Goal: Task Accomplishment & Management: Complete application form

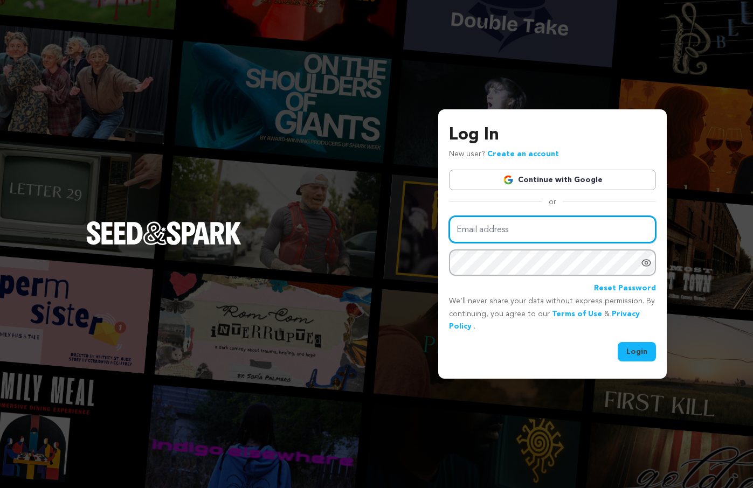
type input "annalise.j.lockhart@gmail.com"
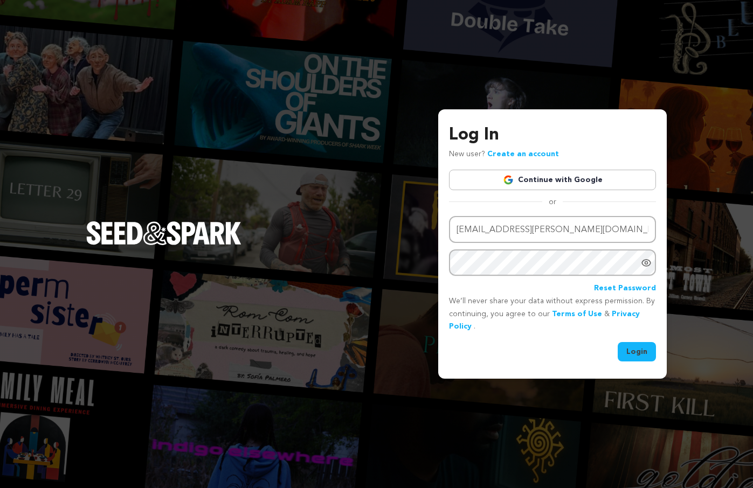
click at [634, 356] on button "Login" at bounding box center [637, 351] width 38 height 19
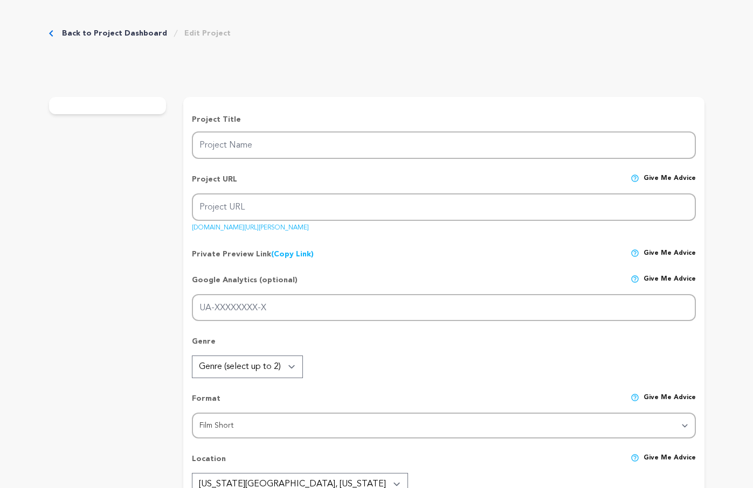
type input "Ashley & Walter &"
type input "ashley-walter"
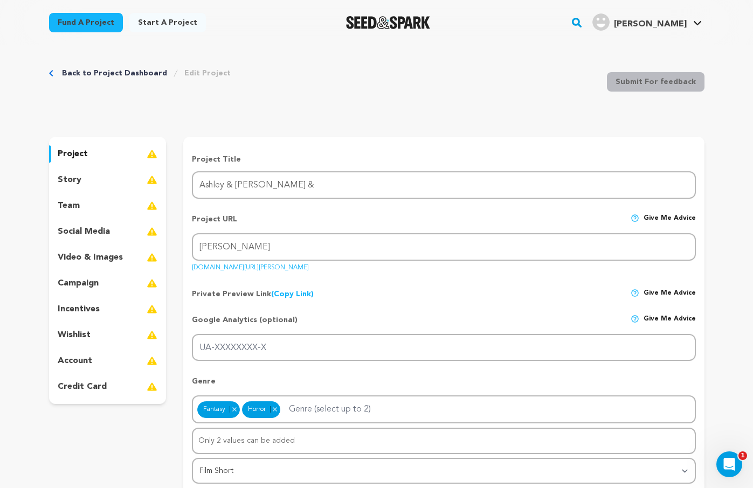
scroll to position [4, 0]
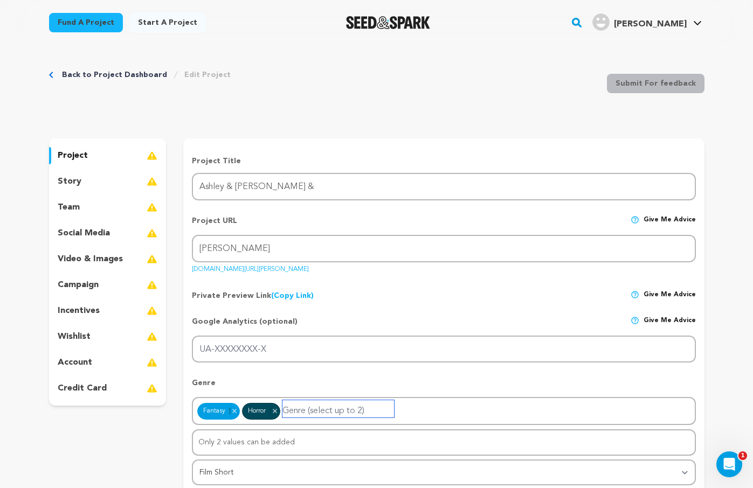
drag, startPoint x: 241, startPoint y: 411, endPoint x: 198, endPoint y: 410, distance: 42.6
click at [198, 410] on div "Fantasy Remove item Horror Remove item" at bounding box center [239, 411] width 85 height 9
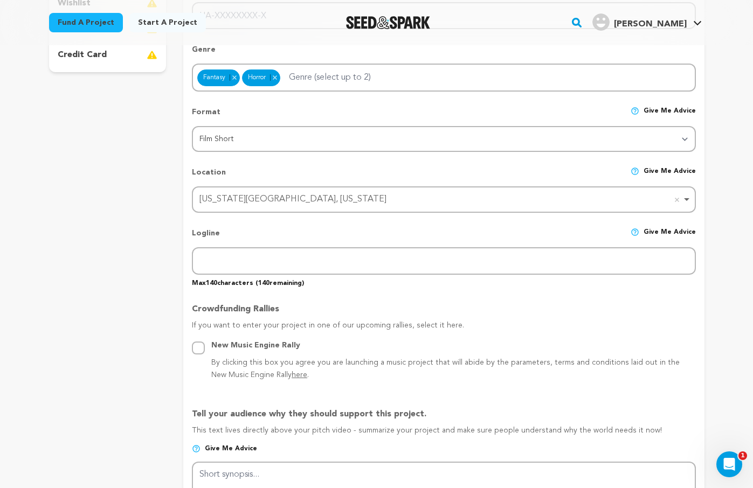
scroll to position [336, 0]
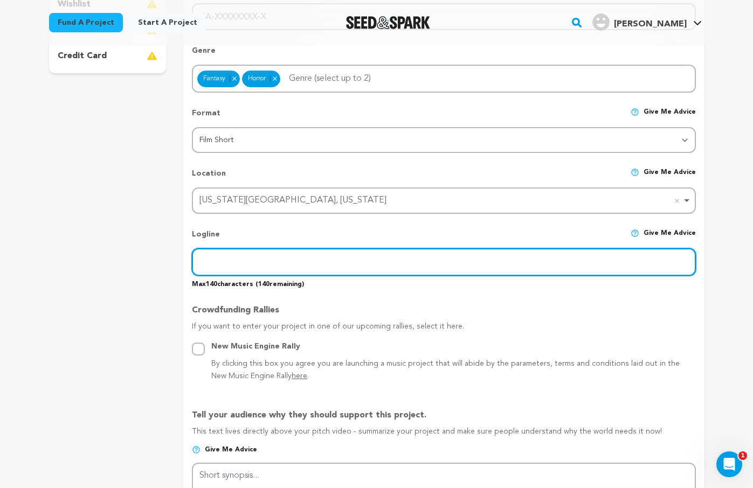
click at [295, 259] on input "text" at bounding box center [444, 262] width 504 height 27
paste input "A dinner party hosted by a disillusioned modern housewife is upended when a rev…"
type input "A dinner party hosted by a disillusioned modern housewife is upended when a rev…"
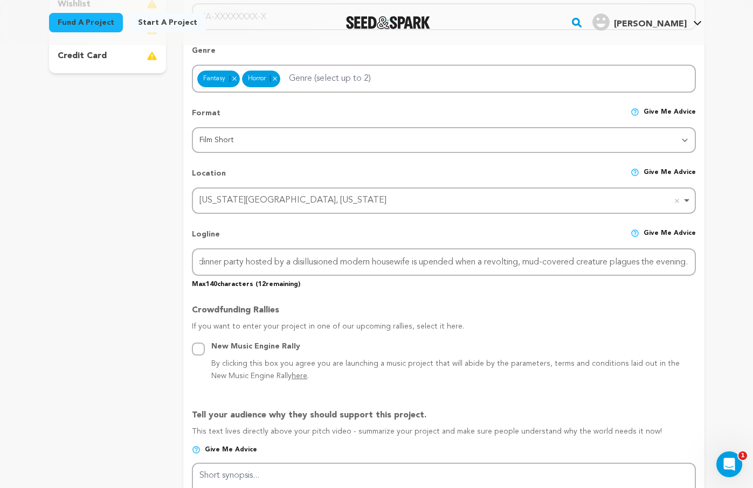
click at [150, 306] on div "project story team social media video & images campaign incentives wishlist" at bounding box center [108, 430] width 118 height 1248
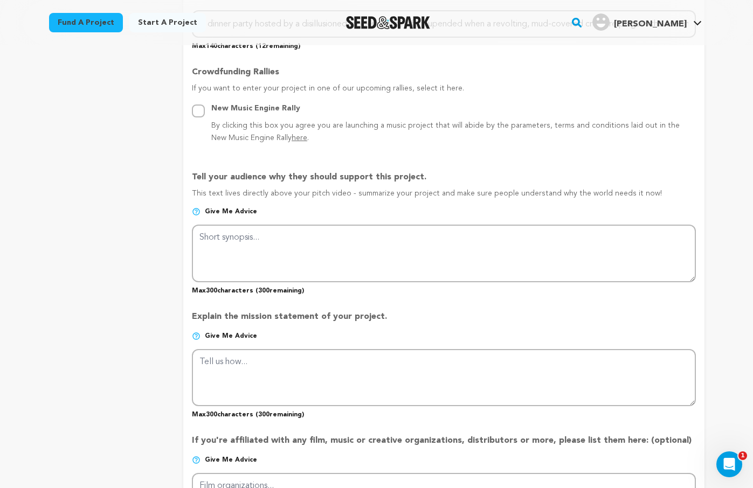
scroll to position [590, 0]
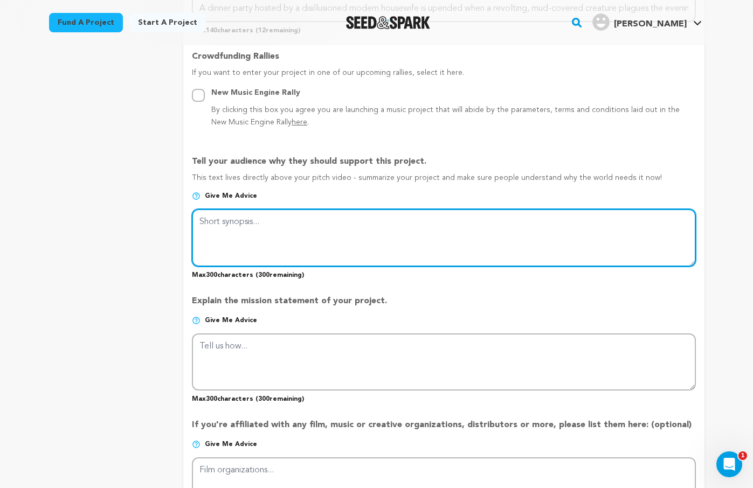
click at [299, 218] on textarea at bounding box center [444, 237] width 504 height 57
paste textarea "This film explores the inherent contradictions within our society’s obsession w…"
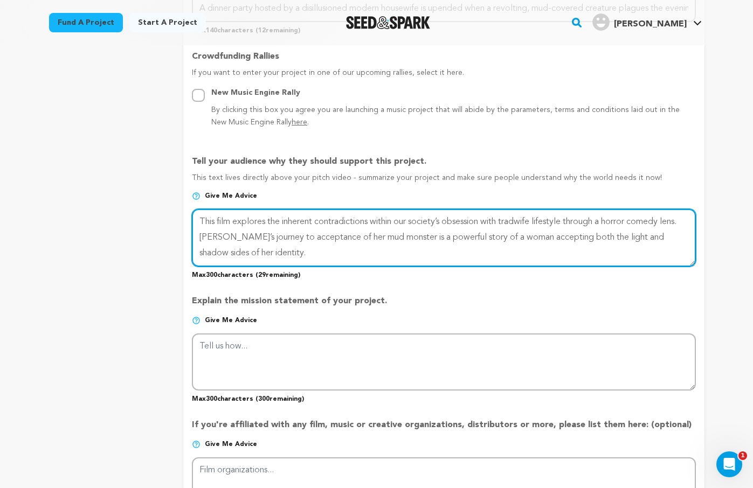
type textarea "This film explores the inherent contradictions within our society’s obsession w…"
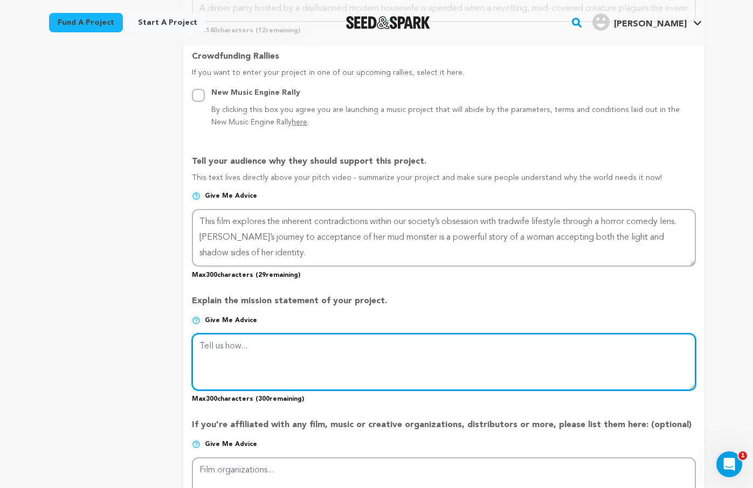
click at [315, 359] on textarea at bounding box center [444, 362] width 504 height 57
paste textarea "I strive to craft stories of liberation for my characters using genre, whether …"
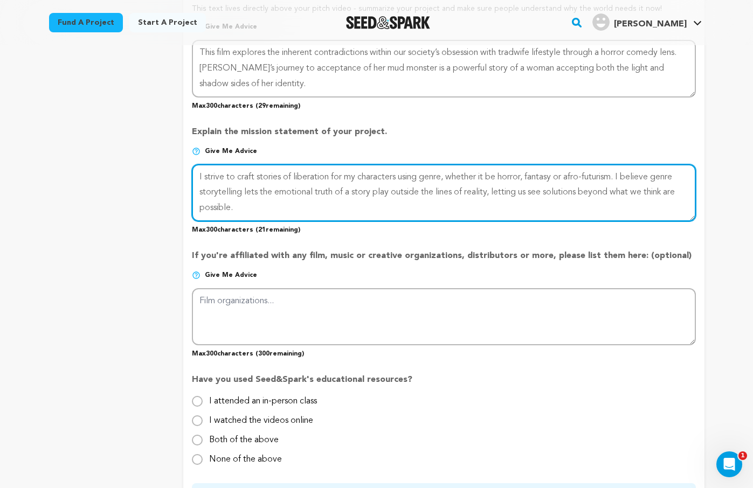
scroll to position [762, 0]
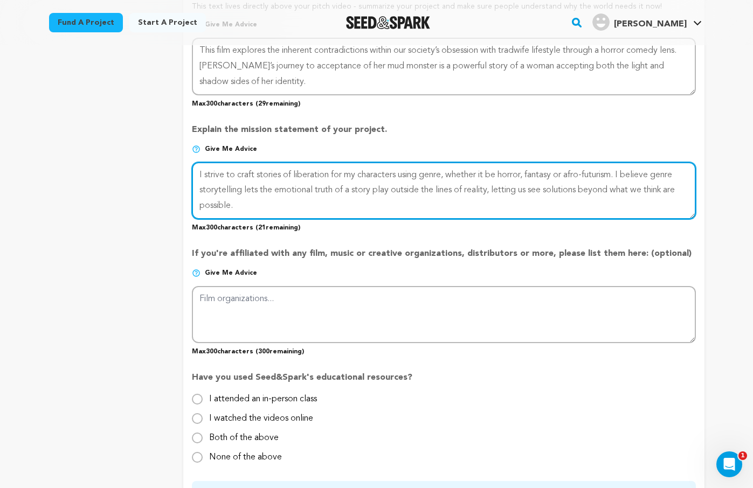
type textarea "I strive to craft stories of liberation for my characters using genre, whether …"
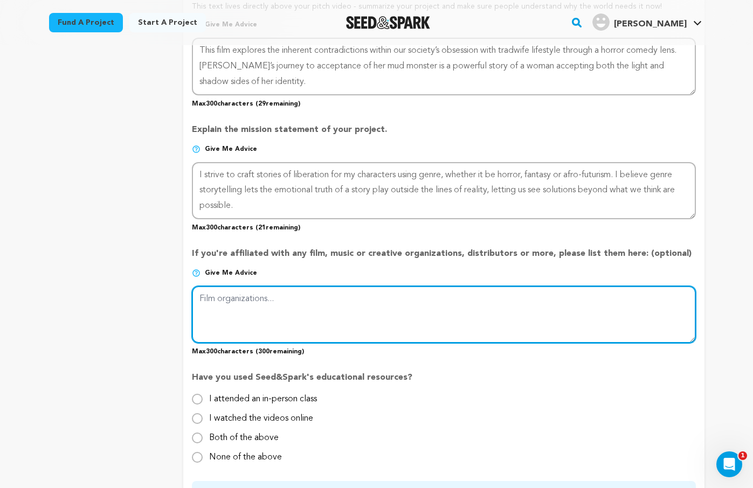
click at [347, 310] on textarea at bounding box center [444, 314] width 504 height 57
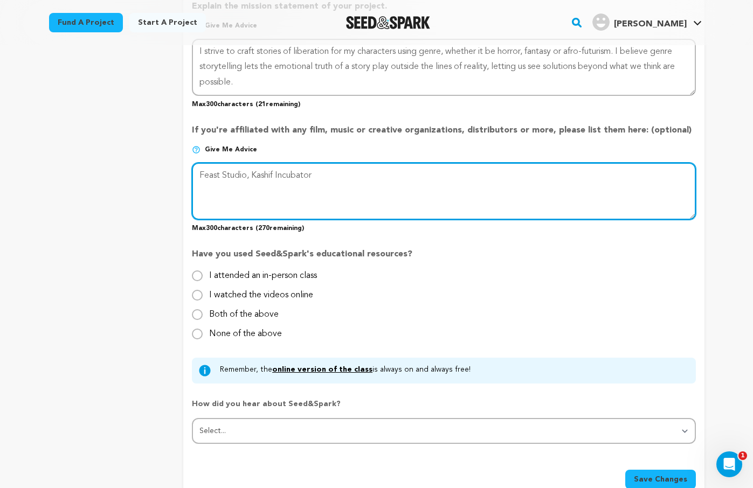
scroll to position [889, 0]
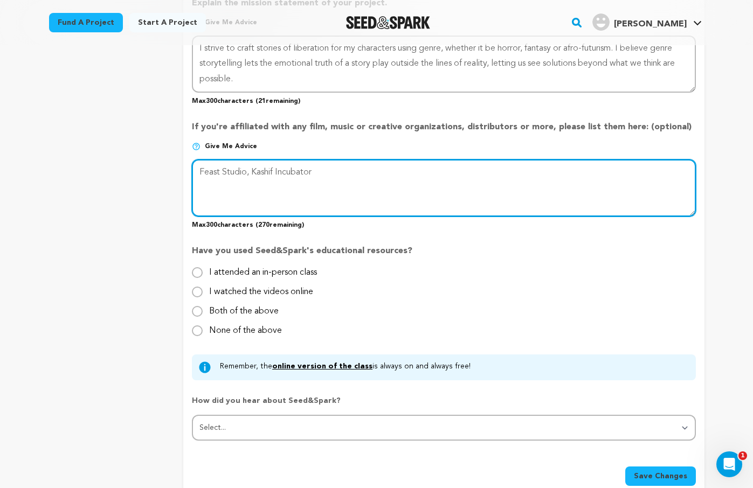
type textarea "Feast Studio, Kashif Incubator"
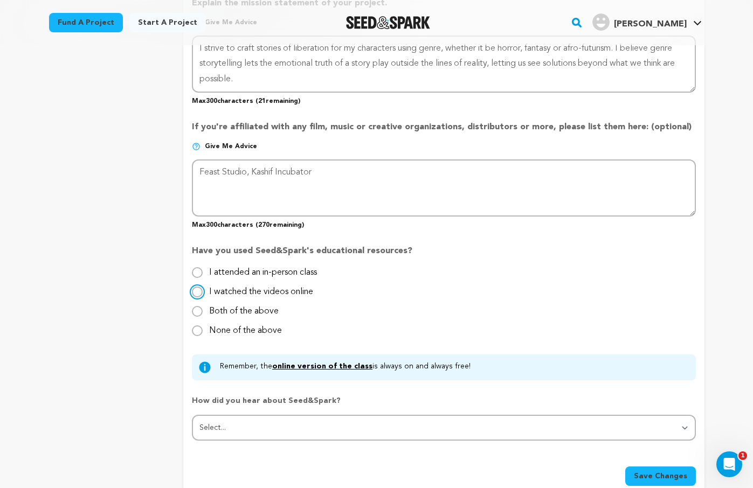
click at [198, 294] on input "I watched the videos online" at bounding box center [197, 292] width 11 height 11
radio input "true"
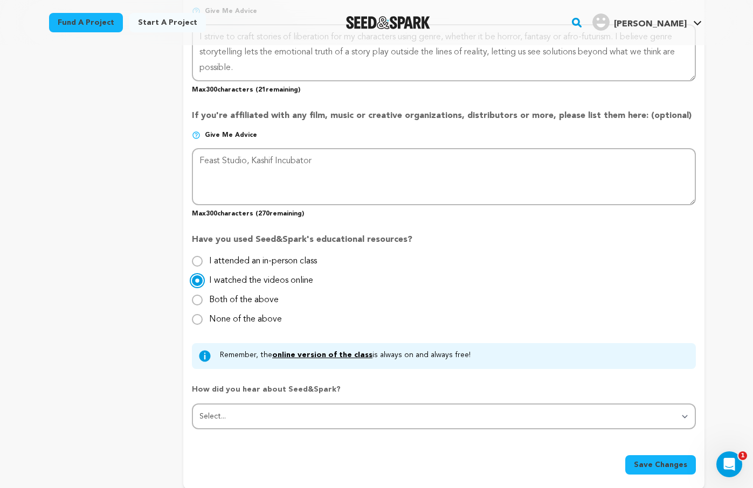
scroll to position [903, 0]
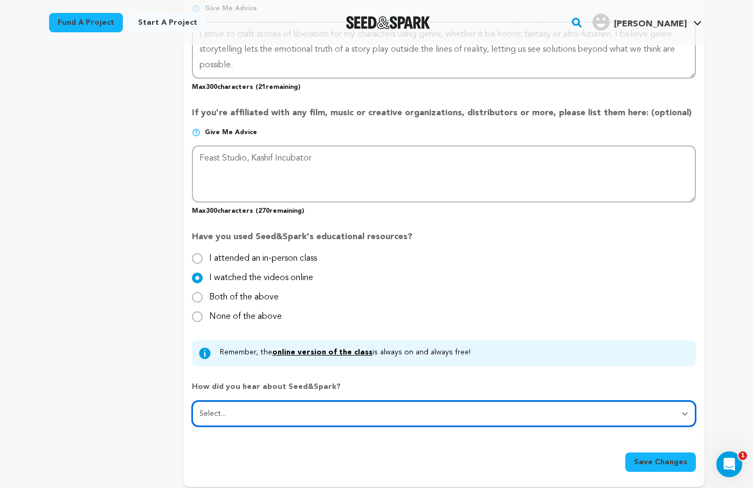
click at [253, 417] on select "Select... From a friend Social media Film festival or film organization Took an…" at bounding box center [444, 414] width 504 height 26
select select "1"
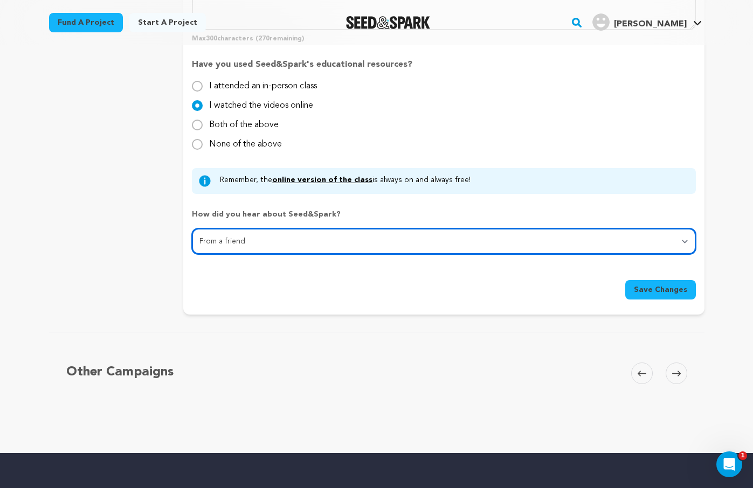
scroll to position [1094, 0]
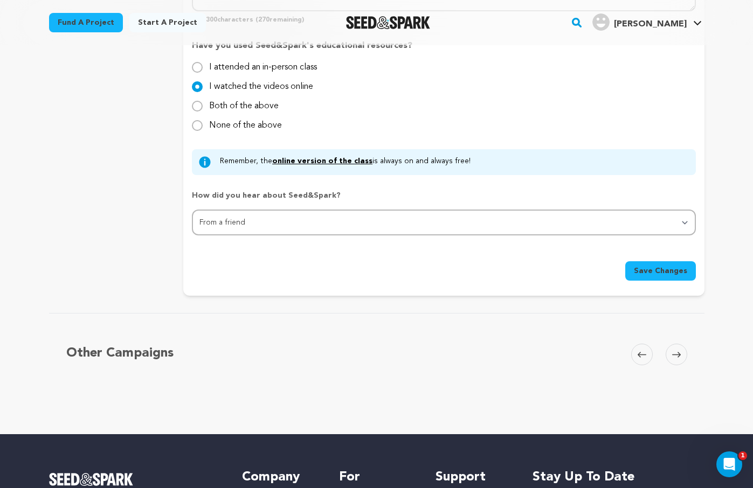
click at [679, 272] on span "Save Changes" at bounding box center [660, 271] width 53 height 11
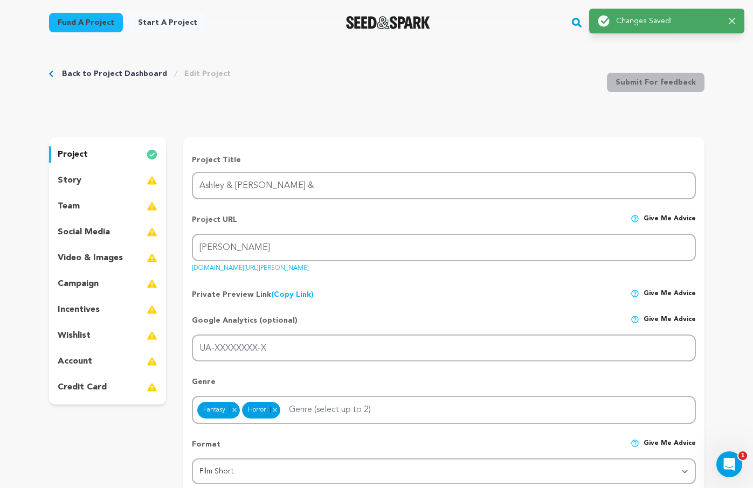
scroll to position [0, 0]
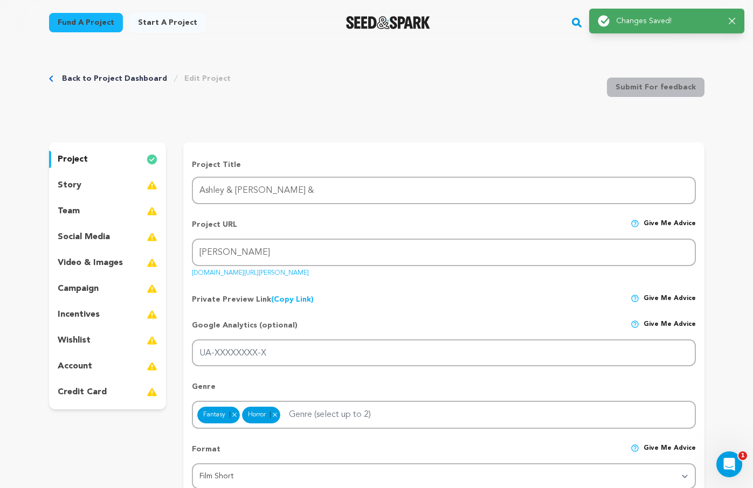
click at [111, 189] on div "story" at bounding box center [108, 185] width 118 height 17
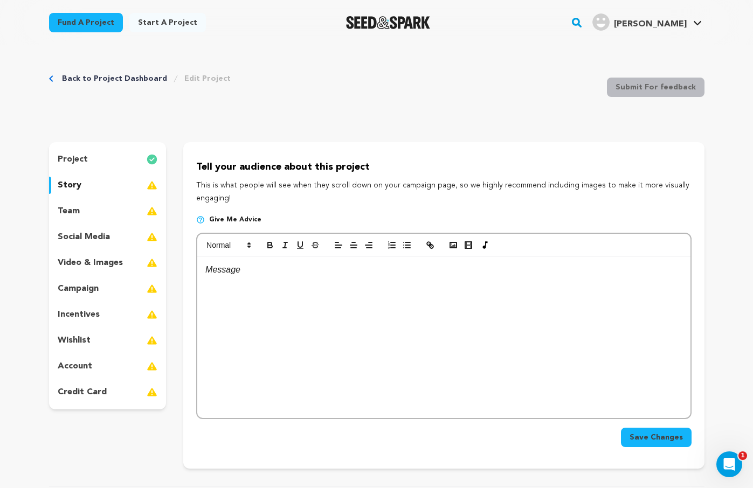
click at [370, 339] on div at bounding box center [443, 338] width 493 height 162
click at [85, 210] on div "team" at bounding box center [108, 211] width 118 height 17
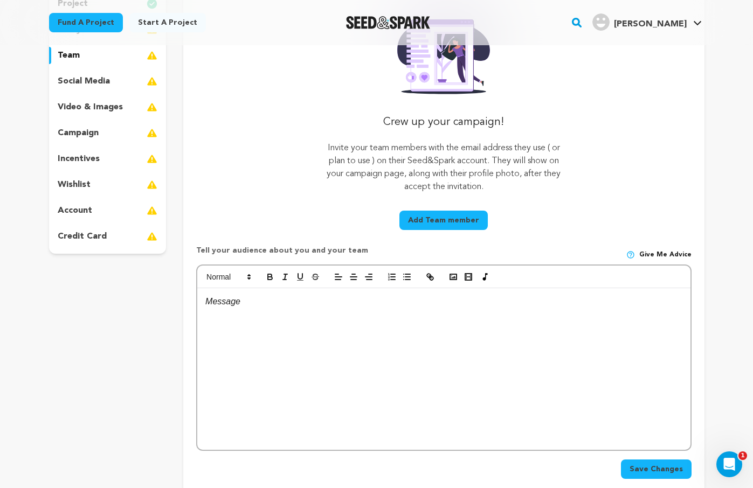
scroll to position [112, 0]
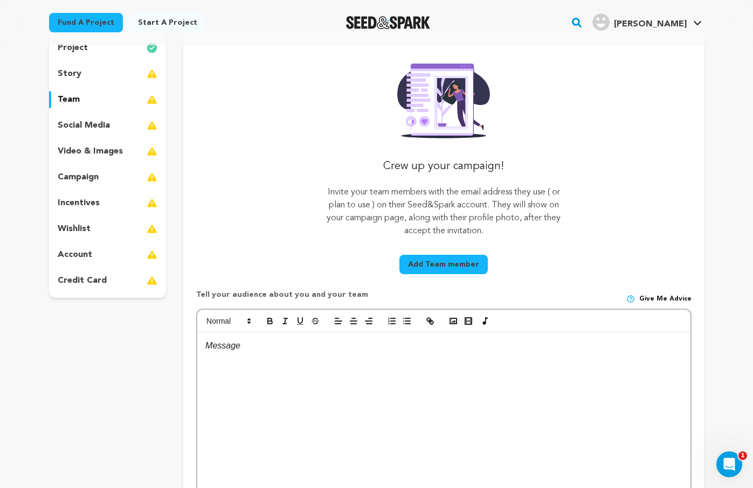
click at [76, 126] on p "social media" at bounding box center [84, 125] width 52 height 13
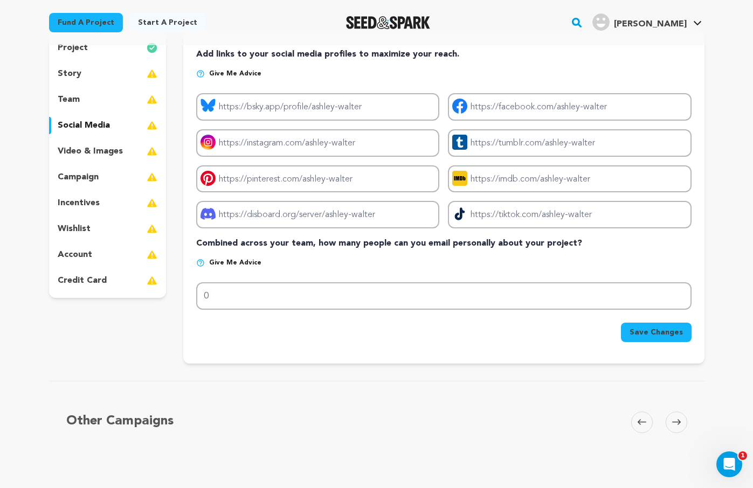
click at [78, 156] on p "video & images" at bounding box center [90, 151] width 65 height 13
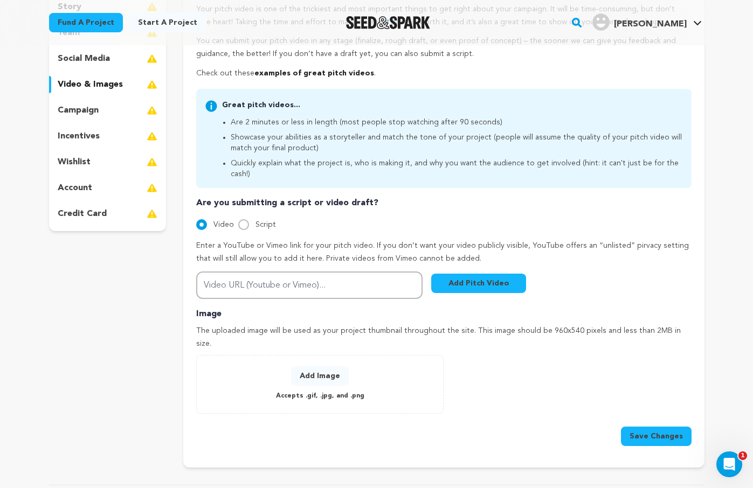
scroll to position [181, 0]
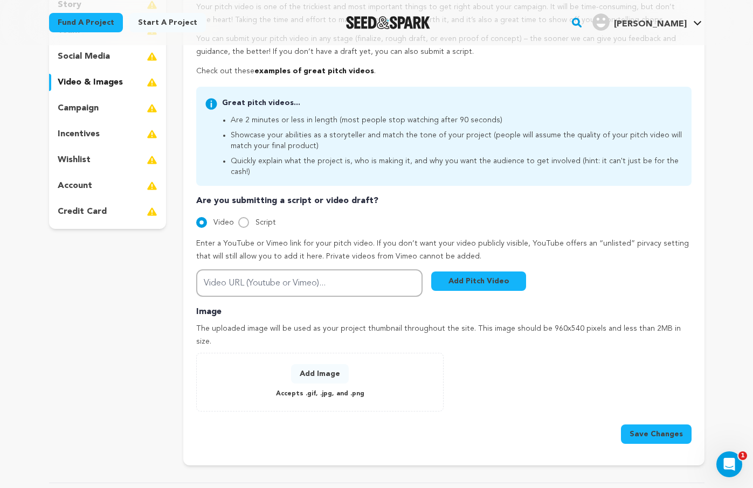
click at [335, 364] on button "Add Image" at bounding box center [320, 373] width 58 height 19
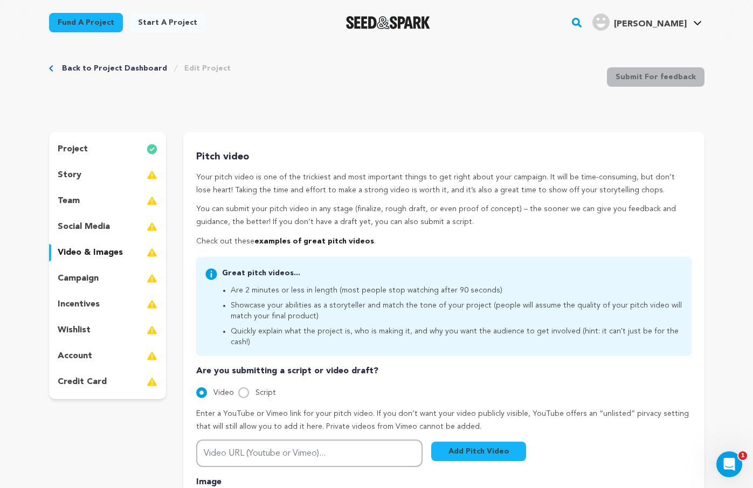
scroll to position [0, 0]
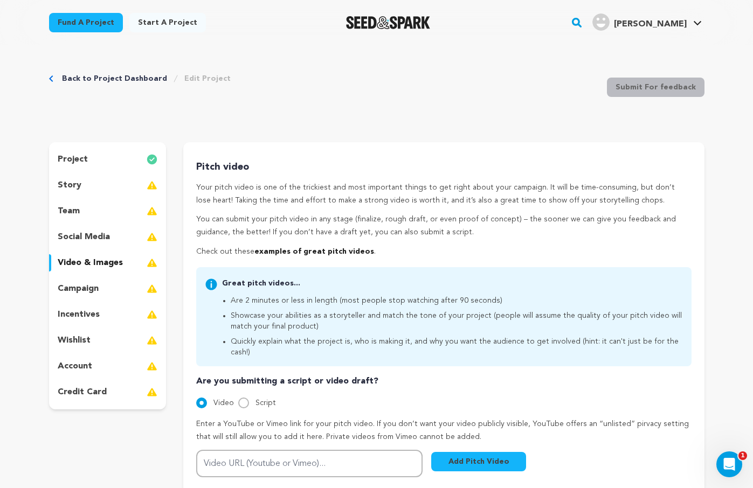
click at [93, 296] on div "campaign" at bounding box center [108, 288] width 118 height 17
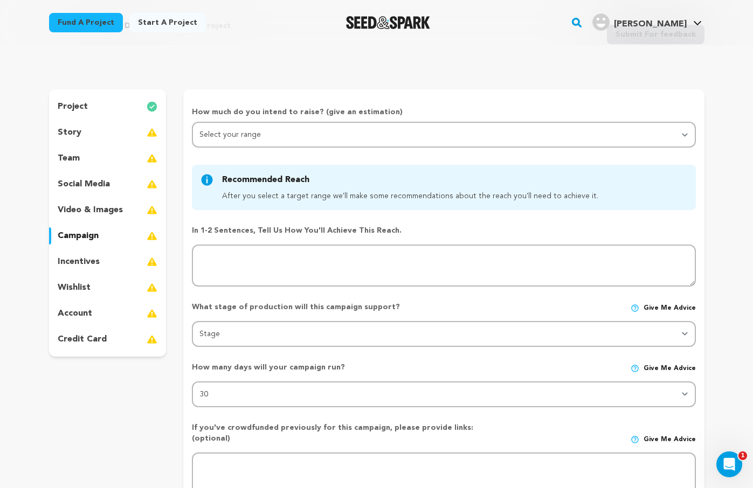
scroll to position [11, 0]
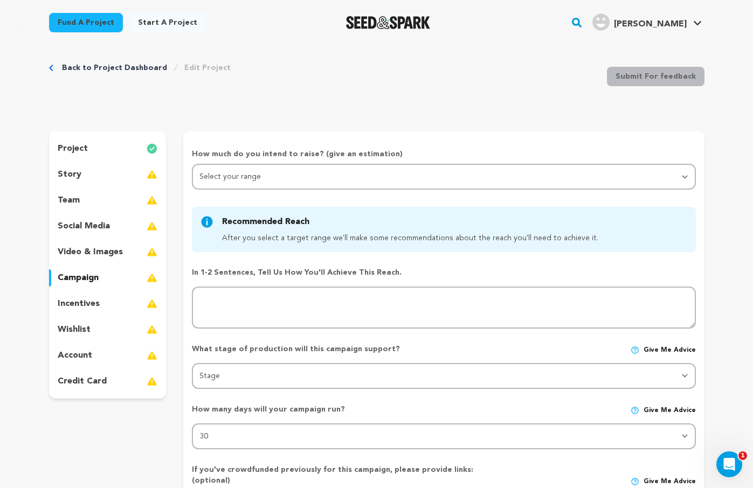
click at [100, 141] on div "project" at bounding box center [108, 148] width 118 height 17
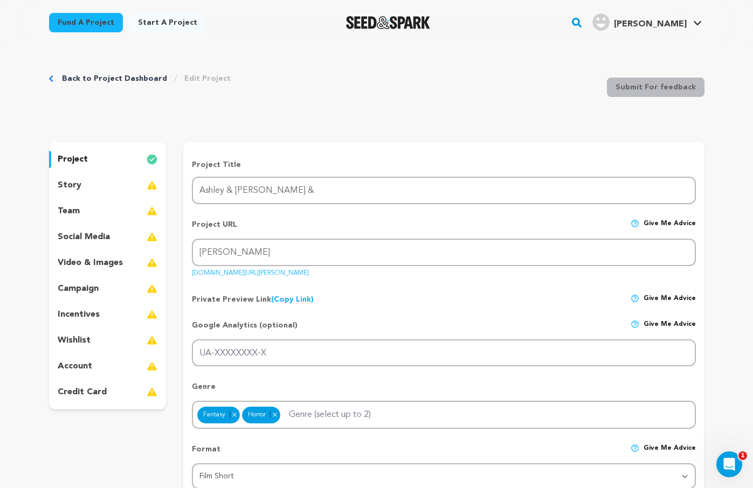
click at [68, 184] on p "story" at bounding box center [70, 185] width 24 height 13
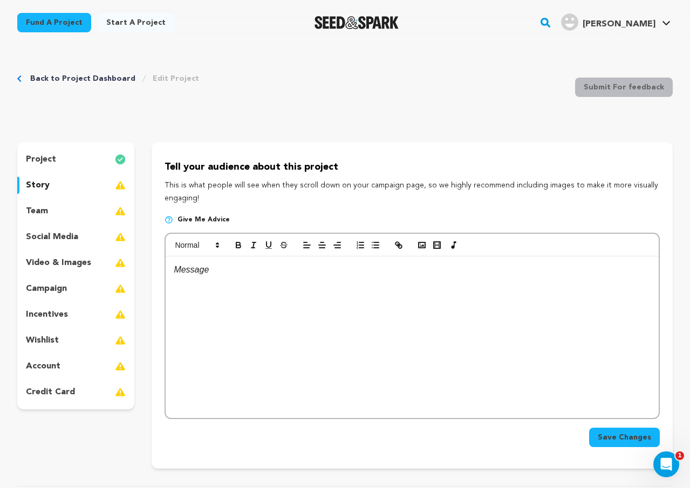
click at [214, 274] on p at bounding box center [412, 270] width 477 height 14
click at [216, 278] on div at bounding box center [412, 338] width 493 height 162
click at [248, 277] on div at bounding box center [412, 338] width 493 height 162
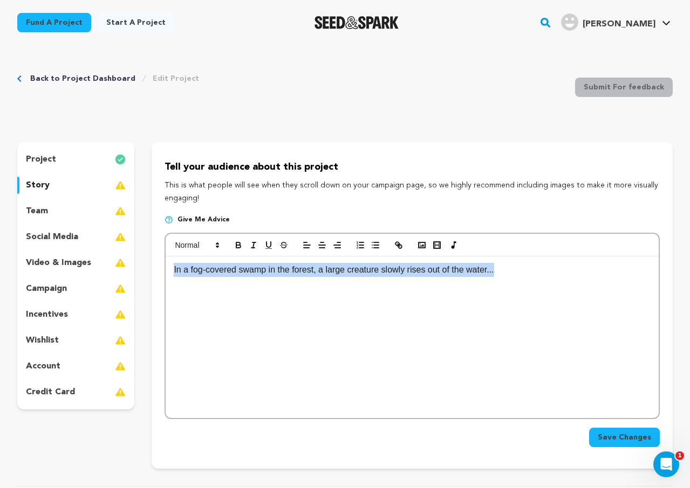
drag, startPoint x: 523, startPoint y: 268, endPoint x: 108, endPoint y: 273, distance: 415.2
click at [108, 273] on div "project story team social media video & images campaign incentives wishlist" at bounding box center [344, 305] width 655 height 327
click at [260, 249] on button "button" at bounding box center [253, 245] width 15 height 13
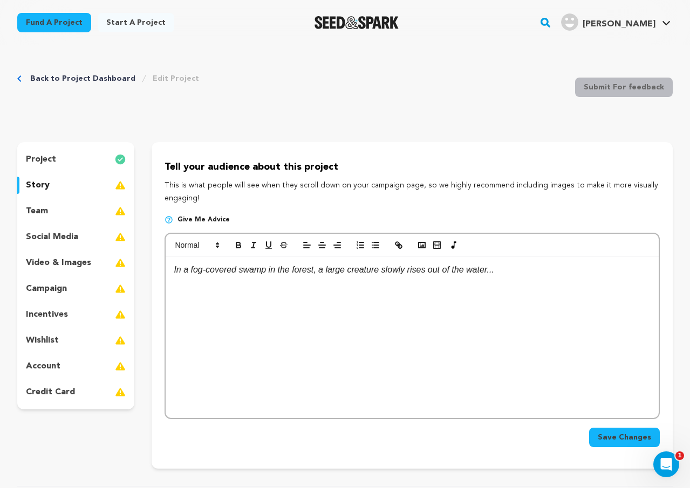
click at [588, 274] on p "In a fog-covered swamp in the forest, a large creature slowly rises out of the …" at bounding box center [412, 270] width 477 height 14
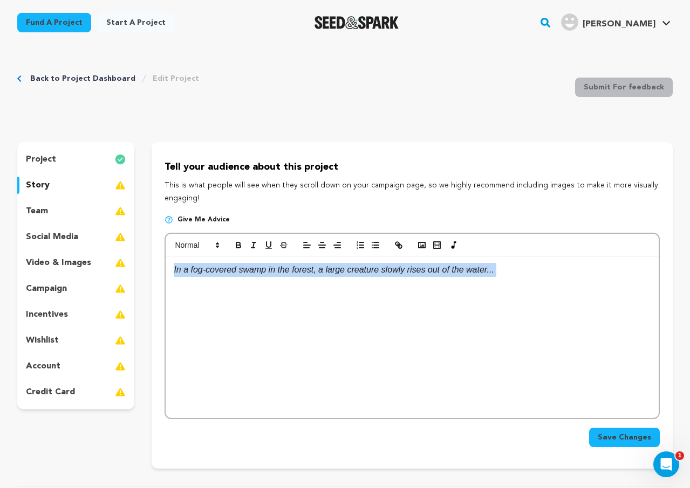
drag, startPoint x: 322, startPoint y: 293, endPoint x: 160, endPoint y: 267, distance: 164.3
click at [160, 267] on div "Tell your audience about this project This is what people will see when they sc…" at bounding box center [412, 305] width 521 height 327
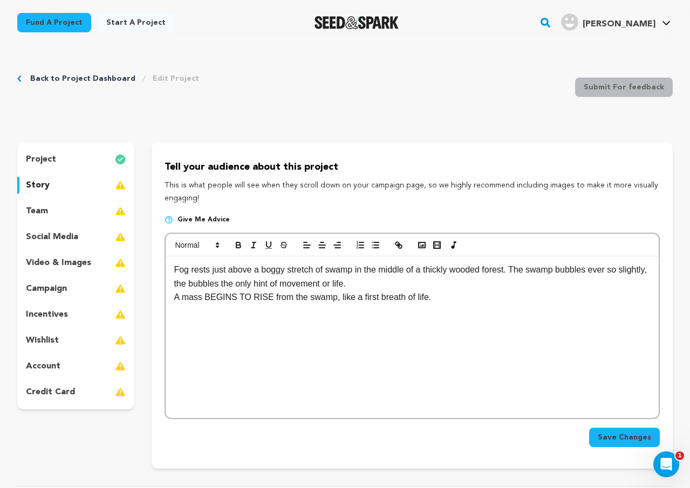
drag, startPoint x: 454, startPoint y: 298, endPoint x: 147, endPoint y: 271, distance: 308.5
click at [147, 271] on div "project story team social media video & images campaign incentives wishlist" at bounding box center [344, 305] width 655 height 327
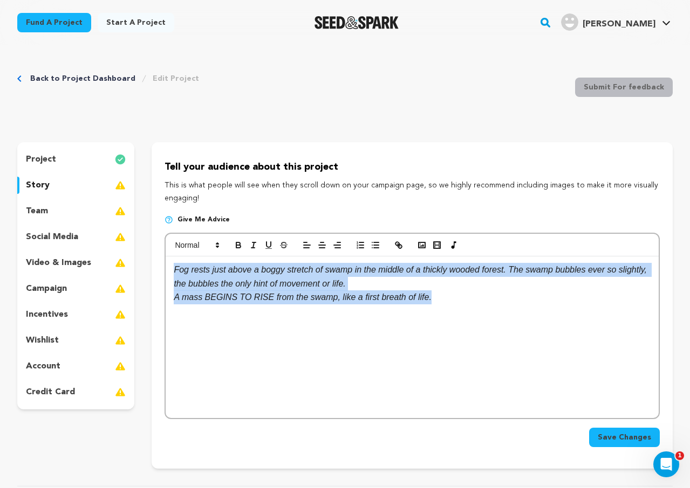
click at [394, 291] on p "Fog rests just above a boggy stretch of swamp in the middle of a thickly wooded…" at bounding box center [412, 276] width 477 height 27
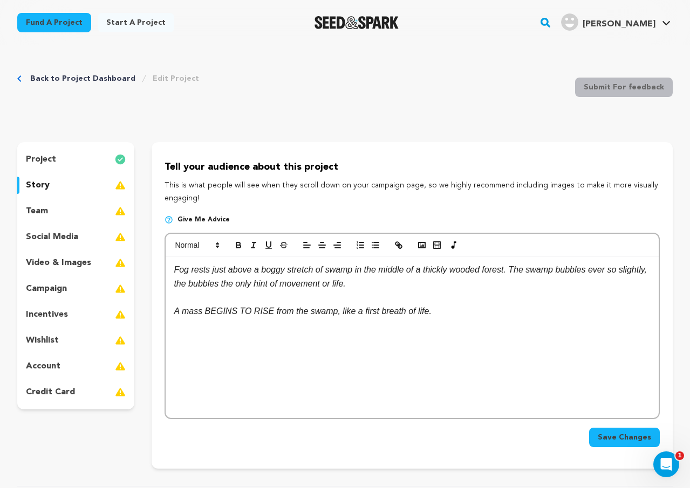
click at [483, 321] on div "Fog rests just above a boggy stretch of swamp in the middle of a thickly wooded…" at bounding box center [412, 338] width 493 height 162
click at [425, 247] on icon "button" at bounding box center [422, 245] width 10 height 10
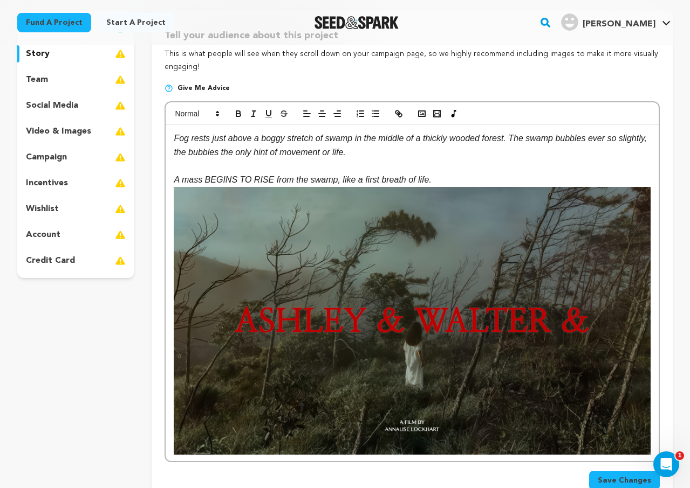
scroll to position [171, 0]
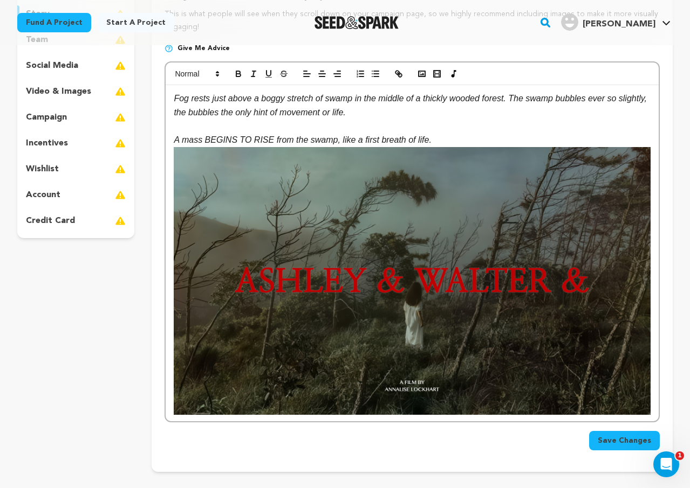
click at [455, 135] on p "A mass BEGINS TO RISE from the swamp, like a first breath of life." at bounding box center [412, 140] width 477 height 14
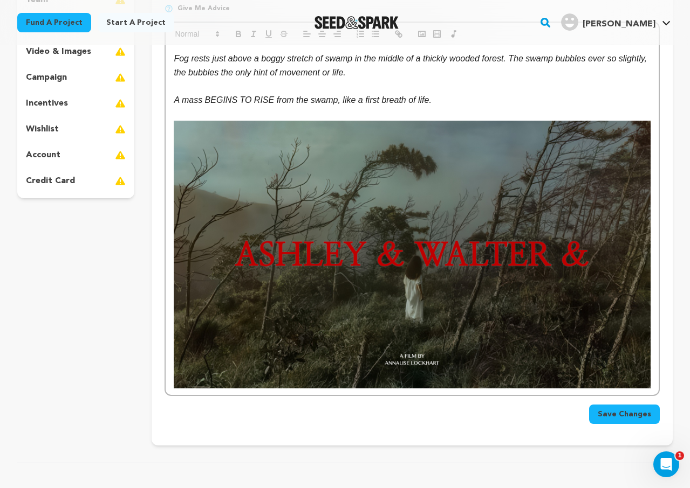
scroll to position [164, 0]
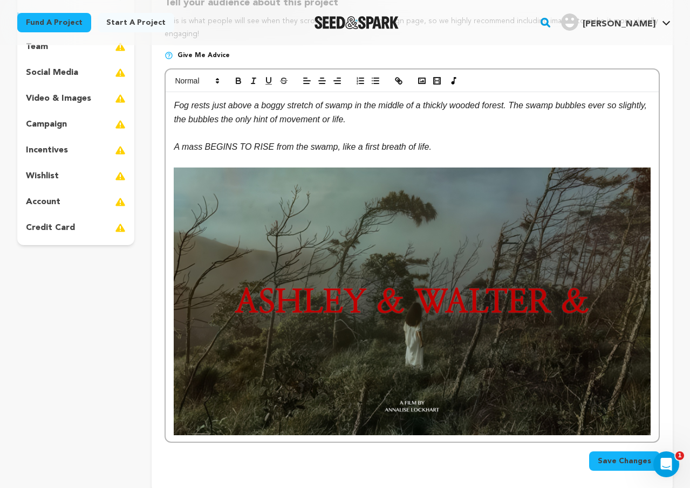
click at [488, 248] on img at bounding box center [412, 302] width 477 height 268
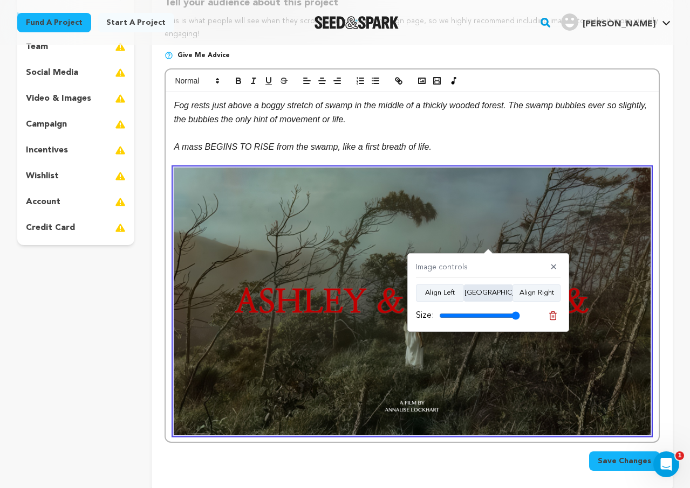
click at [498, 293] on button "Align Center" at bounding box center [488, 293] width 49 height 17
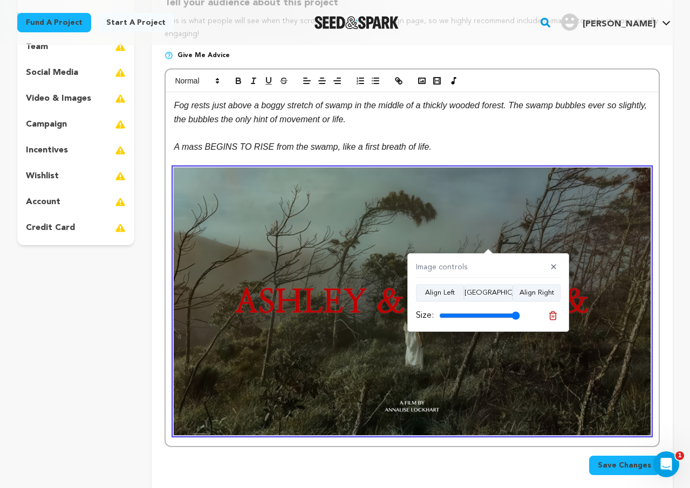
click at [649, 435] on img at bounding box center [412, 302] width 477 height 268
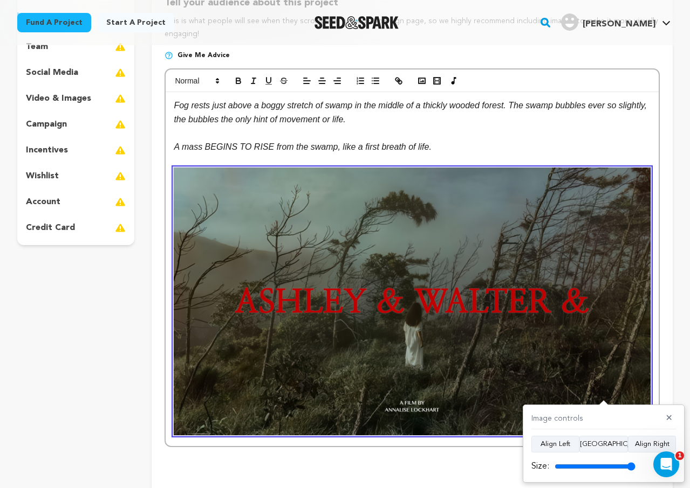
click at [629, 361] on img at bounding box center [412, 302] width 477 height 268
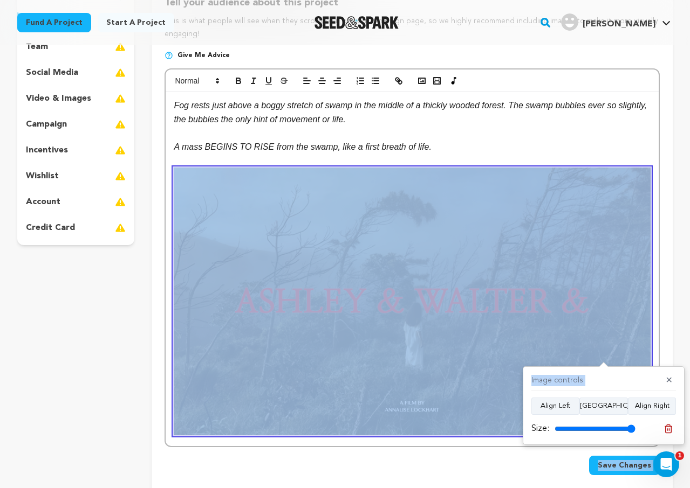
drag, startPoint x: 636, startPoint y: 377, endPoint x: 584, endPoint y: 354, distance: 57.4
click at [588, 356] on body "Fund a project Start a project Search" at bounding box center [345, 374] width 690 height 1077
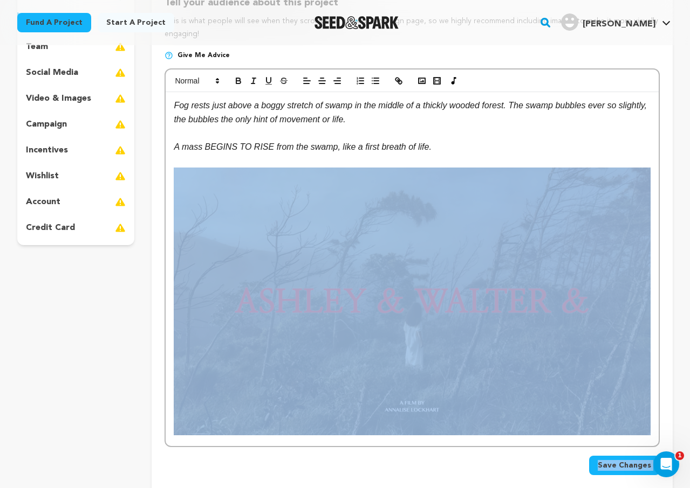
click at [510, 297] on img at bounding box center [412, 302] width 477 height 268
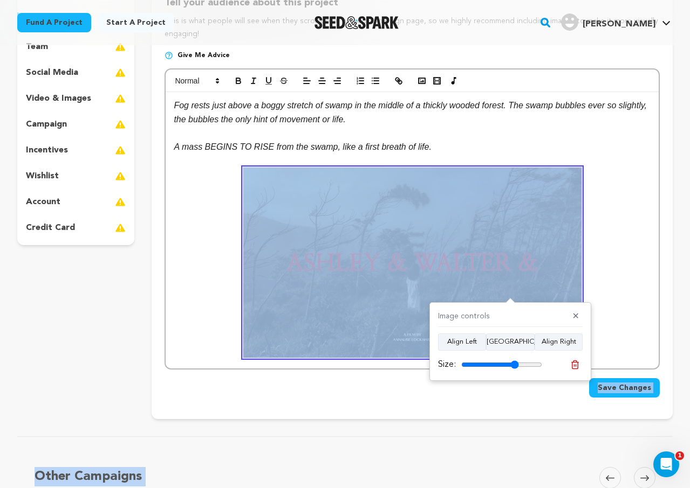
drag, startPoint x: 539, startPoint y: 364, endPoint x: 514, endPoint y: 359, distance: 25.9
type input "71"
click at [514, 361] on input "range" at bounding box center [501, 365] width 81 height 9
click at [543, 145] on p "A mass BEGINS TO RISE from the swamp, like a first breath of life." at bounding box center [412, 147] width 477 height 14
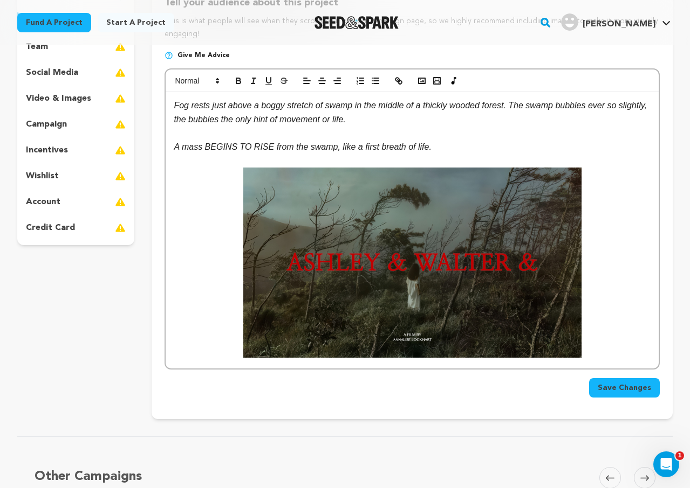
click at [608, 317] on p at bounding box center [412, 263] width 477 height 190
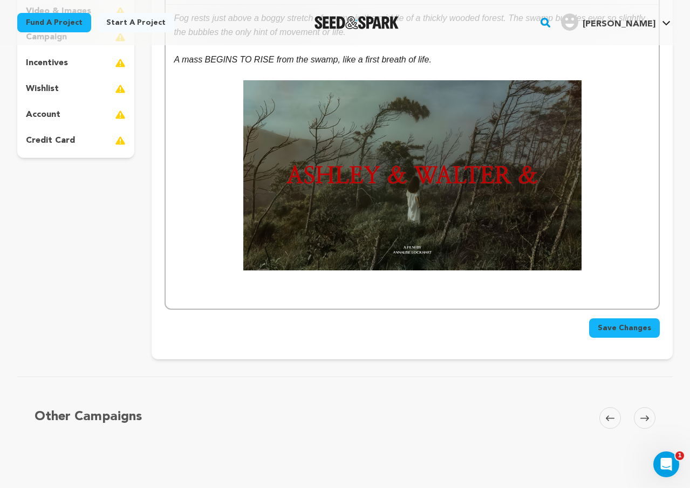
scroll to position [253, 0]
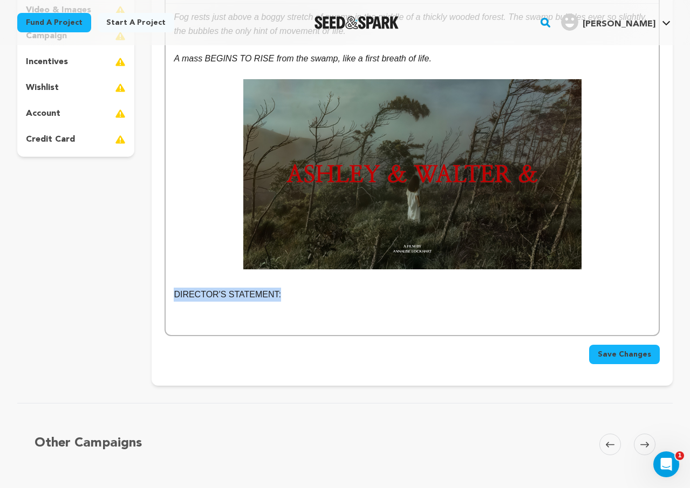
drag, startPoint x: 290, startPoint y: 299, endPoint x: 137, endPoint y: 290, distance: 152.3
click at [137, 290] on div "project story team social media video & images campaign incentives wishlist" at bounding box center [344, 137] width 655 height 497
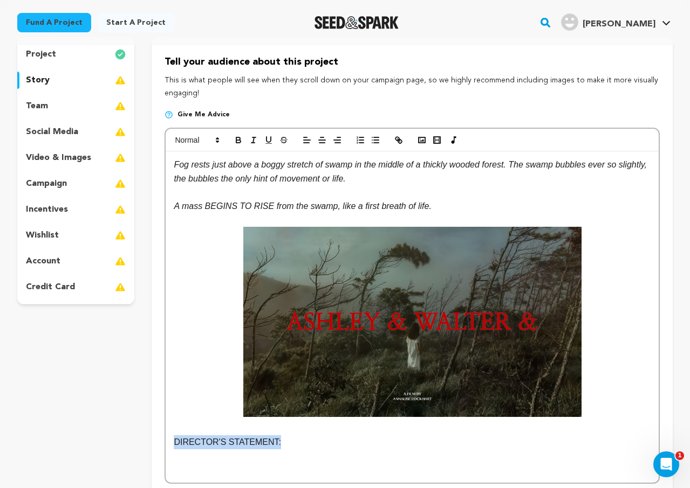
scroll to position [71, 0]
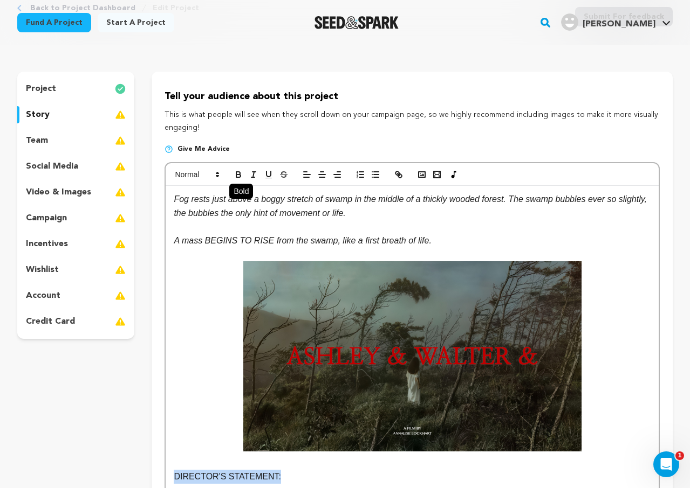
click at [238, 173] on icon "button" at bounding box center [238, 173] width 4 height 3
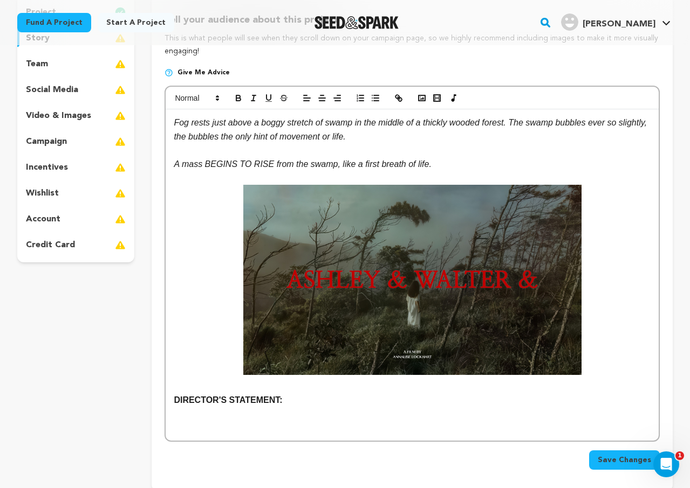
scroll to position [148, 0]
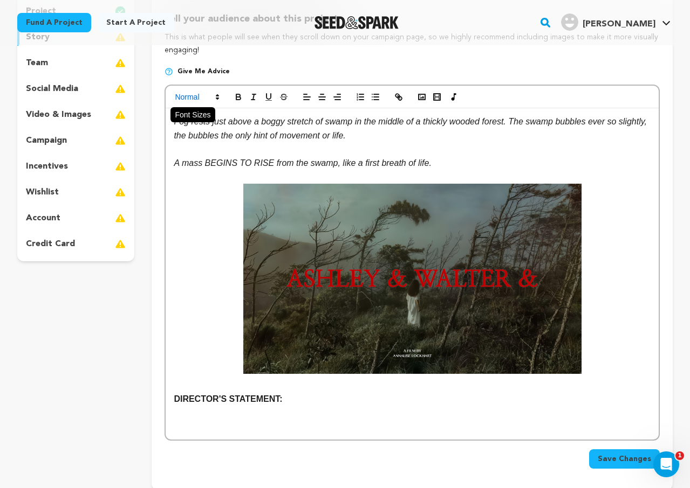
click at [205, 92] on span at bounding box center [196, 97] width 53 height 13
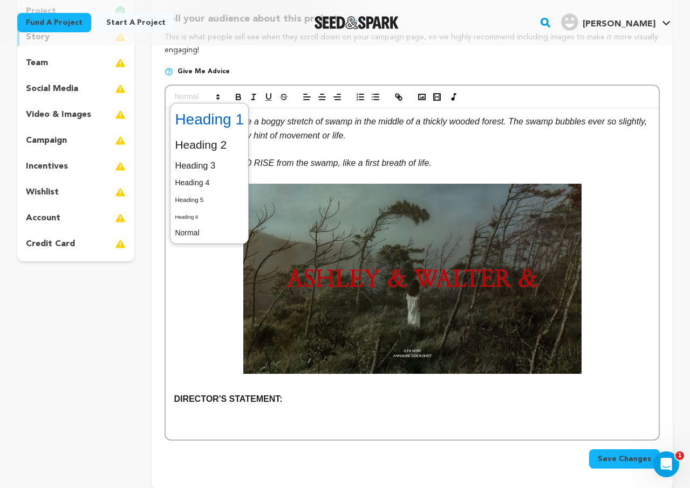
click at [236, 123] on span at bounding box center [209, 120] width 69 height 28
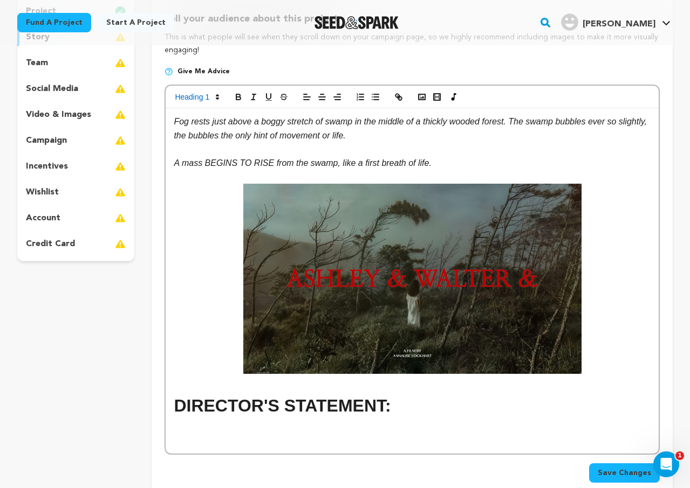
click at [398, 414] on h1 "DIRECTOR'S STATEMENT:" at bounding box center [412, 406] width 477 height 27
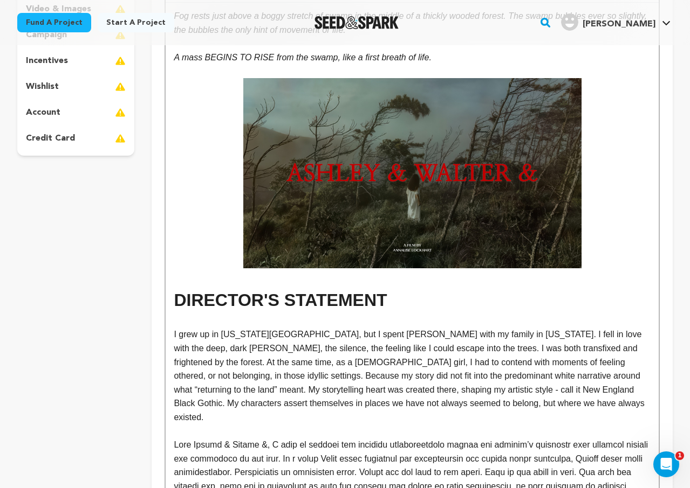
scroll to position [254, 0]
click at [246, 184] on img at bounding box center [412, 173] width 338 height 190
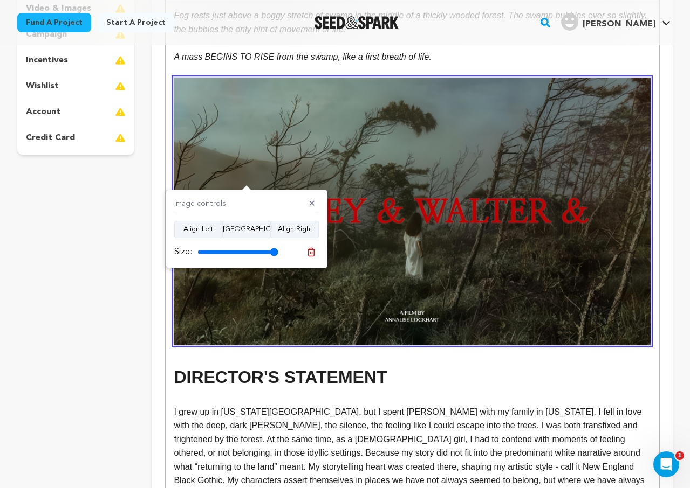
drag, startPoint x: 251, startPoint y: 252, endPoint x: 274, endPoint y: 264, distance: 25.8
type input "100"
click at [274, 257] on input "range" at bounding box center [237, 252] width 81 height 9
click at [491, 49] on p at bounding box center [412, 43] width 477 height 14
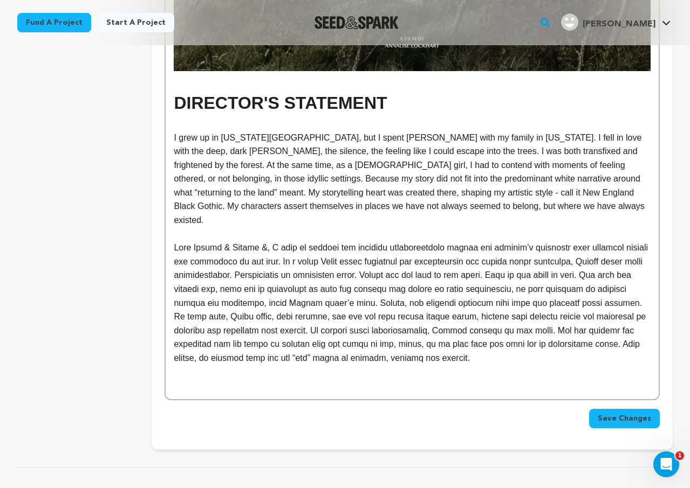
scroll to position [523, 0]
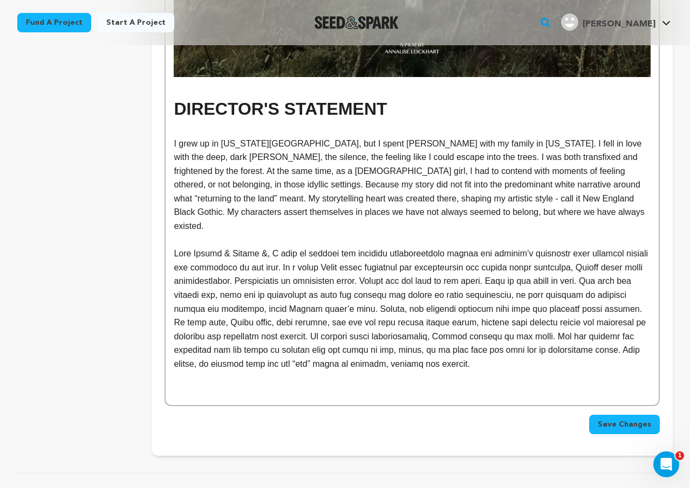
click at [265, 371] on p at bounding box center [412, 378] width 477 height 14
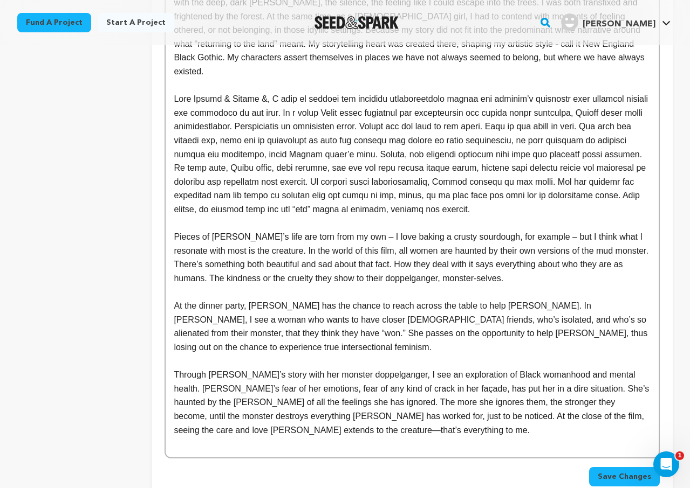
scroll to position [679, 0]
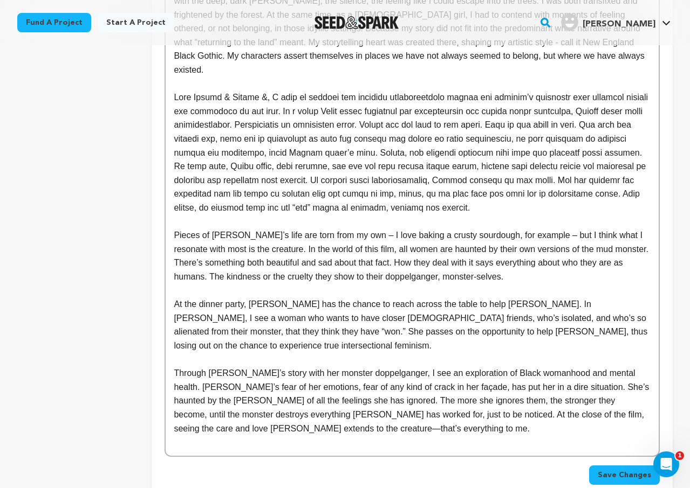
click at [174, 229] on p "Pieces of Ashley’s life are torn from my own – I love baking a crusty sourdough…" at bounding box center [412, 256] width 477 height 55
click at [176, 229] on p "Pieces of Ashley’s life are torn from my own – I love baking a crusty sourdough…" at bounding box center [412, 256] width 477 height 55
click at [173, 219] on div "Fog rests just above a boggy stretch of swamp in the middle of a thickly wooded…" at bounding box center [412, 16] width 493 height 879
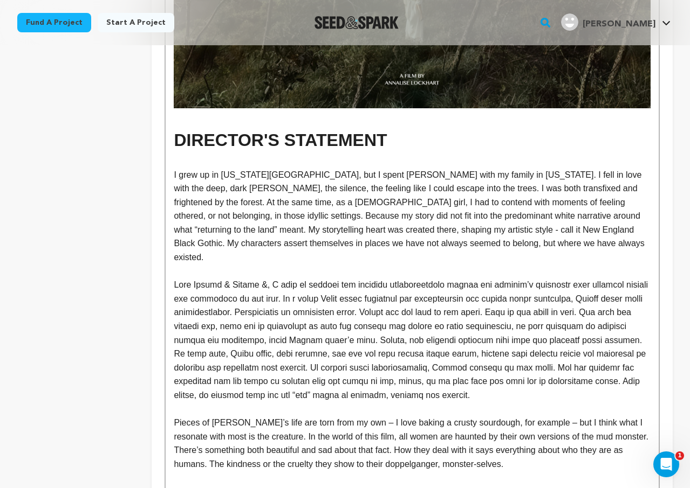
scroll to position [491, 0]
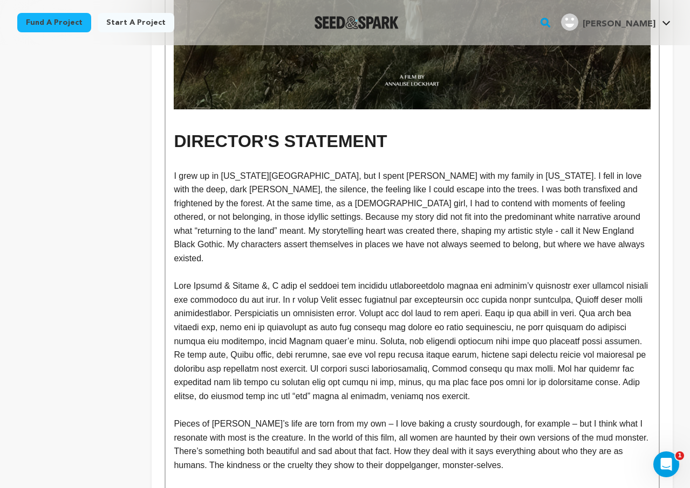
click at [186, 279] on p at bounding box center [412, 341] width 477 height 124
click at [182, 279] on p at bounding box center [412, 341] width 477 height 124
click at [184, 279] on p at bounding box center [412, 341] width 477 height 124
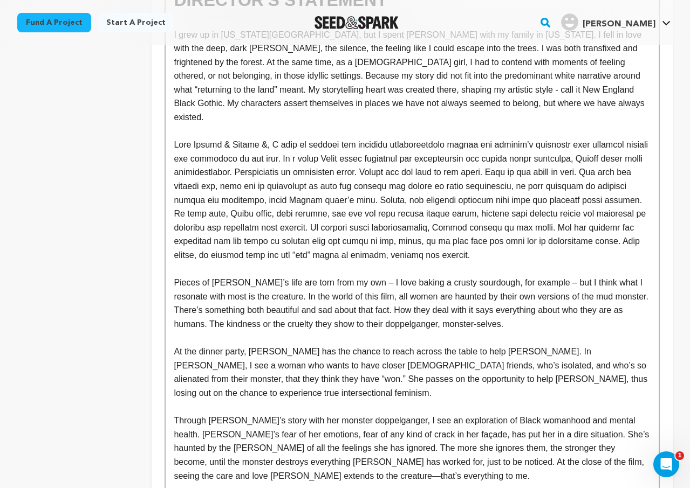
scroll to position [635, 0]
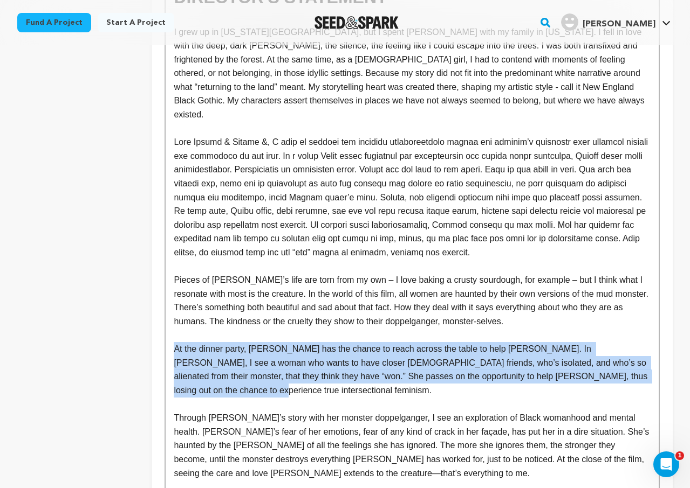
drag, startPoint x: 609, startPoint y: 366, endPoint x: 152, endPoint y: 338, distance: 457.5
click at [152, 338] on div "Tell your audience about this project This is what people will see when they sc…" at bounding box center [412, 30] width 521 height 1044
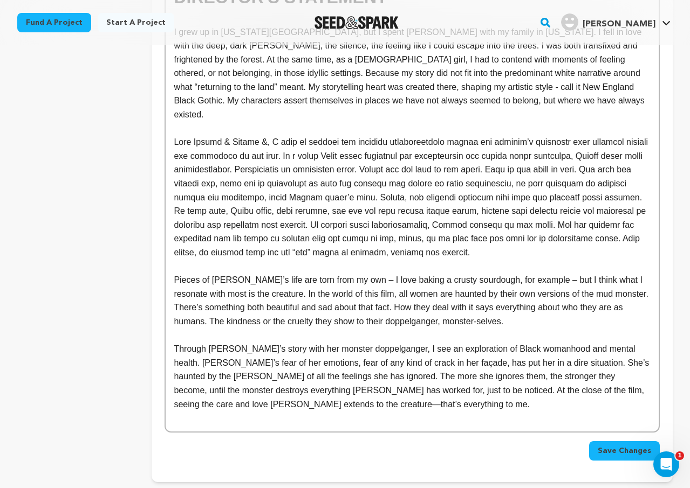
click at [305, 359] on p "Through Ashley’s story with her monster doppelganger, I see an exploration of B…" at bounding box center [412, 376] width 477 height 69
click at [350, 342] on p "Through Ashley’s story with her monster doppelganger, I see an exploration of B…" at bounding box center [412, 376] width 477 height 69
click at [414, 389] on p "Through Ashley’s story with her monster doppelganger, I see an exploration of B…" at bounding box center [412, 376] width 477 height 69
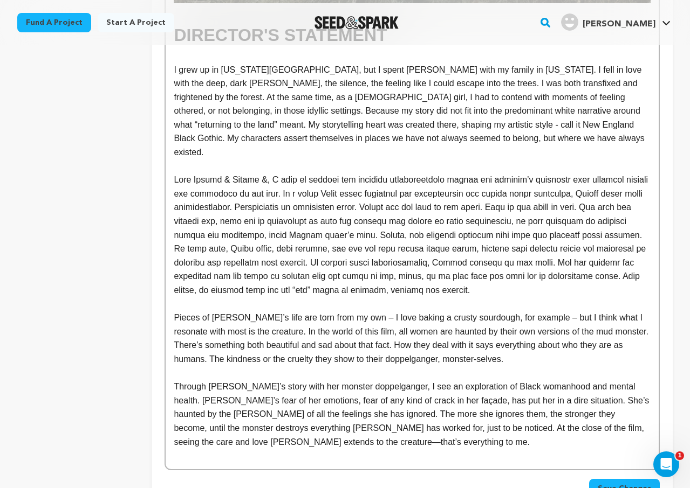
scroll to position [599, 0]
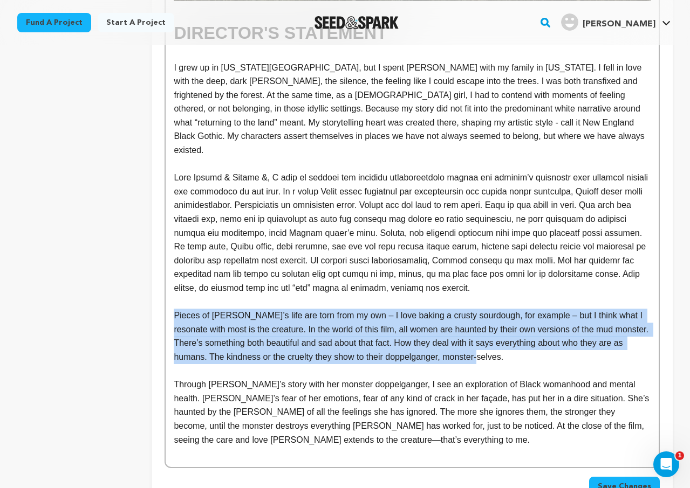
drag, startPoint x: 555, startPoint y: 347, endPoint x: 151, endPoint y: 298, distance: 407.3
click at [151, 298] on div "project story team social media video & images campaign incentives wishlist" at bounding box center [344, 30] width 655 height 975
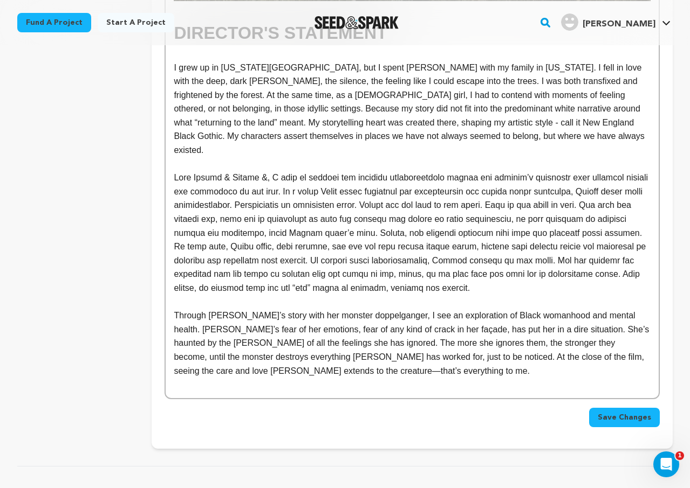
click at [388, 295] on p at bounding box center [412, 302] width 477 height 14
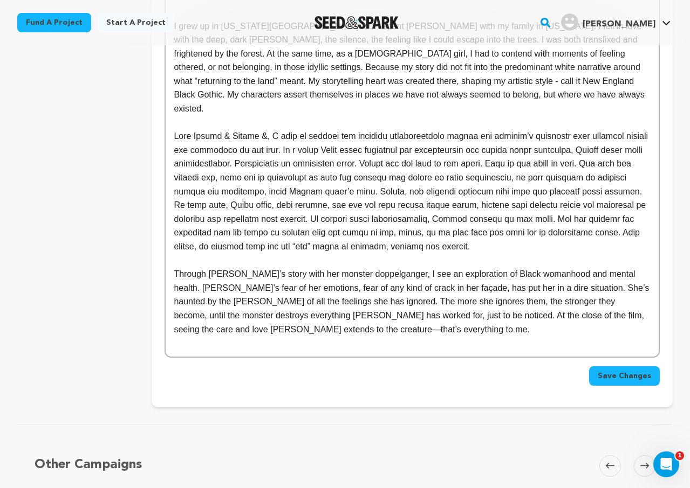
scroll to position [641, 0]
click at [425, 336] on p at bounding box center [412, 343] width 477 height 14
click at [426, 336] on p at bounding box center [412, 343] width 477 height 14
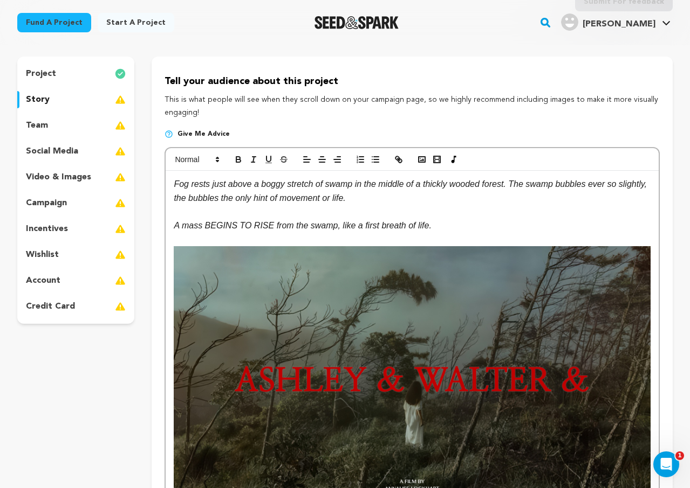
scroll to position [0, 0]
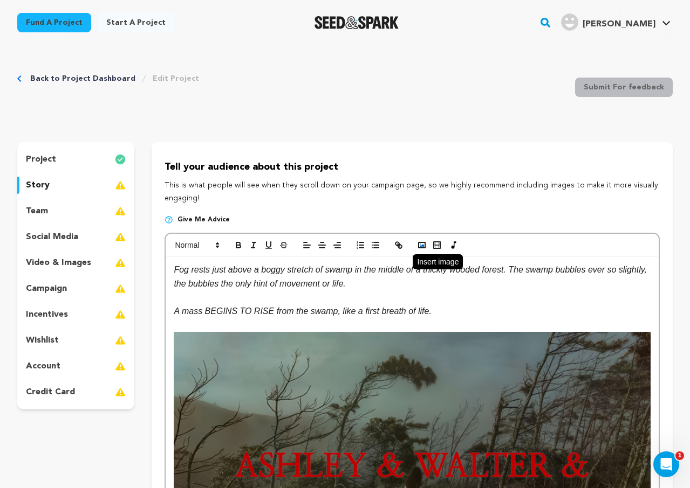
click at [424, 247] on rect "button" at bounding box center [421, 245] width 6 height 5
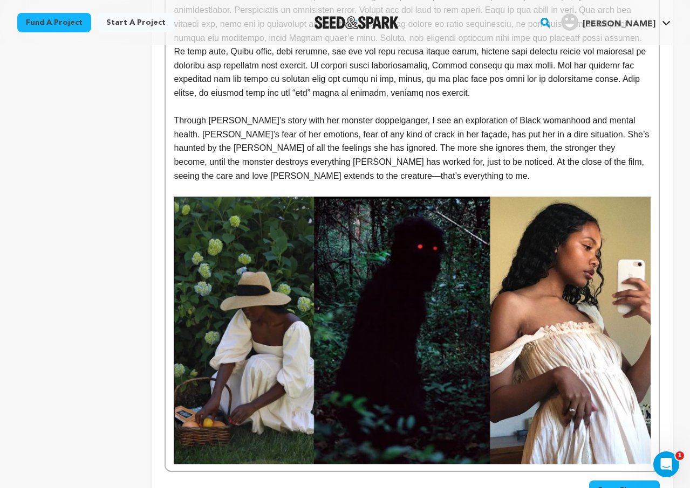
scroll to position [796, 0]
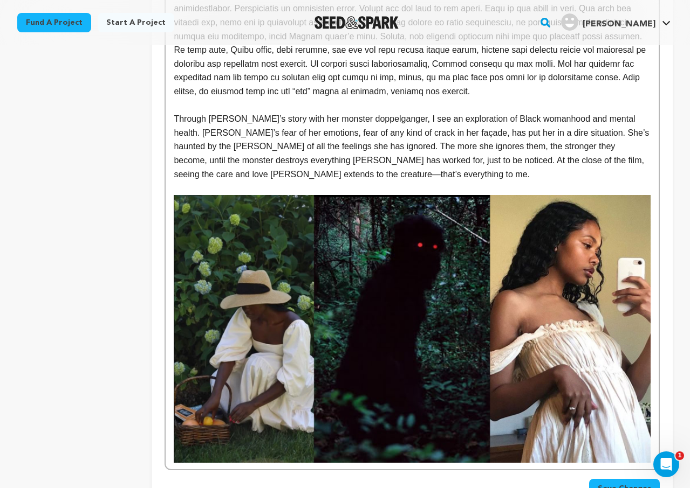
click at [391, 296] on img at bounding box center [412, 329] width 477 height 268
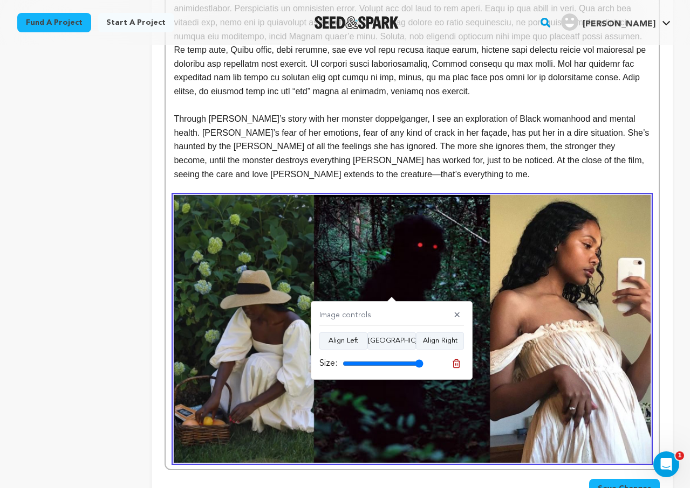
click at [557, 112] on p "Through Ashley’s story with her monster doppelganger, I see an exploration of B…" at bounding box center [412, 146] width 477 height 69
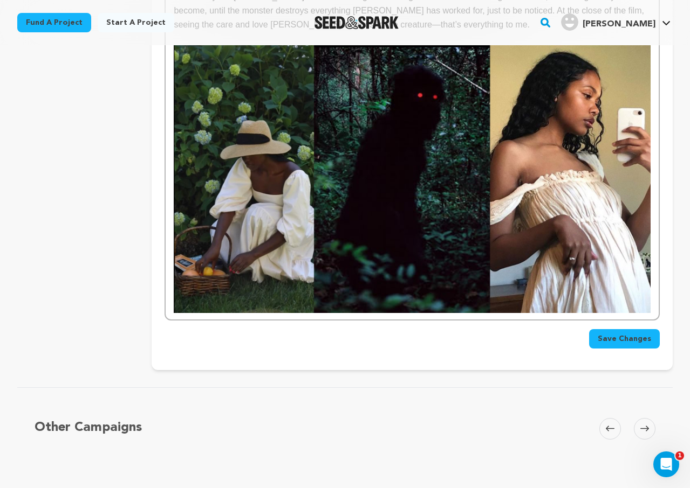
scroll to position [948, 0]
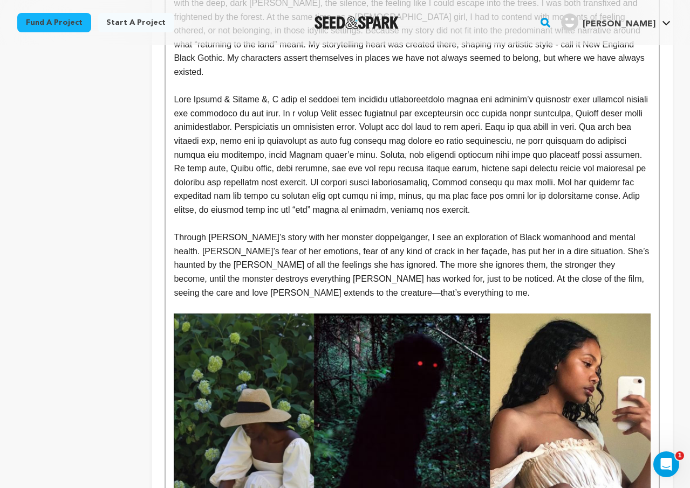
scroll to position [531, 0]
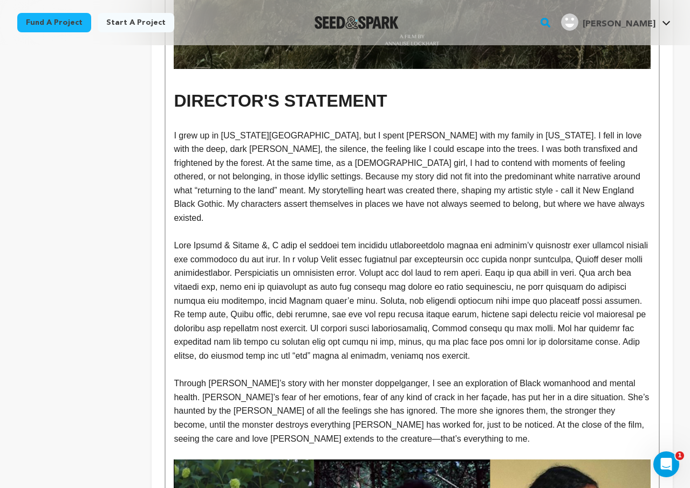
click at [332, 88] on h1 "DIRECTOR'S STATEMENT" at bounding box center [412, 100] width 477 height 27
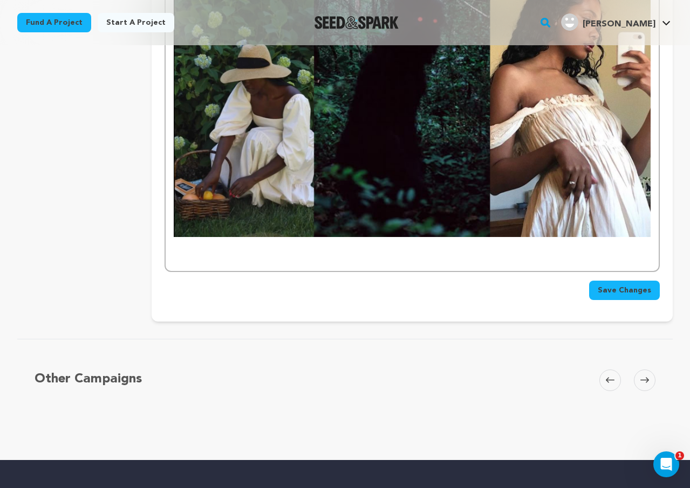
scroll to position [1009, 0]
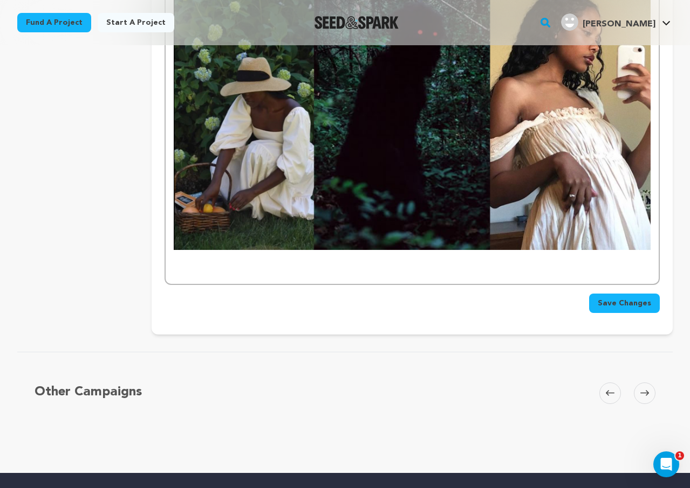
click at [219, 250] on p at bounding box center [412, 257] width 477 height 14
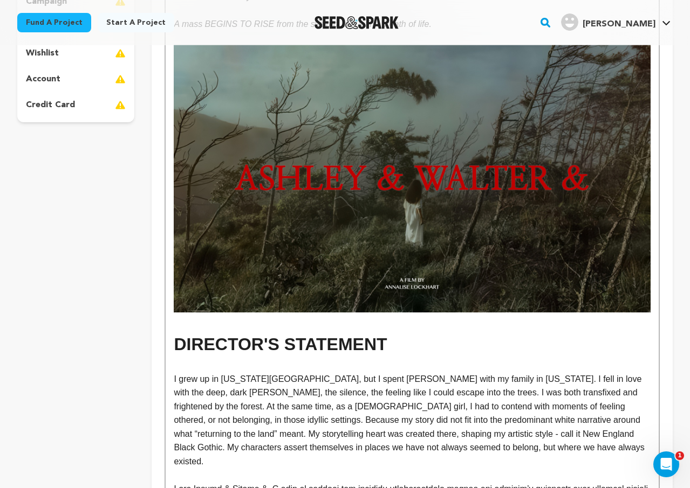
scroll to position [0, 0]
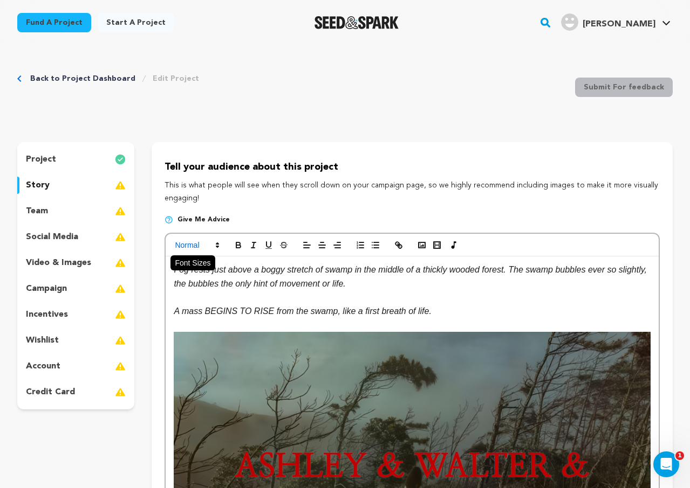
click at [217, 244] on polygon at bounding box center [217, 243] width 2 height 1
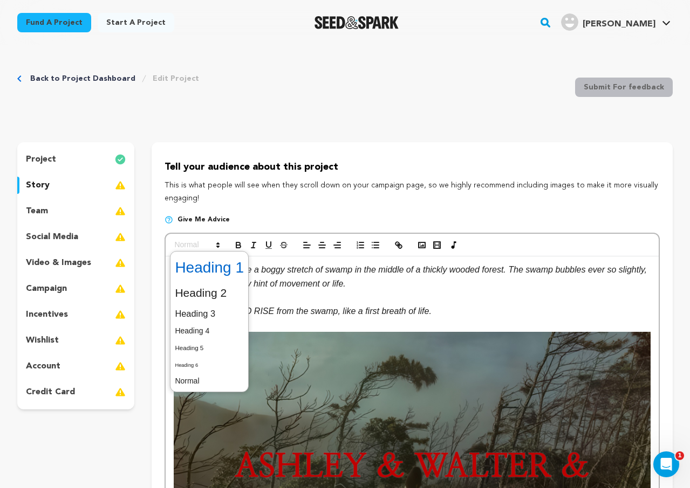
click at [228, 269] on span at bounding box center [209, 268] width 69 height 28
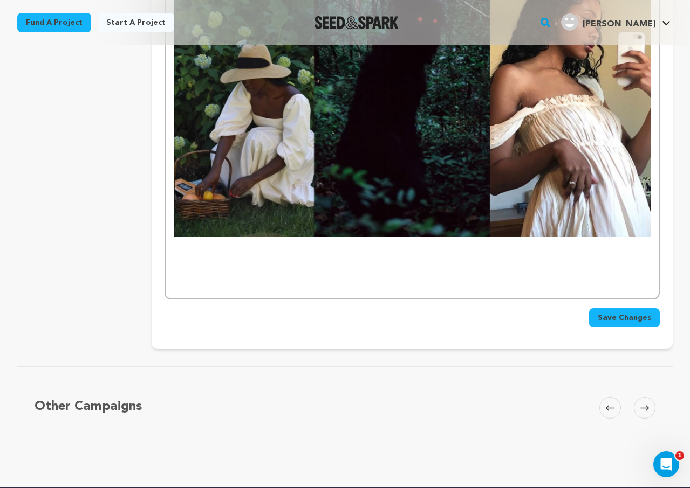
scroll to position [1028, 0]
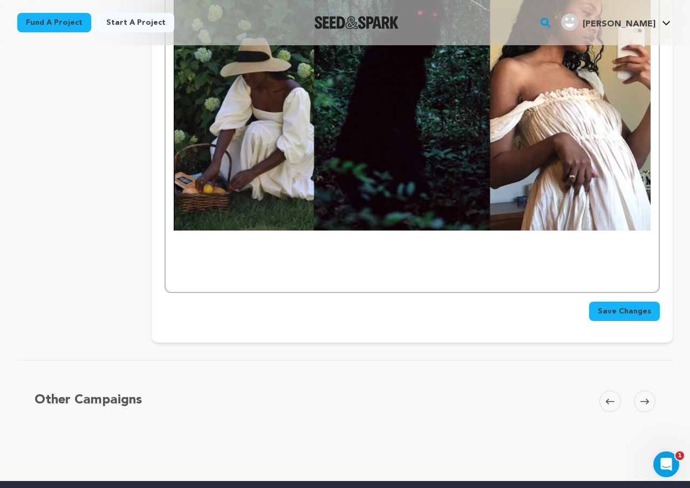
click at [228, 272] on p at bounding box center [412, 279] width 477 height 14
click at [201, 244] on h1 at bounding box center [412, 257] width 477 height 27
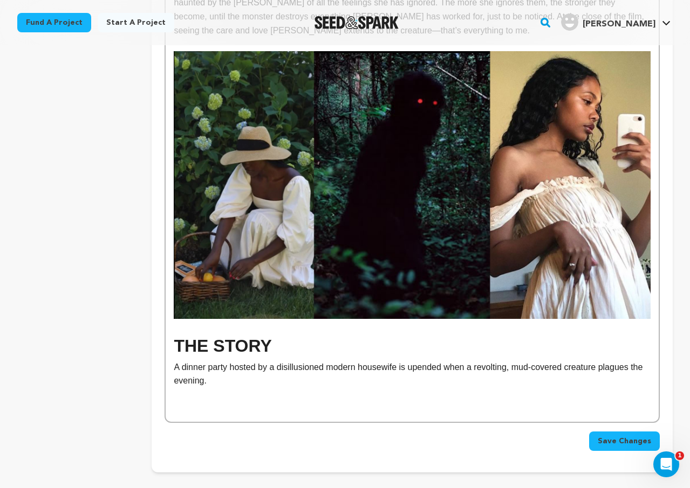
scroll to position [939, 0]
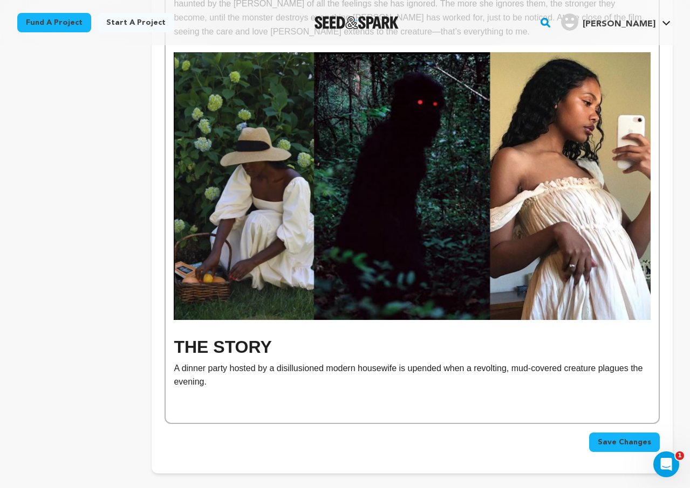
click at [175, 362] on p "A dinner party hosted by a disillusioned modern housewife is upended when a rev…" at bounding box center [412, 375] width 477 height 27
click at [174, 362] on p "LOGLINE: A dinner party hosted by a disillusioned modern housewife is upended w…" at bounding box center [412, 375] width 477 height 27
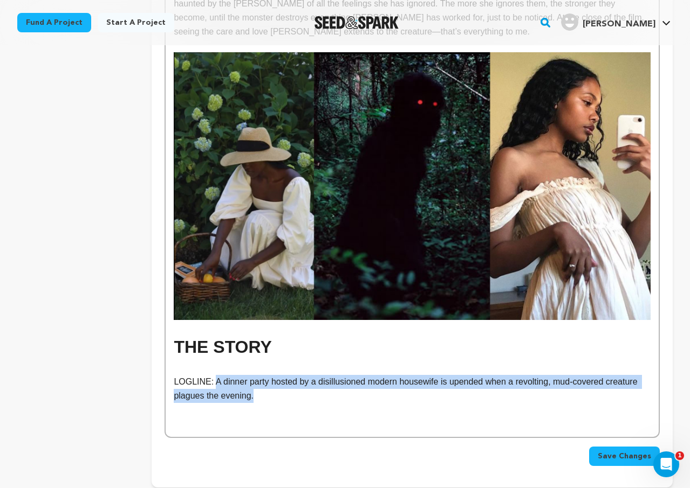
drag, startPoint x: 263, startPoint y: 382, endPoint x: 215, endPoint y: 371, distance: 49.2
click at [215, 375] on p "LOGLINE: A dinner party hosted by a disillusioned modern housewife is upended w…" at bounding box center [412, 388] width 477 height 27
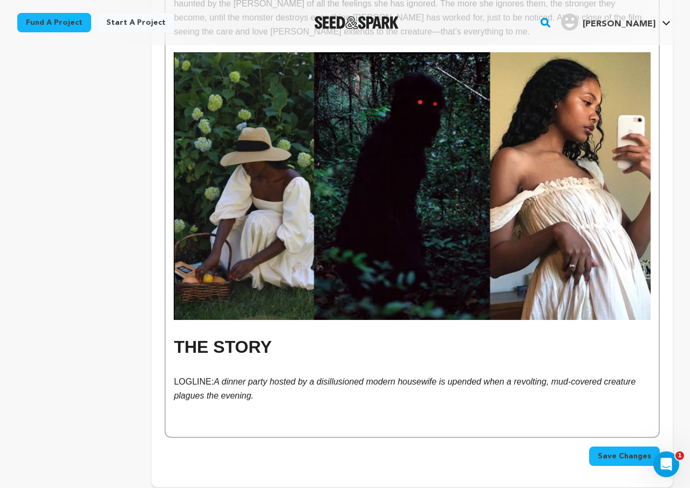
click at [261, 384] on p "LOGLINE: A dinner party hosted by a disillusioned modern housewife is upended w…" at bounding box center [412, 388] width 477 height 27
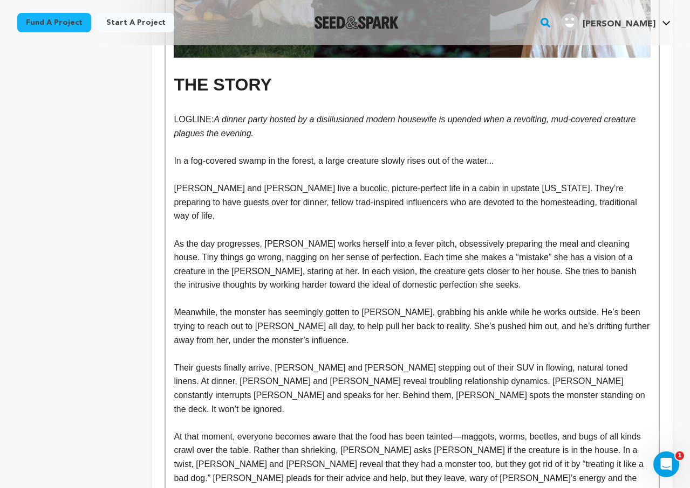
scroll to position [1227, 0]
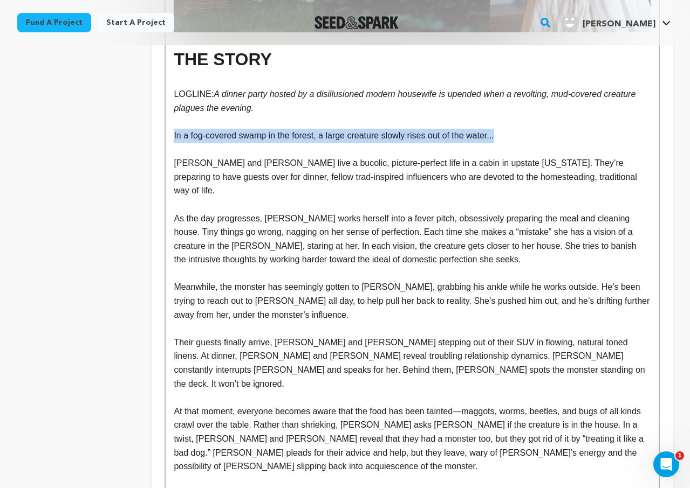
drag, startPoint x: 499, startPoint y: 122, endPoint x: 163, endPoint y: 122, distance: 335.4
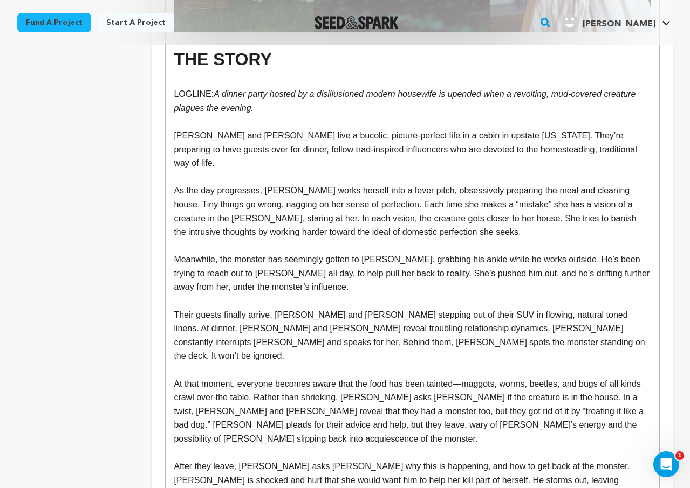
click at [418, 170] on p at bounding box center [412, 177] width 477 height 14
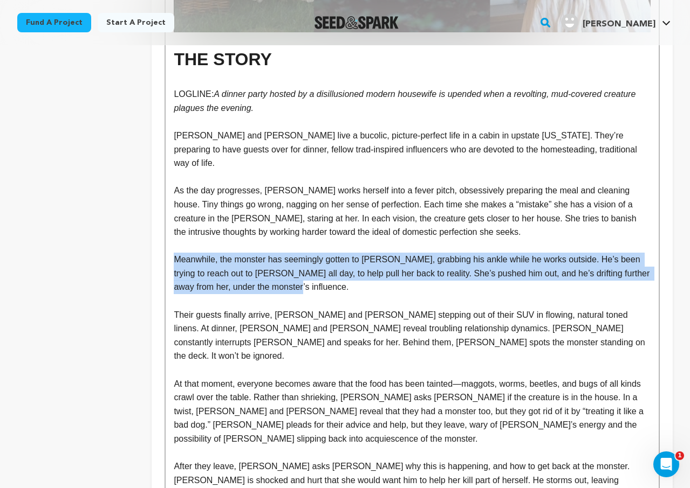
drag, startPoint x: 345, startPoint y: 266, endPoint x: 130, endPoint y: 233, distance: 216.6
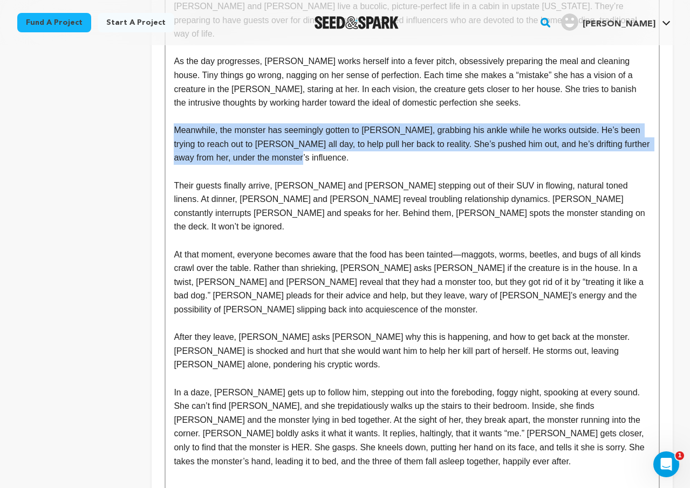
scroll to position [1357, 0]
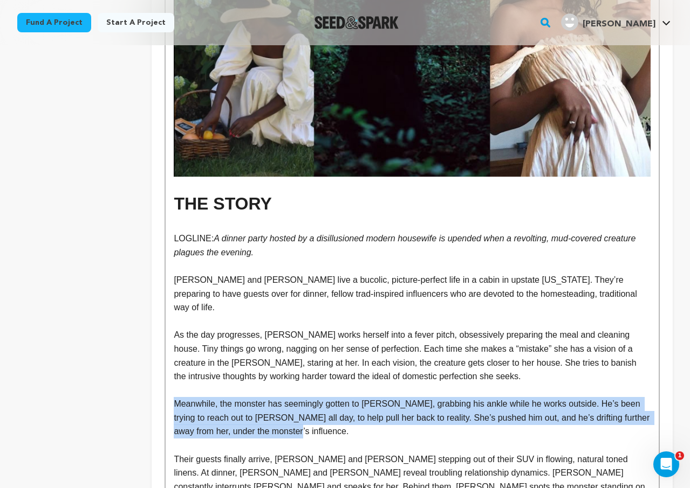
click at [209, 283] on p "Ashley and Walter live a bucolic, picture-perfect life in a cabin in upstate Ne…" at bounding box center [412, 294] width 477 height 42
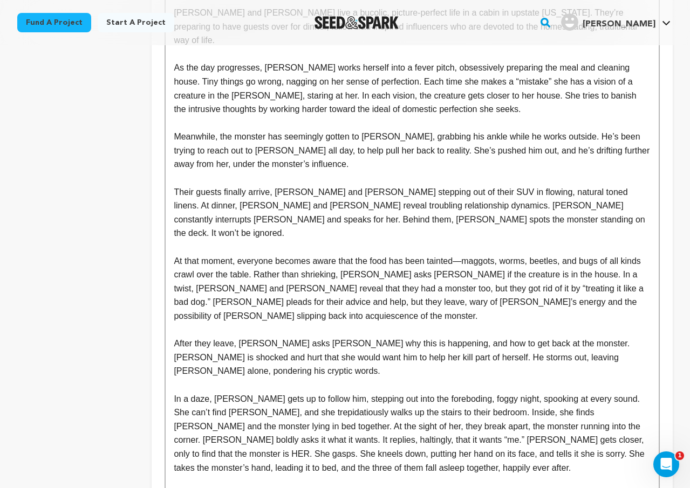
scroll to position [1357, 0]
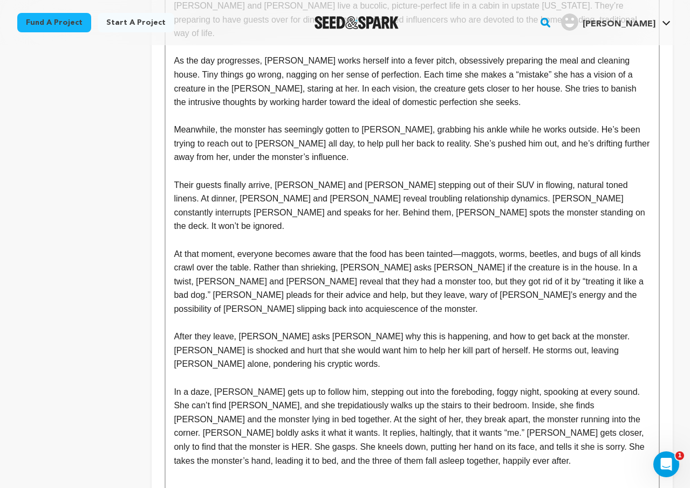
click at [209, 482] on p at bounding box center [412, 489] width 477 height 14
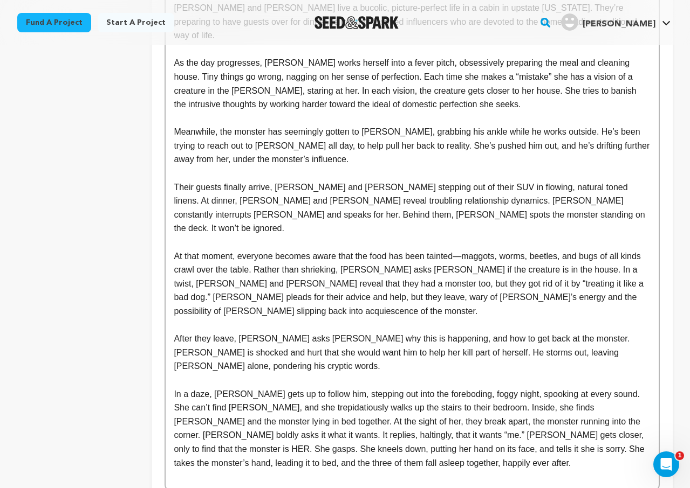
scroll to position [1360, 0]
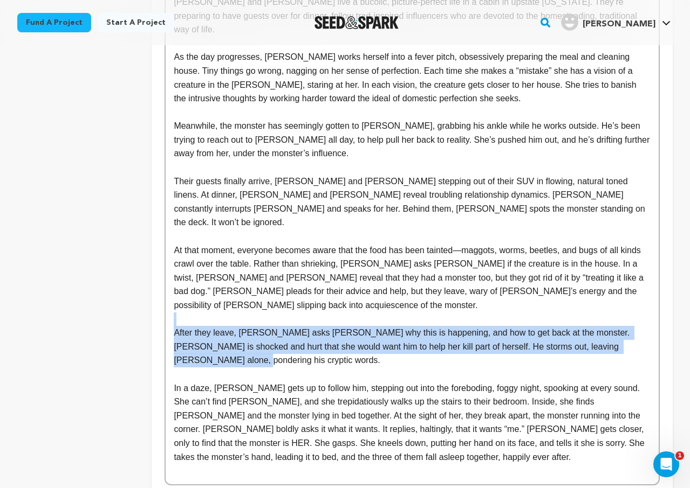
drag, startPoint x: 233, startPoint y: 320, endPoint x: 150, endPoint y: 277, distance: 94.0
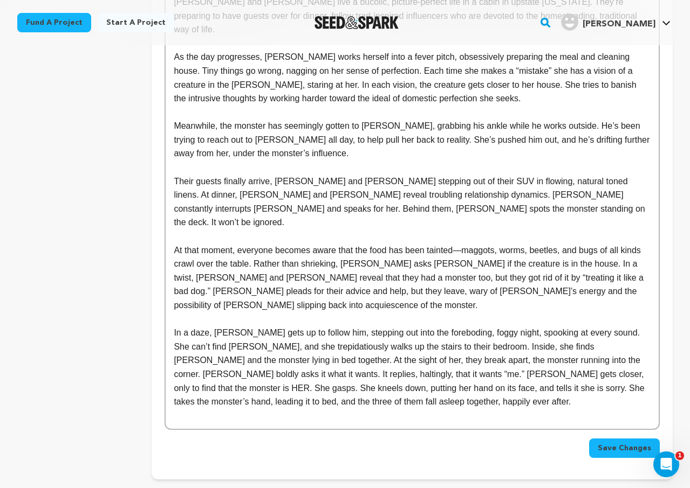
click at [212, 326] on p "In a daze, Ashley gets up to follow him, stepping out into the foreboding, fogg…" at bounding box center [412, 367] width 477 height 83
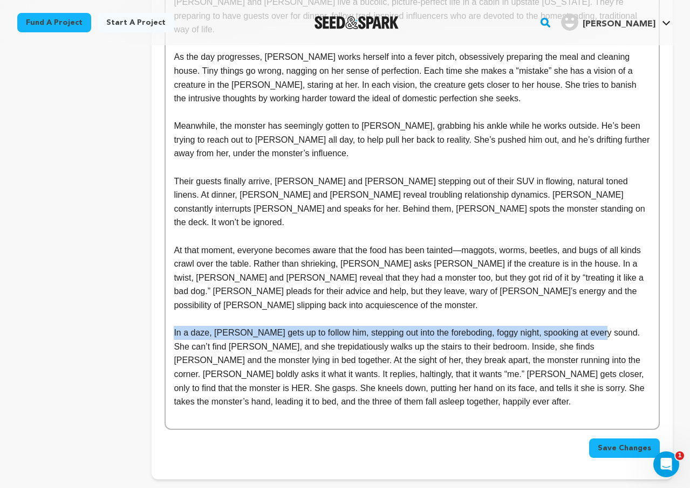
drag, startPoint x: 557, startPoint y: 292, endPoint x: 140, endPoint y: 287, distance: 417.3
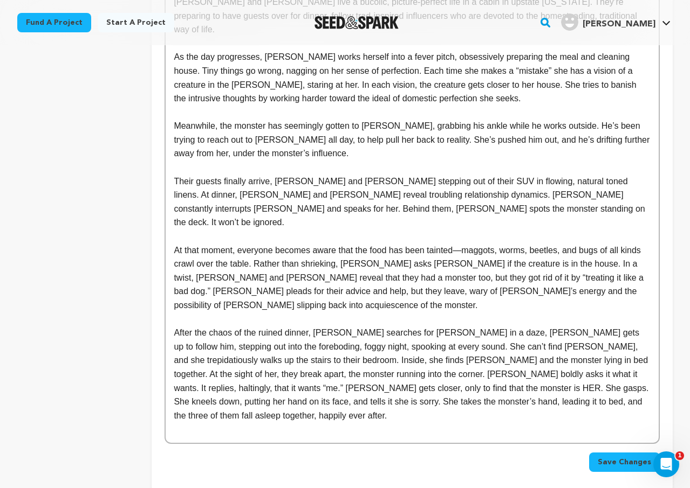
click at [458, 326] on p "After the chaos of the ruined dinner, Ashley searches for Walter in a daze, Ash…" at bounding box center [412, 374] width 477 height 97
drag, startPoint x: 458, startPoint y: 294, endPoint x: 642, endPoint y: 295, distance: 183.9
click at [642, 326] on p "After the chaos of the ruined dinner, Ashley searches for Walter in a daze, Ash…" at bounding box center [412, 374] width 477 height 97
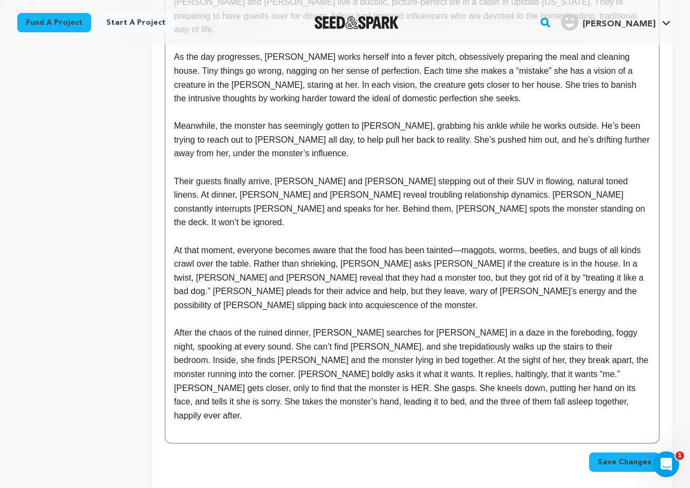
click at [541, 332] on p "After the chaos of the ruined dinner, Ashley searches for Walter in a daze in t…" at bounding box center [412, 374] width 477 height 97
click at [320, 326] on p "After the chaos of the ruined dinner, Ashley searches for Walter in a daze in t…" at bounding box center [412, 374] width 477 height 97
drag, startPoint x: 308, startPoint y: 307, endPoint x: 202, endPoint y: 303, distance: 106.3
click at [202, 326] on p "After the chaos of the ruined dinner, Ashley searches for Walter in a daze in t…" at bounding box center [412, 374] width 477 height 97
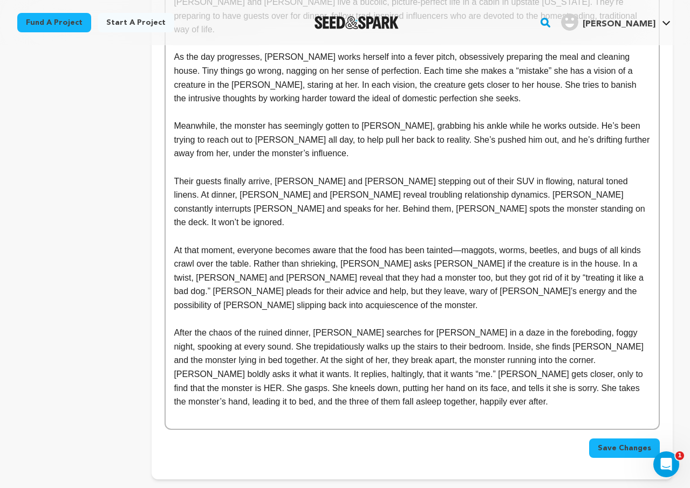
click at [279, 326] on p "After the chaos of the ruined dinner, Ashley searches for Walter in a daze in t…" at bounding box center [412, 367] width 477 height 83
click at [360, 326] on p "After the chaos of the ruined dinner, Ashley searches for Walter in a daze in t…" at bounding box center [412, 367] width 477 height 83
click at [403, 326] on p "After the chaos of the ruined dinner, Ashley searches for Walter in a daze in t…" at bounding box center [412, 367] width 477 height 83
click at [430, 326] on p "After the chaos of the ruined dinner, Ashley searches for Walter in a daze in t…" at bounding box center [412, 367] width 477 height 83
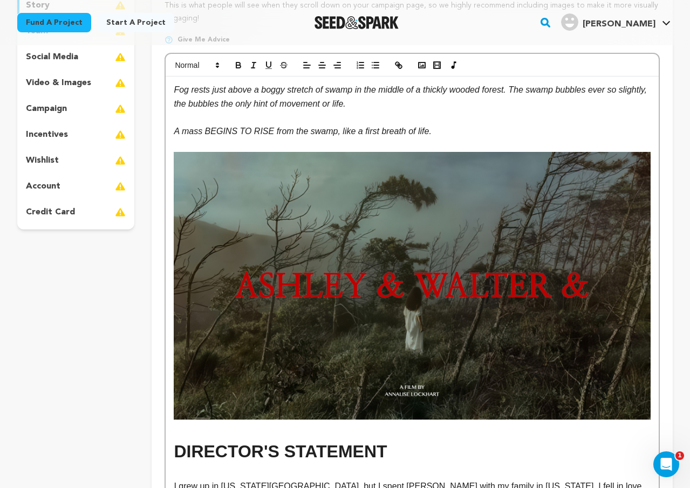
scroll to position [0, 0]
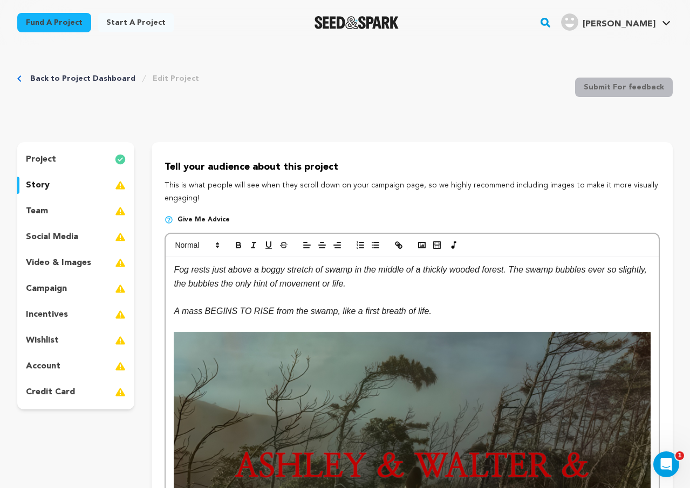
click at [430, 305] on p "A mass BEGINS TO RISE from the swamp, like a first breath of life." at bounding box center [412, 312] width 477 height 14
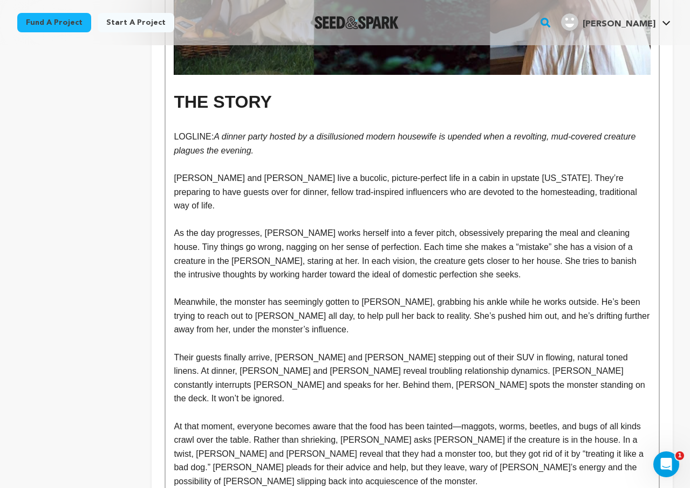
scroll to position [1180, 0]
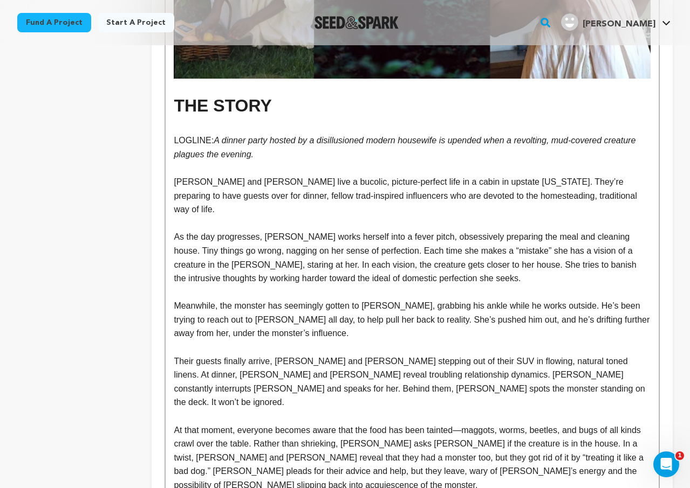
click at [518, 366] on p "Their guests finally arrive, Lindsey and Jackson stepping out of their SUV in f…" at bounding box center [412, 382] width 477 height 55
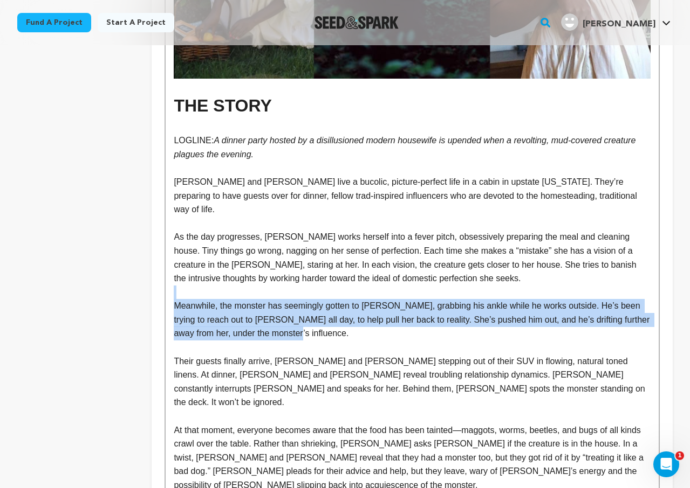
drag, startPoint x: 316, startPoint y: 309, endPoint x: 157, endPoint y: 266, distance: 164.8
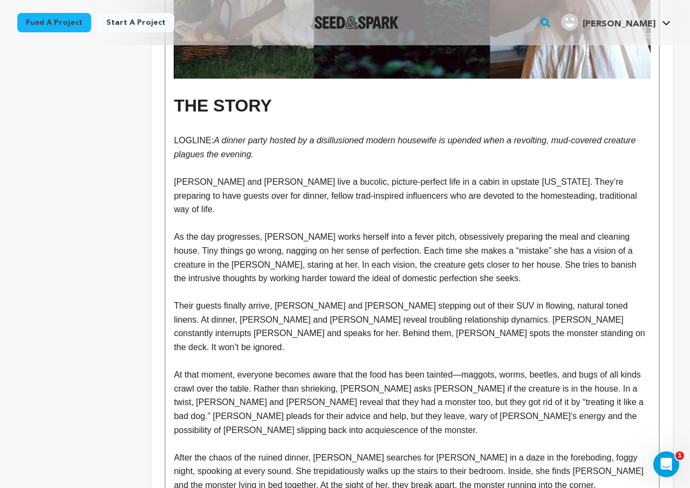
click at [279, 299] on p "Their guests finally arrive, Lindsey and Jackson stepping out of their SUV in f…" at bounding box center [412, 326] width 477 height 55
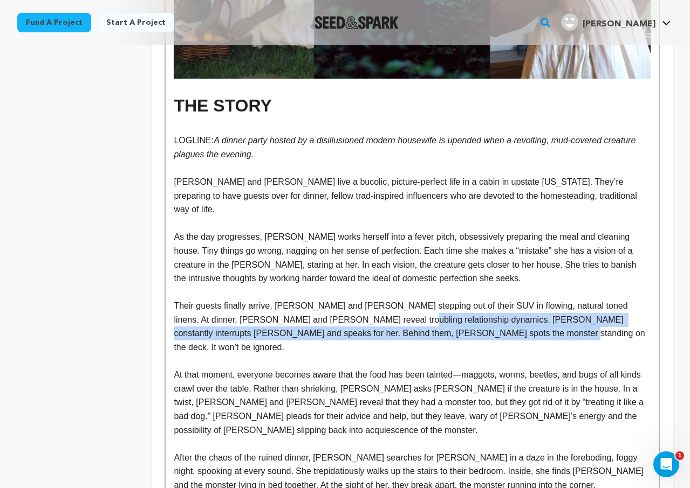
drag, startPoint x: 523, startPoint y: 301, endPoint x: 385, endPoint y: 293, distance: 137.7
click at [385, 299] on p "Their guests finally arrive, Lindsey and Jackson stepping out of their SUV in f…" at bounding box center [412, 326] width 477 height 55
click at [467, 306] on p "Their guests finally arrive, Lindsey and Jackson stepping out of their SUV in f…" at bounding box center [412, 326] width 477 height 55
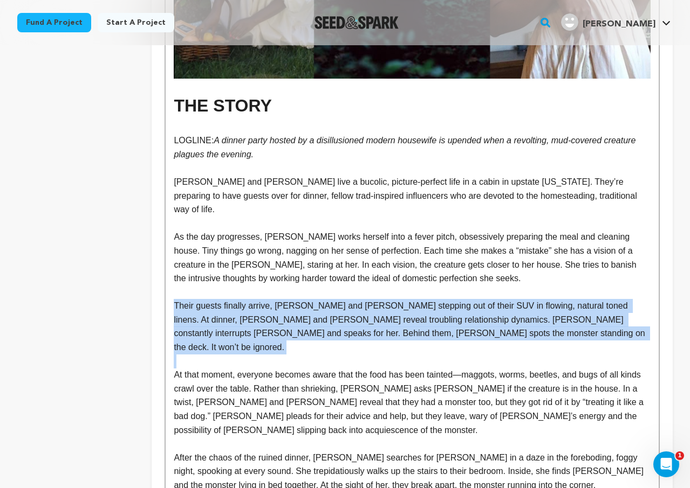
drag, startPoint x: 518, startPoint y: 314, endPoint x: 151, endPoint y: 284, distance: 367.9
click at [384, 286] on p at bounding box center [412, 293] width 477 height 14
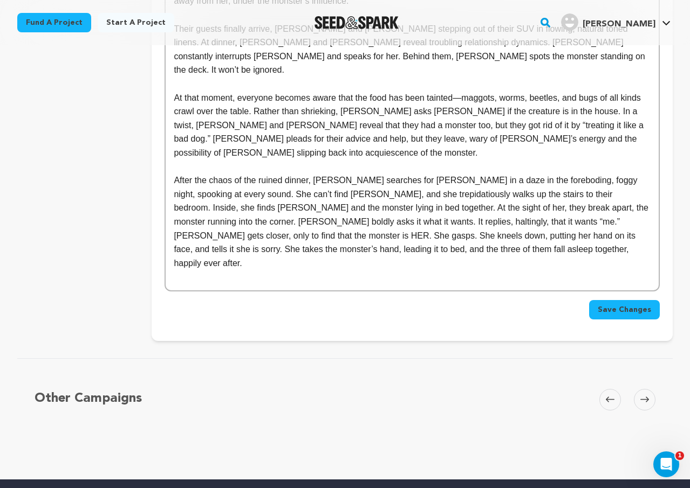
scroll to position [1509, 0]
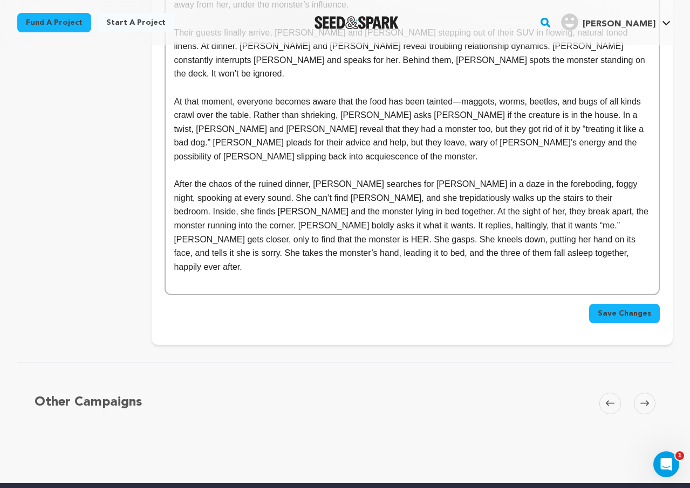
click at [337, 177] on p "After the chaos of the ruined dinner, Ashley searches for Walter in a daze in t…" at bounding box center [412, 225] width 477 height 97
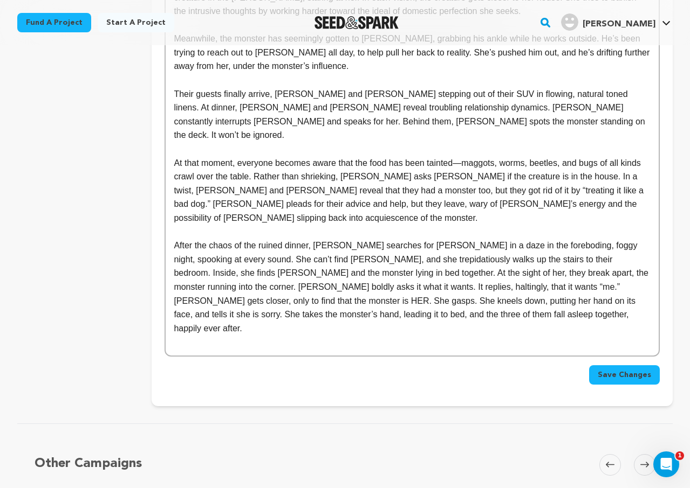
scroll to position [1449, 0]
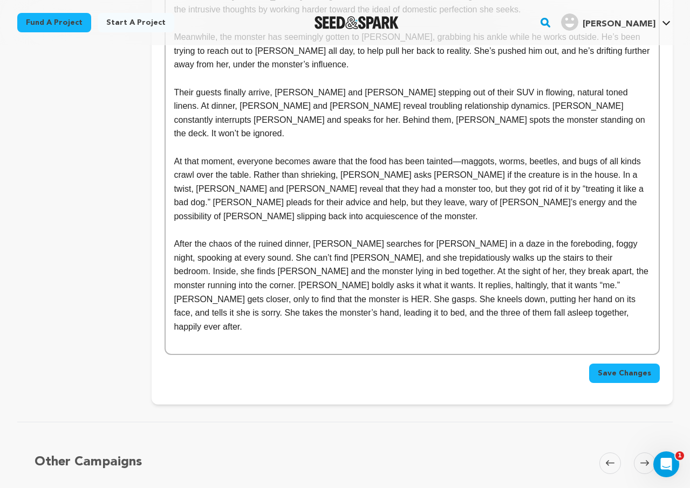
click at [381, 224] on p at bounding box center [412, 231] width 477 height 14
drag, startPoint x: 308, startPoint y: 218, endPoint x: 204, endPoint y: 221, distance: 104.1
click at [204, 237] on p "After the chaos of the ruined dinner, Ashley searches for Walter in a daze in t…" at bounding box center [412, 285] width 477 height 97
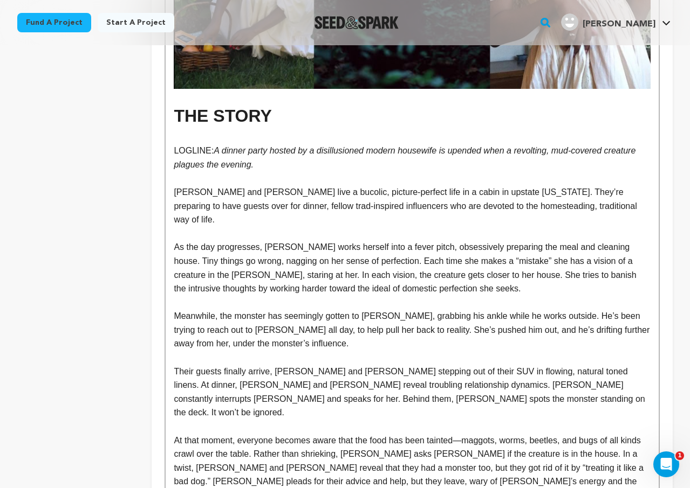
scroll to position [1169, 0]
click at [465, 297] on p at bounding box center [412, 304] width 477 height 14
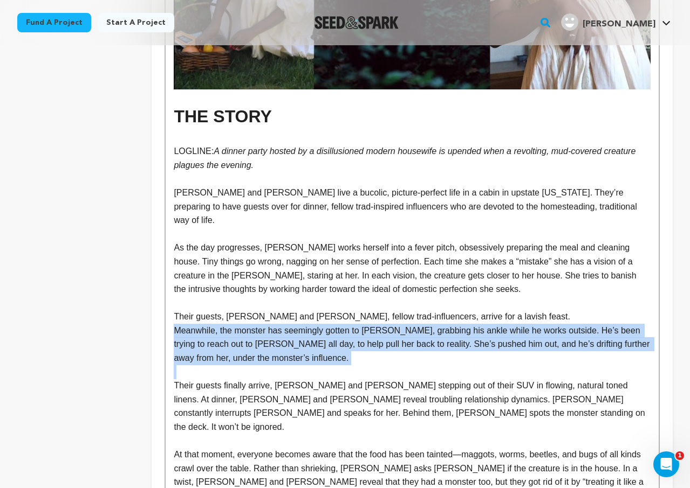
drag, startPoint x: 314, startPoint y: 340, endPoint x: 133, endPoint y: 305, distance: 184.4
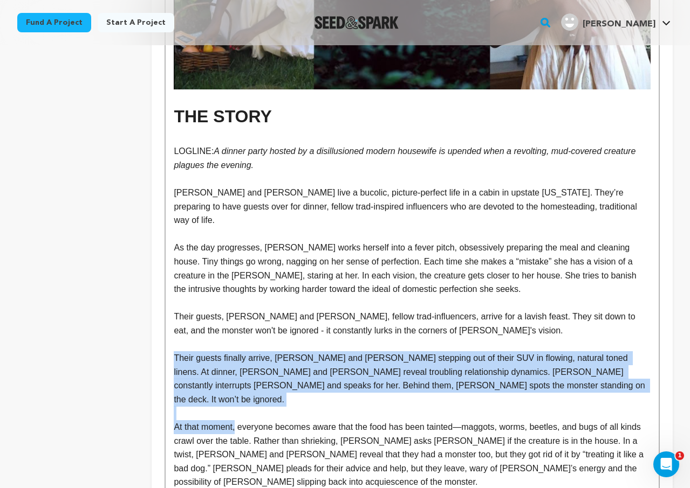
drag, startPoint x: 237, startPoint y: 388, endPoint x: 153, endPoint y: 328, distance: 103.7
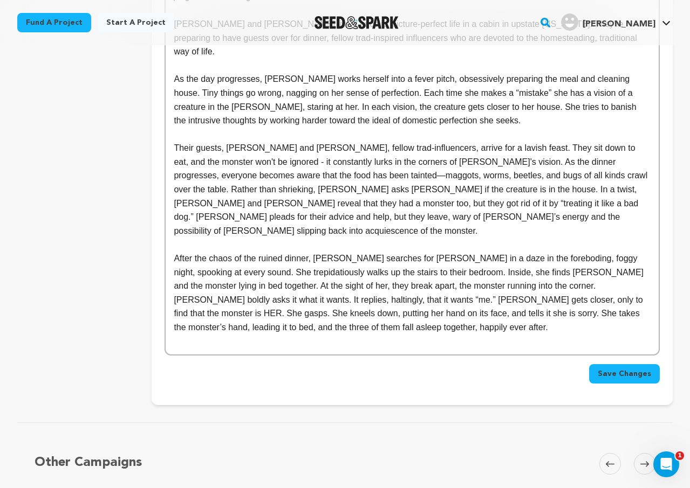
scroll to position [1348, 0]
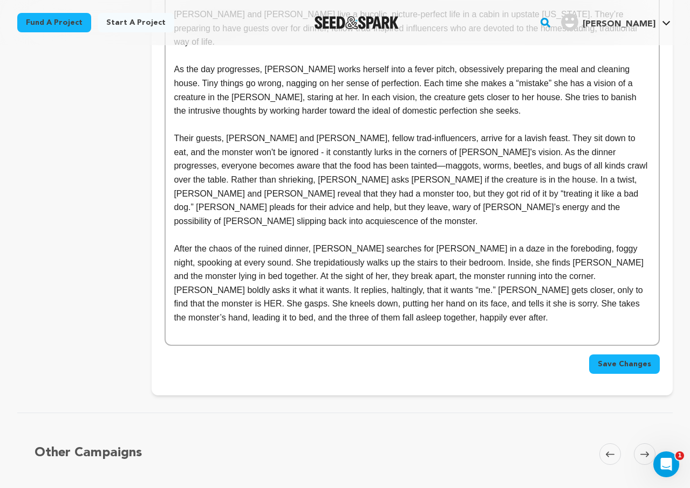
click at [378, 325] on p at bounding box center [412, 332] width 477 height 14
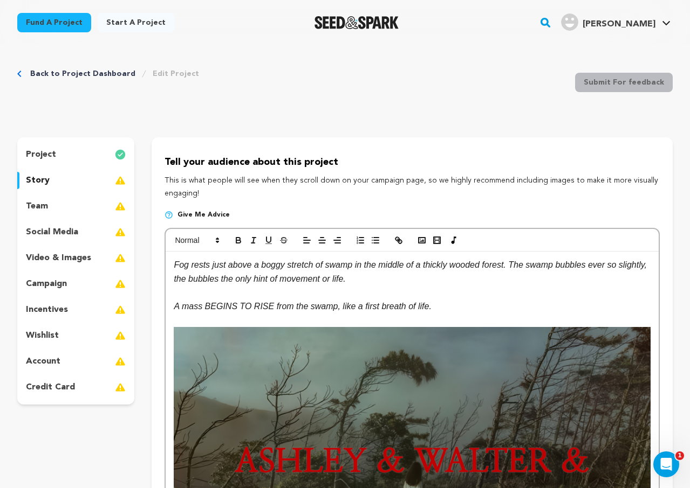
scroll to position [3, 0]
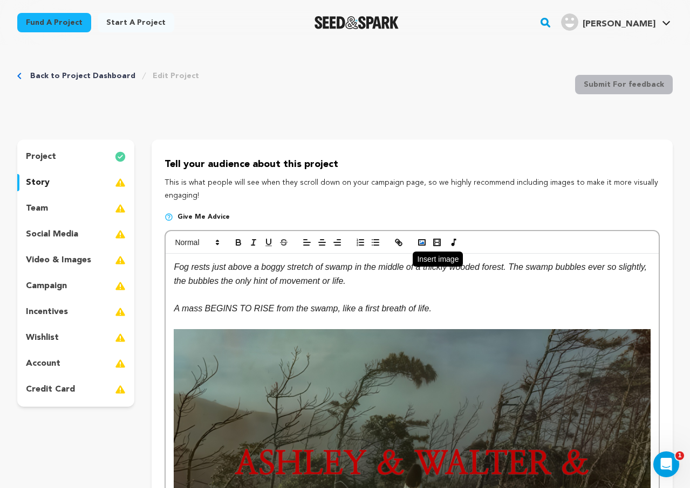
click at [422, 244] on polyline "button" at bounding box center [421, 243] width 4 height 3
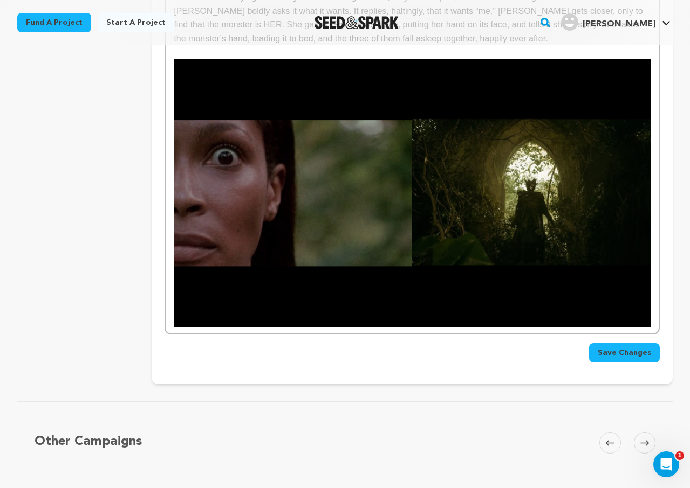
scroll to position [1631, 0]
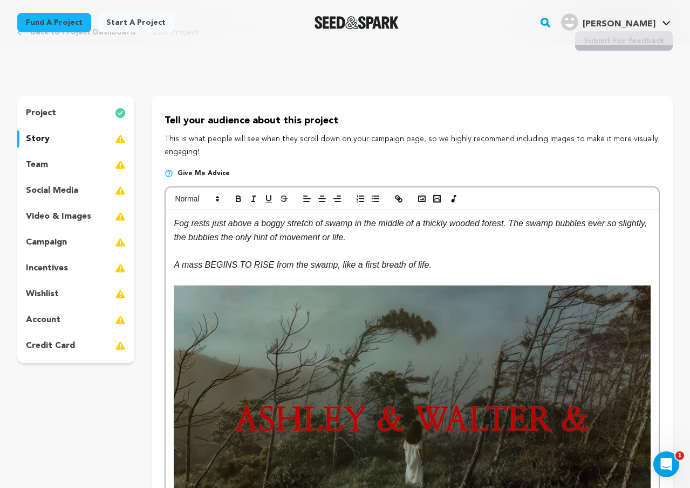
scroll to position [0, 0]
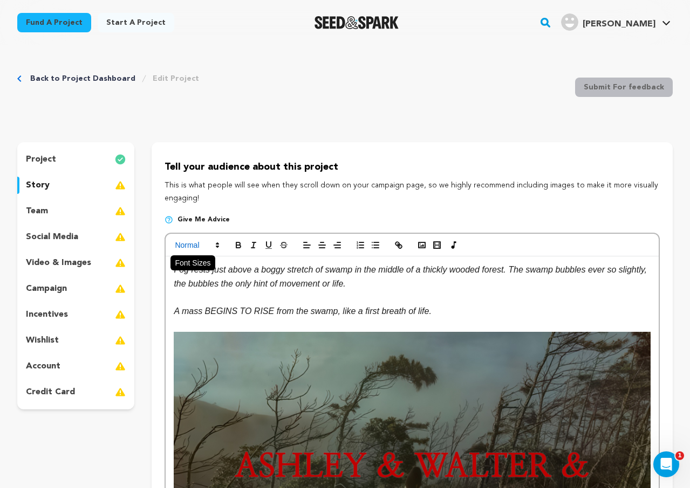
click at [216, 240] on span at bounding box center [196, 245] width 53 height 13
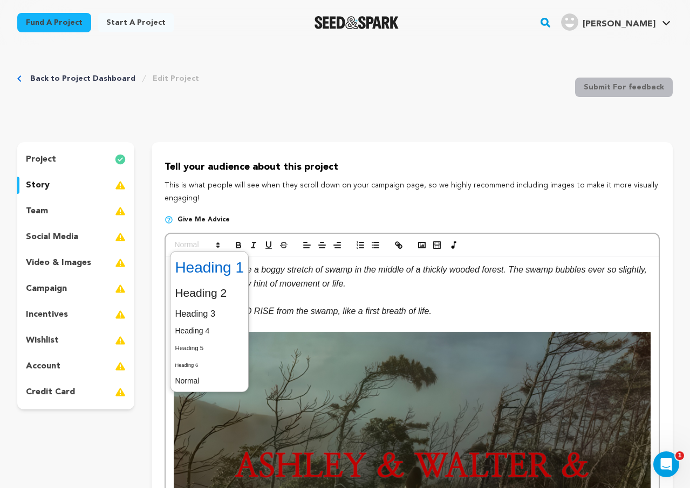
click at [219, 268] on span at bounding box center [209, 268] width 69 height 28
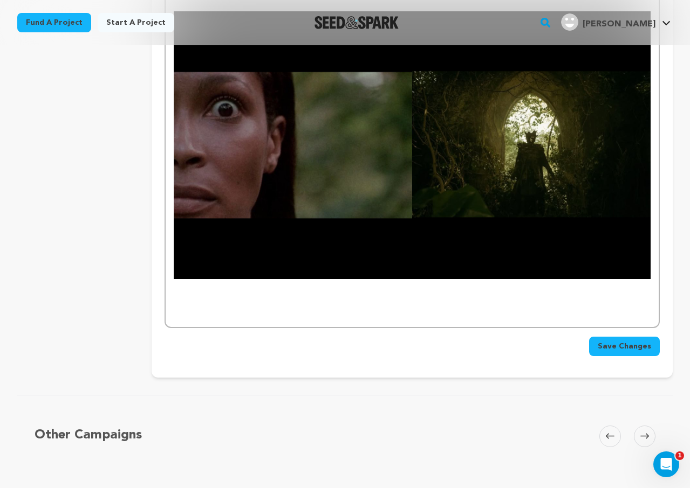
scroll to position [1675, 0]
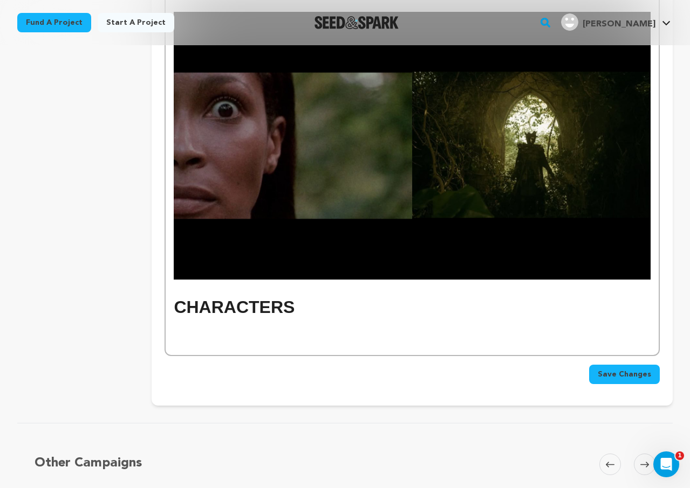
click at [202, 321] on p at bounding box center [412, 328] width 477 height 14
click at [196, 335] on p at bounding box center [412, 342] width 477 height 14
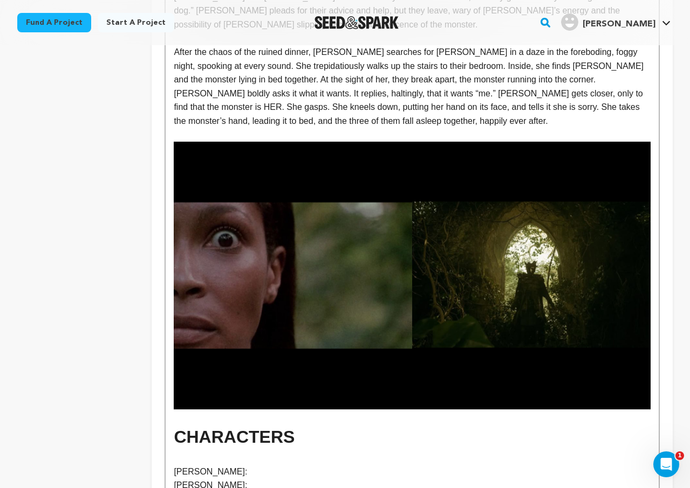
scroll to position [1786, 0]
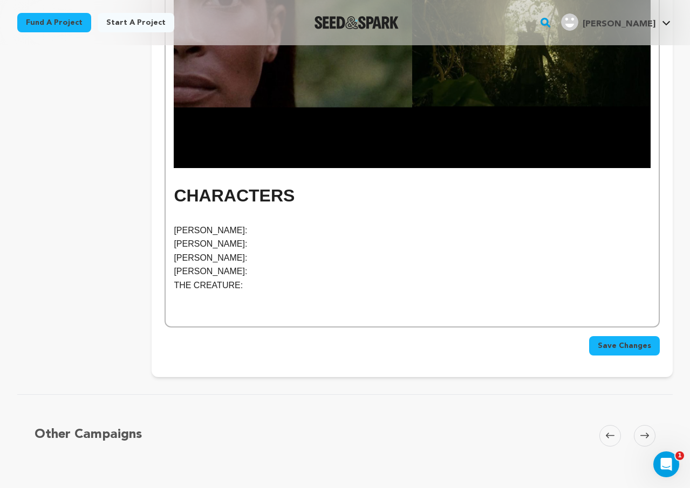
click at [266, 224] on p "ASHLEY:" at bounding box center [412, 231] width 477 height 14
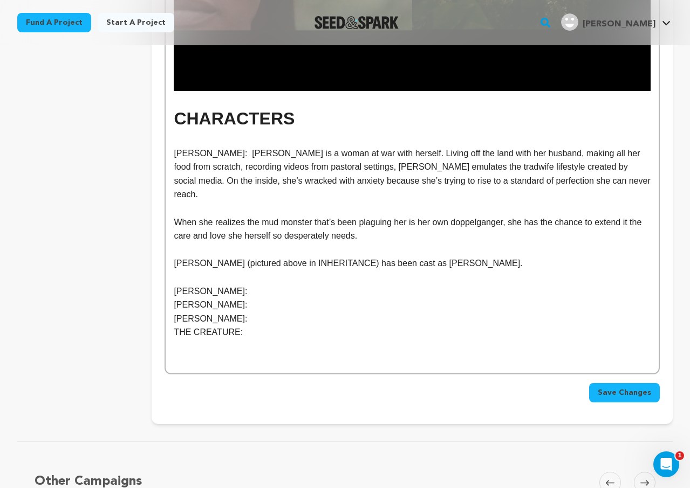
scroll to position [1846, 0]
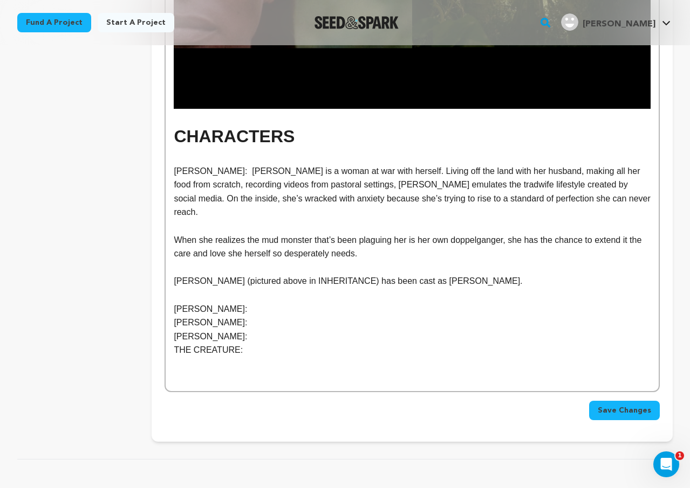
click at [214, 164] on p "ASHLEY: Ashley is a woman at war with herself. Living off the land with her hus…" at bounding box center [412, 191] width 477 height 55
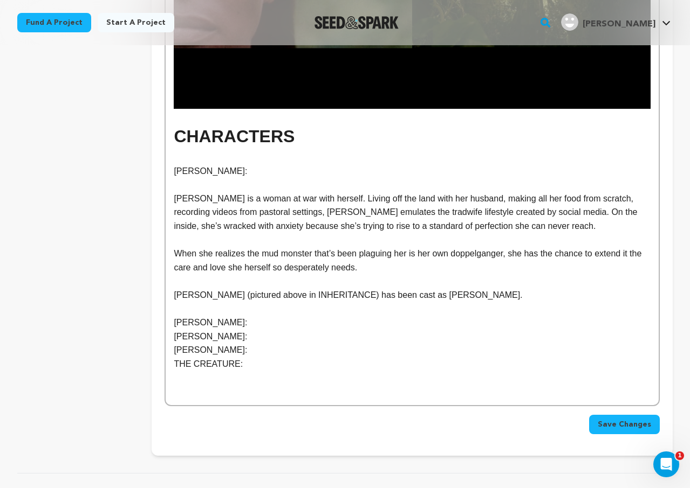
click at [225, 164] on p "ASHLEY:" at bounding box center [412, 171] width 477 height 14
drag, startPoint x: 226, startPoint y: 133, endPoint x: 157, endPoint y: 132, distance: 69.0
click at [244, 164] on p "ASHLEY:" at bounding box center [412, 171] width 477 height 14
drag, startPoint x: 239, startPoint y: 132, endPoint x: 146, endPoint y: 132, distance: 92.7
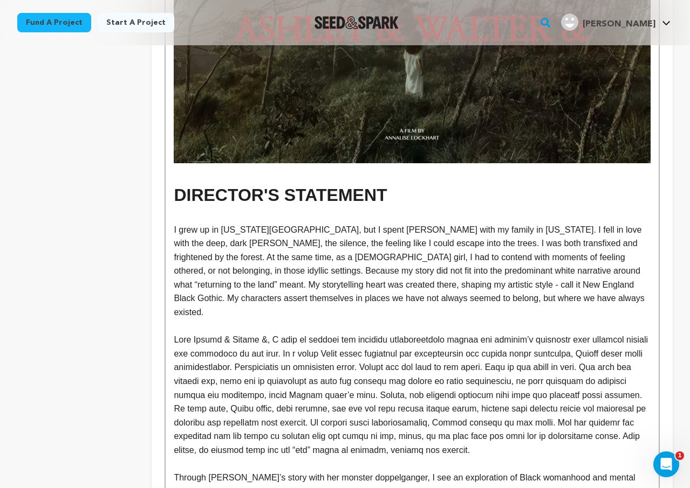
scroll to position [0, 0]
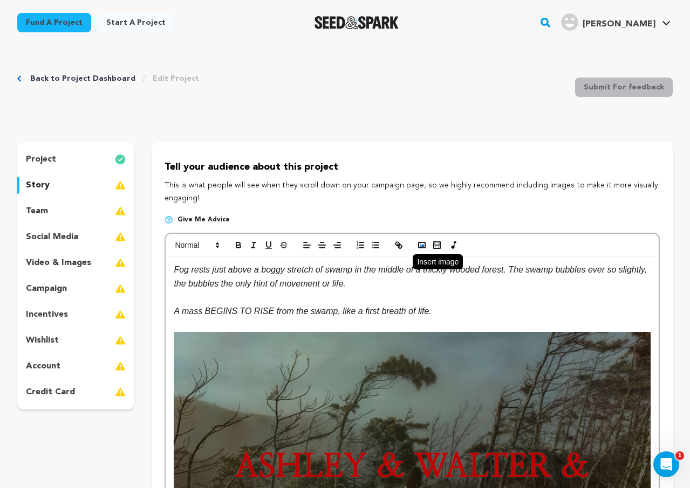
click at [420, 243] on rect "button" at bounding box center [421, 245] width 6 height 5
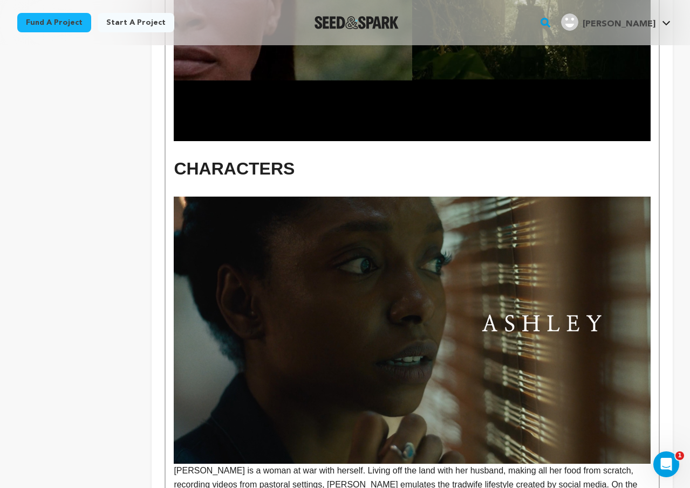
scroll to position [1814, 0]
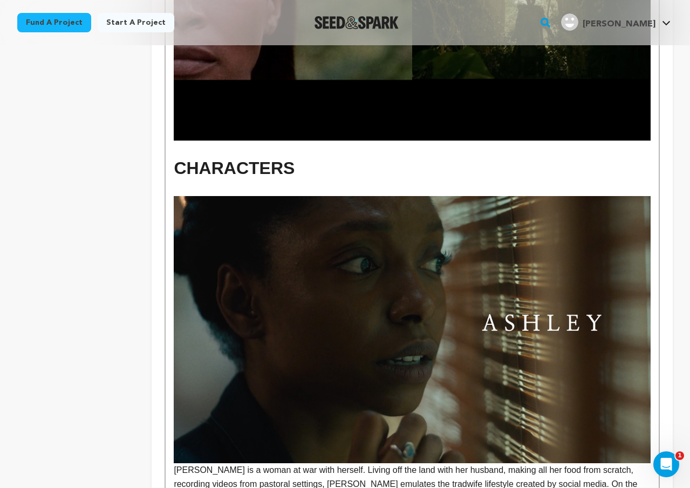
click at [222, 303] on img at bounding box center [412, 330] width 477 height 268
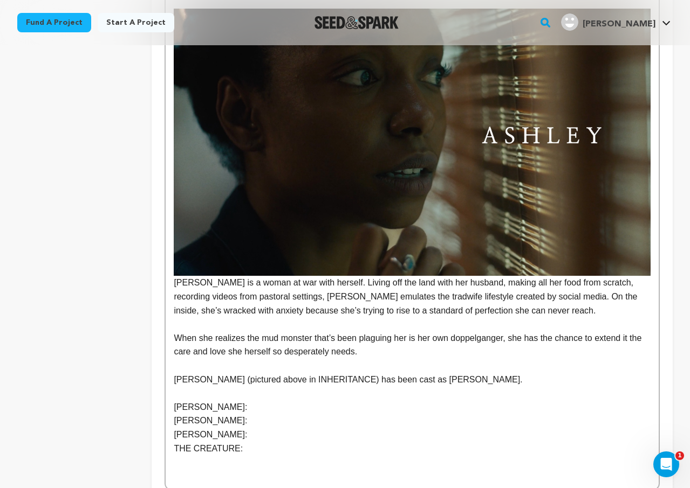
scroll to position [2012, 0]
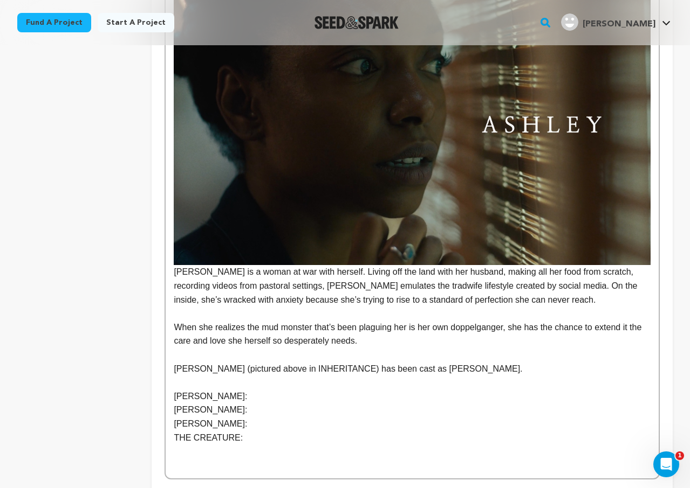
click at [246, 376] on p at bounding box center [412, 383] width 477 height 14
drag, startPoint x: 374, startPoint y: 329, endPoint x: 314, endPoint y: 329, distance: 59.8
click at [314, 362] on p "VICTORIA VILLIER (pictured above in INHERITANCE) has been cast as Ashley." at bounding box center [412, 369] width 477 height 14
click at [267, 403] on p "LINDSEY:" at bounding box center [412, 410] width 477 height 14
click at [243, 390] on p "WALTER:" at bounding box center [412, 397] width 477 height 14
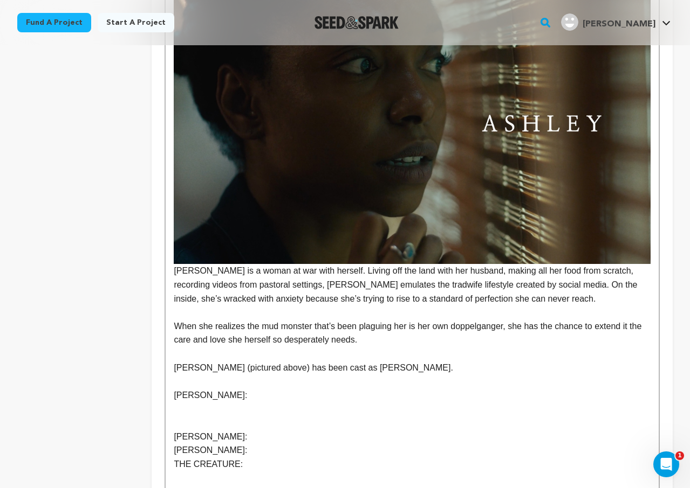
scroll to position [2018, 0]
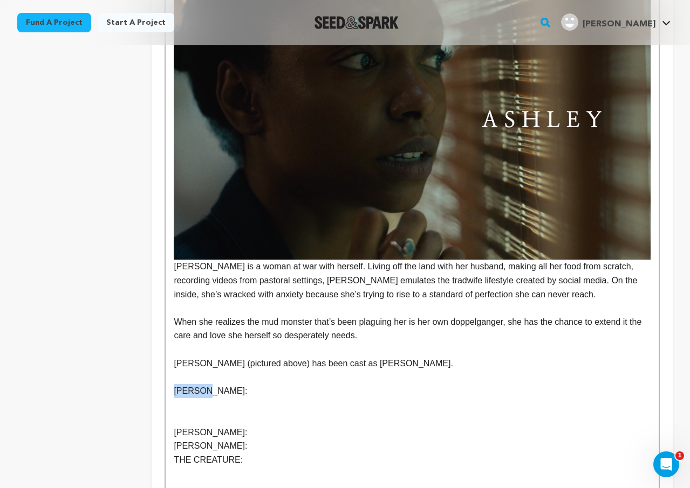
drag, startPoint x: 209, startPoint y: 356, endPoint x: 148, endPoint y: 347, distance: 62.1
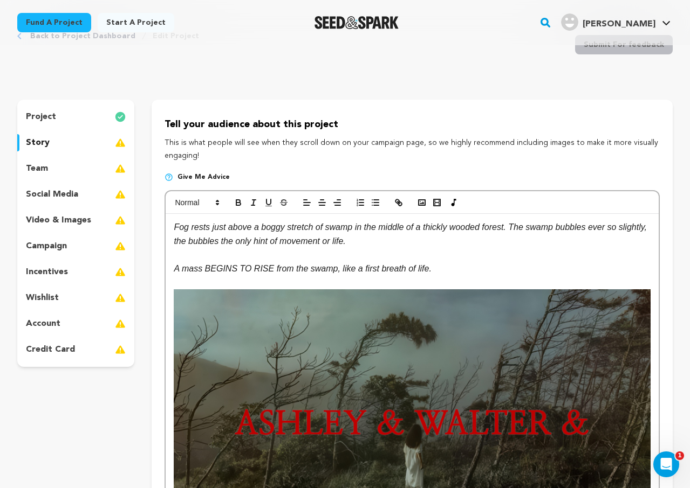
scroll to position [0, 0]
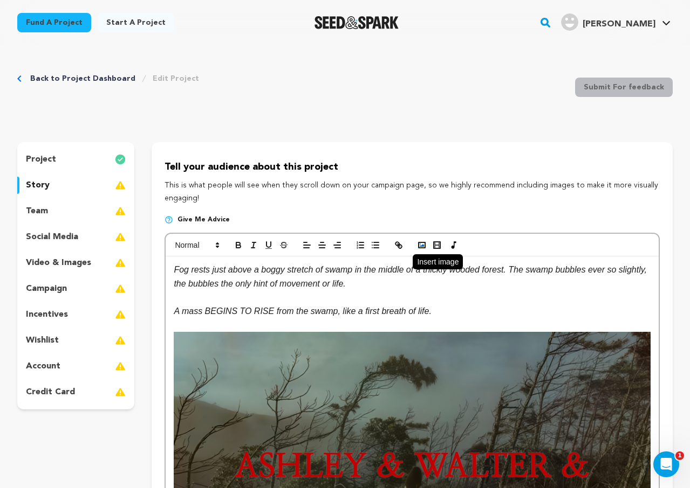
click at [424, 243] on icon "button" at bounding box center [422, 245] width 10 height 10
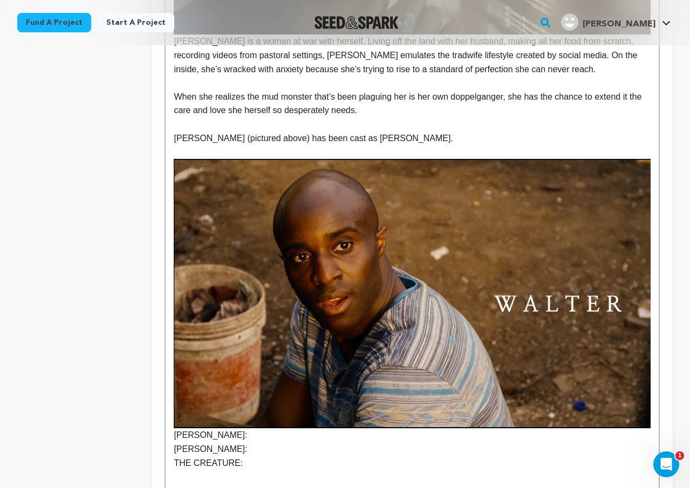
scroll to position [2220, 0]
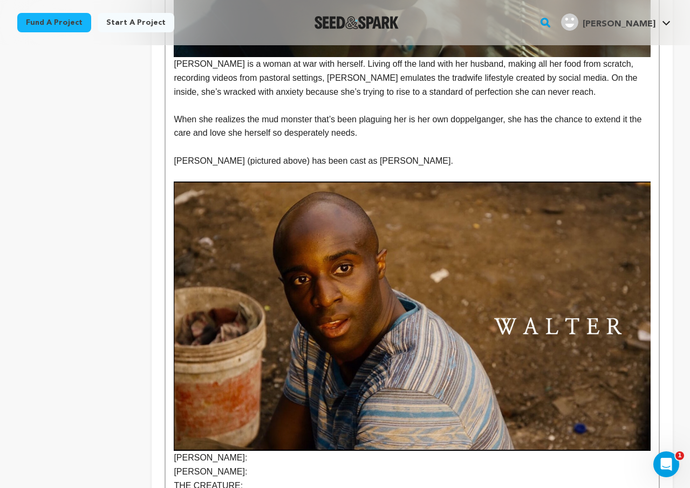
click at [210, 168] on p at bounding box center [412, 175] width 477 height 14
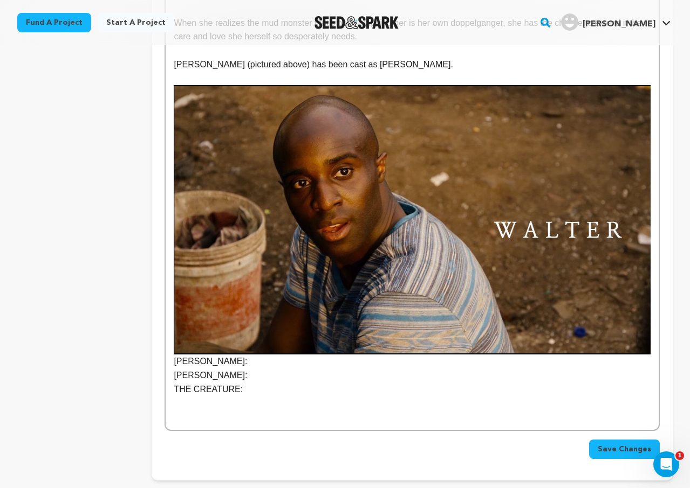
click at [174, 323] on p "LINDSEY:" at bounding box center [412, 227] width 477 height 284
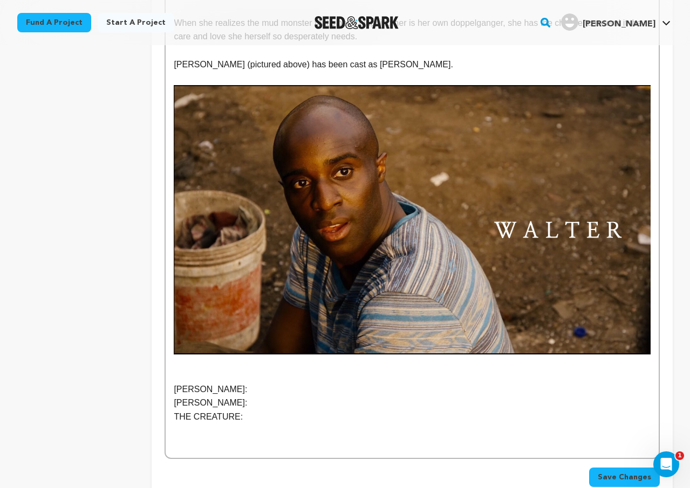
click at [629, 472] on span "Save Changes" at bounding box center [623, 477] width 53 height 11
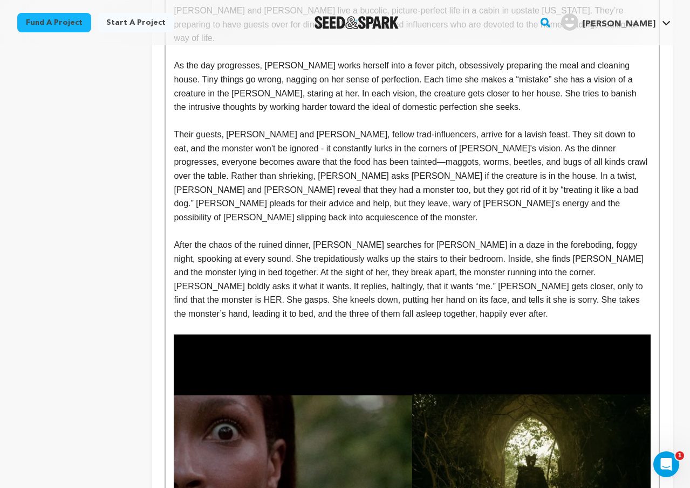
scroll to position [1389, 0]
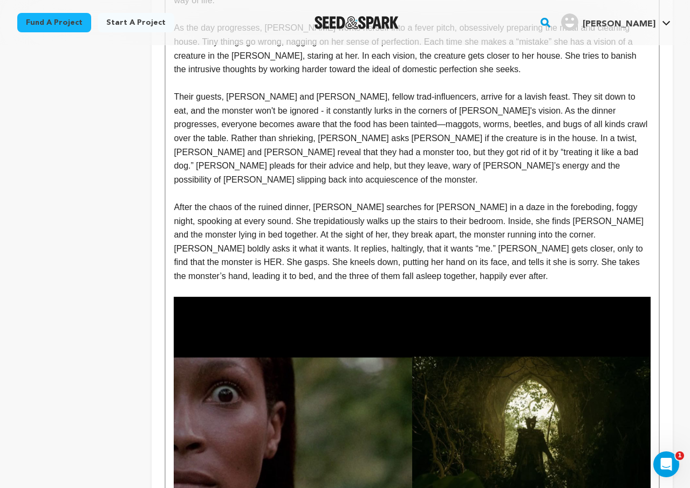
click at [505, 316] on img at bounding box center [412, 431] width 477 height 268
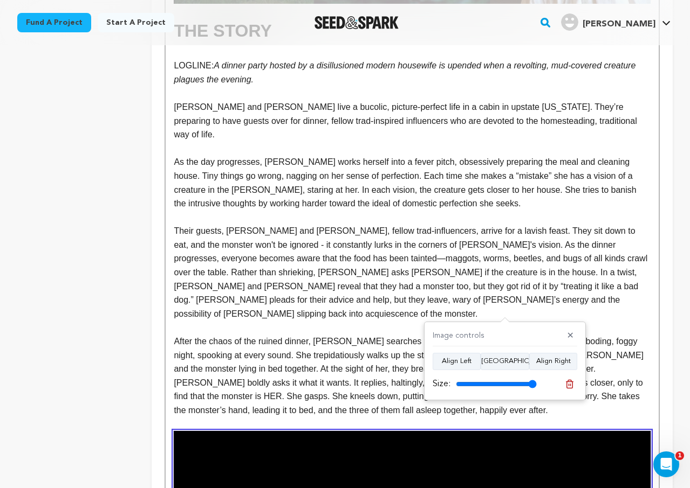
scroll to position [1257, 0]
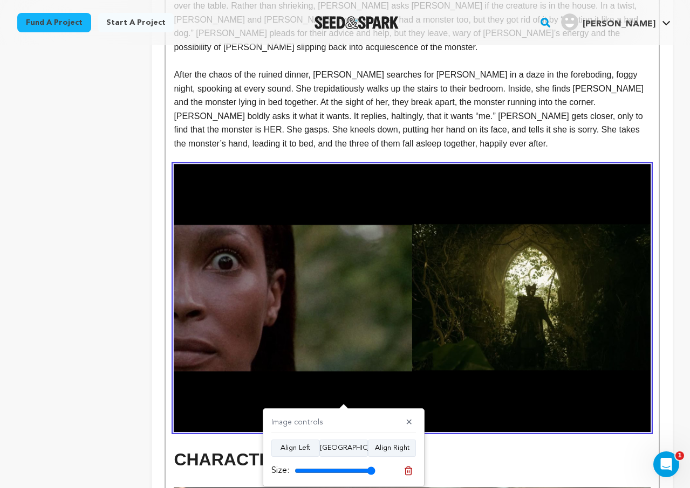
scroll to position [1538, 0]
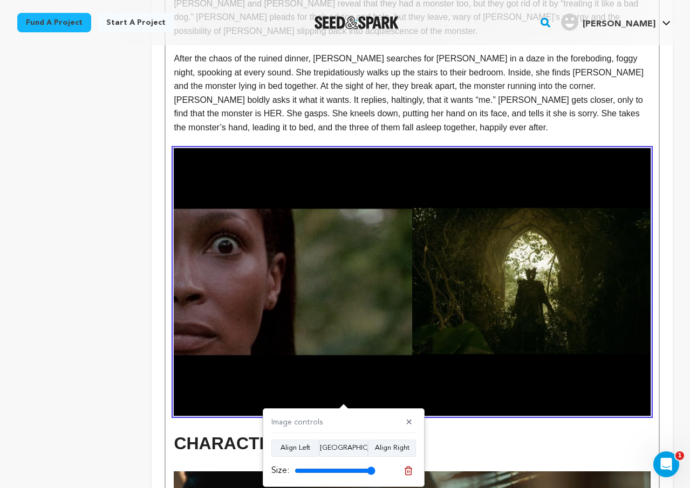
click at [175, 416] on p at bounding box center [412, 423] width 477 height 14
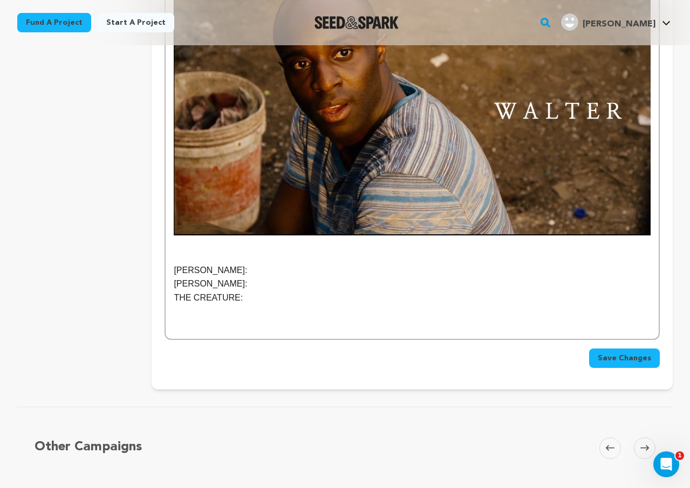
scroll to position [2415, 0]
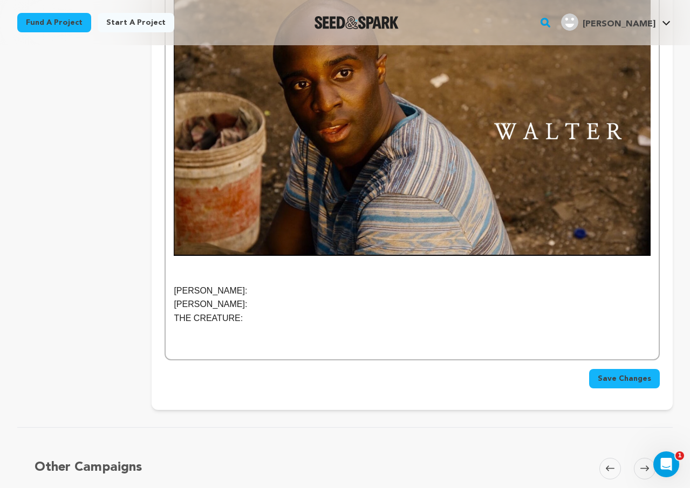
click at [184, 270] on p at bounding box center [412, 277] width 477 height 14
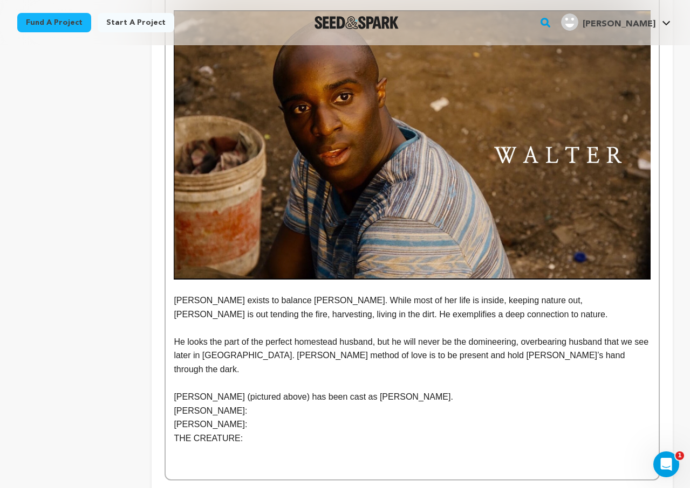
scroll to position [2496, 0]
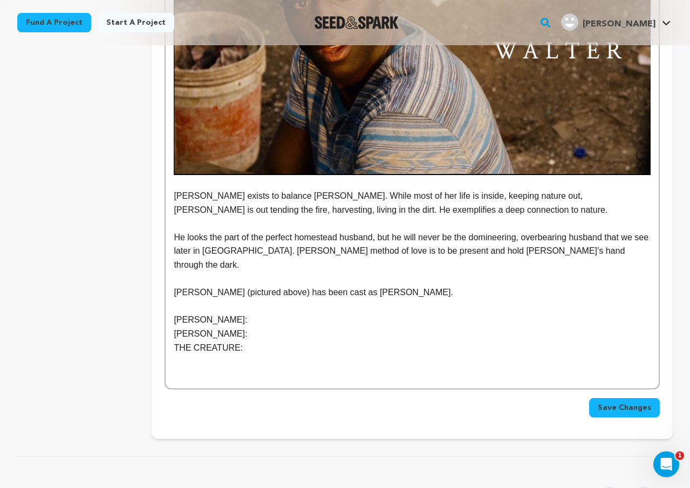
click at [233, 313] on p "LINDSEY:" at bounding box center [412, 320] width 477 height 14
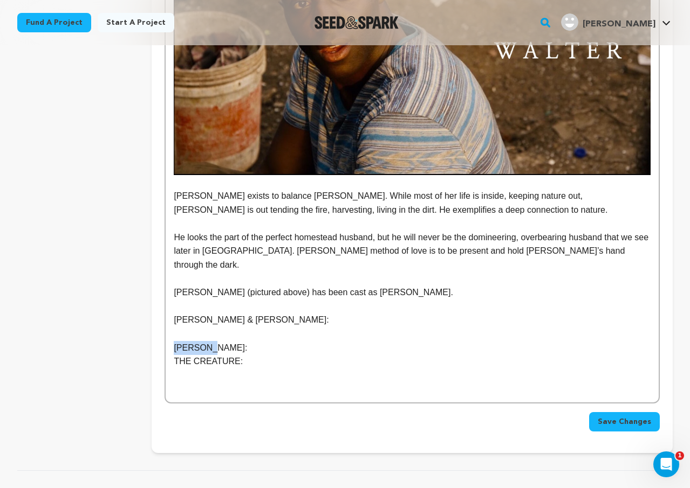
drag, startPoint x: 235, startPoint y: 297, endPoint x: 128, endPoint y: 294, distance: 106.3
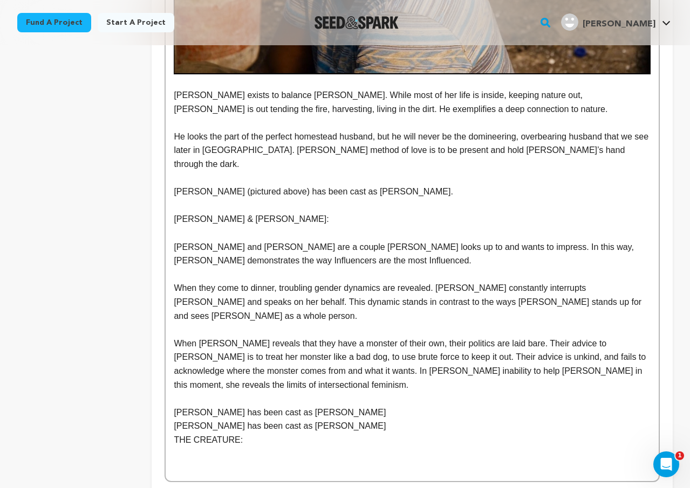
scroll to position [2592, 0]
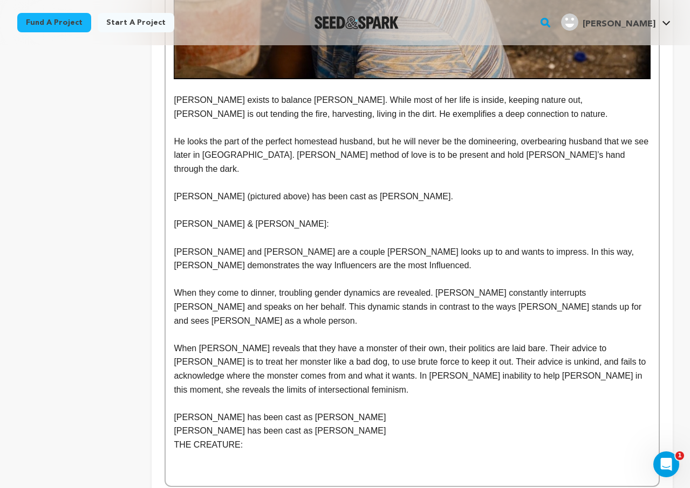
click at [307, 342] on p "When Lindsey reveals that they have a monster of their own, their politics are …" at bounding box center [412, 369] width 477 height 55
click at [586, 286] on p "When they come to dinner, troubling gender dynamics are revealed. Jackson const…" at bounding box center [412, 307] width 477 height 42
click at [279, 217] on p "LINDSEY & JACKSON:" at bounding box center [412, 224] width 477 height 14
drag, startPoint x: 271, startPoint y: 173, endPoint x: 144, endPoint y: 173, distance: 127.2
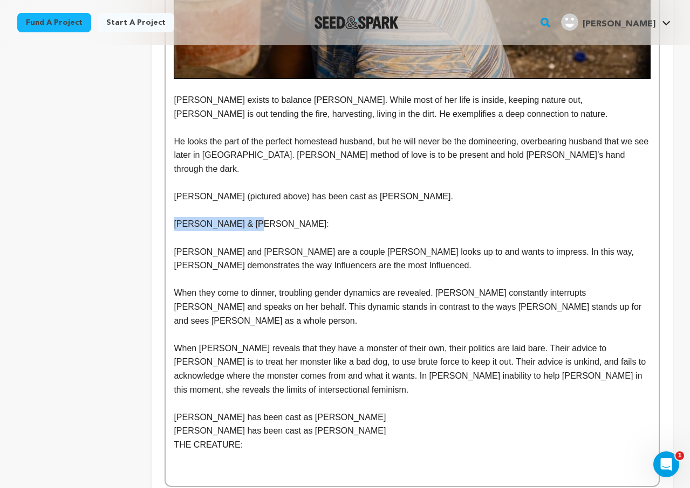
click at [299, 231] on p at bounding box center [412, 238] width 477 height 14
drag, startPoint x: 298, startPoint y: 171, endPoint x: 170, endPoint y: 165, distance: 128.5
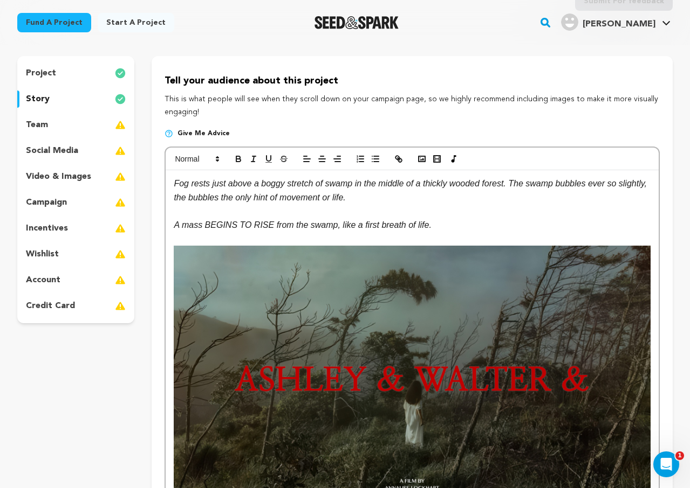
scroll to position [0, 0]
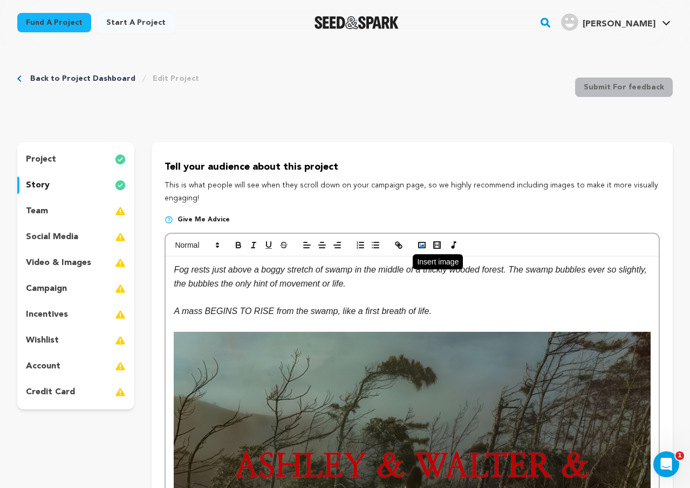
click at [423, 247] on icon "button" at bounding box center [422, 245] width 10 height 10
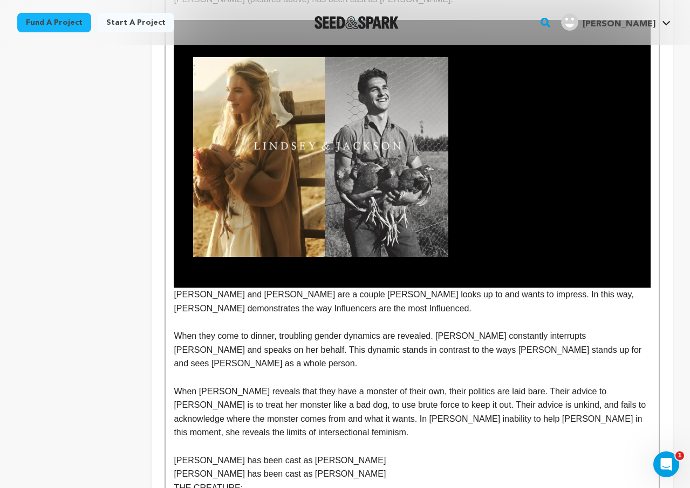
scroll to position [2783, 0]
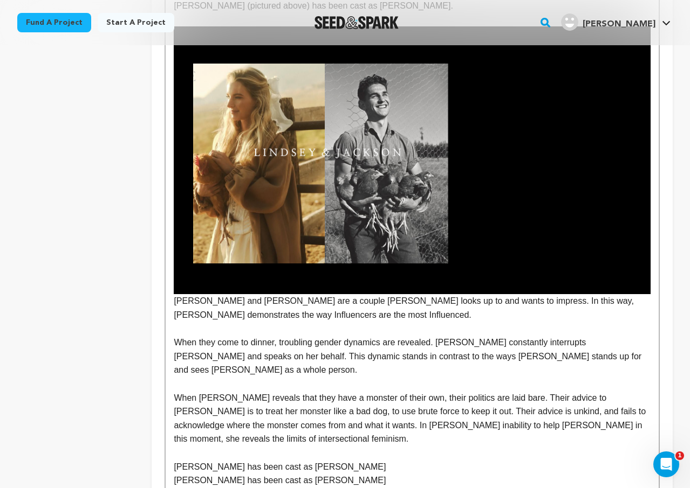
click at [297, 123] on img at bounding box center [412, 160] width 477 height 268
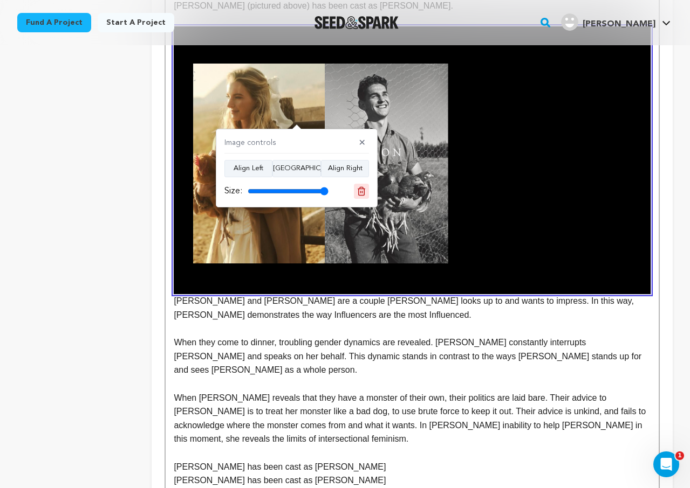
click at [361, 190] on icon at bounding box center [361, 192] width 10 height 10
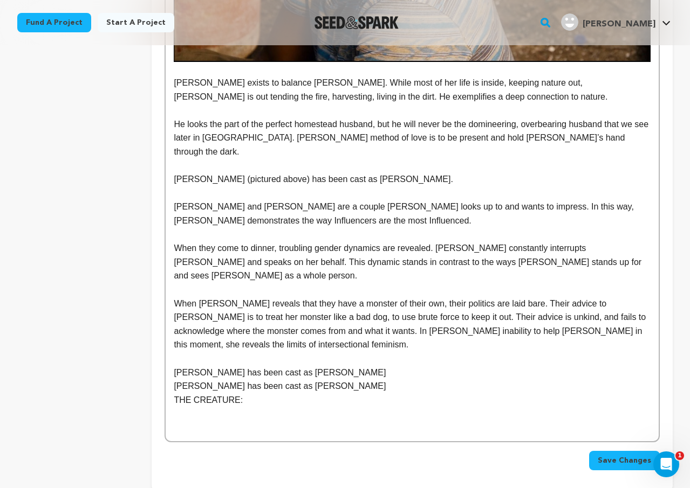
scroll to position [2597, 0]
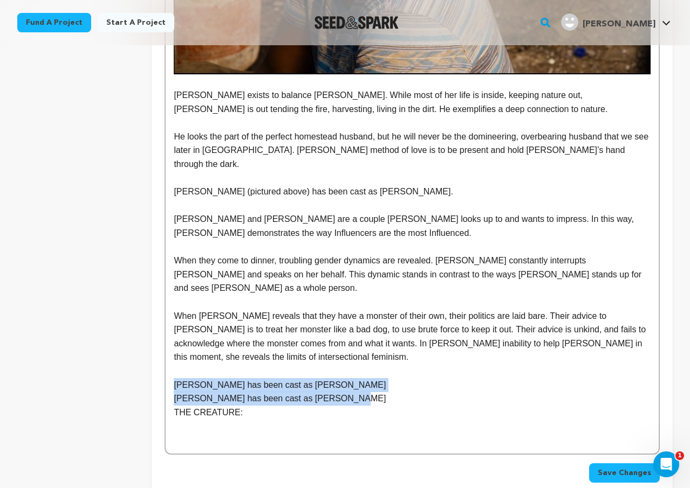
drag, startPoint x: 383, startPoint y: 335, endPoint x: 133, endPoint y: 313, distance: 251.1
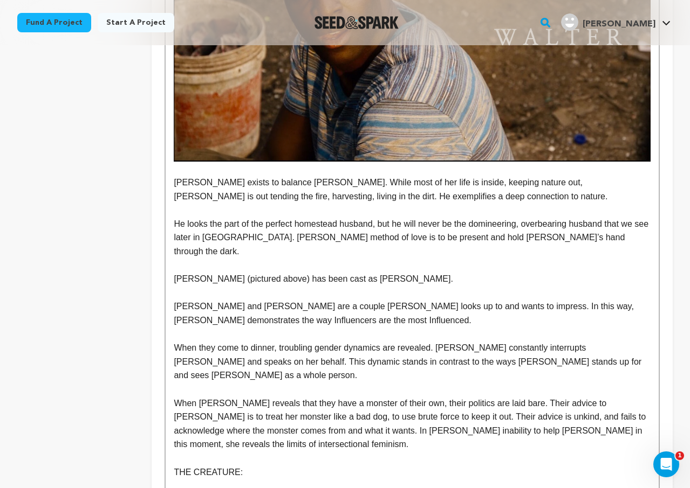
scroll to position [2509, 0]
click at [435, 273] on p "TOBY ONWUMERE (pictured above) has been cast as Walter." at bounding box center [412, 280] width 477 height 14
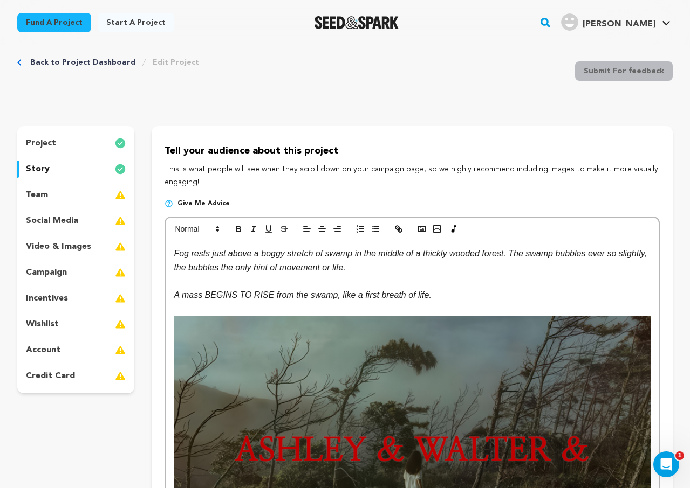
scroll to position [11, 0]
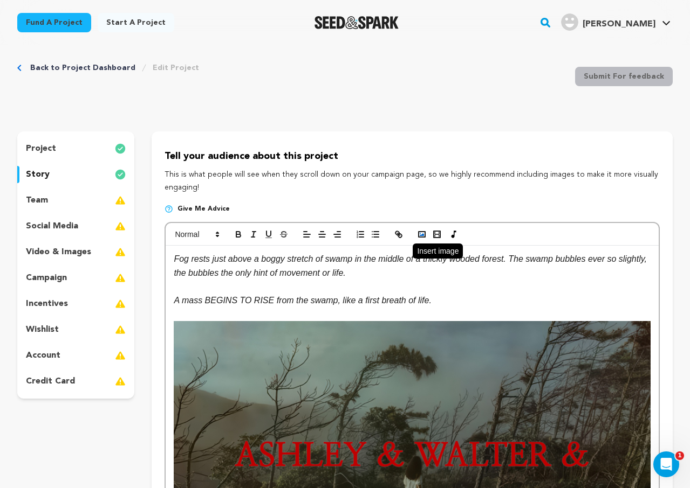
click at [422, 236] on polyline "button" at bounding box center [421, 234] width 4 height 3
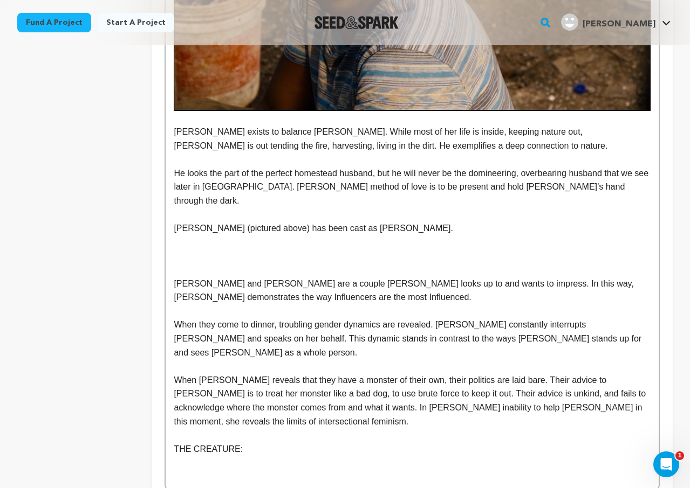
scroll to position [2516, 0]
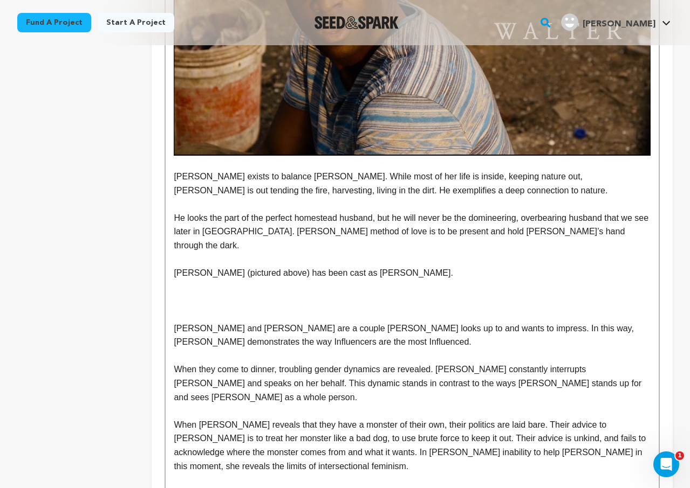
click at [208, 294] on p at bounding box center [412, 301] width 477 height 14
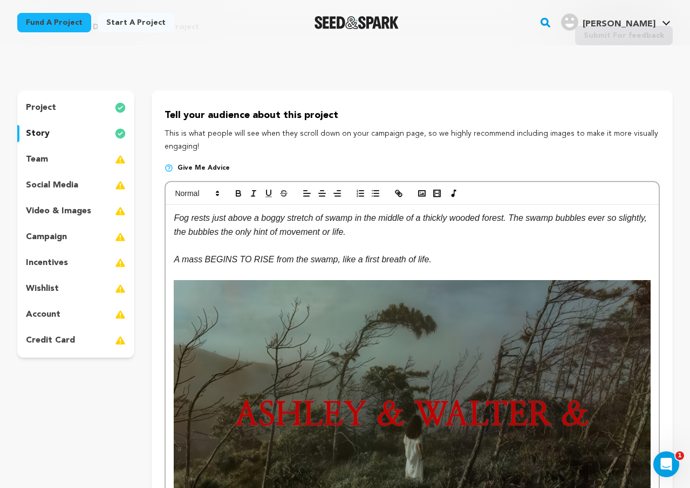
scroll to position [0, 0]
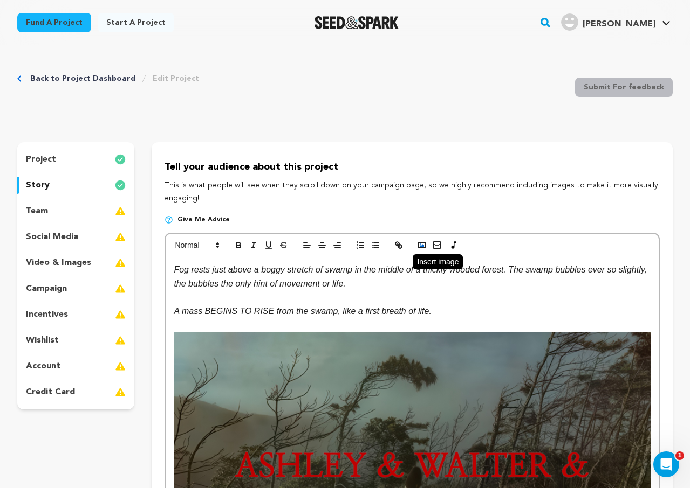
click at [421, 245] on icon "button" at bounding box center [422, 245] width 10 height 10
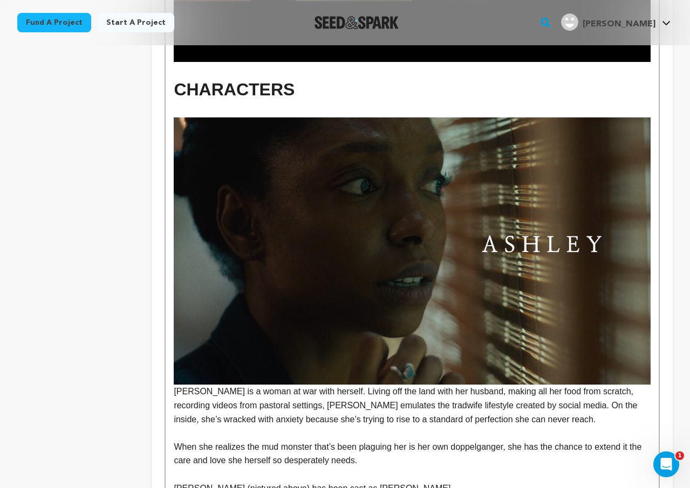
scroll to position [1890, 0]
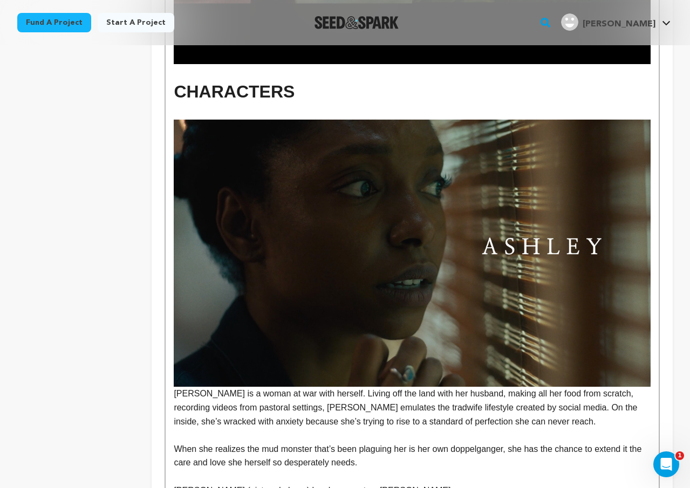
click at [462, 326] on img at bounding box center [412, 254] width 477 height 268
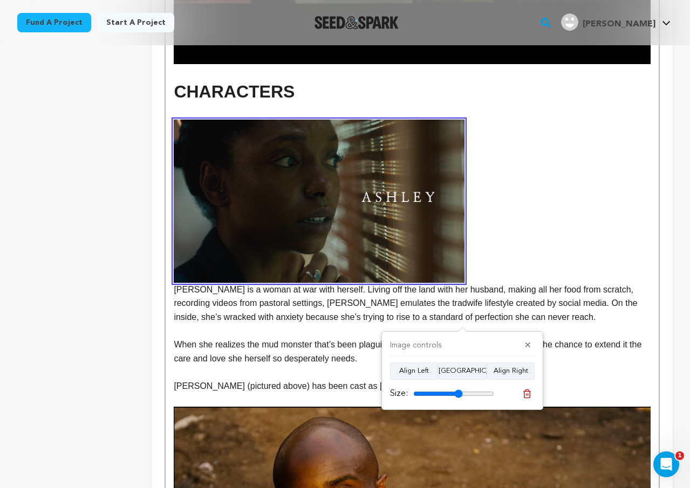
drag, startPoint x: 491, startPoint y: 393, endPoint x: 458, endPoint y: 395, distance: 33.5
type input "61"
click at [458, 395] on input "range" at bounding box center [453, 394] width 81 height 9
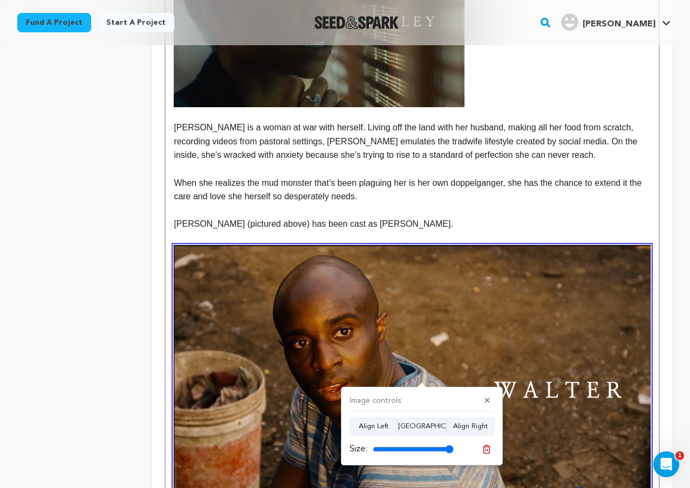
scroll to position [2068, 0]
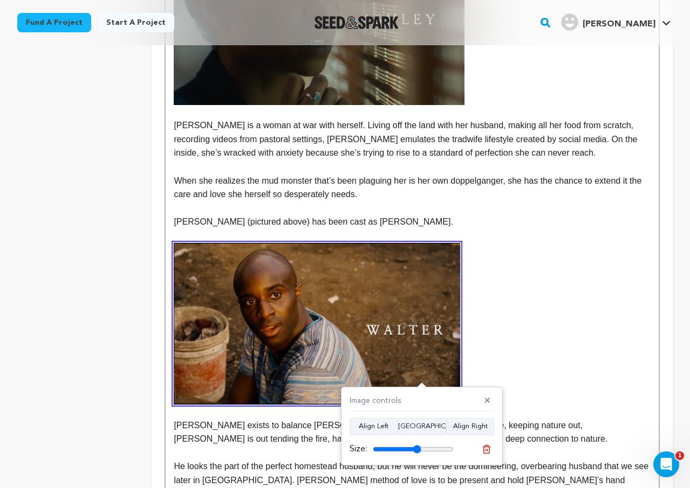
drag, startPoint x: 451, startPoint y: 449, endPoint x: 417, endPoint y: 446, distance: 34.7
type input "60"
click at [417, 446] on input "range" at bounding box center [413, 449] width 81 height 9
click at [467, 425] on button "Align Right" at bounding box center [470, 426] width 48 height 17
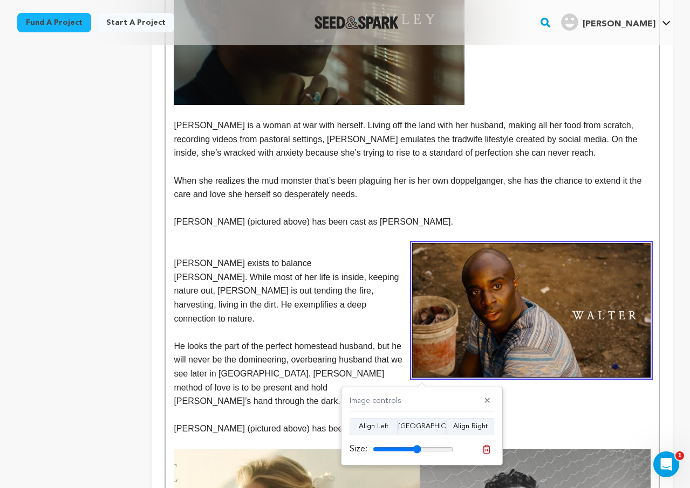
click at [443, 215] on p "VICTORIA VILLIER (pictured above) has been cast as Ashley." at bounding box center [412, 222] width 477 height 14
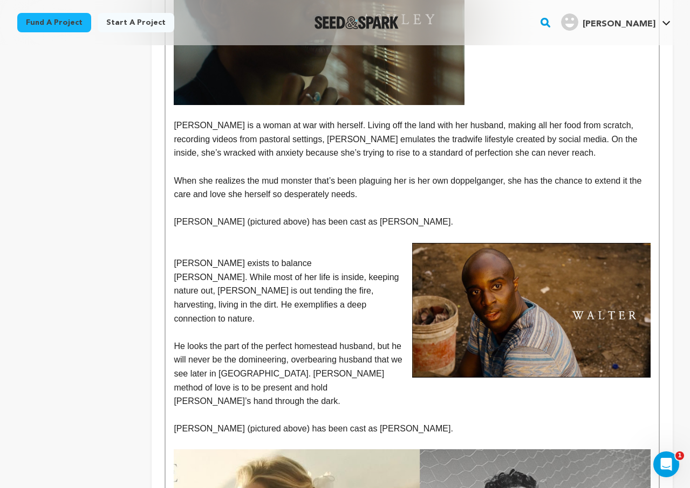
click at [456, 243] on img at bounding box center [531, 310] width 238 height 135
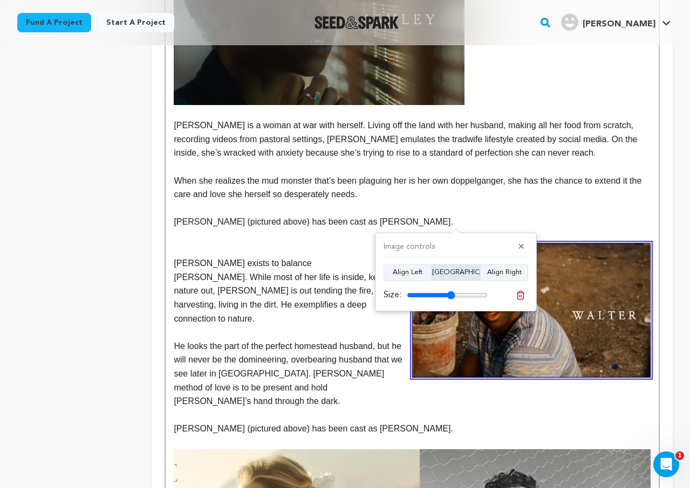
click at [467, 269] on button "Align Center" at bounding box center [455, 272] width 49 height 17
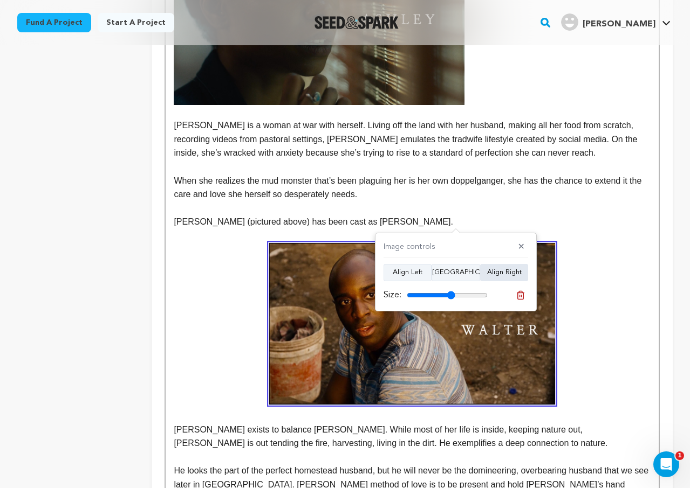
click at [506, 270] on button "Align Right" at bounding box center [504, 272] width 48 height 17
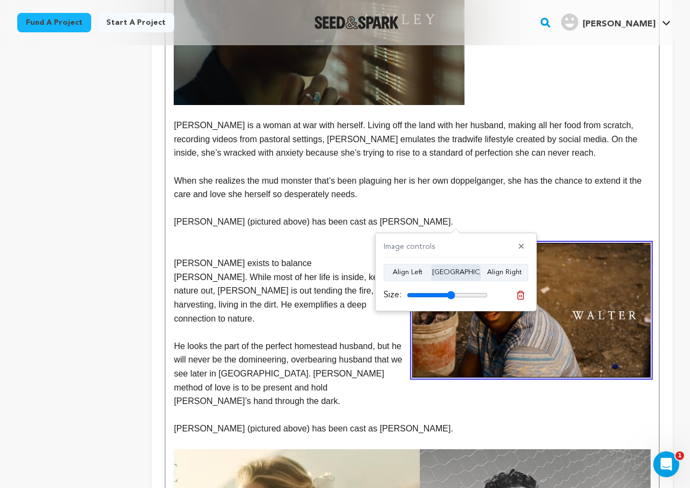
click at [471, 268] on button "Align Center" at bounding box center [455, 272] width 49 height 17
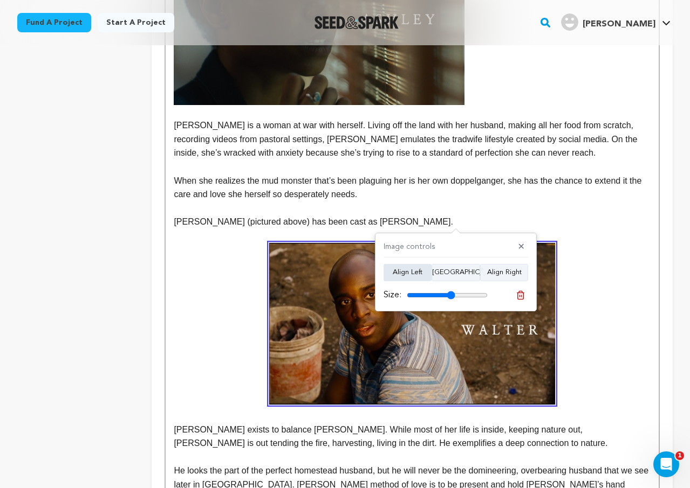
click at [415, 272] on button "Align Left" at bounding box center [407, 272] width 48 height 17
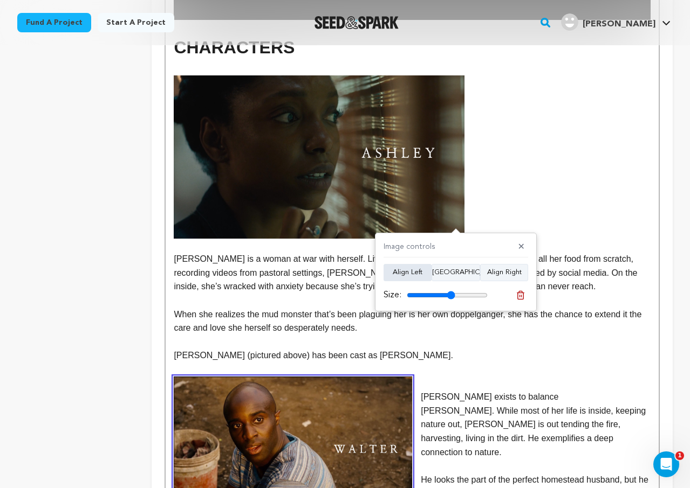
scroll to position [1927, 0]
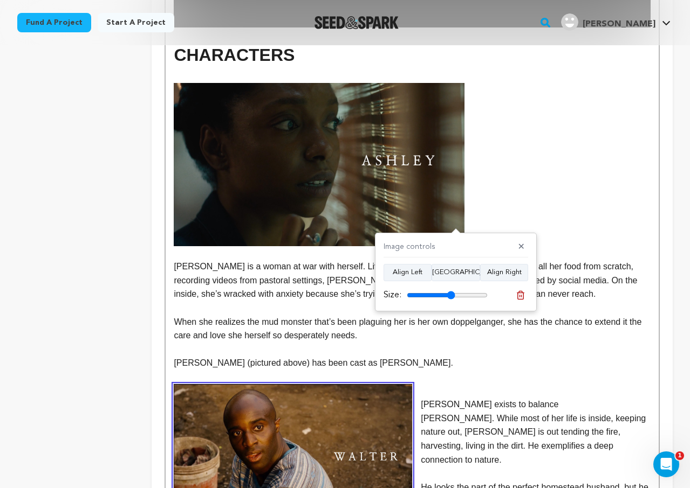
click at [441, 130] on img at bounding box center [319, 164] width 291 height 163
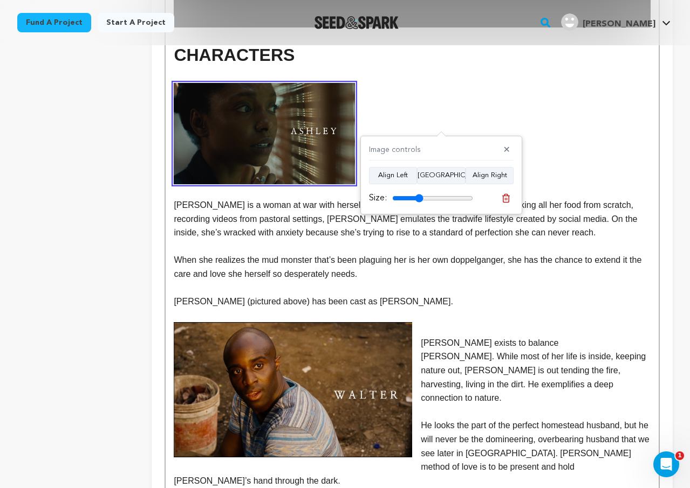
drag, startPoint x: 438, startPoint y: 197, endPoint x: 419, endPoint y: 196, distance: 19.4
click at [419, 196] on input "range" at bounding box center [432, 198] width 81 height 9
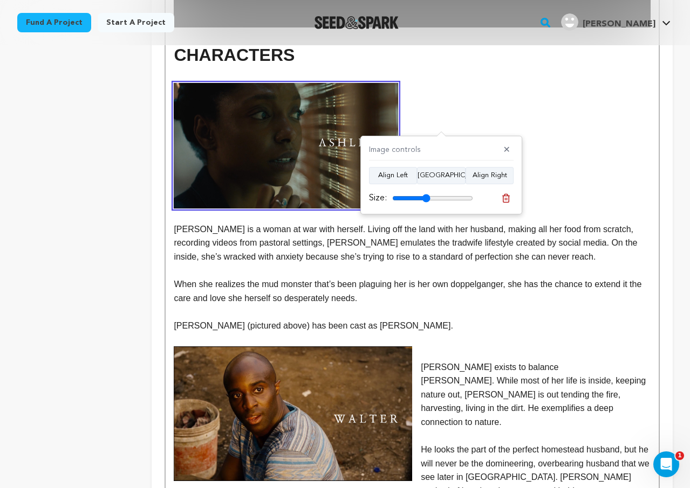
drag, startPoint x: 419, startPoint y: 196, endPoint x: 425, endPoint y: 198, distance: 6.7
click at [425, 198] on input "range" at bounding box center [432, 198] width 81 height 9
click at [409, 178] on button "Align Left" at bounding box center [393, 175] width 48 height 17
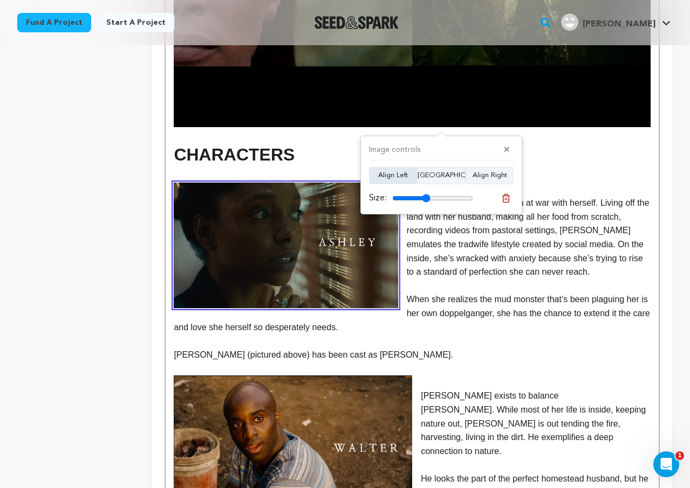
scroll to position [1822, 0]
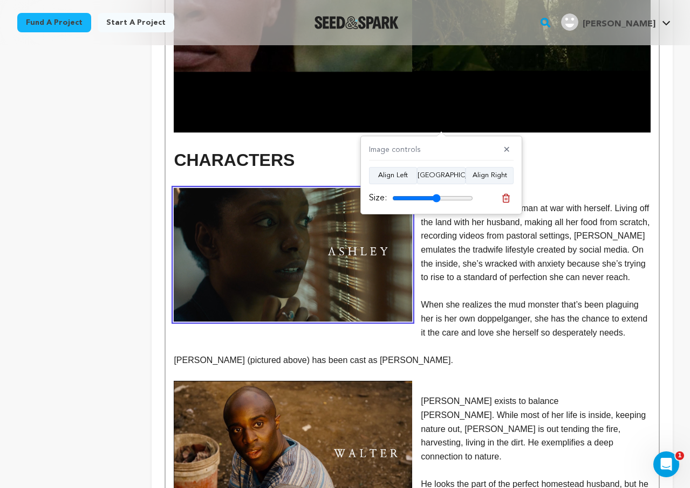
drag, startPoint x: 425, startPoint y: 198, endPoint x: 437, endPoint y: 199, distance: 11.9
click at [437, 200] on input "range" at bounding box center [432, 198] width 81 height 9
drag, startPoint x: 437, startPoint y: 199, endPoint x: 444, endPoint y: 201, distance: 7.2
click at [444, 201] on input "range" at bounding box center [432, 198] width 81 height 9
drag, startPoint x: 444, startPoint y: 201, endPoint x: 450, endPoint y: 201, distance: 6.5
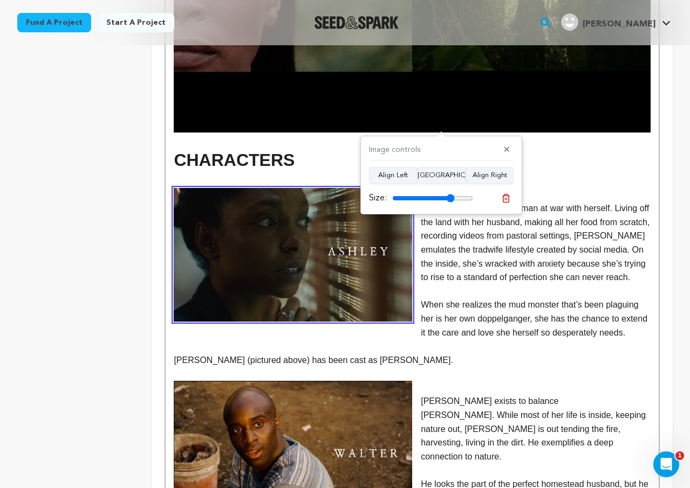
click at [450, 201] on input "range" at bounding box center [432, 198] width 81 height 9
drag, startPoint x: 450, startPoint y: 201, endPoint x: 431, endPoint y: 201, distance: 18.9
type input "54"
click at [431, 202] on input "range" at bounding box center [432, 198] width 81 height 9
click at [436, 298] on p "When she realizes the mud monster that’s been plaguing her is her own doppelgan…" at bounding box center [412, 319] width 477 height 42
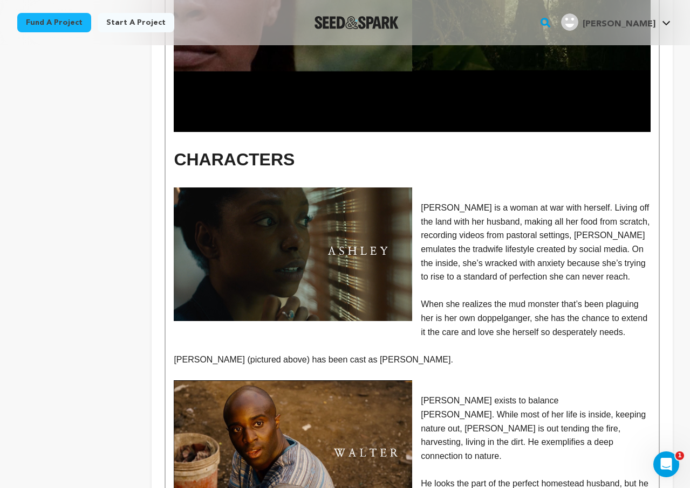
scroll to position [1875, 0]
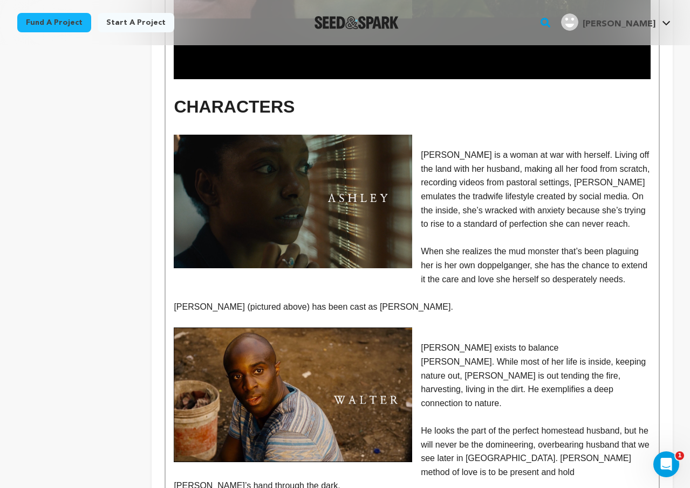
click at [406, 169] on img at bounding box center [293, 202] width 238 height 134
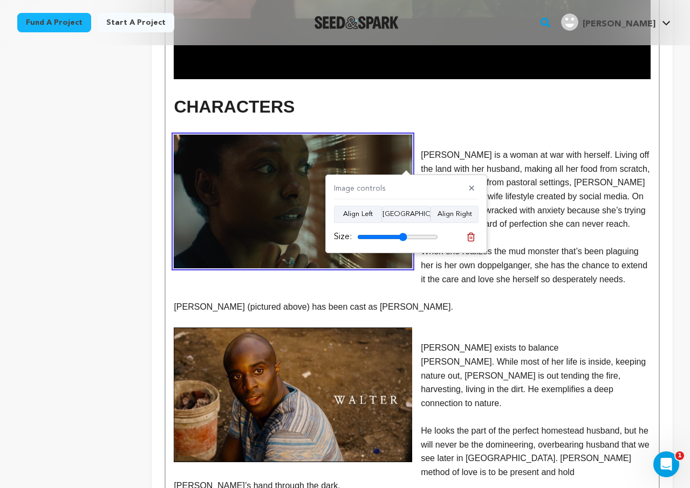
click at [403, 236] on input "range" at bounding box center [397, 237] width 81 height 9
drag, startPoint x: 404, startPoint y: 235, endPoint x: 410, endPoint y: 235, distance: 6.5
click at [410, 235] on input "range" at bounding box center [397, 237] width 81 height 9
drag, startPoint x: 410, startPoint y: 235, endPoint x: 430, endPoint y: 235, distance: 19.9
click at [429, 235] on input "range" at bounding box center [397, 237] width 81 height 9
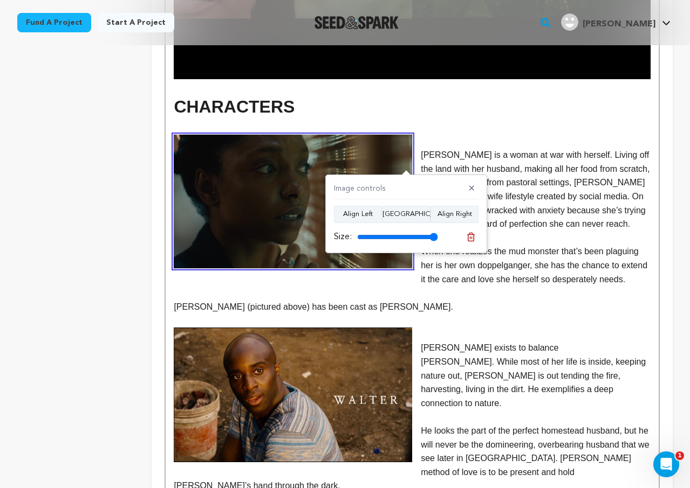
drag, startPoint x: 430, startPoint y: 235, endPoint x: 478, endPoint y: 233, distance: 47.5
click at [438, 233] on input "range" at bounding box center [397, 237] width 81 height 9
click at [401, 213] on button "Align Center" at bounding box center [406, 214] width 49 height 17
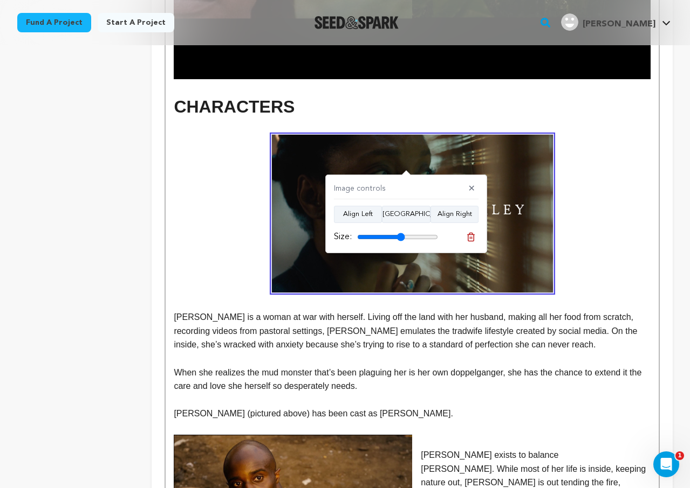
drag, startPoint x: 431, startPoint y: 238, endPoint x: 400, endPoint y: 236, distance: 30.8
click at [400, 236] on input "range" at bounding box center [397, 237] width 81 height 9
click at [366, 218] on button "Align Left" at bounding box center [358, 214] width 48 height 17
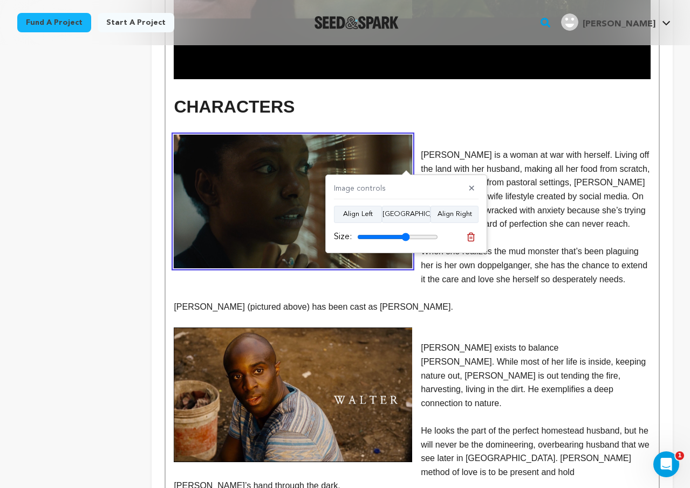
drag, startPoint x: 399, startPoint y: 237, endPoint x: 405, endPoint y: 239, distance: 6.3
type input "65"
click at [405, 239] on input "range" at bounding box center [397, 237] width 81 height 9
click at [494, 148] on p "Ashley is a woman at war with herself. Living off the land with her husband, ma…" at bounding box center [412, 189] width 477 height 83
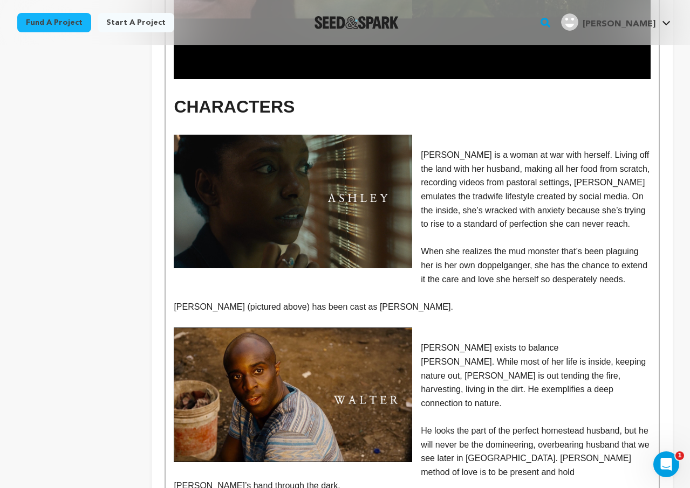
drag, startPoint x: 441, startPoint y: 100, endPoint x: 433, endPoint y: 99, distance: 7.6
click at [433, 135] on p at bounding box center [412, 142] width 477 height 14
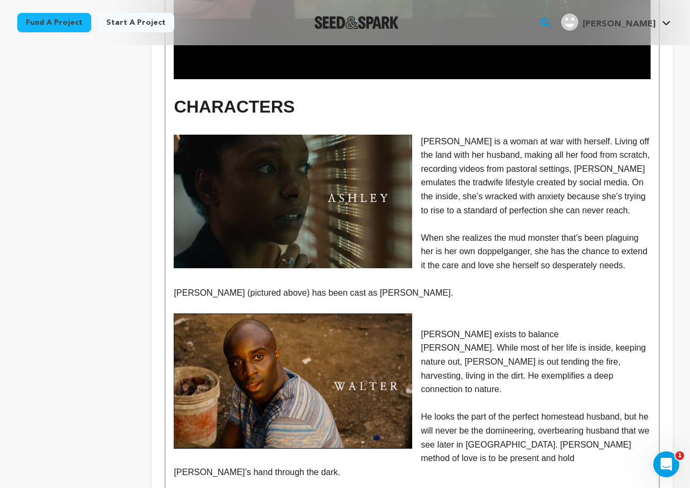
click at [414, 231] on p "When she realizes the mud monster that’s been plaguing her is her own doppelgan…" at bounding box center [412, 252] width 477 height 42
click at [391, 216] on img at bounding box center [293, 202] width 238 height 134
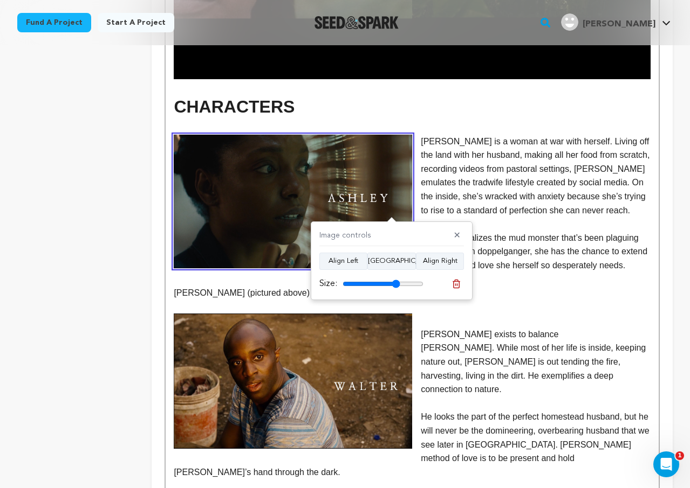
drag, startPoint x: 389, startPoint y: 285, endPoint x: 396, endPoint y: 284, distance: 7.0
type input "71"
click at [396, 285] on input "range" at bounding box center [382, 284] width 81 height 9
click at [468, 135] on p "Ashley is a woman at war with herself. Living off the land with her husband, ma…" at bounding box center [412, 176] width 477 height 83
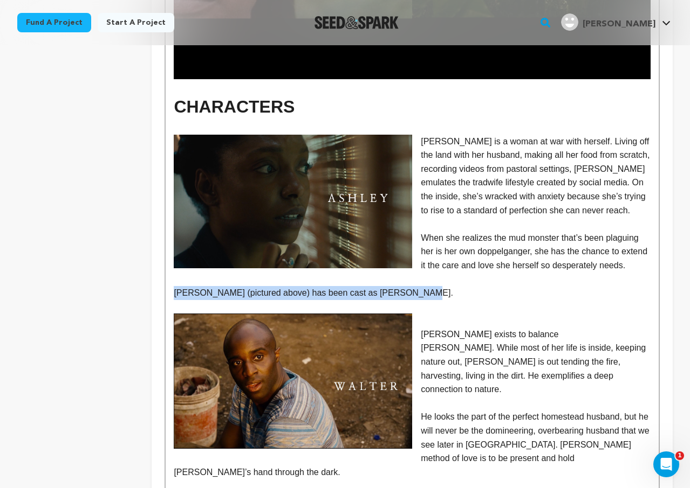
drag, startPoint x: 433, startPoint y: 263, endPoint x: 107, endPoint y: 272, distance: 326.9
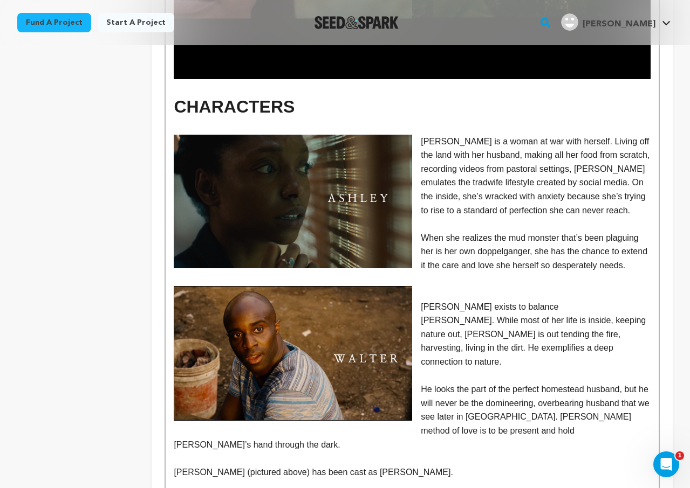
click at [444, 300] on p "WALTER exists to balance Ashley. While most of her life is inside, keeping natu…" at bounding box center [412, 334] width 477 height 69
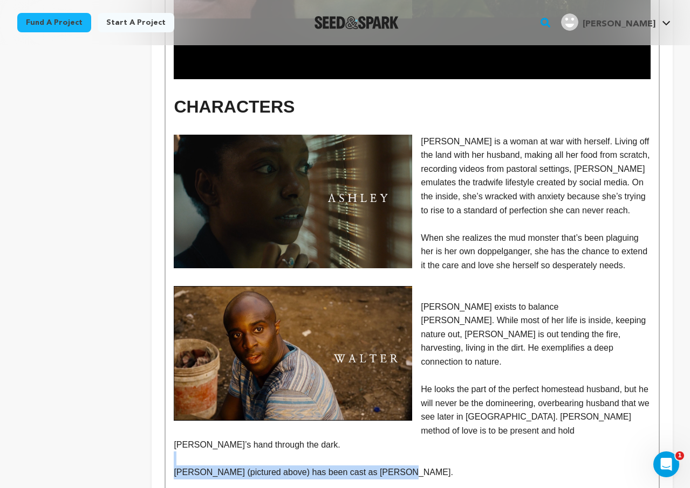
drag, startPoint x: 432, startPoint y: 417, endPoint x: 114, endPoint y: 405, distance: 318.3
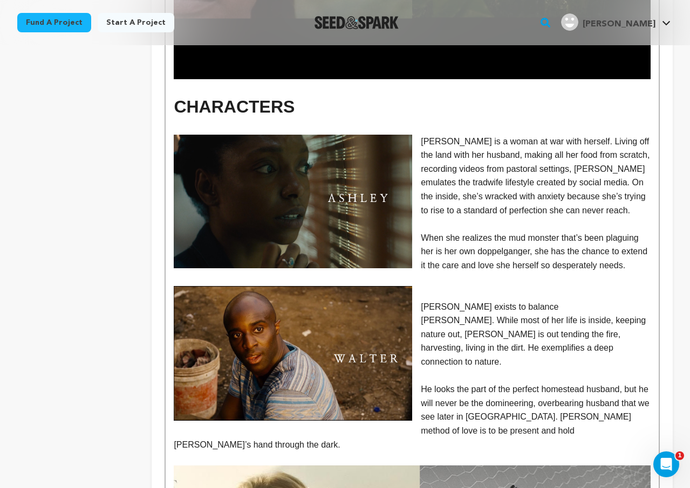
click at [301, 315] on img at bounding box center [293, 353] width 238 height 135
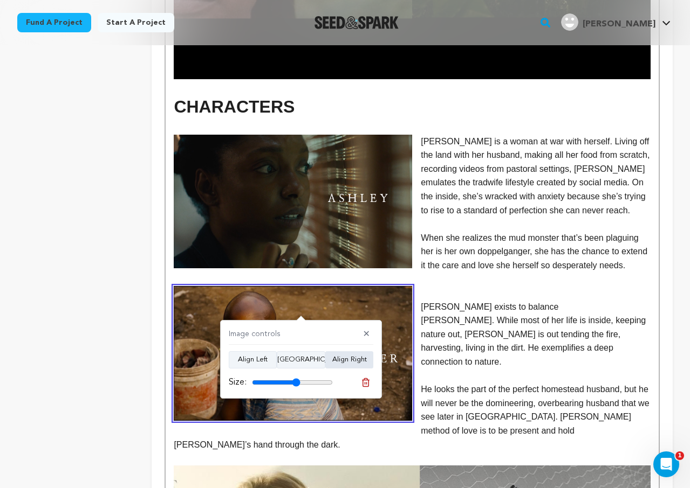
click at [342, 363] on button "Align Right" at bounding box center [349, 360] width 48 height 17
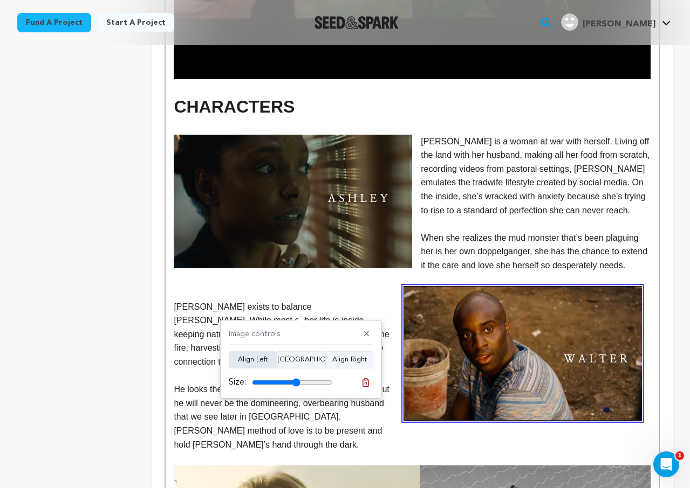
click at [258, 364] on button "Align Left" at bounding box center [253, 360] width 48 height 17
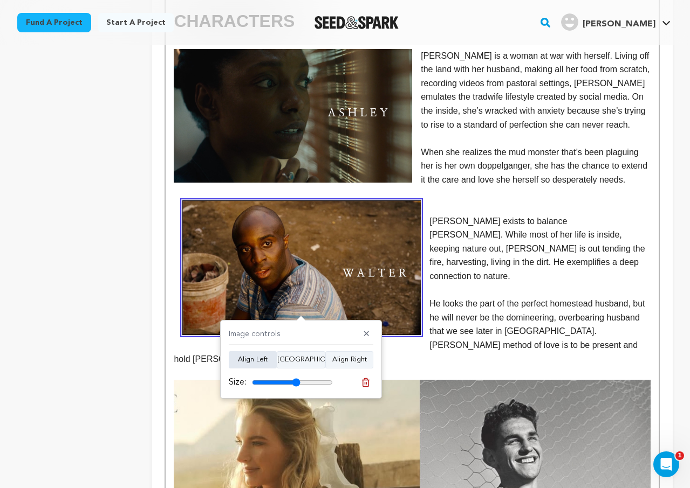
scroll to position [1961, 0]
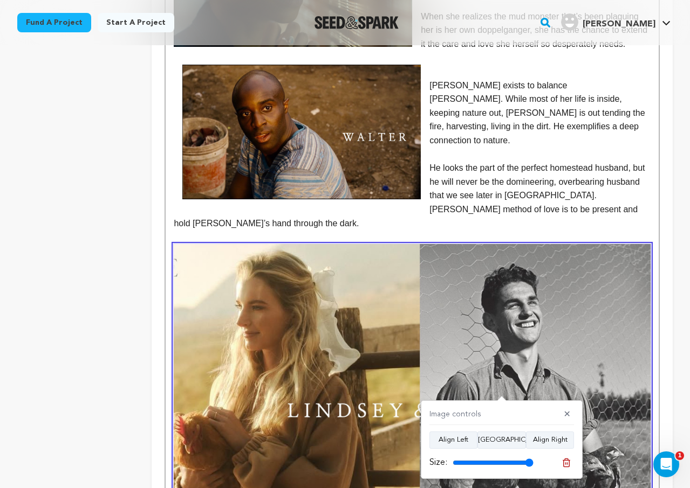
scroll to position [2145, 0]
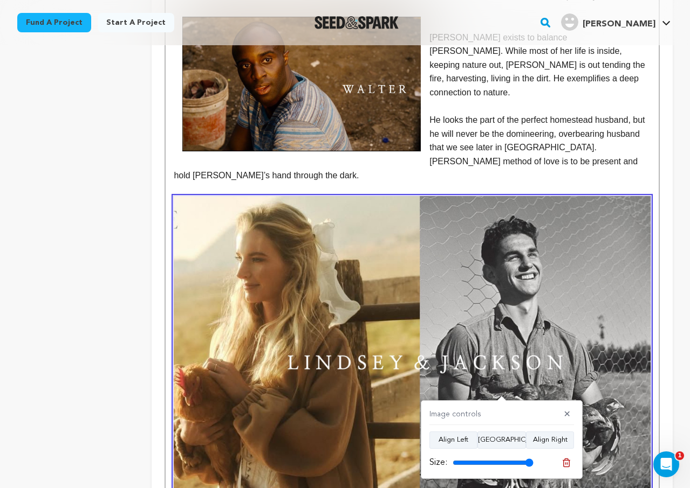
click at [413, 244] on img at bounding box center [412, 383] width 477 height 375
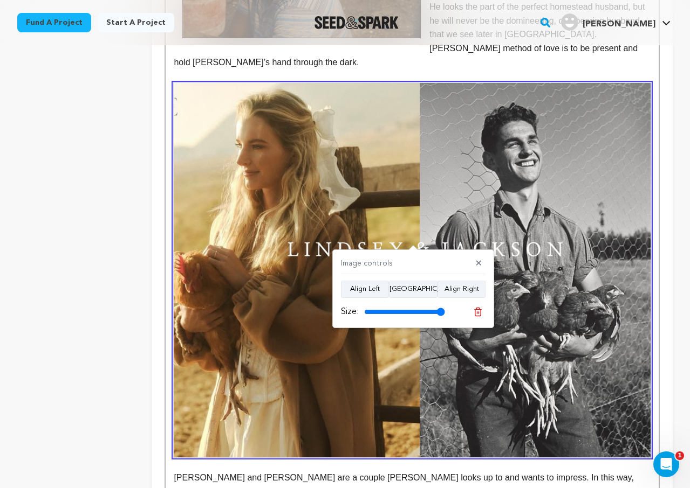
scroll to position [2259, 0]
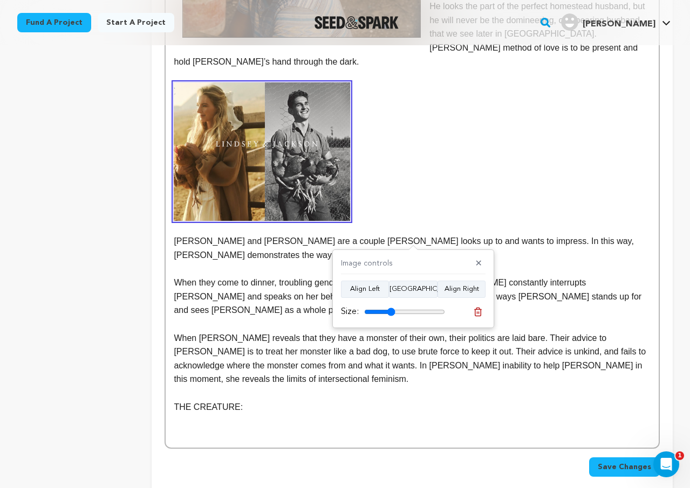
drag, startPoint x: 439, startPoint y: 313, endPoint x: 390, endPoint y: 306, distance: 49.0
type input "38"
click at [390, 308] on input "range" at bounding box center [404, 312] width 81 height 9
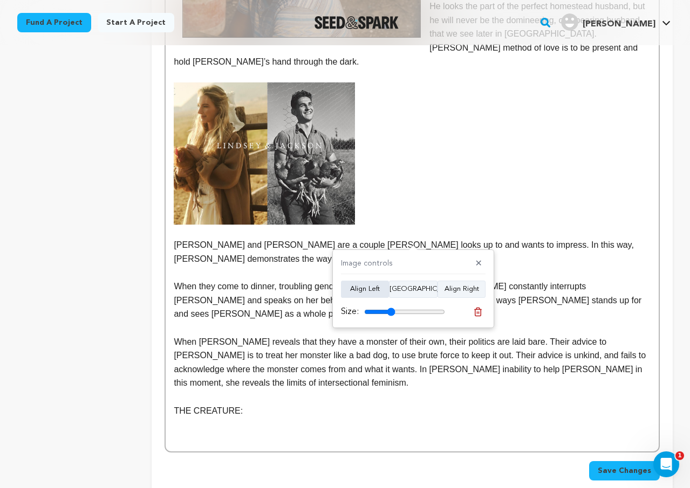
click at [374, 292] on button "Align Left" at bounding box center [365, 289] width 48 height 17
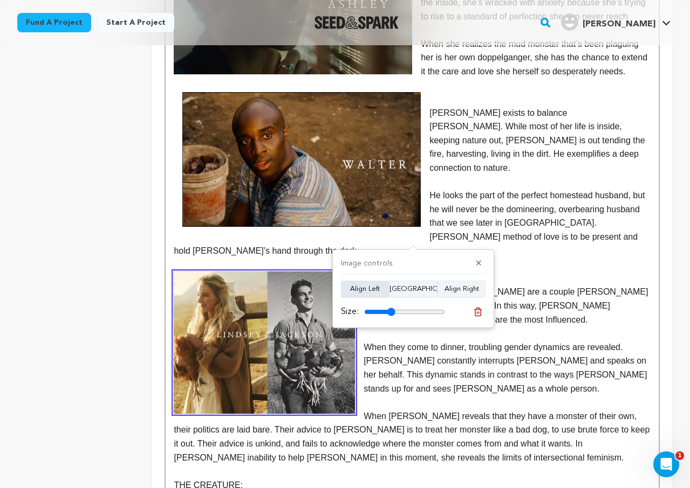
scroll to position [2067, 0]
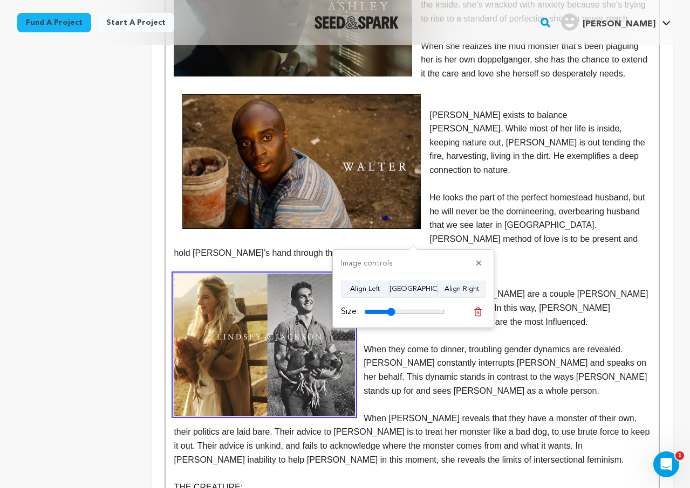
click at [557, 191] on p "He looks the part of the perfect homestead husband, but he will never be the do…" at bounding box center [412, 225] width 477 height 69
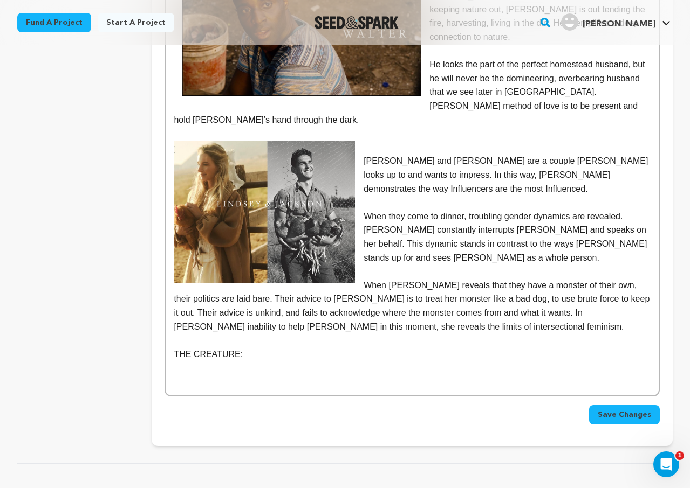
scroll to position [2215, 0]
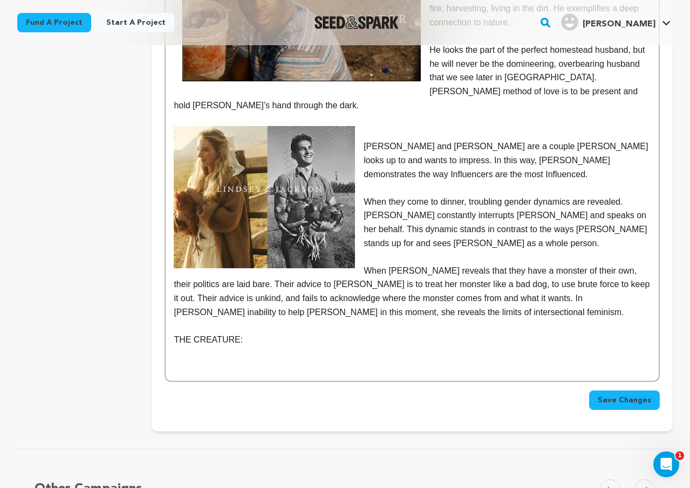
click at [278, 333] on p "THE CREATURE:" at bounding box center [412, 340] width 477 height 14
drag, startPoint x: 261, startPoint y: 297, endPoint x: 150, endPoint y: 300, distance: 111.1
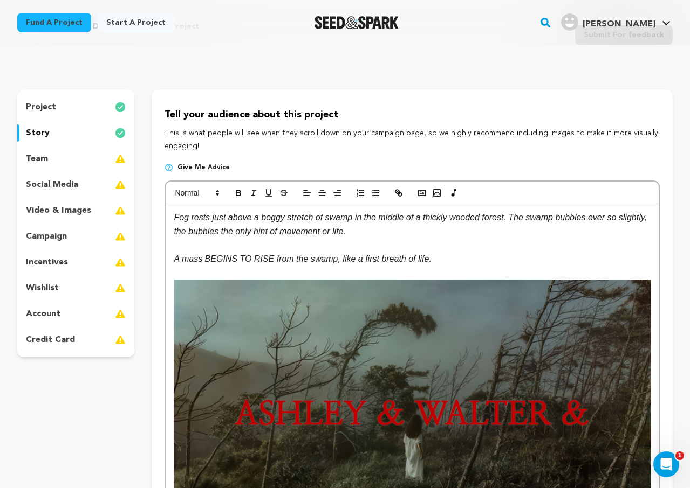
scroll to position [47, 0]
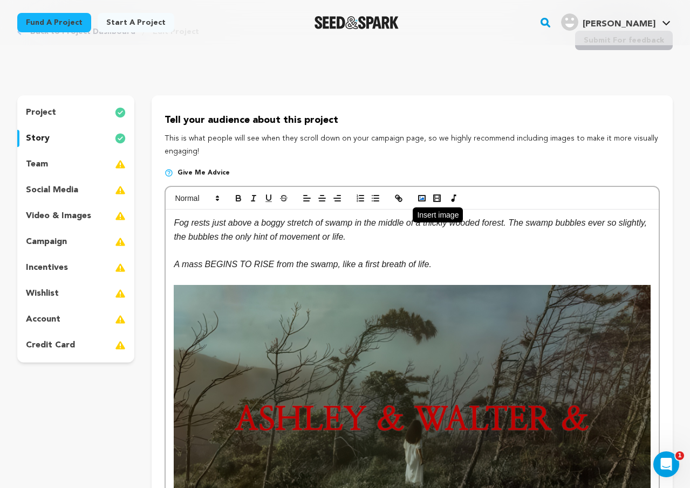
click at [425, 198] on rect "button" at bounding box center [421, 198] width 6 height 5
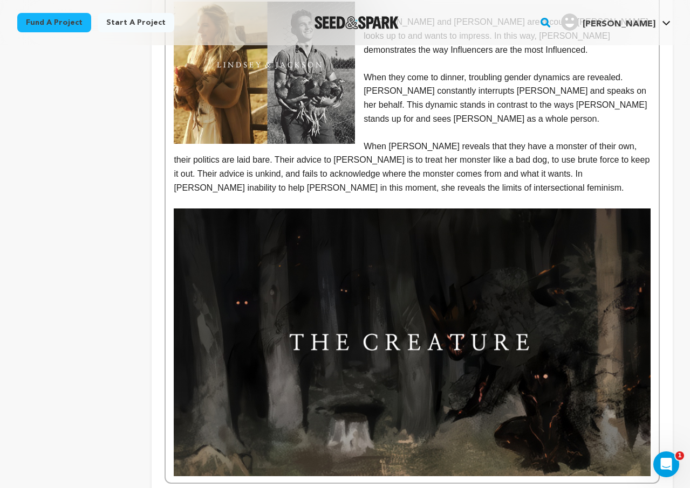
scroll to position [2328, 0]
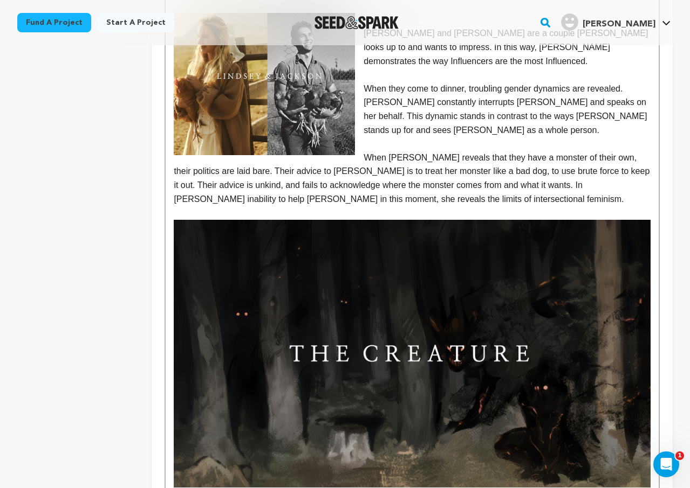
click at [428, 378] on img at bounding box center [412, 354] width 477 height 268
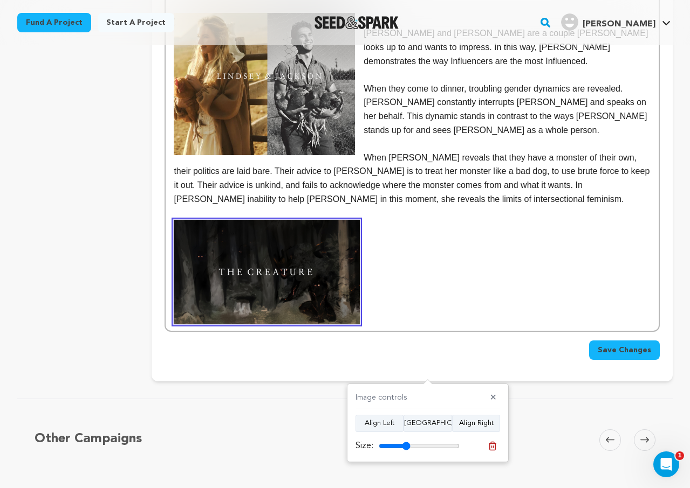
drag, startPoint x: 454, startPoint y: 443, endPoint x: 406, endPoint y: 429, distance: 49.8
click at [406, 442] on input "range" at bounding box center [418, 446] width 81 height 9
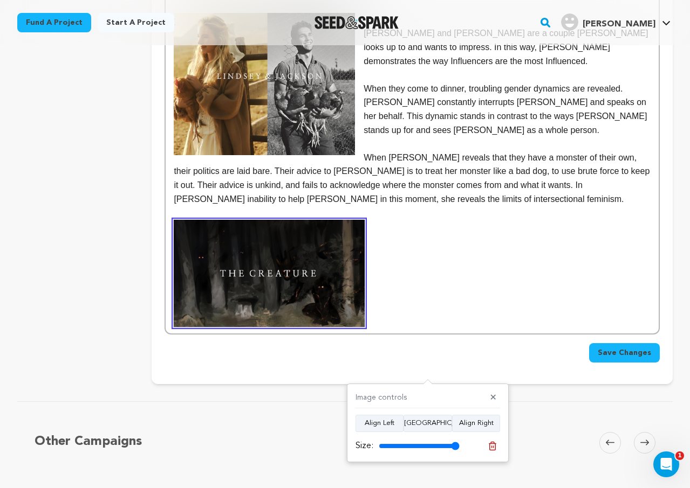
drag, startPoint x: 405, startPoint y: 445, endPoint x: 550, endPoint y: 458, distance: 145.0
type input "100"
click at [459, 451] on input "range" at bounding box center [418, 446] width 81 height 9
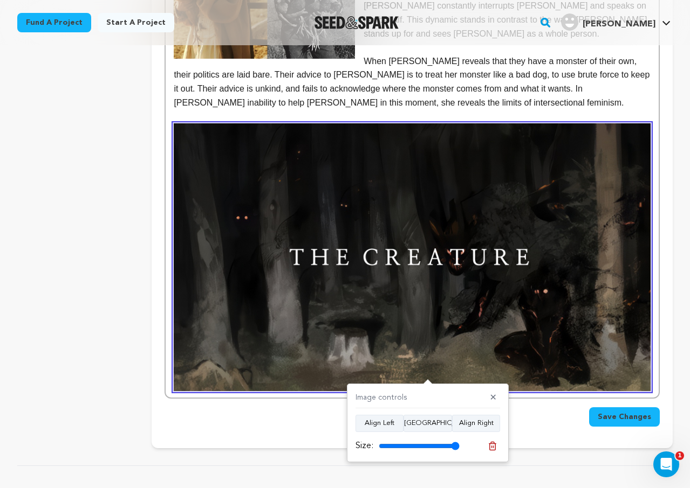
scroll to position [2434, 0]
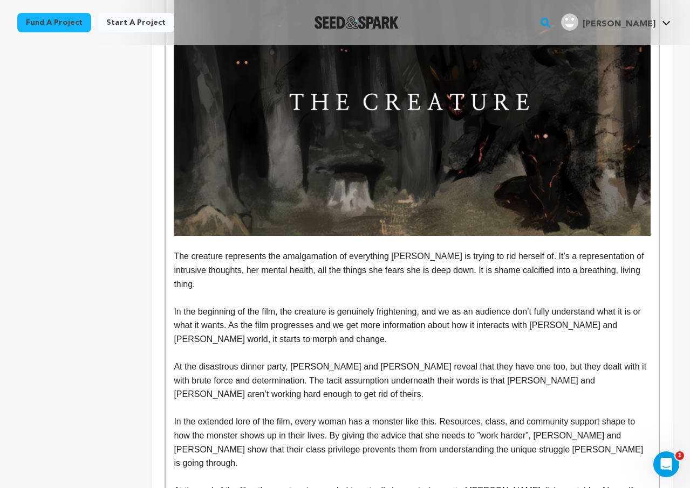
scroll to position [2582, 0]
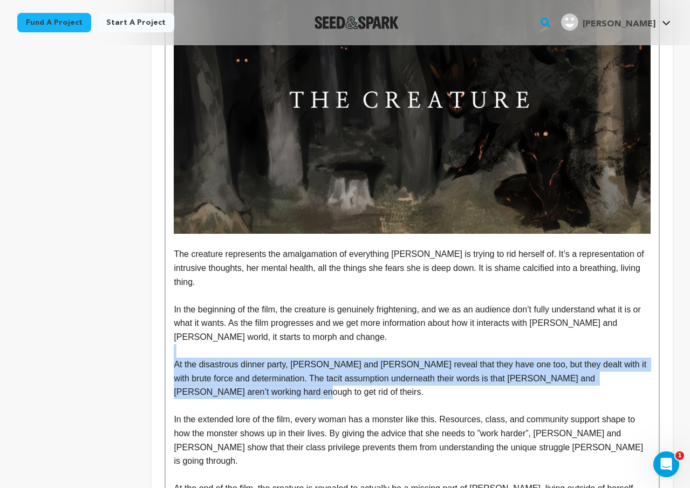
drag, startPoint x: 253, startPoint y: 340, endPoint x: 150, endPoint y: 301, distance: 110.6
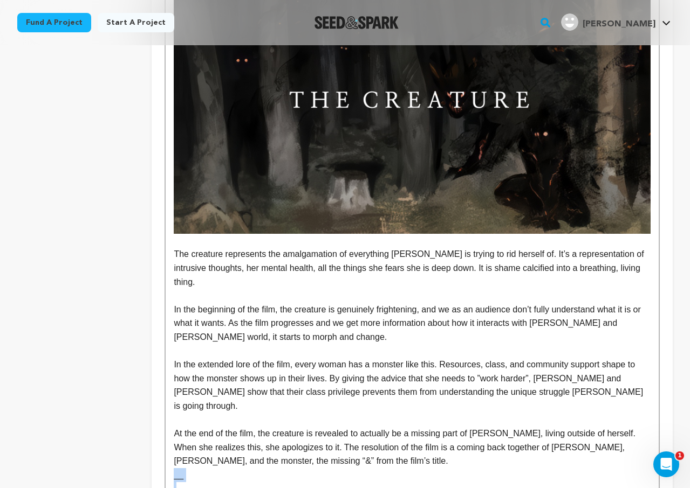
drag, startPoint x: 482, startPoint y: 455, endPoint x: 156, endPoint y: 410, distance: 329.2
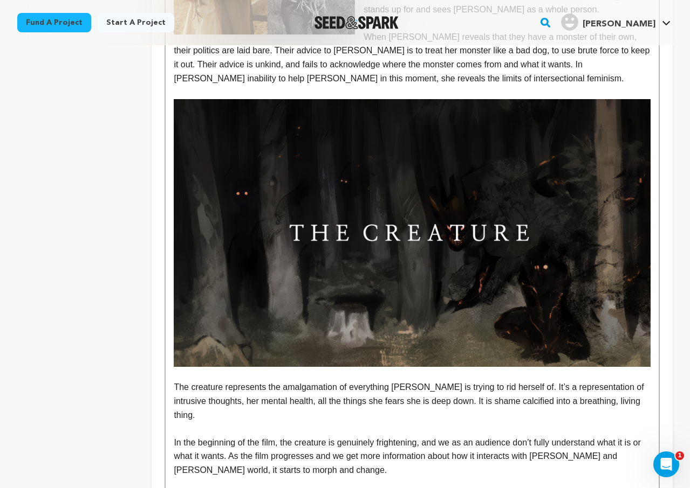
scroll to position [2450, 0]
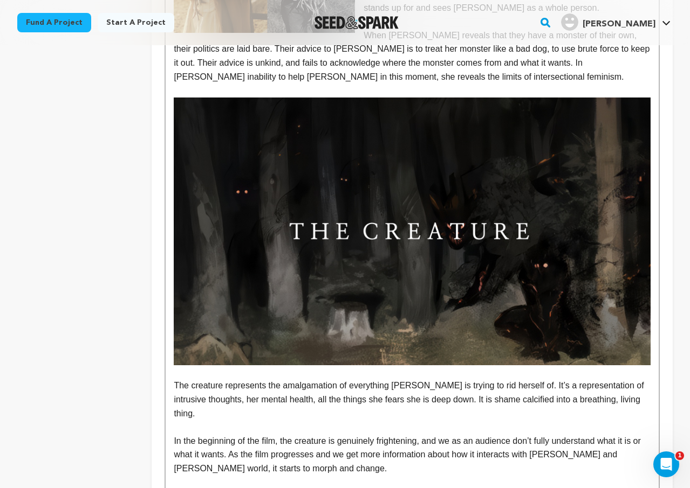
click at [479, 292] on img at bounding box center [412, 232] width 477 height 268
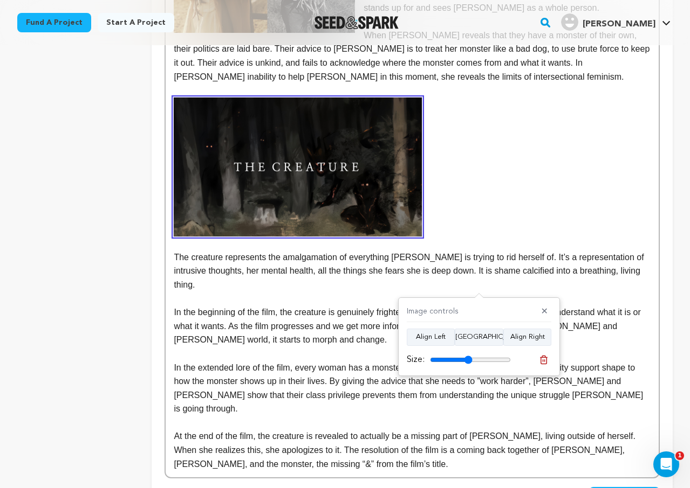
drag, startPoint x: 507, startPoint y: 359, endPoint x: 467, endPoint y: 357, distance: 40.5
click at [467, 357] on input "range" at bounding box center [470, 360] width 81 height 9
click at [442, 342] on button "Align Left" at bounding box center [431, 337] width 48 height 17
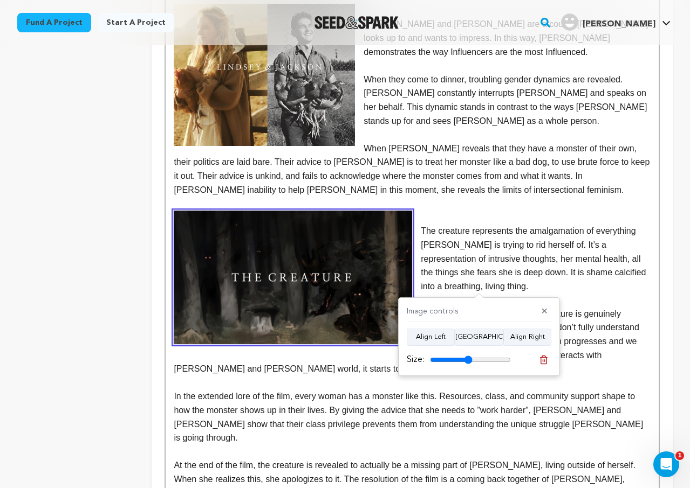
scroll to position [2337, 0]
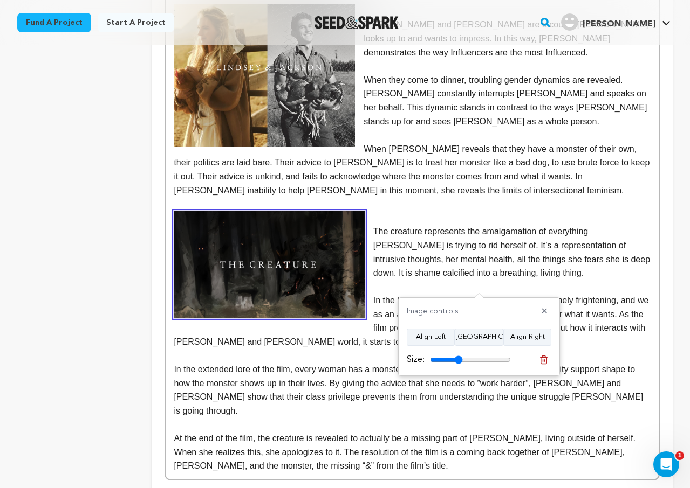
drag, startPoint x: 469, startPoint y: 361, endPoint x: 458, endPoint y: 360, distance: 10.8
type input "40"
click at [458, 360] on input "range" at bounding box center [470, 360] width 81 height 9
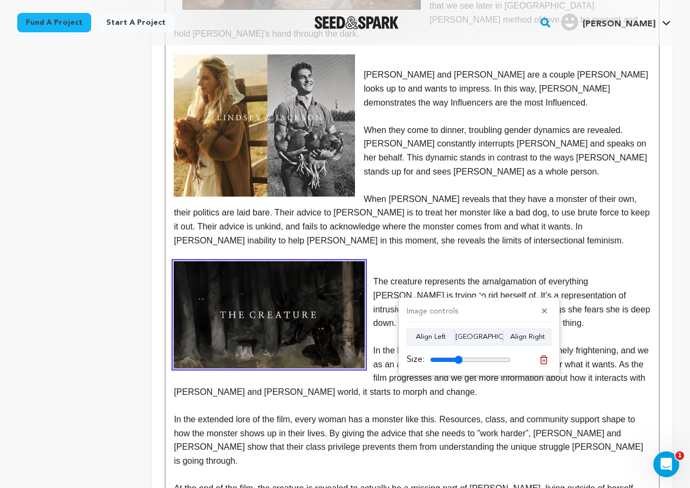
click at [429, 261] on p at bounding box center [412, 268] width 477 height 14
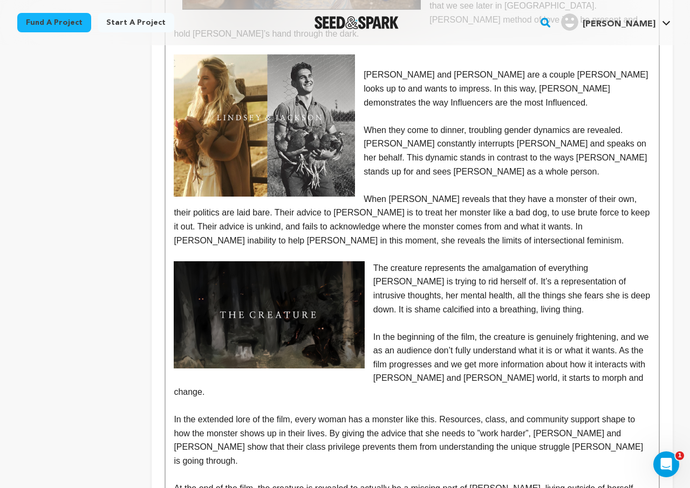
click at [465, 342] on p "In the beginning of the film, the creature is genuinely frightening, and we as …" at bounding box center [412, 365] width 477 height 69
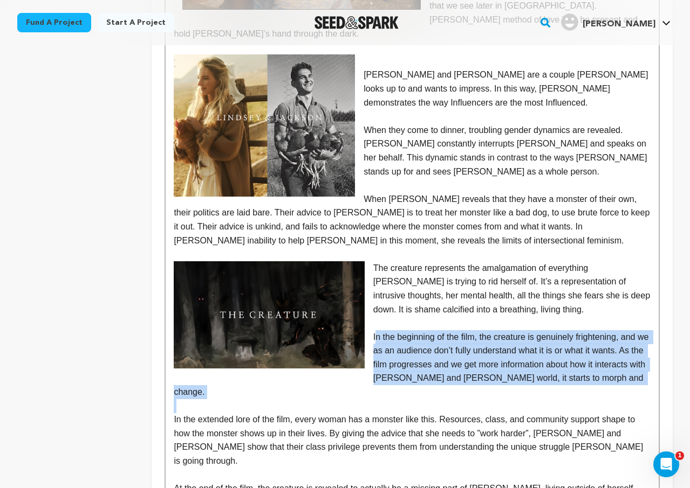
drag, startPoint x: 631, startPoint y: 345, endPoint x: 376, endPoint y: 295, distance: 259.8
click at [530, 413] on p "In the extended lore of the film, every woman has a monster like this. Resource…" at bounding box center [412, 440] width 477 height 55
drag, startPoint x: 628, startPoint y: 339, endPoint x: 371, endPoint y: 288, distance: 261.5
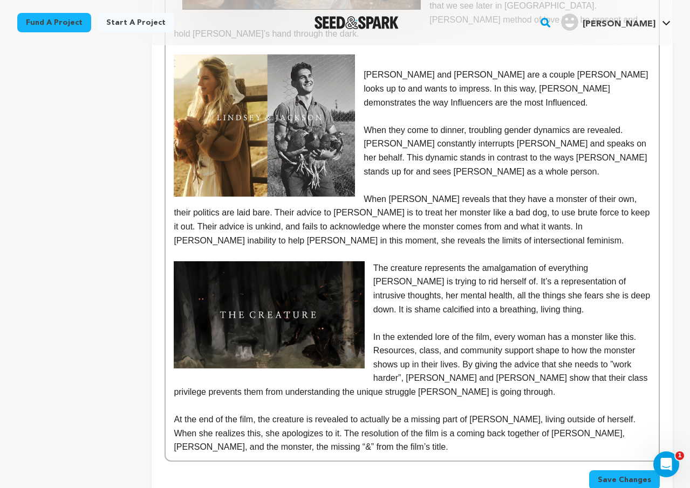
click at [368, 357] on p "In the extended lore of the film, every woman has a monster like this. Resource…" at bounding box center [412, 365] width 477 height 69
click at [361, 413] on p "At the end of the film, the creature is revealed to actually be a missing part …" at bounding box center [412, 434] width 477 height 42
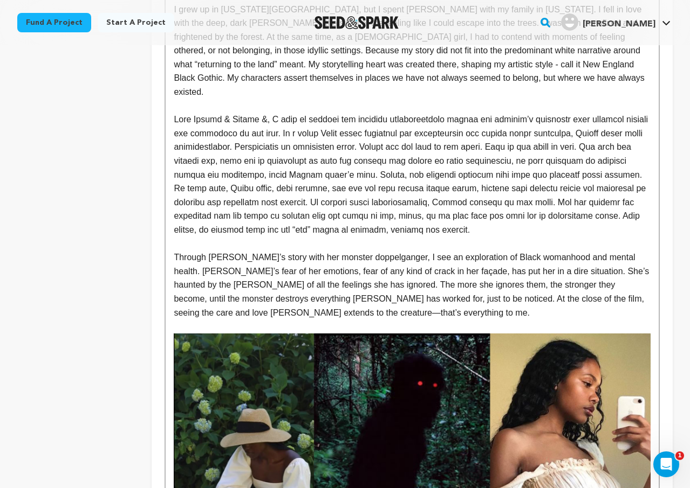
scroll to position [693, 0]
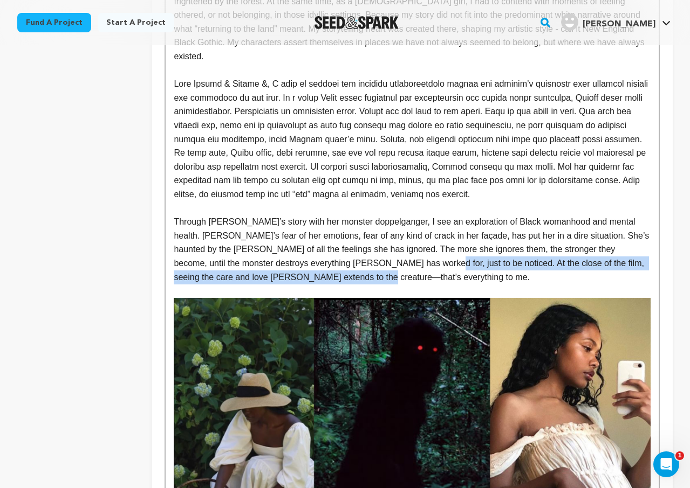
drag, startPoint x: 375, startPoint y: 267, endPoint x: 416, endPoint y: 249, distance: 45.4
click at [416, 249] on p "Through Ashley’s story with her monster doppelganger, I see an exploration of B…" at bounding box center [412, 249] width 477 height 69
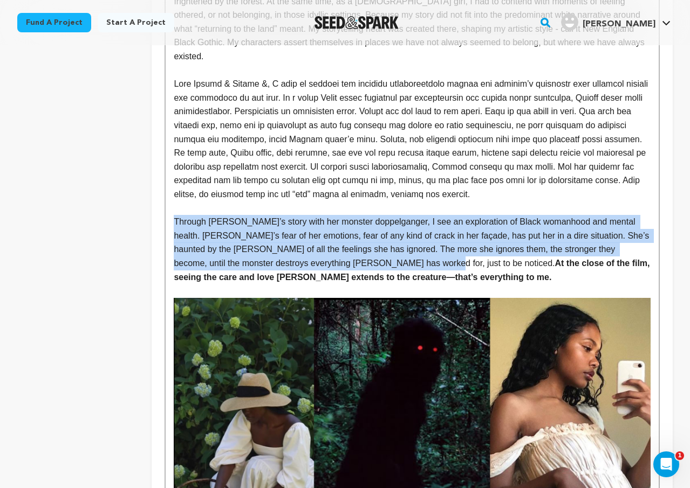
click at [419, 284] on p at bounding box center [412, 291] width 477 height 14
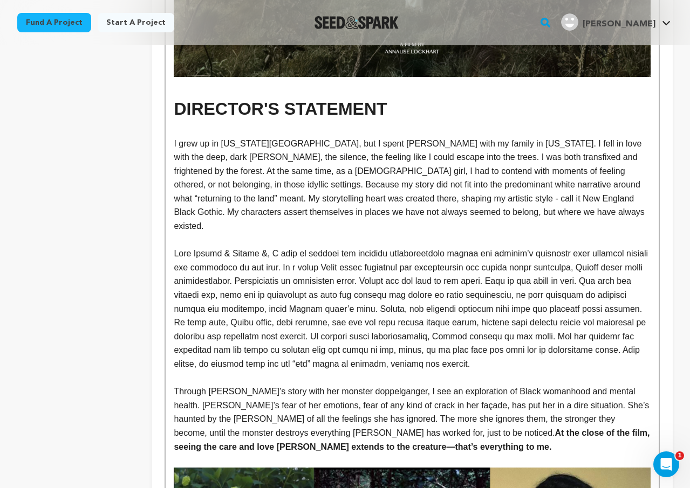
scroll to position [521, 0]
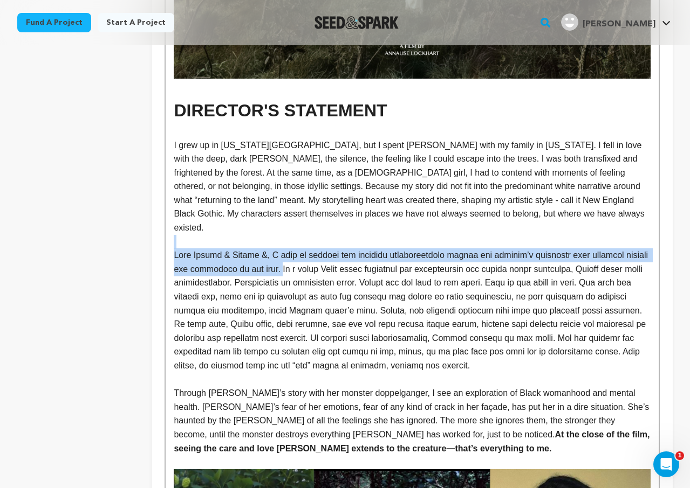
drag, startPoint x: 275, startPoint y: 259, endPoint x: 145, endPoint y: 232, distance: 132.6
click at [305, 195] on p "I grew up in New York City, but I spent summers with my family in Vermont. I fe…" at bounding box center [412, 187] width 477 height 97
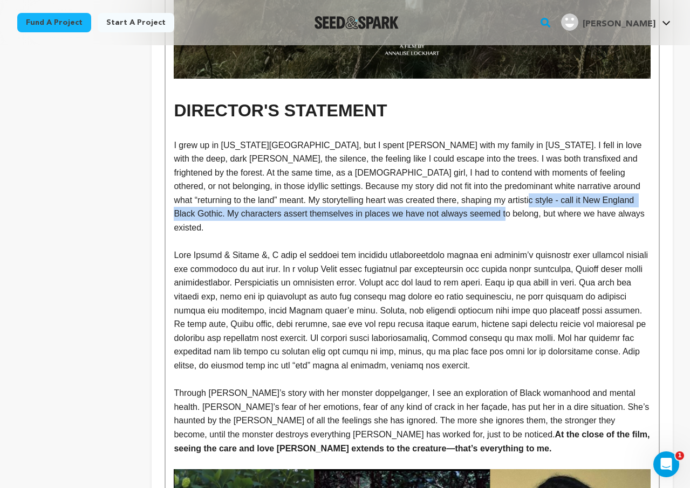
drag, startPoint x: 480, startPoint y: 216, endPoint x: 464, endPoint y: 203, distance: 20.0
click at [464, 203] on p "I grew up in New York City, but I spent summers with my family in Vermont. I fe…" at bounding box center [412, 187] width 477 height 97
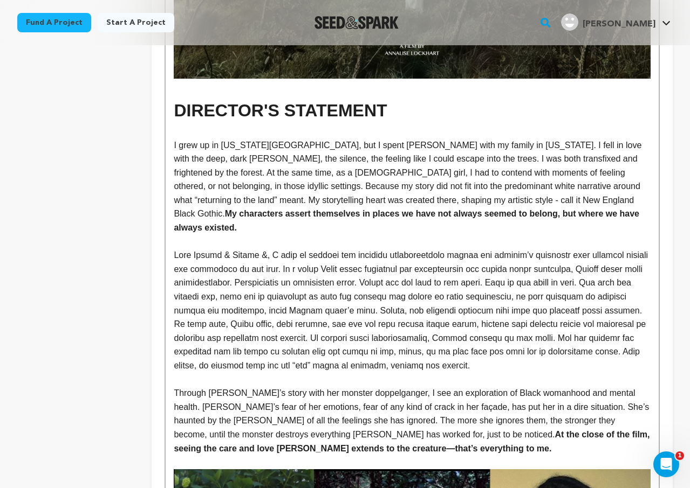
click at [485, 235] on p at bounding box center [412, 242] width 477 height 14
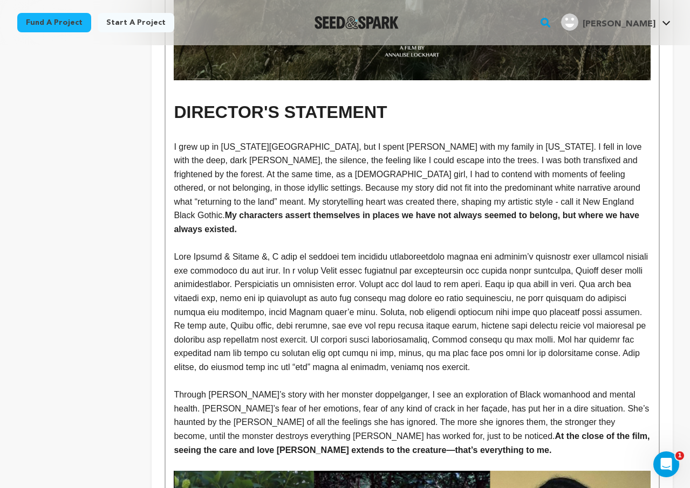
scroll to position [524, 0]
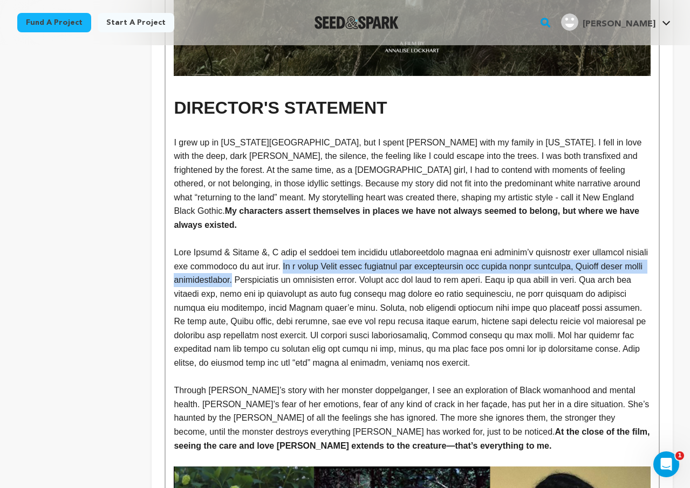
drag, startPoint x: 275, startPoint y: 253, endPoint x: 257, endPoint y: 268, distance: 23.7
click at [257, 268] on p at bounding box center [412, 308] width 477 height 124
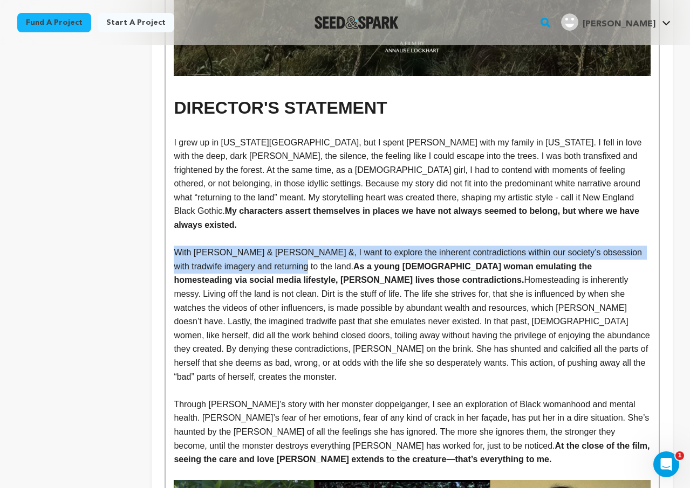
click at [405, 327] on p "With Ashley & Walter &, I want to explore the inherent contradictions within ou…" at bounding box center [412, 315] width 477 height 138
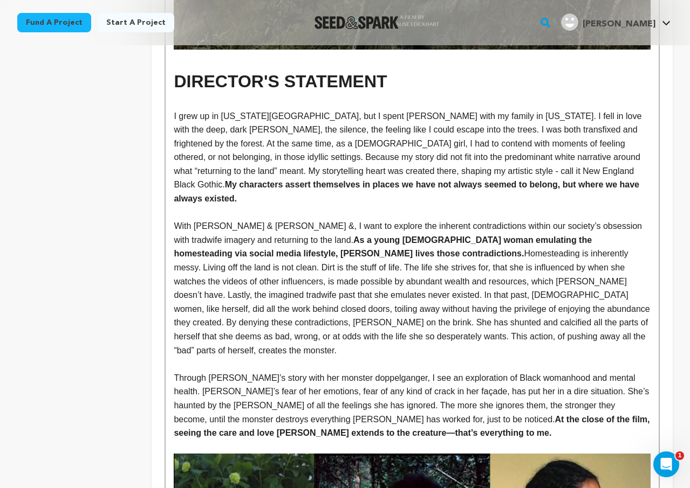
scroll to position [552, 0]
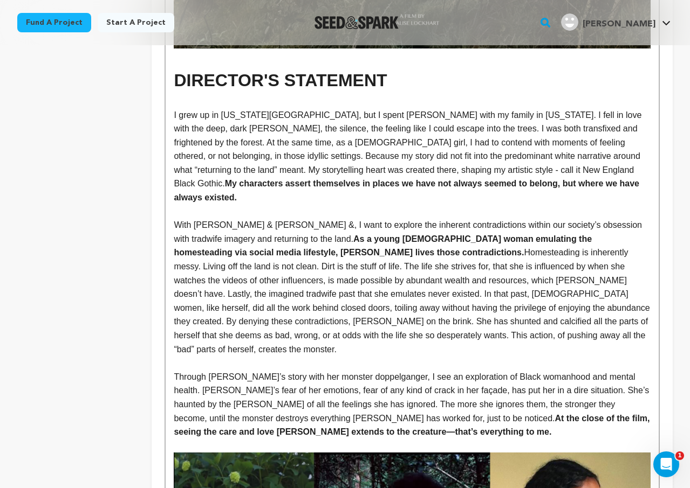
click at [604, 295] on p "With Ashley & Walter &, I want to explore the inherent contradictions within ou…" at bounding box center [412, 287] width 477 height 138
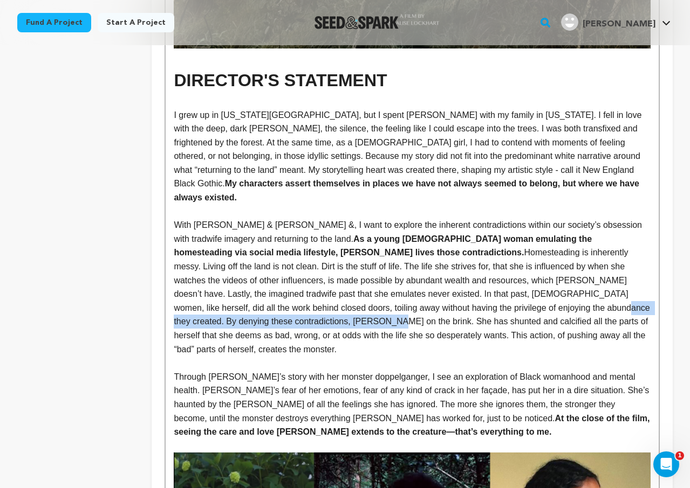
drag, startPoint x: 596, startPoint y: 295, endPoint x: 368, endPoint y: 290, distance: 228.1
click at [368, 290] on p "With Ashley & Walter &, I want to explore the inherent contradictions within ou…" at bounding box center [412, 287] width 477 height 138
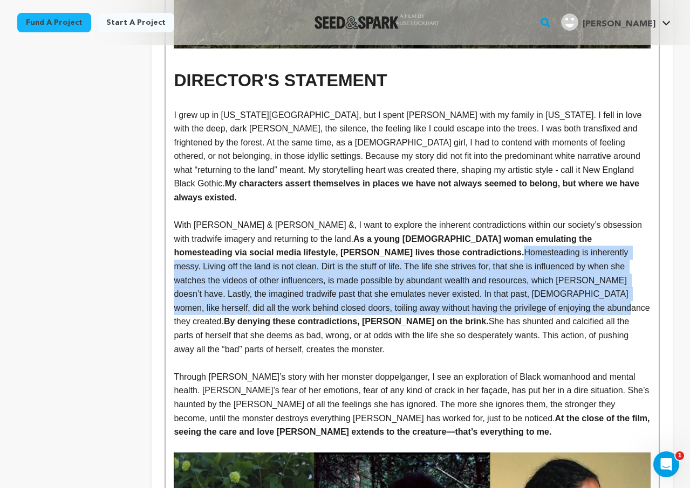
click at [391, 326] on p "With Ashley & Walter &, I want to explore the inherent contradictions within ou…" at bounding box center [412, 287] width 477 height 138
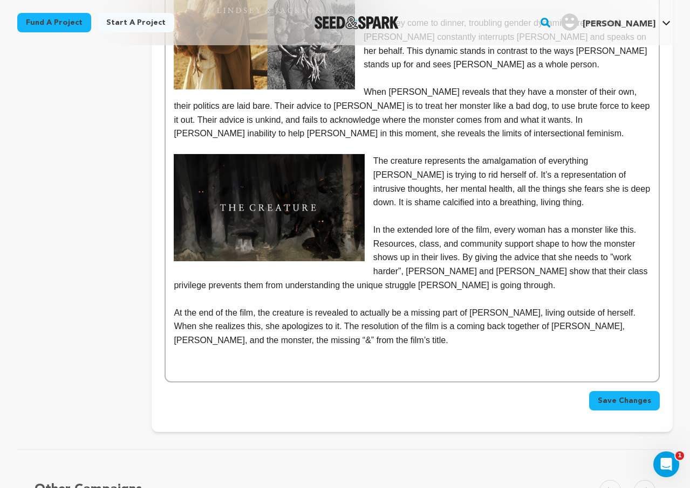
scroll to position [2410, 0]
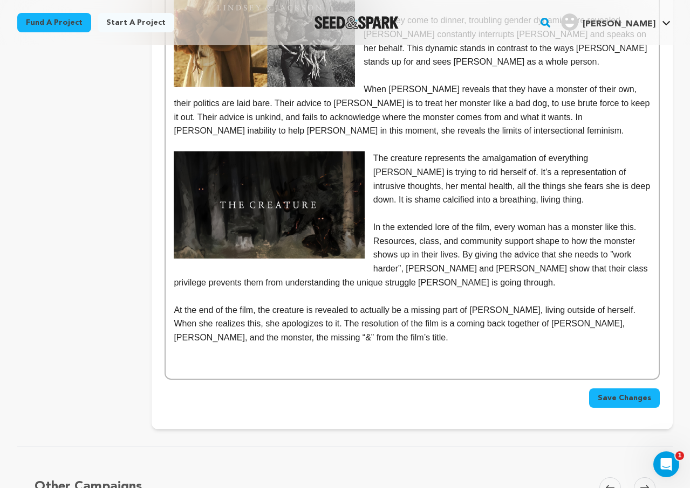
click at [631, 393] on span "Save Changes" at bounding box center [623, 398] width 53 height 11
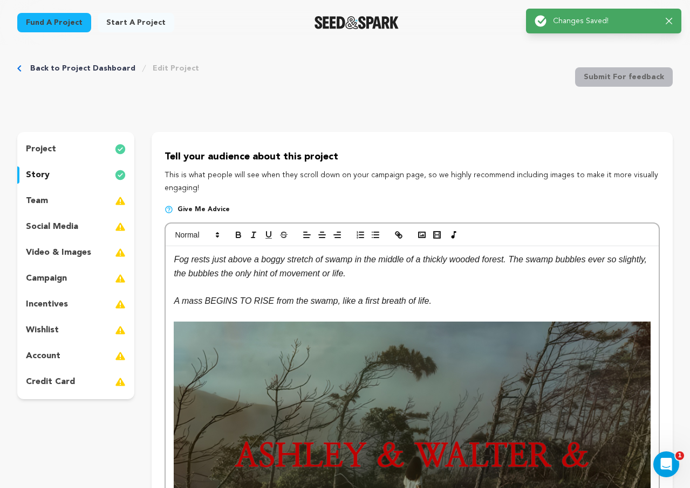
scroll to position [0, 0]
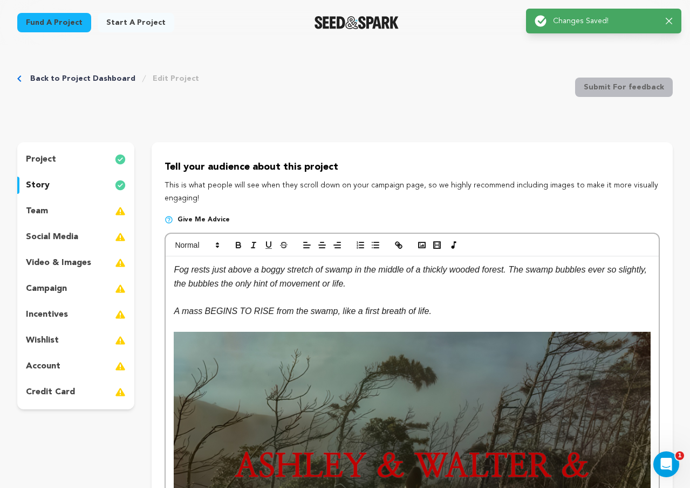
click at [47, 218] on div "team" at bounding box center [75, 211] width 117 height 17
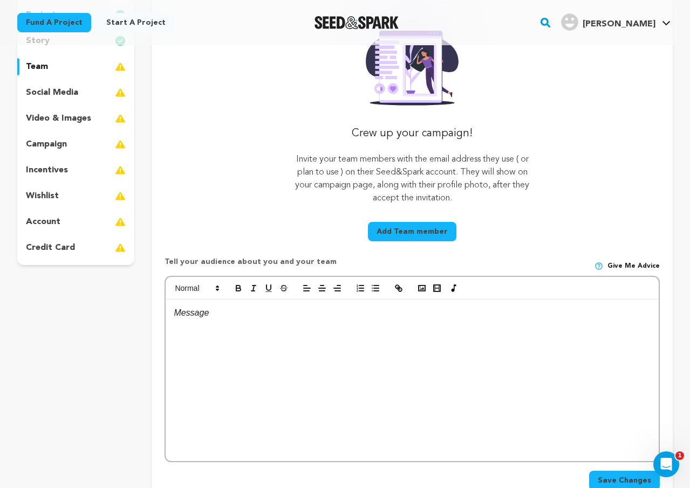
scroll to position [151, 0]
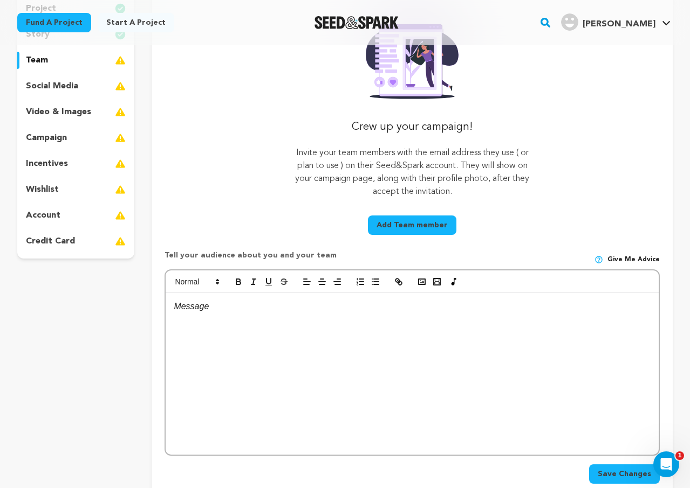
click at [268, 318] on div at bounding box center [412, 374] width 493 height 162
click at [470, 297] on div at bounding box center [412, 374] width 493 height 162
click at [420, 284] on polyline "button" at bounding box center [421, 282] width 4 height 3
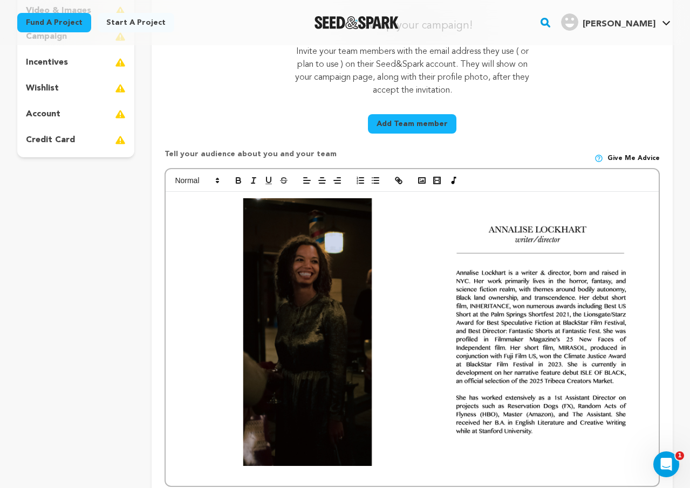
scroll to position [216, 0]
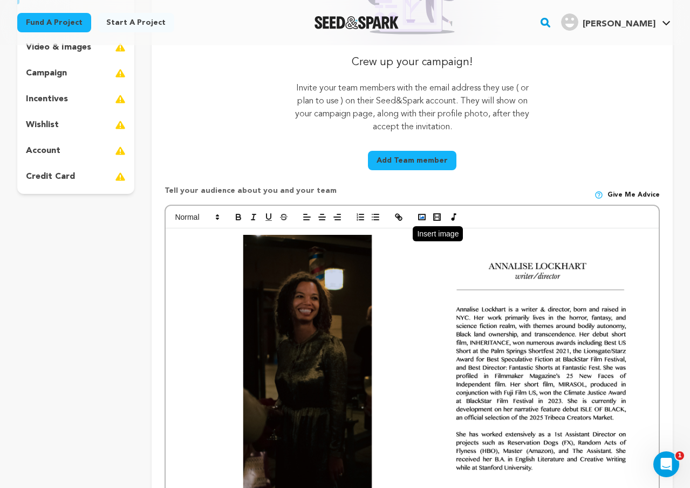
click at [422, 215] on icon "button" at bounding box center [422, 217] width 10 height 10
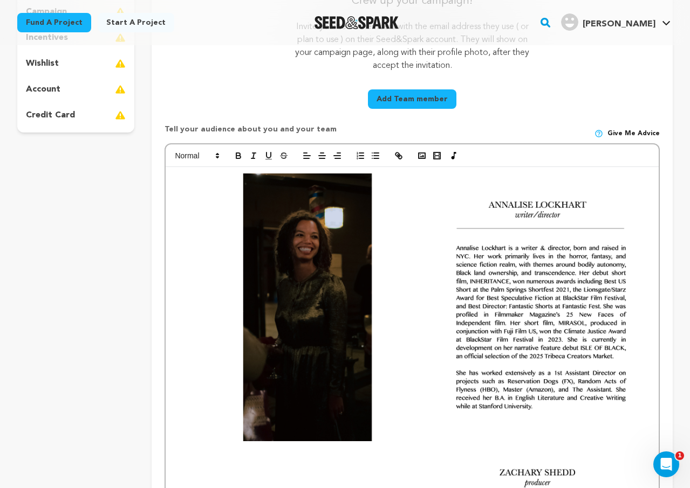
scroll to position [316, 0]
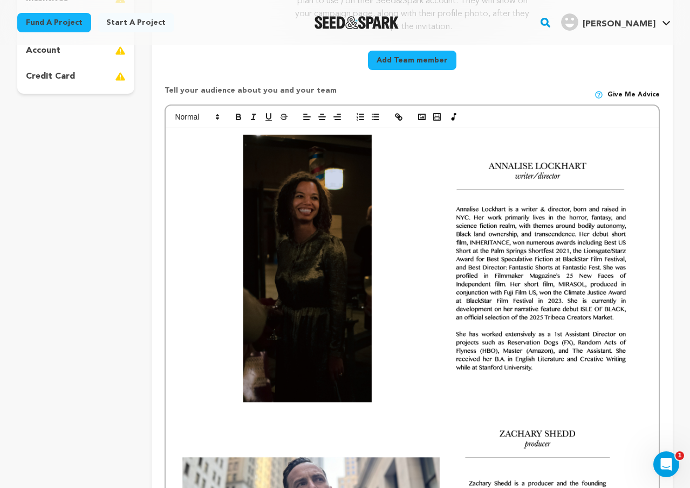
click at [162, 286] on div "Crew up your campaign! Invite your team members with the email address they use…" at bounding box center [412, 276] width 521 height 901
click at [146, 290] on div "project story team social media video & images campaign incentives wishlist" at bounding box center [344, 276] width 655 height 901
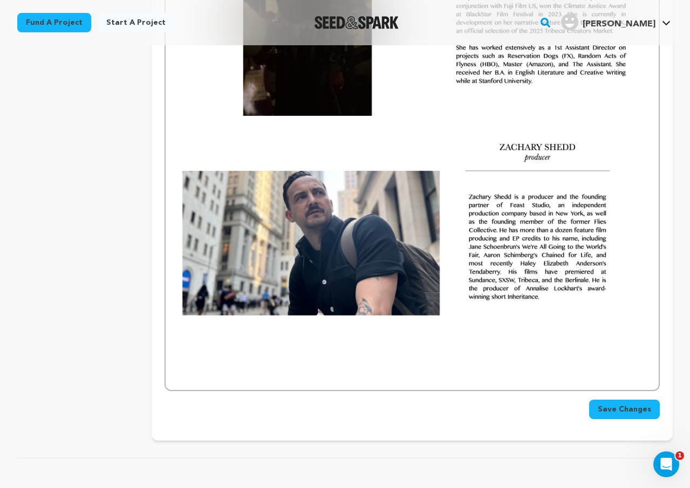
scroll to position [747, 0]
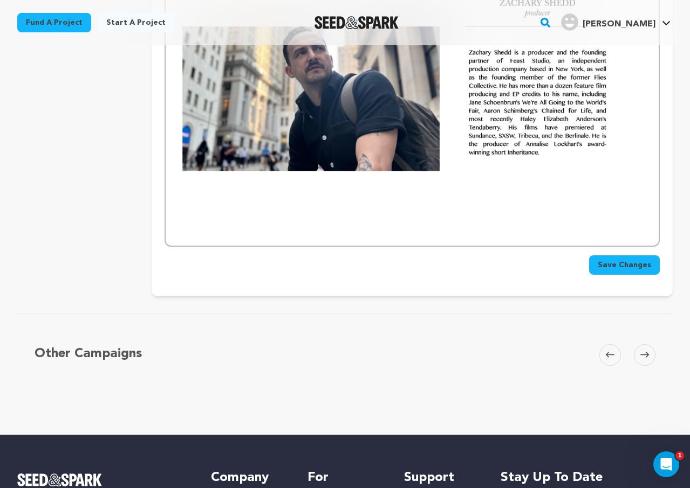
click at [618, 264] on span "Save Changes" at bounding box center [623, 265] width 53 height 11
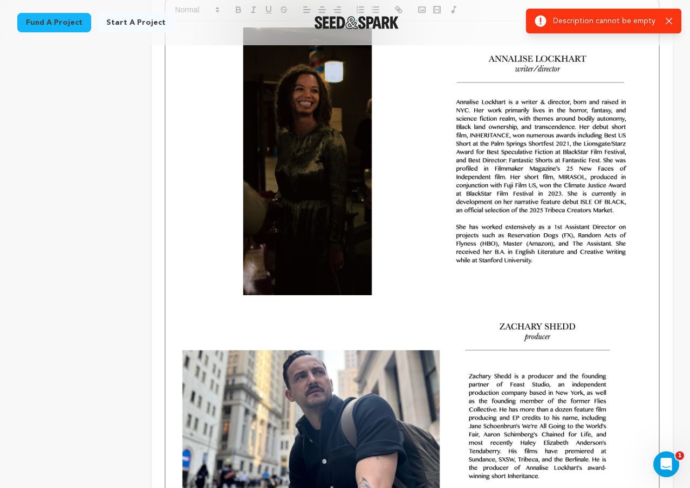
scroll to position [222, 0]
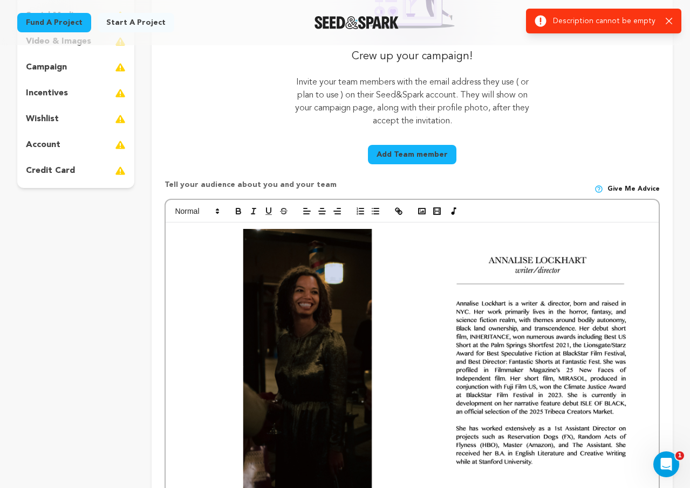
click at [522, 308] on img at bounding box center [412, 363] width 477 height 268
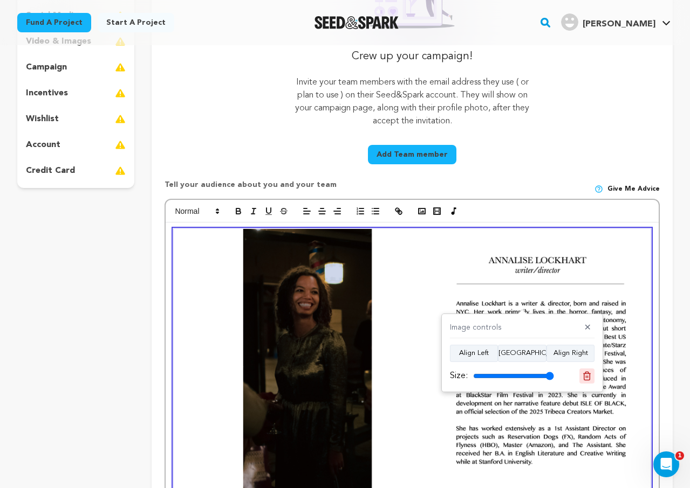
click at [588, 378] on icon at bounding box center [587, 376] width 10 height 10
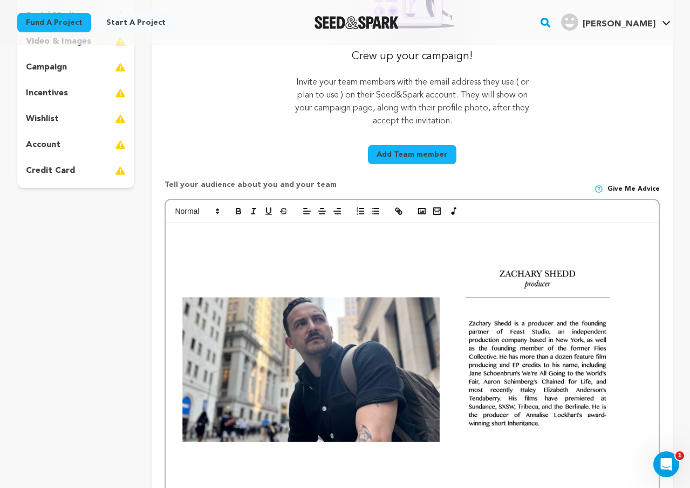
click at [560, 371] on img at bounding box center [412, 377] width 477 height 268
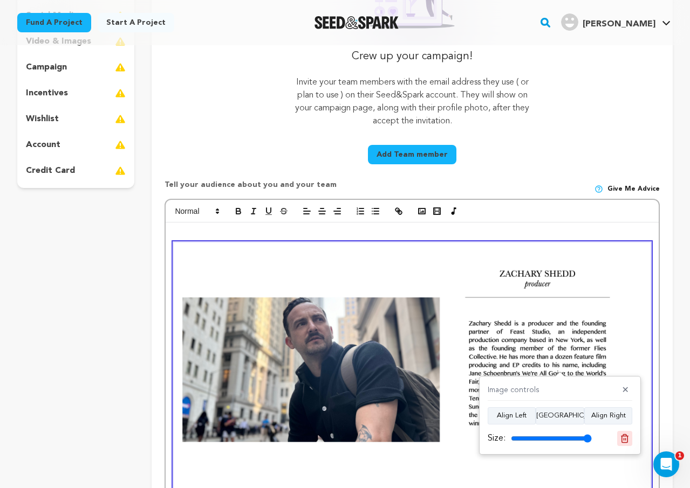
click at [630, 440] on button at bounding box center [624, 438] width 15 height 15
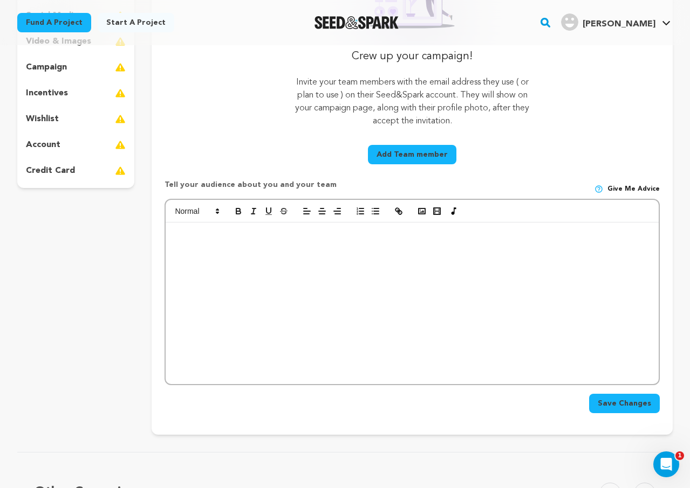
click at [356, 290] on div at bounding box center [412, 304] width 493 height 162
click at [421, 209] on rect "button" at bounding box center [421, 211] width 6 height 5
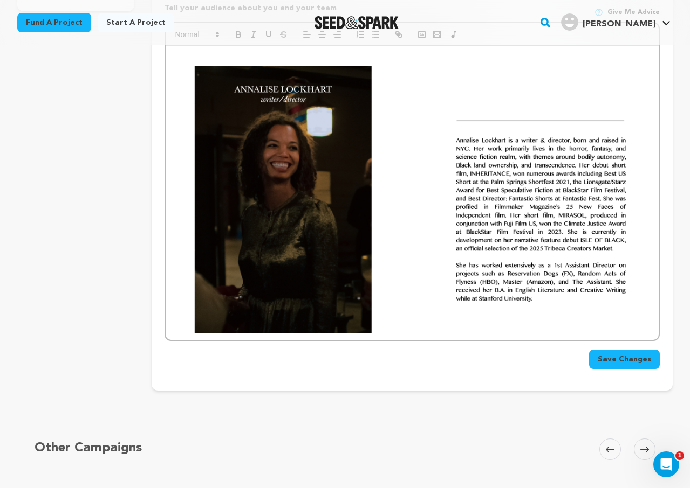
scroll to position [405, 0]
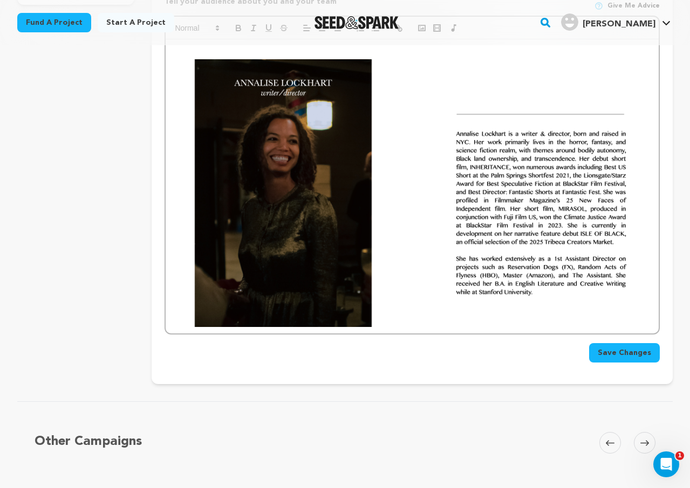
click at [562, 249] on img at bounding box center [412, 193] width 477 height 268
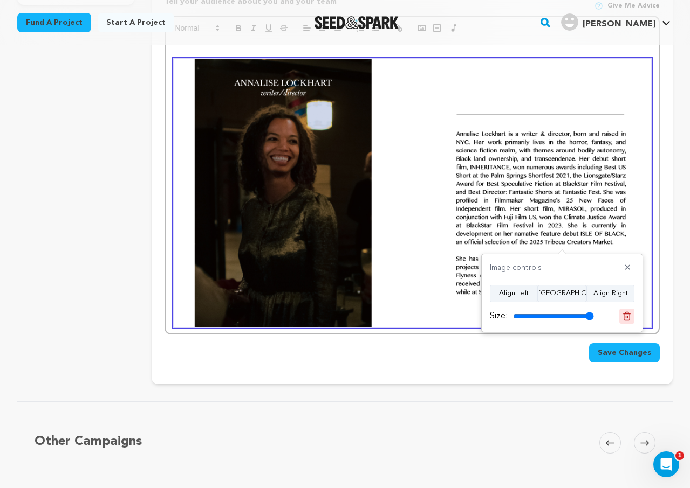
click at [628, 320] on icon at bounding box center [627, 316] width 8 height 8
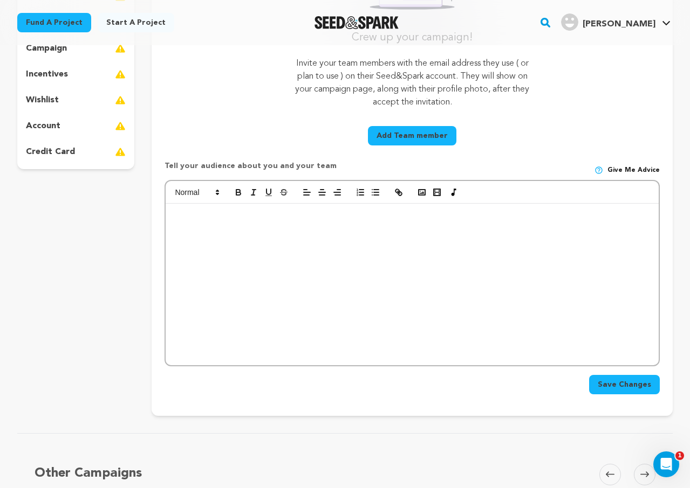
scroll to position [145, 0]
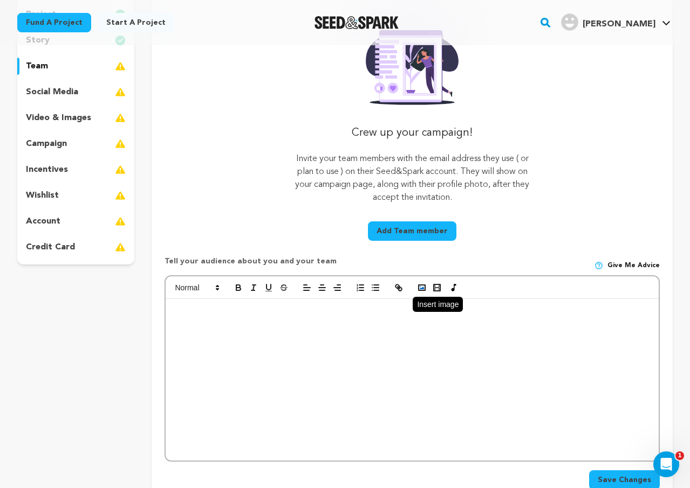
click at [418, 288] on icon "button" at bounding box center [422, 288] width 10 height 10
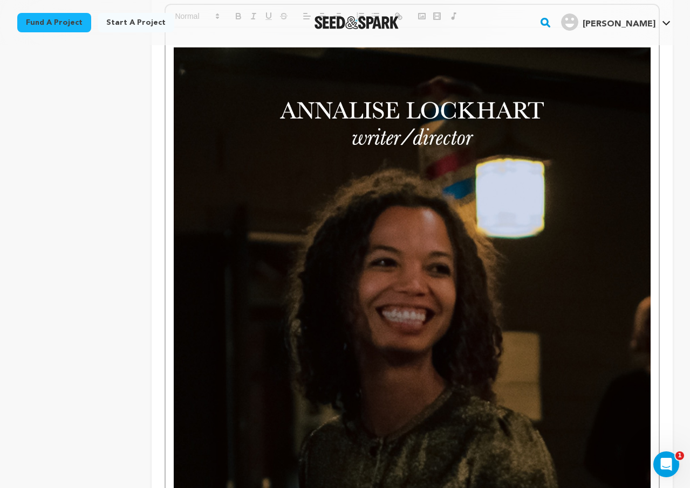
click at [314, 340] on img at bounding box center [412, 407] width 477 height 721
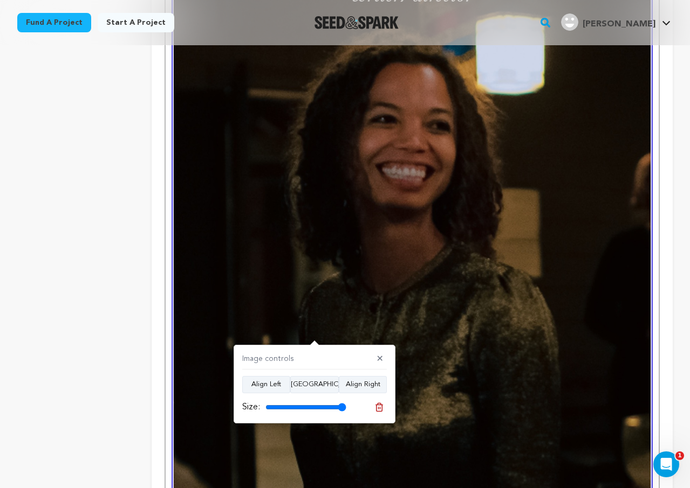
scroll to position [564, 0]
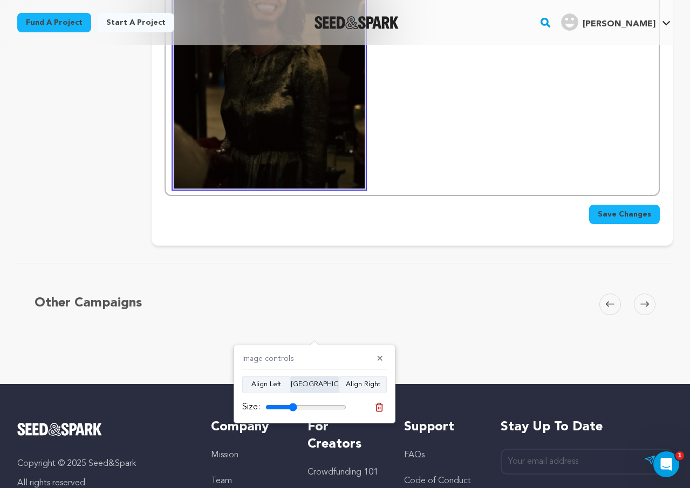
drag, startPoint x: 341, startPoint y: 408, endPoint x: 293, endPoint y: 381, distance: 54.6
click at [293, 403] on input "range" at bounding box center [305, 407] width 81 height 9
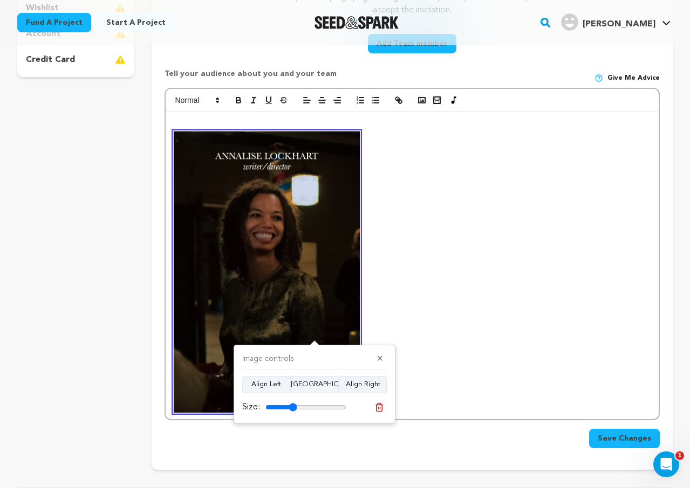
scroll to position [328, 0]
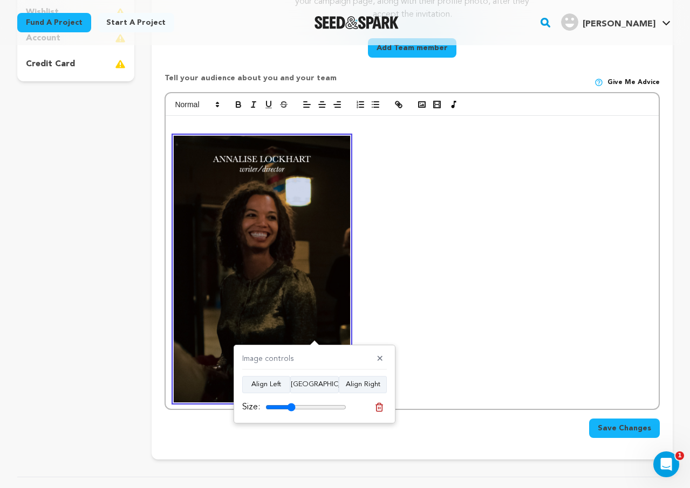
type input "37"
click at [291, 410] on input "range" at bounding box center [305, 407] width 81 height 9
click at [481, 195] on p at bounding box center [412, 269] width 477 height 267
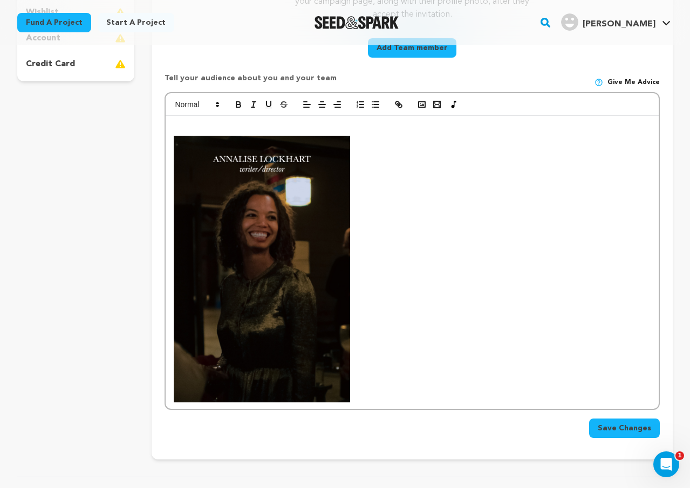
click at [445, 190] on p at bounding box center [412, 269] width 477 height 267
click at [428, 158] on p at bounding box center [412, 269] width 477 height 267
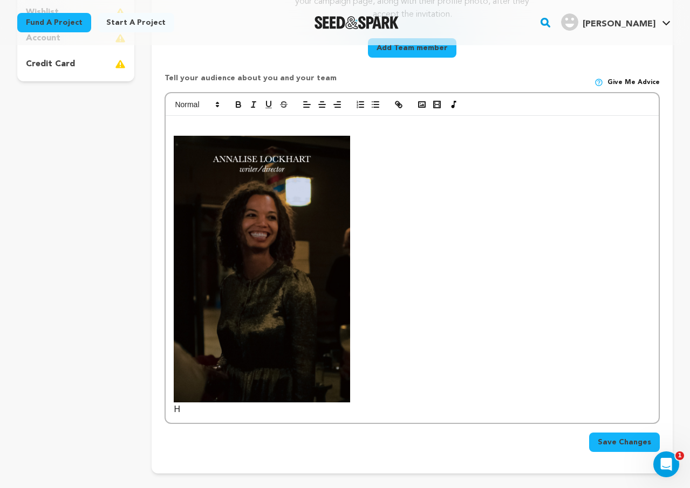
click at [284, 360] on img at bounding box center [262, 269] width 176 height 267
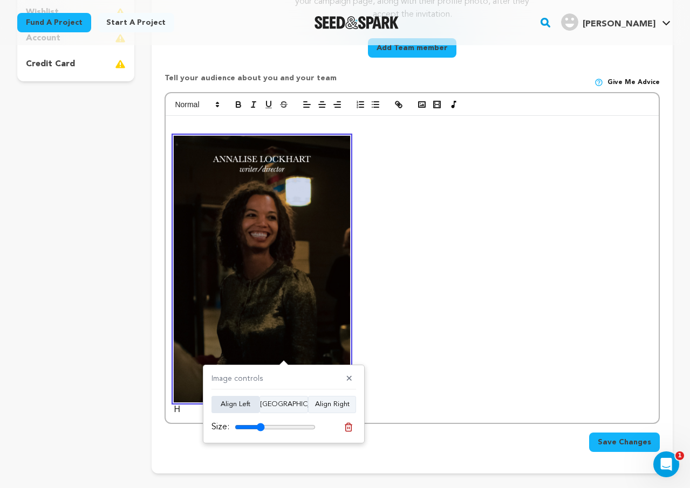
click at [232, 410] on button "Align Left" at bounding box center [235, 404] width 48 height 17
click at [409, 240] on div "H" at bounding box center [412, 265] width 493 height 298
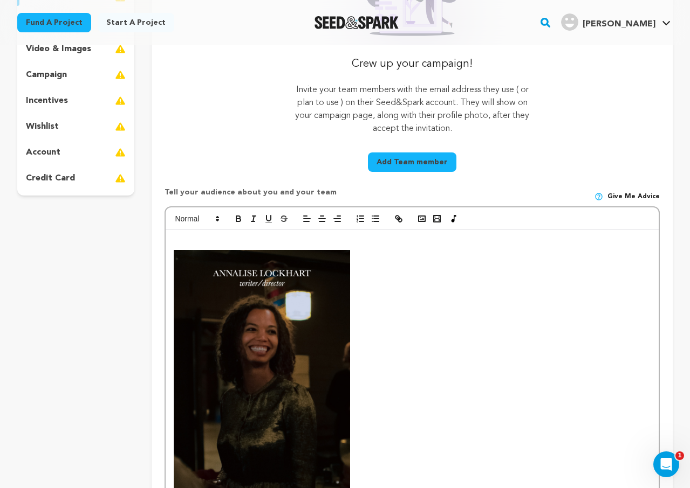
scroll to position [216, 0]
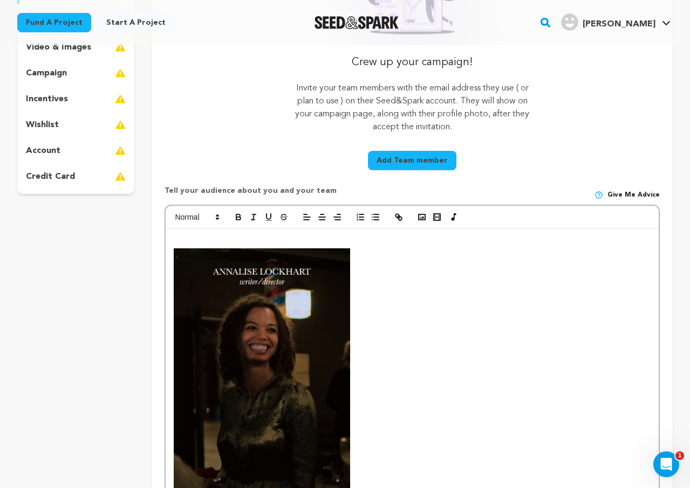
click at [422, 367] on div at bounding box center [412, 378] width 493 height 298
click at [418, 286] on div at bounding box center [412, 378] width 493 height 298
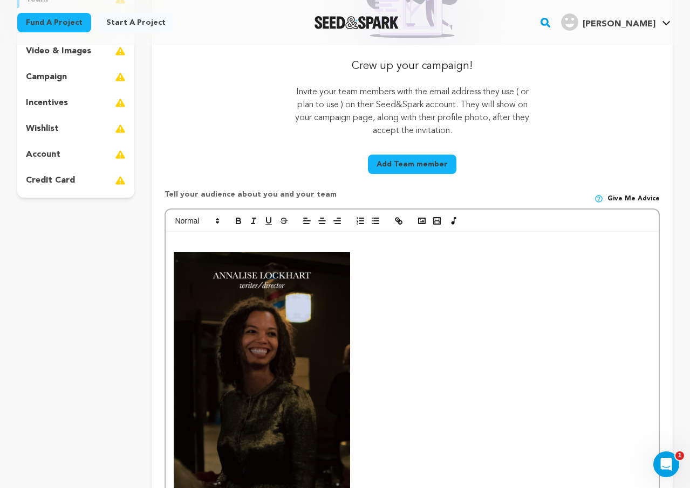
scroll to position [243, 0]
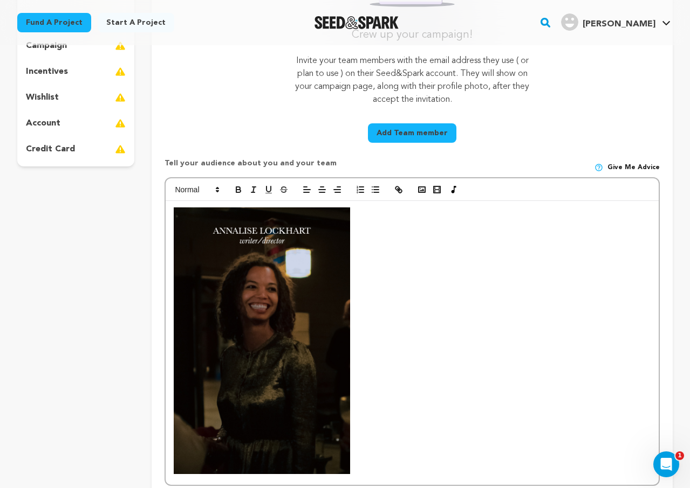
click at [451, 245] on div at bounding box center [412, 343] width 493 height 284
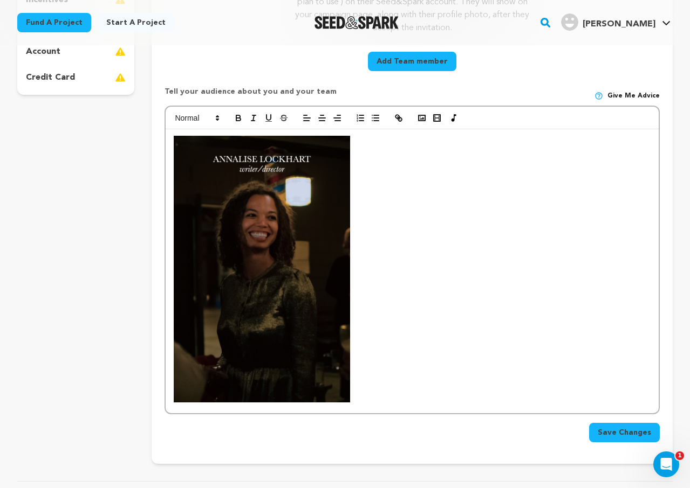
scroll to position [322, 0]
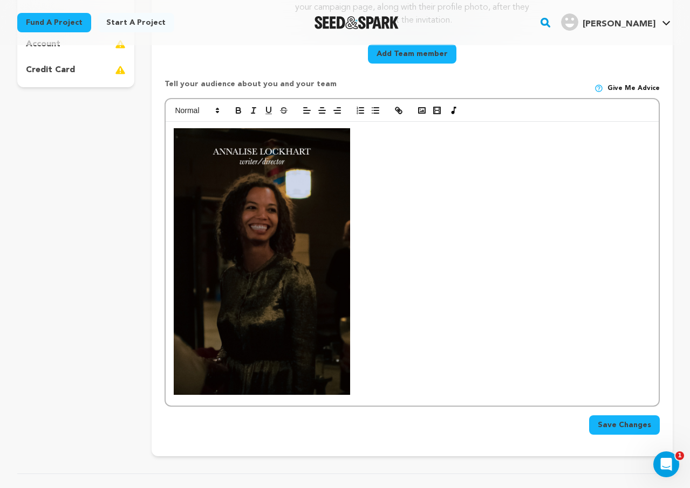
click at [451, 245] on div at bounding box center [412, 264] width 493 height 284
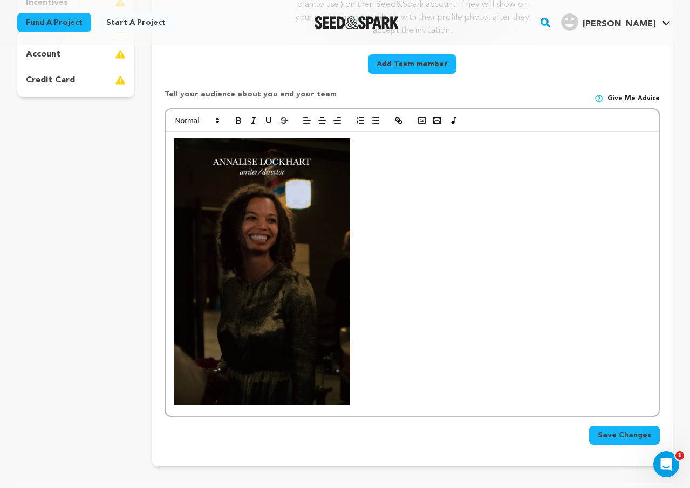
scroll to position [299, 0]
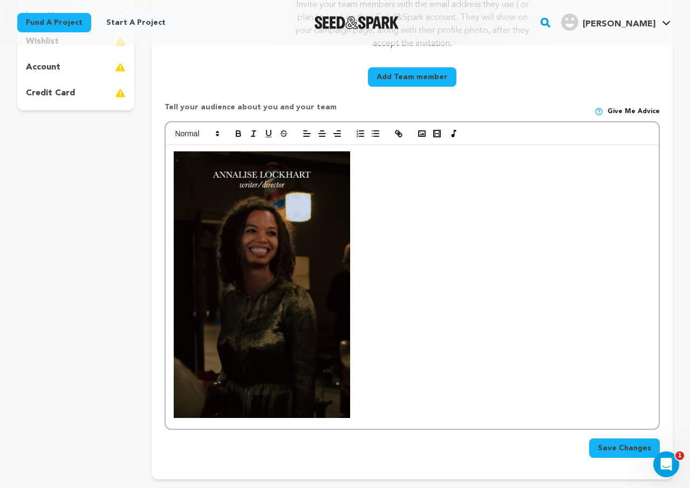
drag, startPoint x: 438, startPoint y: 231, endPoint x: 430, endPoint y: 265, distance: 34.8
click at [430, 265] on div at bounding box center [412, 287] width 493 height 284
click at [396, 230] on div at bounding box center [412, 287] width 493 height 284
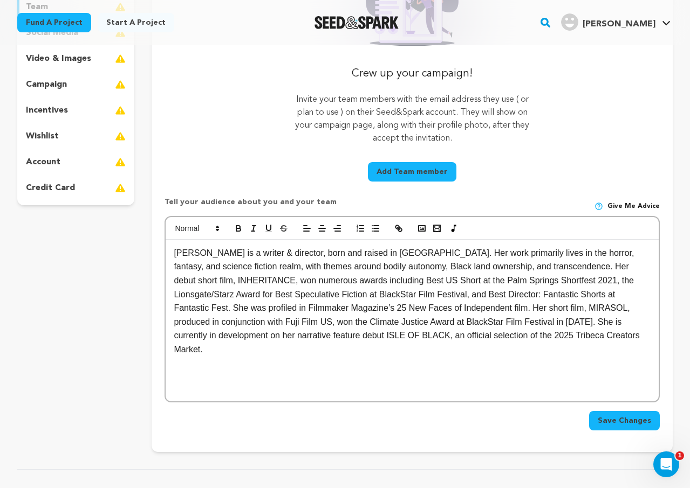
scroll to position [205, 0]
click at [175, 253] on p "Annalise Lockhart is a writer & director, born and raised in NYC. Her work prim…" at bounding box center [412, 301] width 477 height 111
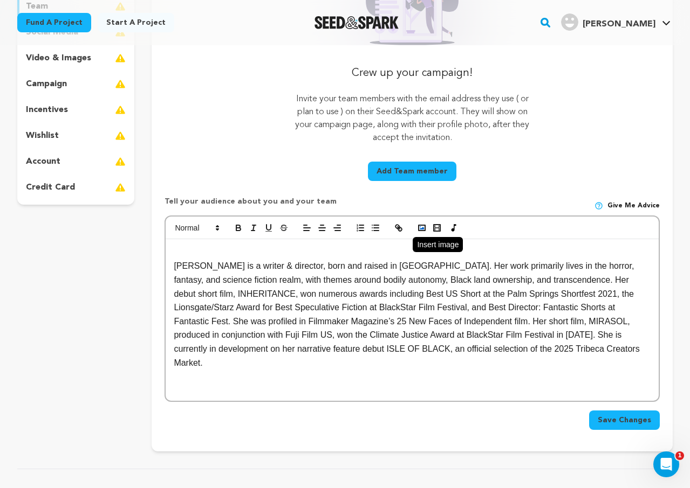
click at [417, 230] on icon "button" at bounding box center [422, 228] width 10 height 10
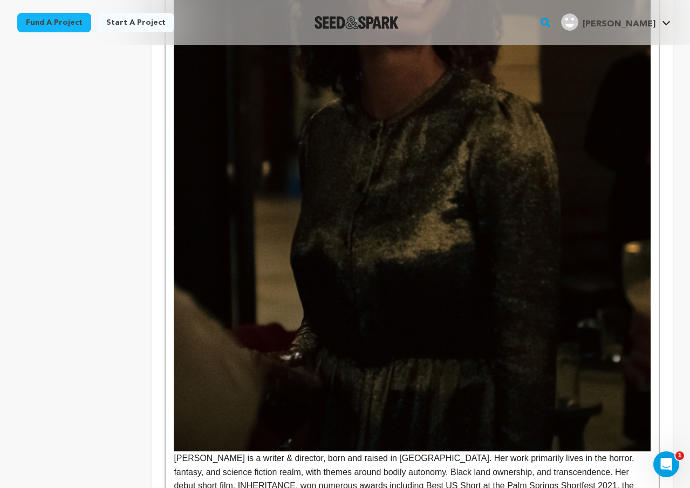
scroll to position [742, 0]
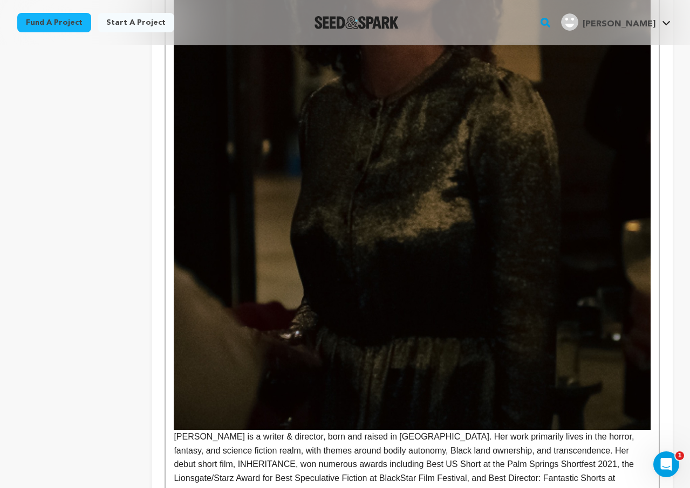
click at [430, 258] on img at bounding box center [412, 69] width 477 height 721
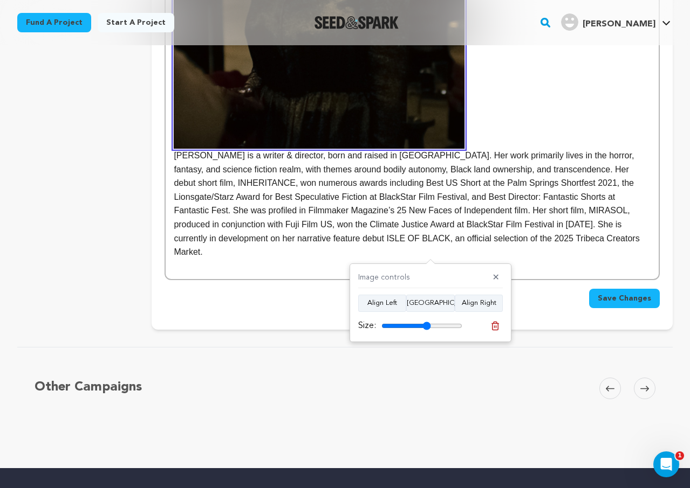
drag, startPoint x: 457, startPoint y: 328, endPoint x: 426, endPoint y: 325, distance: 31.4
type input "61"
click at [426, 325] on input "range" at bounding box center [421, 326] width 81 height 9
click at [394, 304] on button "Align Left" at bounding box center [382, 303] width 48 height 17
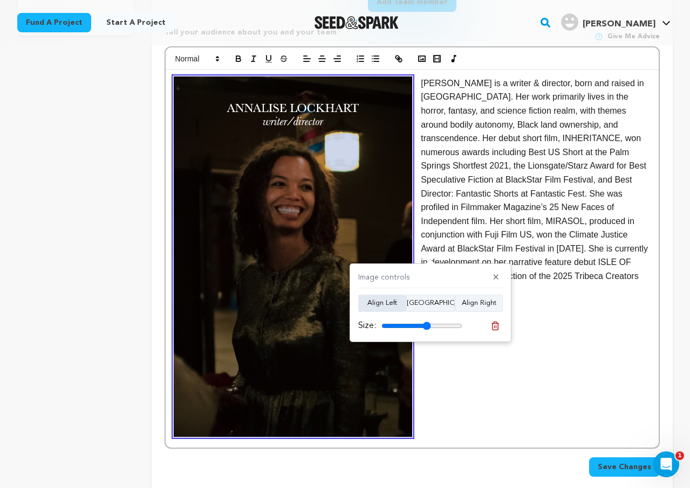
scroll to position [364, 0]
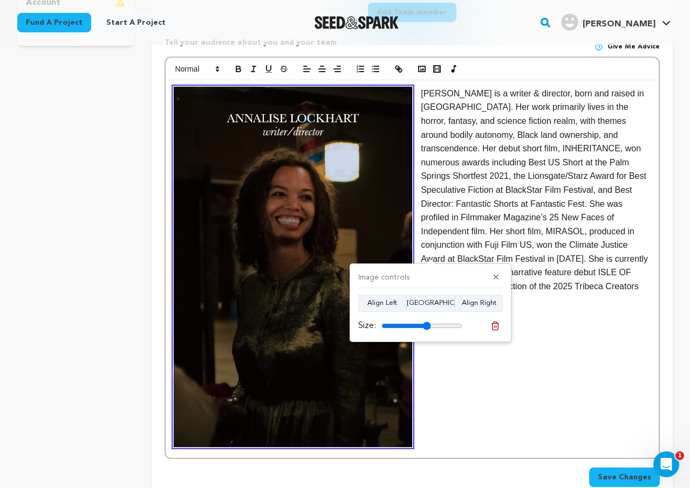
click at [420, 94] on p "nalise Lockhart is a writer & director, born and raised in NYC. Her work primar…" at bounding box center [412, 197] width 477 height 221
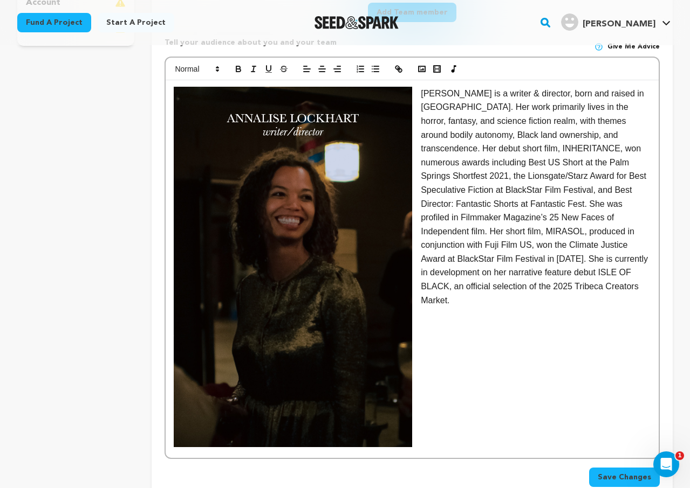
click at [590, 167] on p "Annalise Lockhart is a writer & director, born and raised in NYC. Her work prim…" at bounding box center [412, 197] width 477 height 221
click at [610, 243] on p "Annalise Lockhart is a writer & director, born and raised in NYC. Her work prim…" at bounding box center [412, 197] width 477 height 221
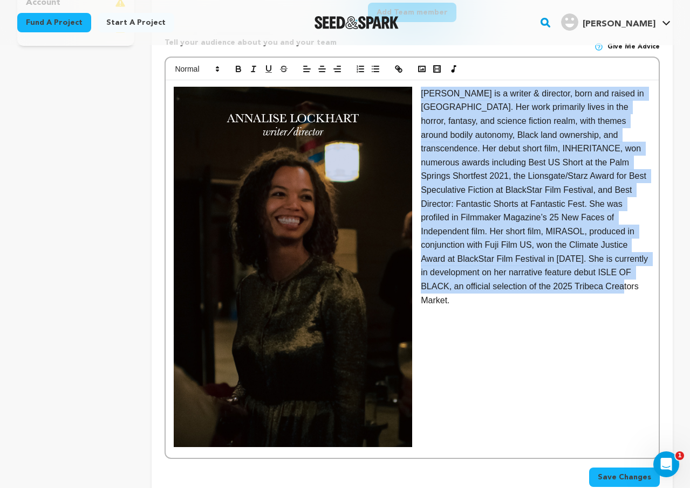
drag, startPoint x: 598, startPoint y: 274, endPoint x: 415, endPoint y: 98, distance: 254.3
click at [415, 98] on p "Annalise Lockhart is a writer & director, born and raised in NYC. Her work prim…" at bounding box center [412, 197] width 477 height 221
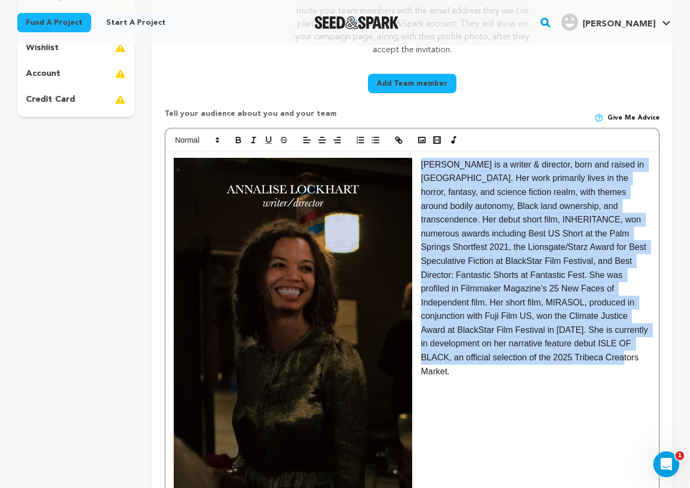
scroll to position [291, 0]
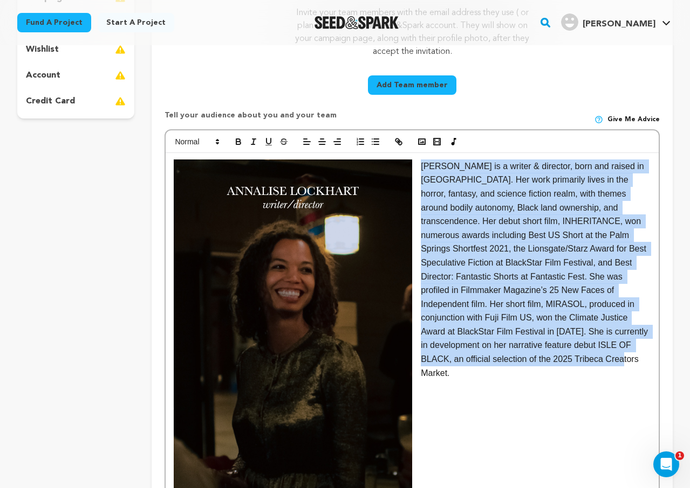
click at [579, 258] on p "Annalise Lockhart is a writer & director, born and raised in NYC. Her work prim…" at bounding box center [412, 270] width 477 height 221
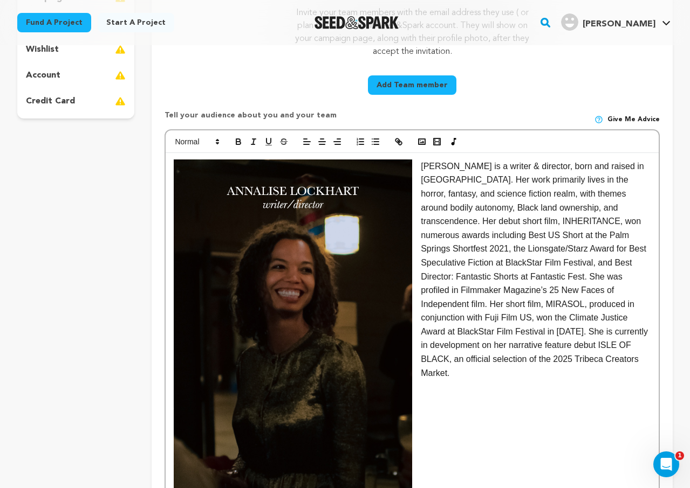
click at [579, 258] on p "Annalise Lockhart is a writer & director, born and raised in NYC. Her work prim…" at bounding box center [412, 270] width 477 height 221
click at [525, 383] on div "Annalise Lockhart is a writer & director, born and raised in NYC. Her work prim…" at bounding box center [412, 342] width 493 height 378
click at [420, 169] on p "Annalise Lockhart is a writer & director, born and raised in NYC. Her work prim…" at bounding box center [412, 270] width 477 height 221
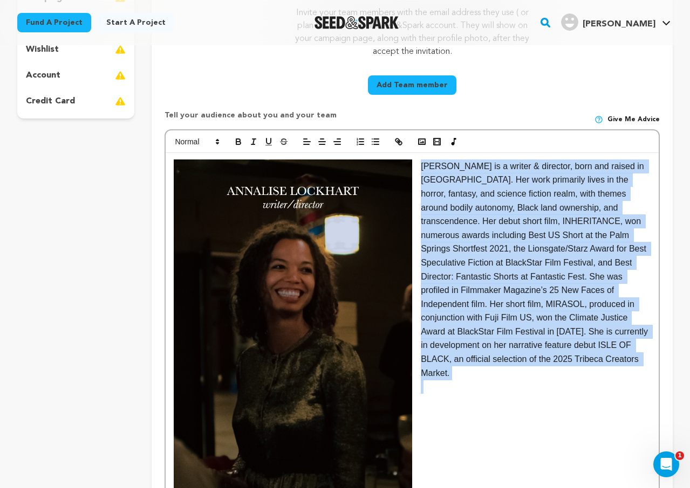
drag, startPoint x: 420, startPoint y: 169, endPoint x: 644, endPoint y: 370, distance: 300.5
click at [644, 370] on div "Annalise Lockhart is a writer & director, born and raised in NYC. Her work prim…" at bounding box center [412, 342] width 493 height 378
click at [320, 142] on line "button" at bounding box center [322, 142] width 6 height 0
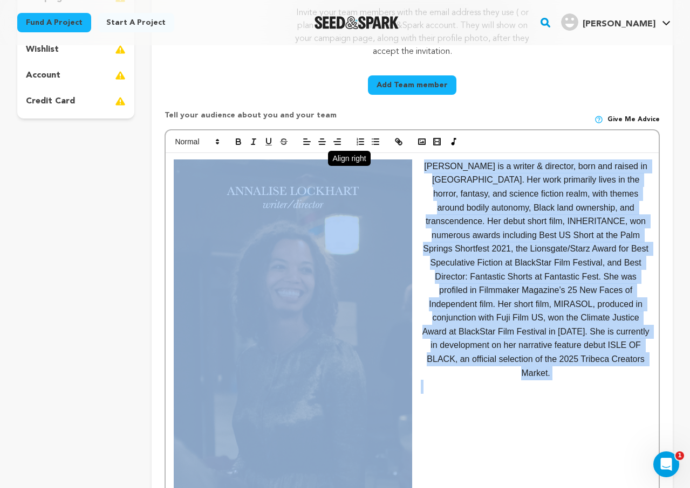
click at [335, 142] on line "button" at bounding box center [337, 142] width 6 height 0
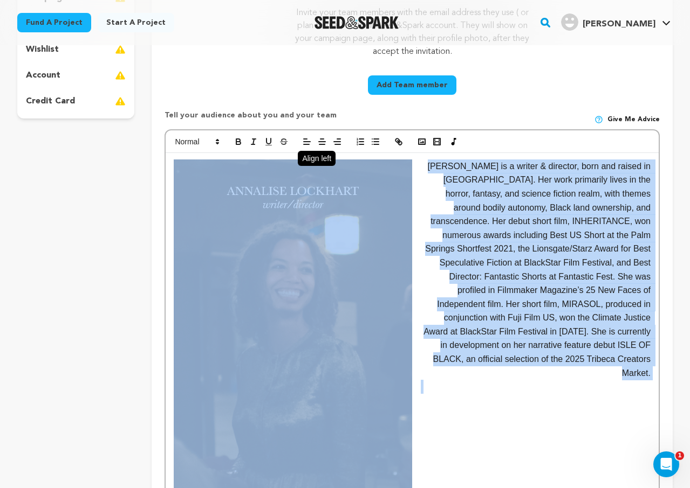
click at [302, 143] on icon "button" at bounding box center [307, 142] width 10 height 10
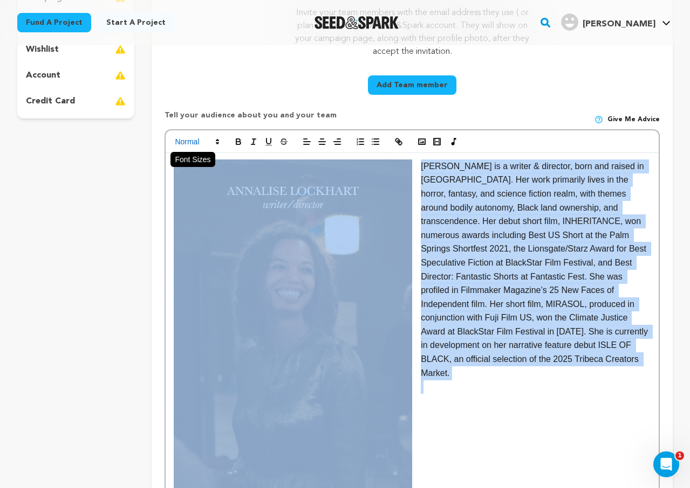
click at [195, 140] on span at bounding box center [196, 141] width 53 height 13
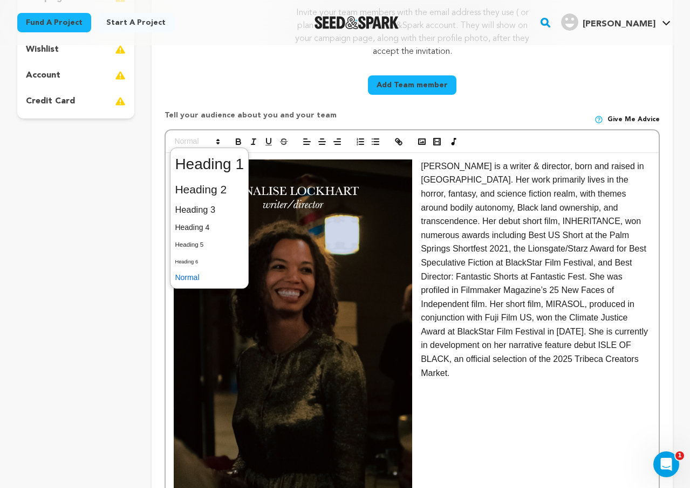
click at [204, 278] on span at bounding box center [209, 278] width 69 height 17
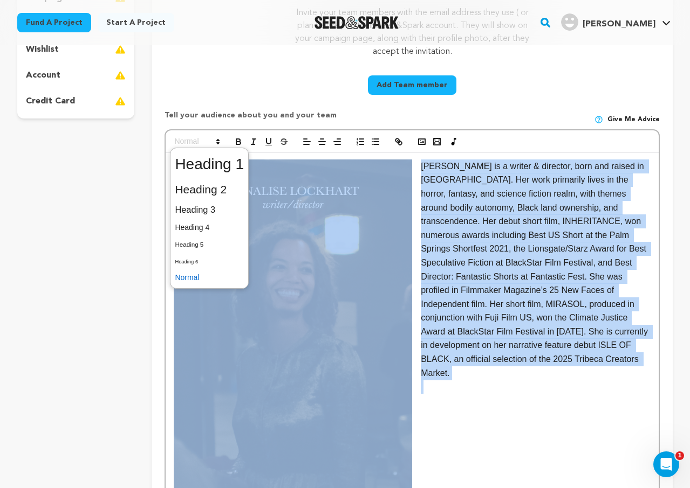
scroll to position [323, 0]
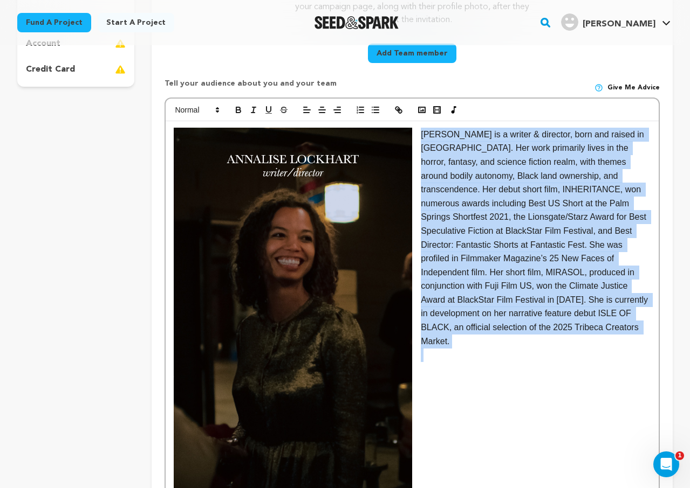
drag, startPoint x: 617, startPoint y: 349, endPoint x: 420, endPoint y: 135, distance: 291.5
click at [420, 135] on div "Annalise Lockhart is a writer & director, born and raised in NYC. Her work prim…" at bounding box center [412, 310] width 493 height 378
copy p "Annalise Lockhart is a writer & director, born and raised in NYC. Her work prim…"
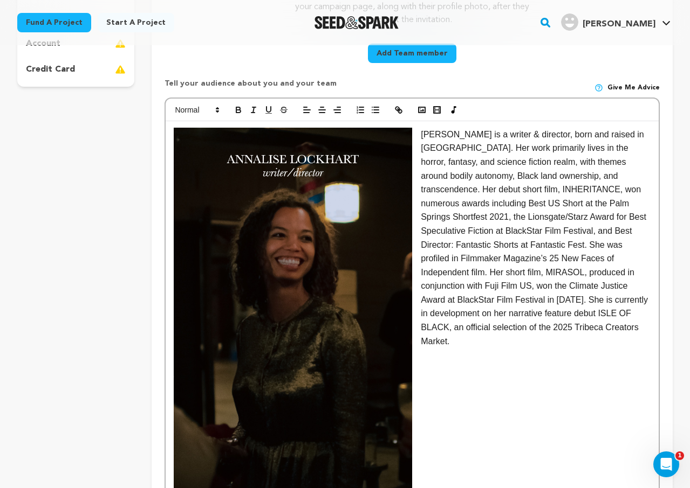
scroll to position [0, 0]
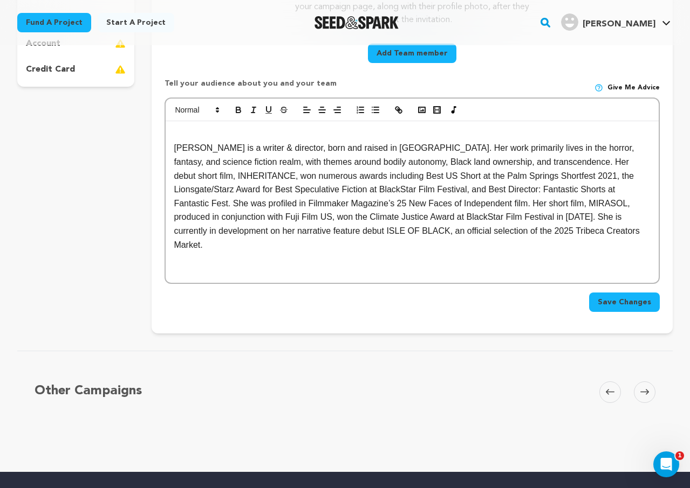
click at [601, 119] on div at bounding box center [412, 110] width 493 height 23
click at [598, 182] on p "Annalise Lockhart is a writer & director, born and raised in NYC. Her work prim…" at bounding box center [412, 196] width 477 height 111
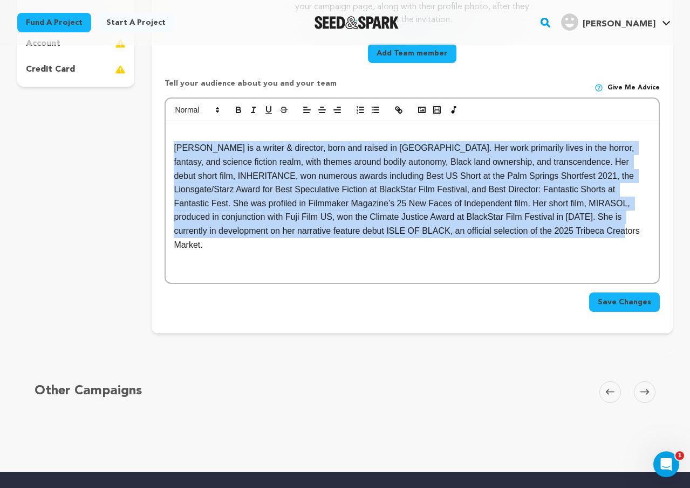
drag, startPoint x: 644, startPoint y: 233, endPoint x: 164, endPoint y: 149, distance: 487.2
click at [164, 149] on div "Crew up your campaign! Invite your team members with the email address they use…" at bounding box center [412, 76] width 521 height 514
copy p "Annalise Lockhart is a writer & director, born and raised in NYC. Her work prim…"
click at [630, 252] on p at bounding box center [412, 259] width 477 height 14
drag, startPoint x: 443, startPoint y: 187, endPoint x: 157, endPoint y: 143, distance: 288.5
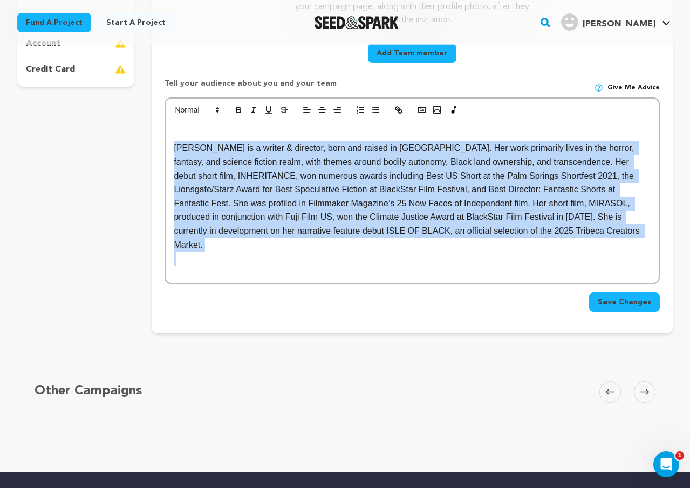
click at [157, 143] on div "Crew up your campaign! Invite your team members with the email address they use…" at bounding box center [412, 76] width 521 height 514
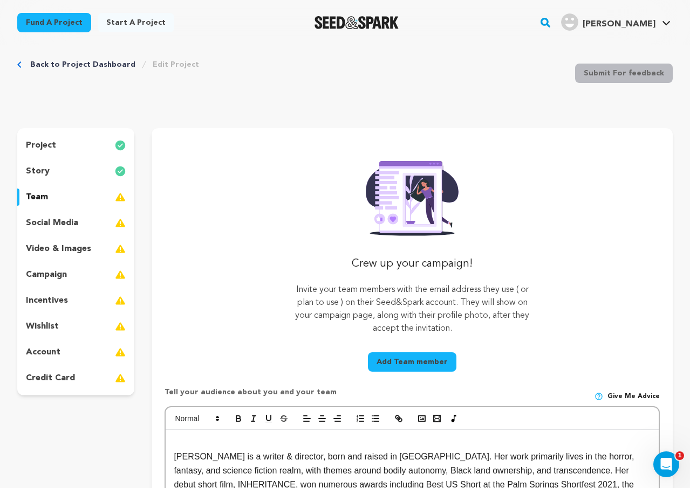
scroll to position [22, 0]
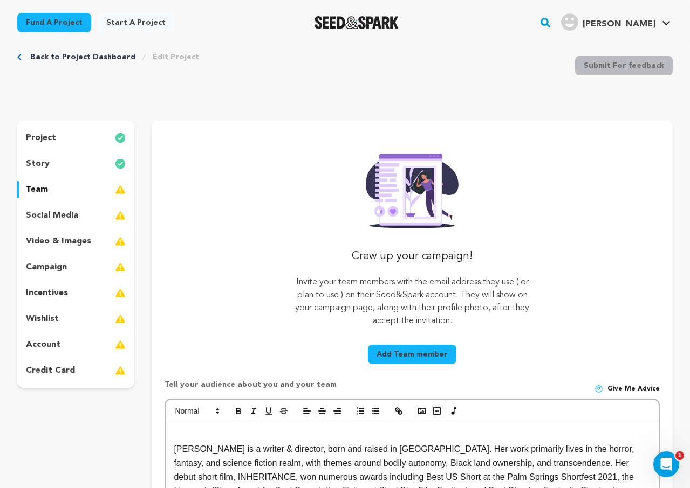
click at [65, 156] on div "story" at bounding box center [75, 163] width 117 height 17
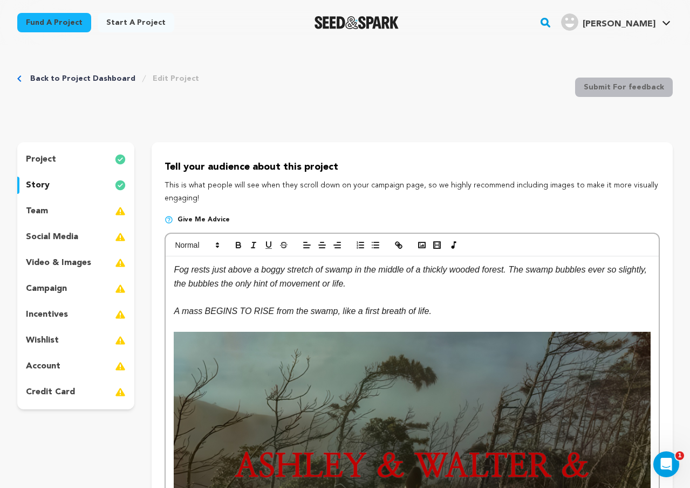
click at [70, 206] on div "team" at bounding box center [75, 211] width 117 height 17
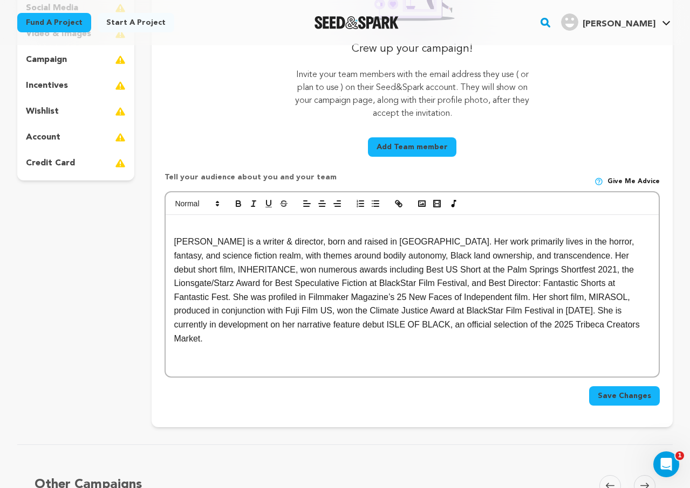
scroll to position [319, 0]
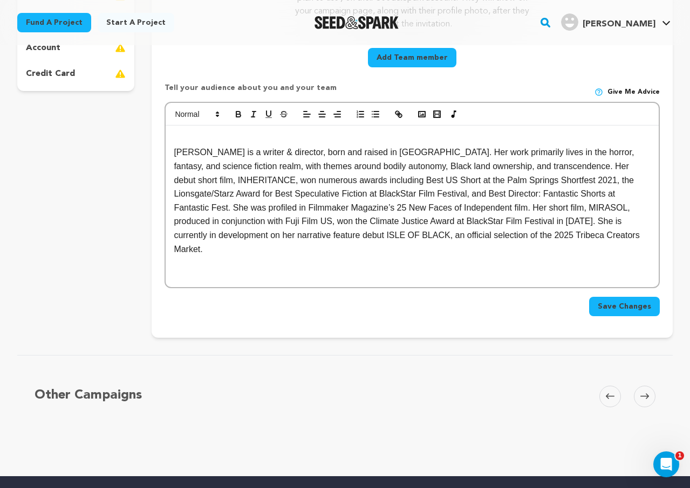
click at [176, 148] on p "Annalise Lockhart is a writer & director, born and raised in NYC. Her work prim…" at bounding box center [412, 201] width 477 height 111
click at [184, 132] on p at bounding box center [412, 139] width 477 height 14
click at [422, 115] on polyline "button" at bounding box center [421, 114] width 4 height 3
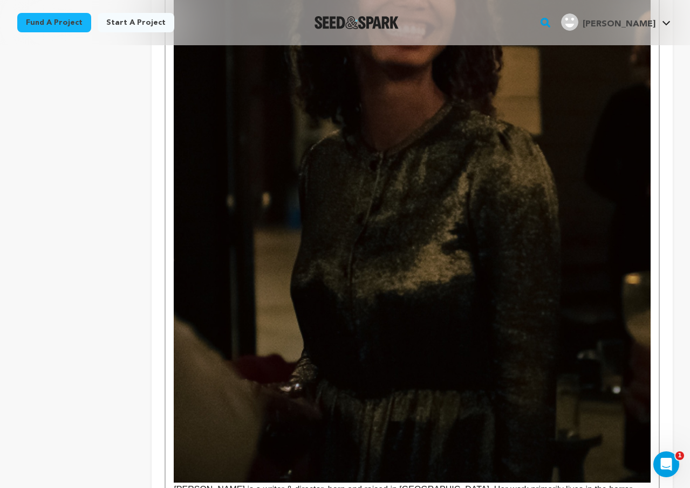
scroll to position [814, 0]
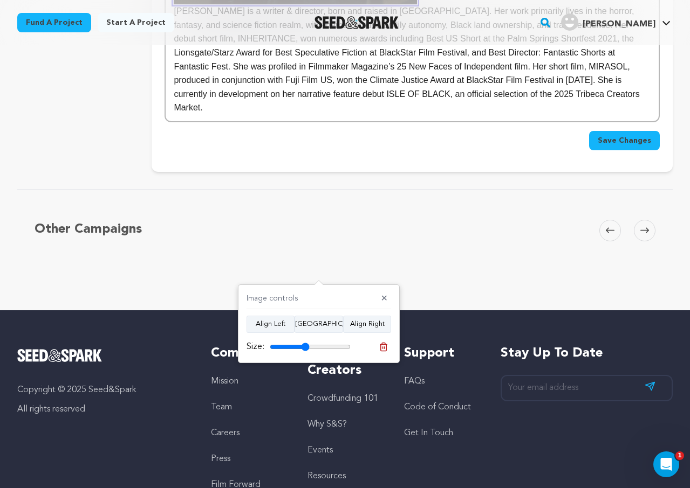
drag, startPoint x: 344, startPoint y: 348, endPoint x: 305, endPoint y: 345, distance: 39.0
type input "49"
click at [305, 345] on input "range" at bounding box center [310, 347] width 81 height 9
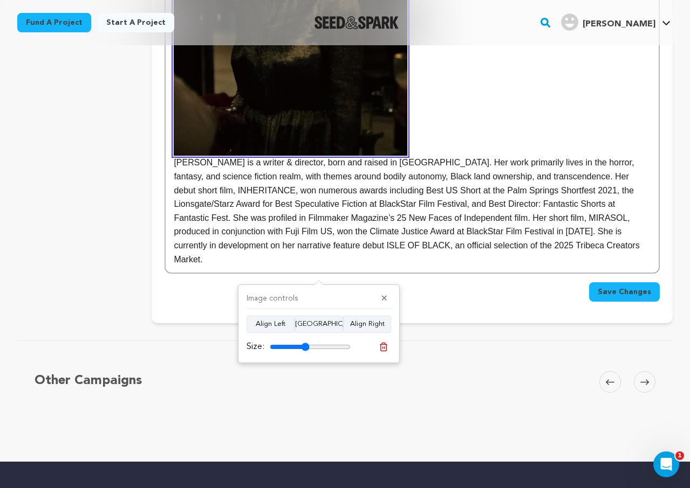
scroll to position [641, 0]
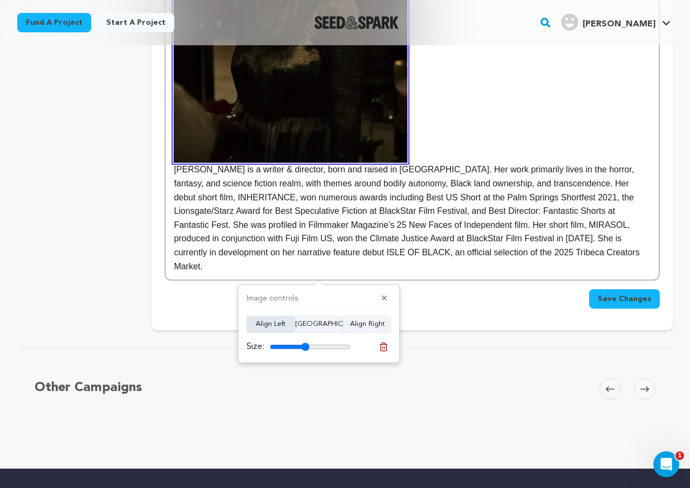
click at [284, 329] on button "Align Left" at bounding box center [270, 324] width 48 height 17
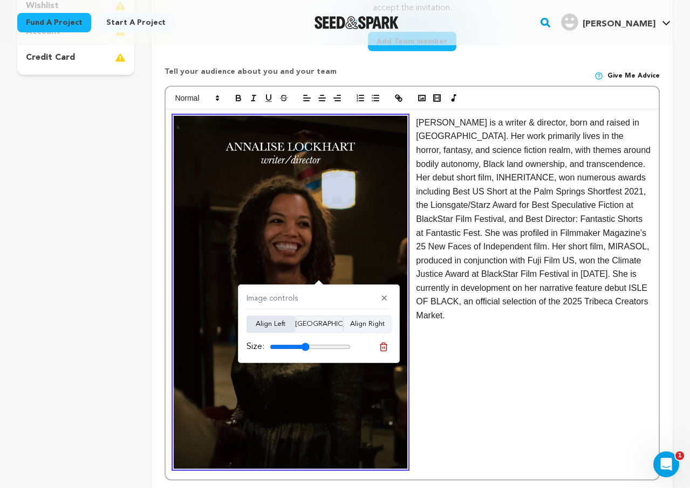
scroll to position [293, 0]
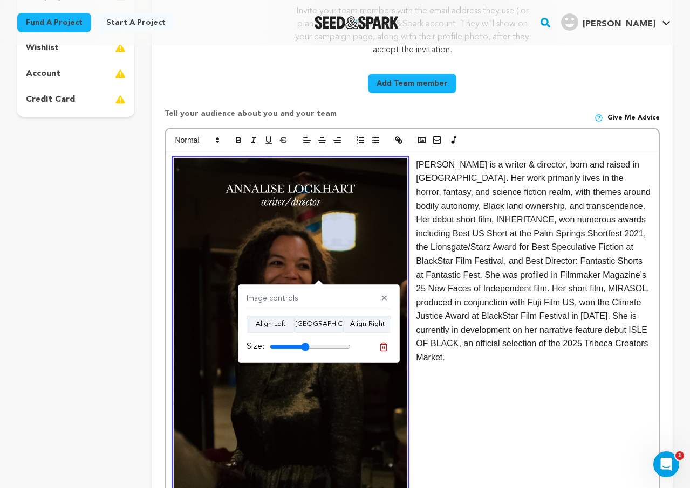
click at [573, 354] on p "nalise Lockhart is a writer & director, born and raised in NYC. Her work primar…" at bounding box center [412, 261] width 477 height 207
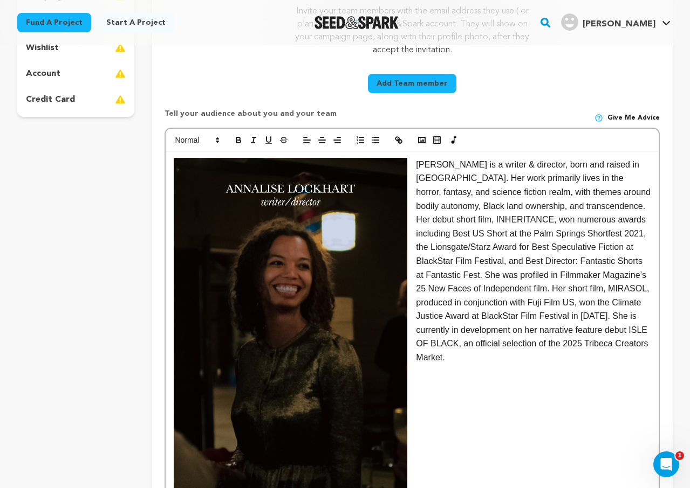
click at [415, 166] on p "nalise Lockhart is a writer & director, born and raised in NYC. Her work primar…" at bounding box center [412, 261] width 477 height 207
drag, startPoint x: 558, startPoint y: 167, endPoint x: 499, endPoint y: 168, distance: 59.3
click at [499, 168] on p "Annalise Lockhart is a writer & director, born and raised in NYC. Her work prim…" at bounding box center [412, 261] width 477 height 207
click at [591, 373] on div "Annalise Lockhart is a writer & director, born and raised in NYC. Her work prim…" at bounding box center [412, 337] width 493 height 371
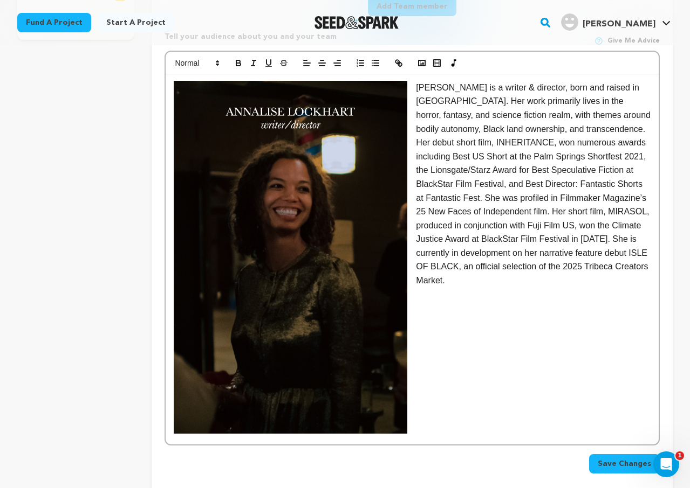
scroll to position [375, 0]
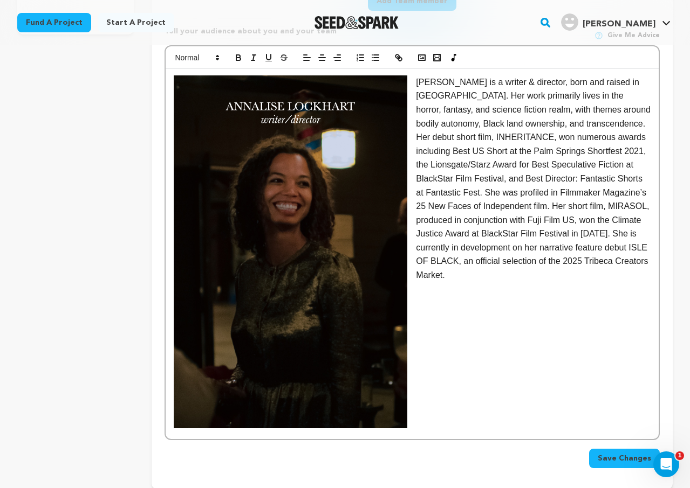
click at [348, 329] on img at bounding box center [290, 252] width 233 height 354
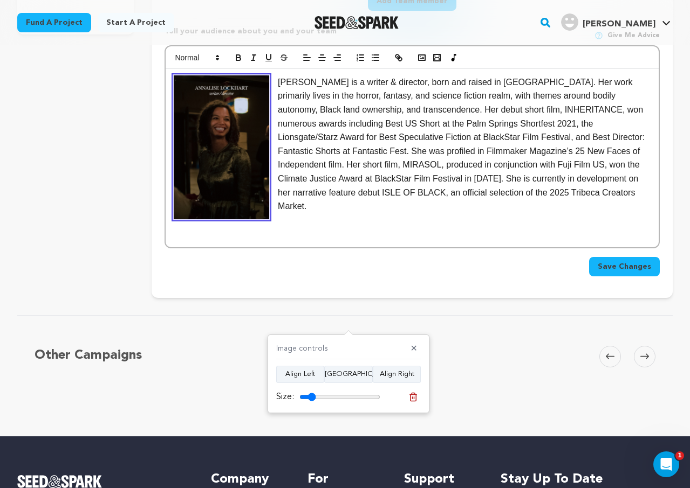
drag, startPoint x: 332, startPoint y: 396, endPoint x: 312, endPoint y: 391, distance: 20.5
type input "20"
click at [312, 393] on input "range" at bounding box center [339, 397] width 81 height 9
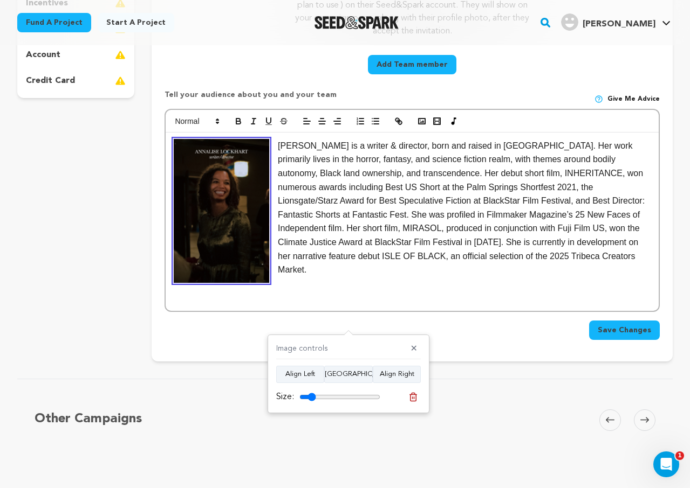
scroll to position [312, 0]
click at [361, 277] on p at bounding box center [412, 284] width 477 height 14
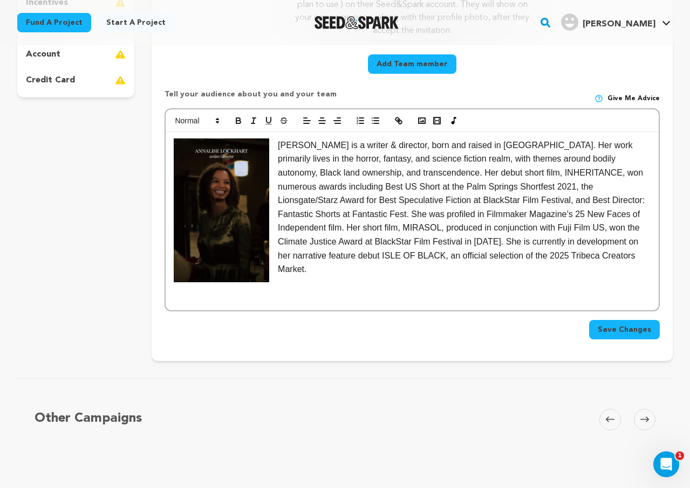
scroll to position [316, 0]
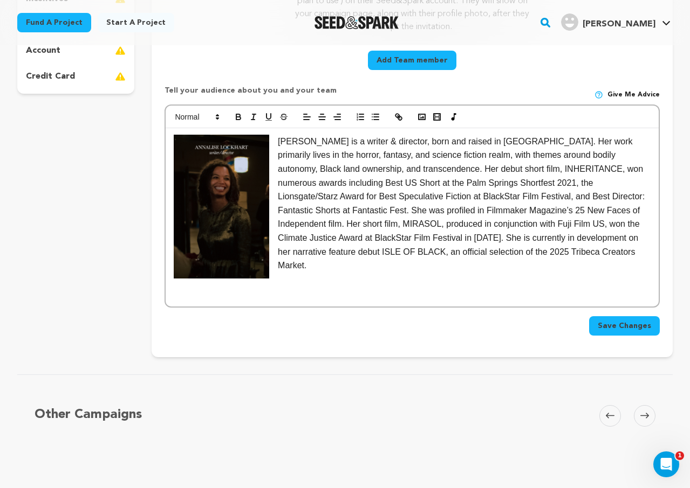
click at [250, 233] on img at bounding box center [221, 207] width 95 height 144
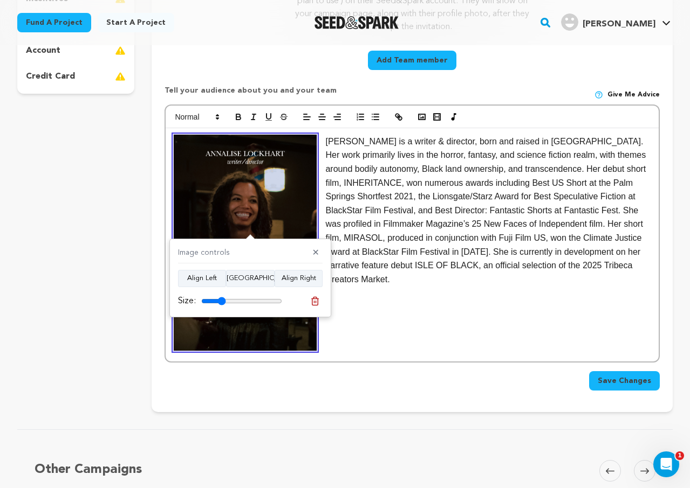
drag, startPoint x: 215, startPoint y: 303, endPoint x: 222, endPoint y: 304, distance: 6.6
type input "30"
click at [222, 304] on input "range" at bounding box center [241, 301] width 81 height 9
click at [413, 304] on p at bounding box center [412, 307] width 477 height 14
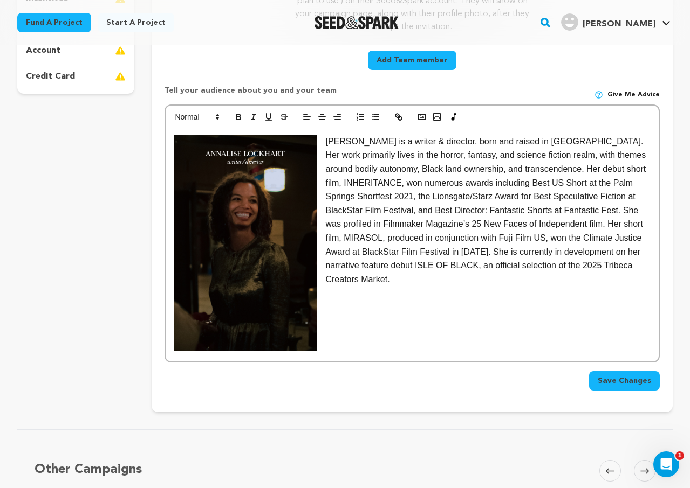
click at [295, 259] on img at bounding box center [245, 243] width 143 height 216
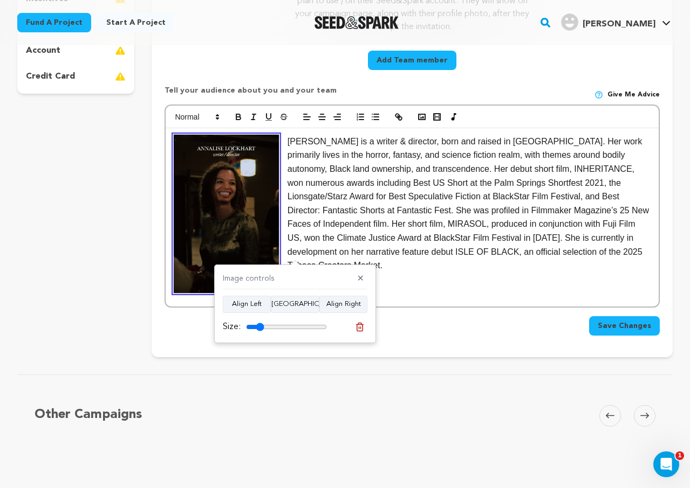
drag, startPoint x: 265, startPoint y: 327, endPoint x: 259, endPoint y: 326, distance: 5.5
type input "22"
click at [259, 326] on input "range" at bounding box center [286, 327] width 81 height 9
click at [446, 236] on p "Annalise Lockhart is a writer & director, born and raised in NYC. Her work prim…" at bounding box center [412, 204] width 477 height 138
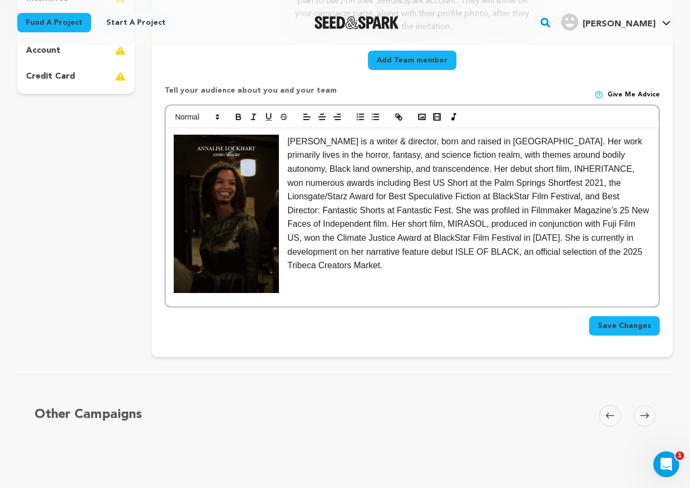
click at [393, 280] on p at bounding box center [412, 280] width 477 height 14
click at [251, 264] on img at bounding box center [226, 214] width 105 height 159
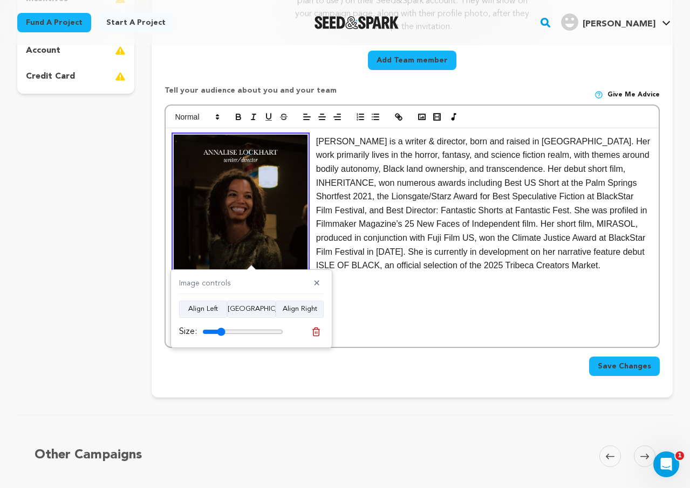
type input "28"
click at [221, 334] on input "range" at bounding box center [242, 332] width 81 height 9
click at [395, 287] on p at bounding box center [412, 280] width 477 height 14
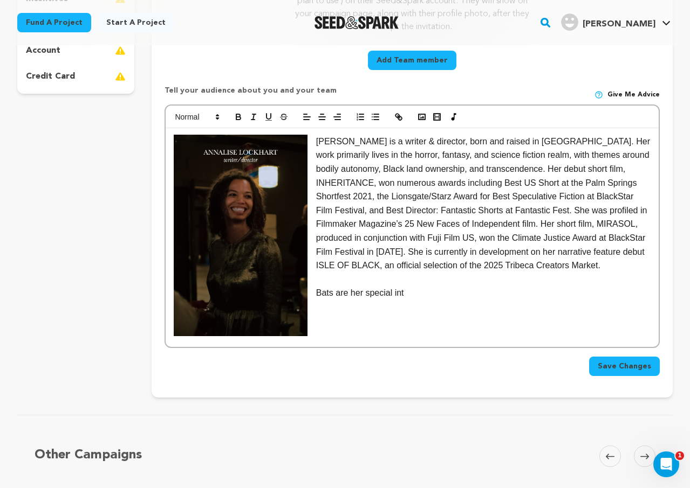
drag, startPoint x: 438, startPoint y: 314, endPoint x: 331, endPoint y: 303, distance: 107.8
click at [330, 304] on div "Annalise Lockhart is a writer & director, born and raised in NYC. Her work prim…" at bounding box center [412, 237] width 493 height 219
drag, startPoint x: 458, startPoint y: 298, endPoint x: 418, endPoint y: 305, distance: 40.5
click at [418, 305] on div "Annalise Lockhart is a writer & director, born and raised in NYC. Her work prim…" at bounding box center [412, 237] width 493 height 219
click at [400, 325] on div "Annalise Lockhart is a writer & director, born and raised in NYC. Her work prim…" at bounding box center [412, 237] width 493 height 219
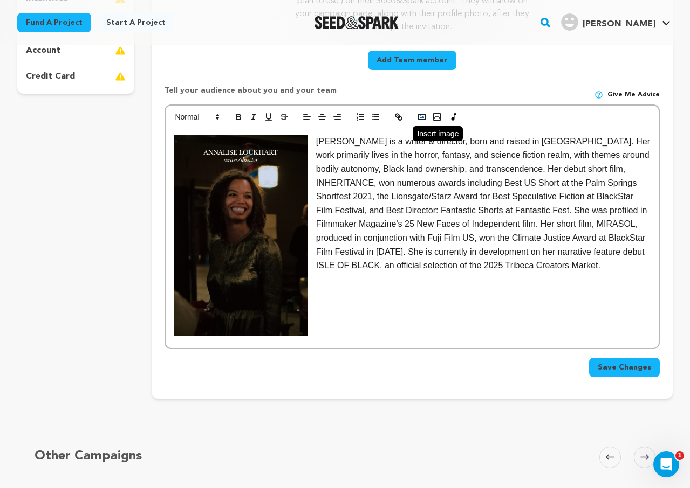
click at [415, 121] on button "button" at bounding box center [421, 117] width 15 height 13
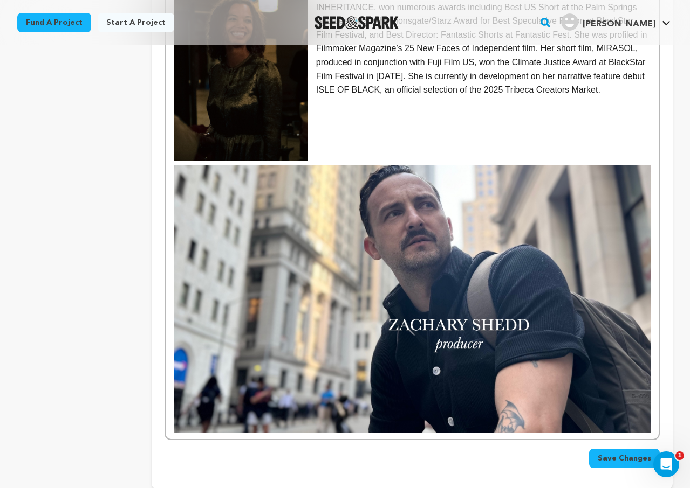
scroll to position [525, 0]
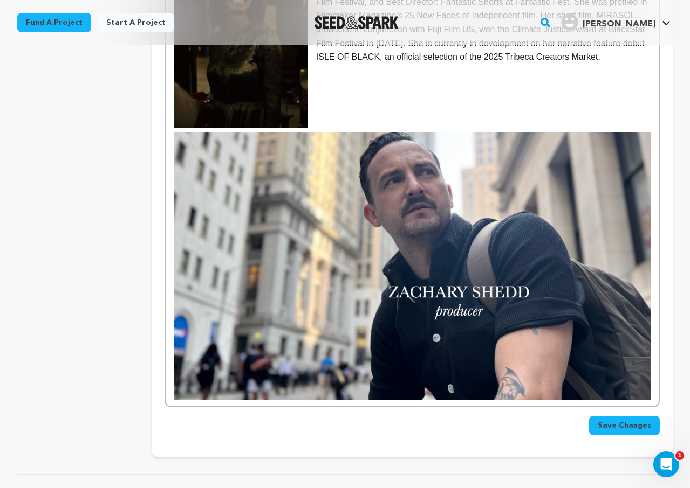
click at [410, 319] on img at bounding box center [412, 266] width 477 height 268
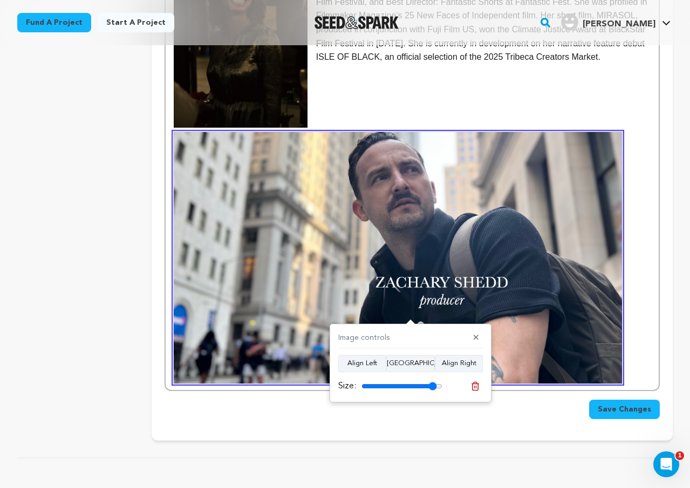
drag, startPoint x: 439, startPoint y: 386, endPoint x: 432, endPoint y: 386, distance: 7.0
click at [432, 386] on input "range" at bounding box center [401, 386] width 81 height 9
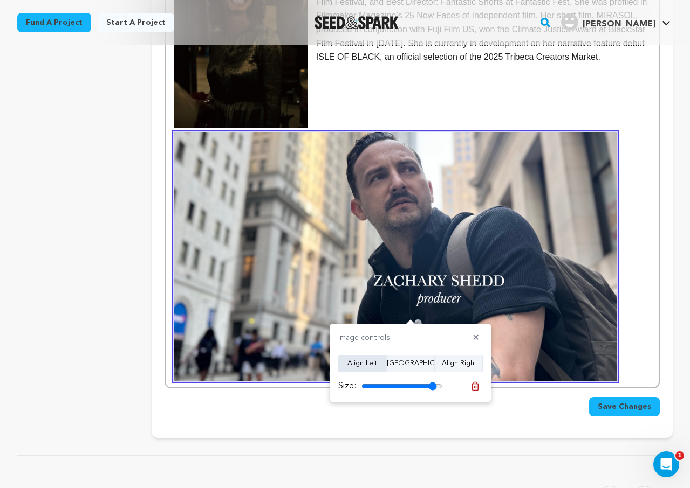
click at [369, 363] on button "Align Left" at bounding box center [362, 363] width 48 height 17
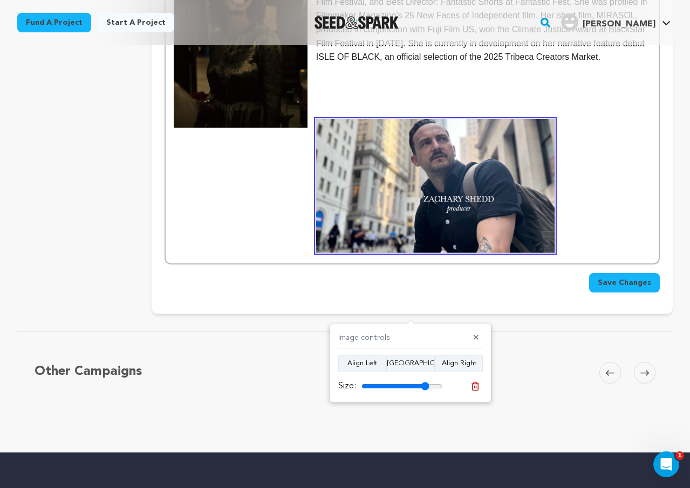
drag, startPoint x: 433, startPoint y: 386, endPoint x: 424, endPoint y: 384, distance: 8.8
type input "84"
click at [424, 384] on input "range" at bounding box center [401, 386] width 81 height 9
click at [458, 364] on button "Align Right" at bounding box center [459, 363] width 48 height 17
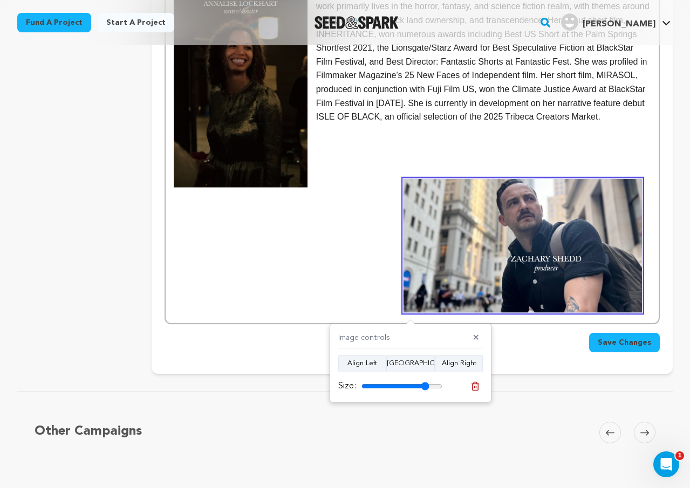
scroll to position [434, 0]
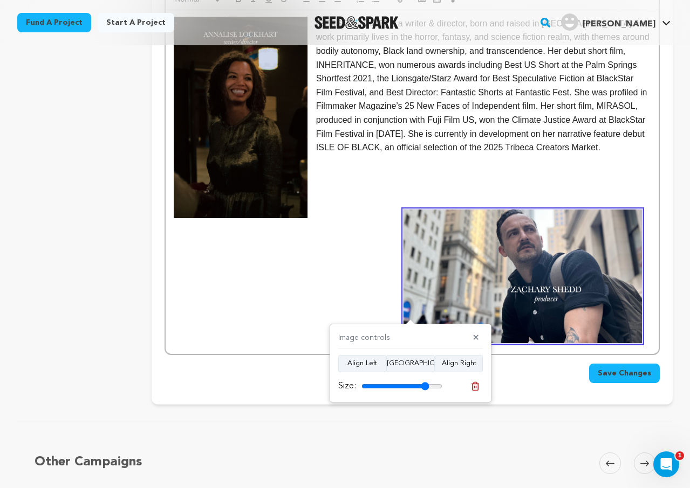
click at [357, 243] on div "Annalise Lockhart is a writer & director, born and raised in NYC. Her work prim…" at bounding box center [412, 182] width 493 height 345
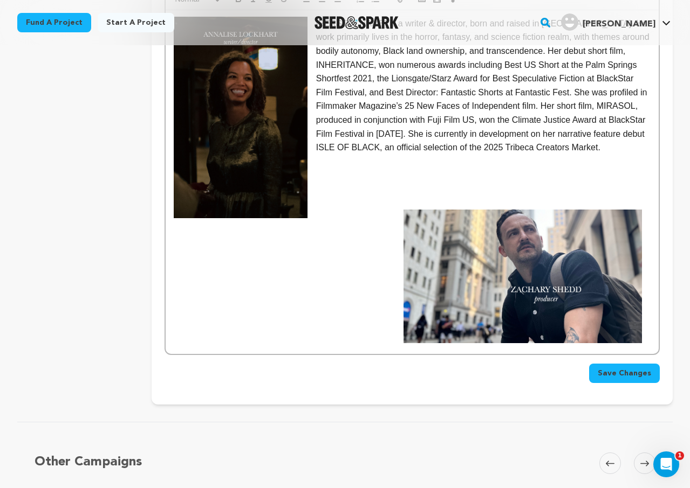
scroll to position [0, 0]
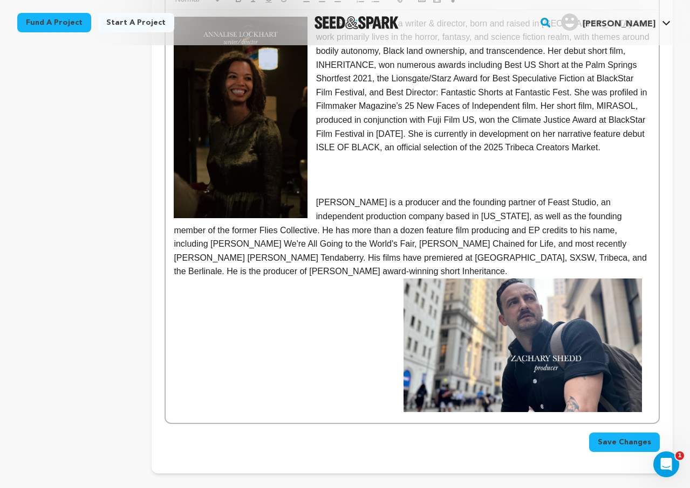
click at [321, 219] on p "Zachary Shedd is a producer and the founding partner of Feast Studio, an indepe…" at bounding box center [412, 237] width 477 height 83
click at [316, 218] on p "Zachary Shedd is a producer and the founding partner of Feast Studio, an indepe…" at bounding box center [412, 237] width 477 height 83
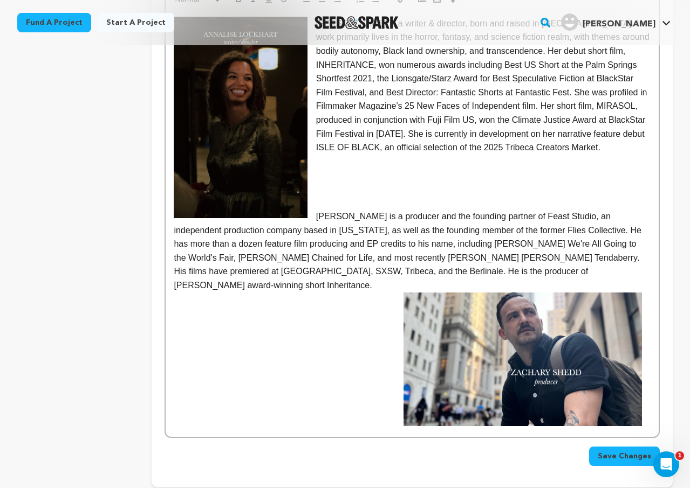
click at [478, 360] on img at bounding box center [522, 360] width 238 height 134
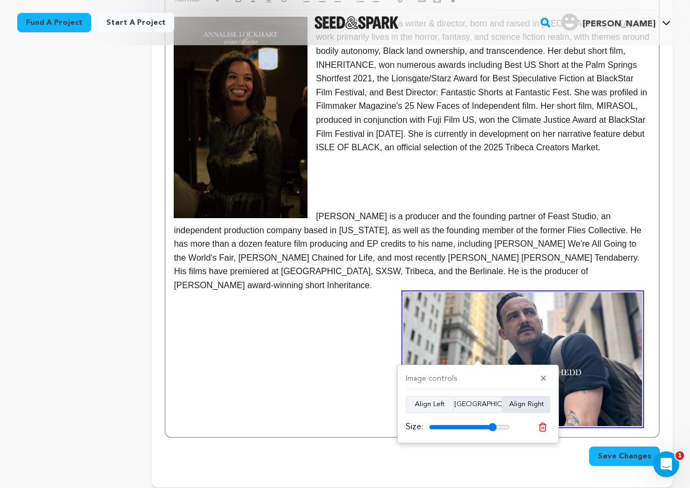
click at [531, 410] on button "Align Right" at bounding box center [526, 404] width 48 height 17
click at [542, 323] on img at bounding box center [522, 360] width 238 height 134
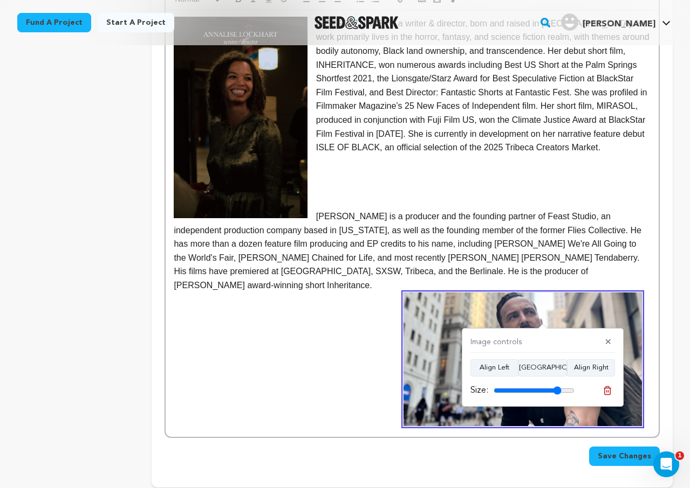
drag, startPoint x: 551, startPoint y: 286, endPoint x: 155, endPoint y: 233, distance: 399.8
click at [155, 233] on div "Crew up your campaign! Invite your team members with the email address they use…" at bounding box center [412, 98] width 521 height 780
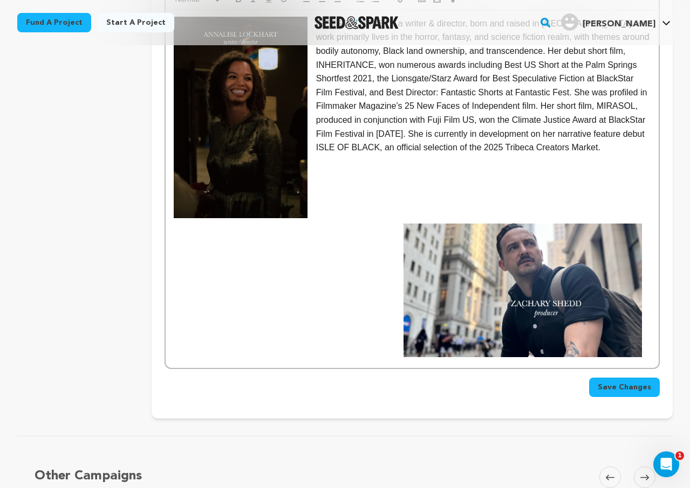
click at [492, 311] on img at bounding box center [522, 291] width 238 height 134
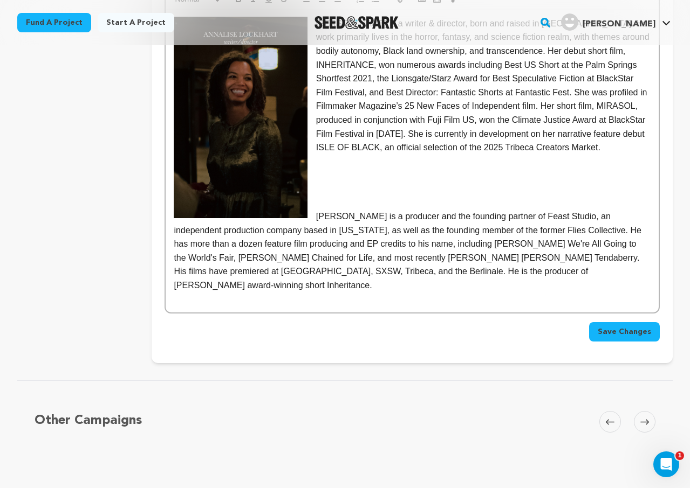
click at [404, 210] on p at bounding box center [412, 203] width 477 height 14
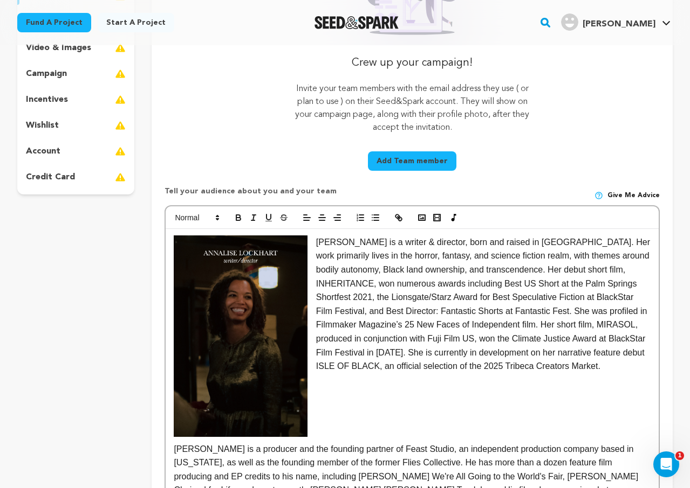
scroll to position [220, 0]
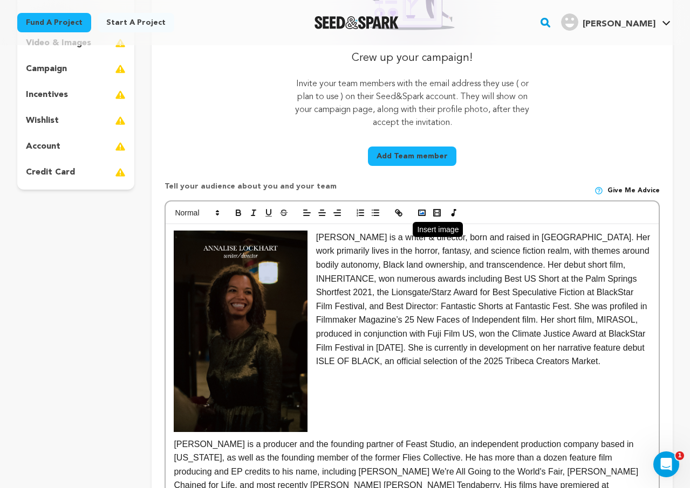
click at [423, 212] on icon "button" at bounding box center [422, 213] width 10 height 10
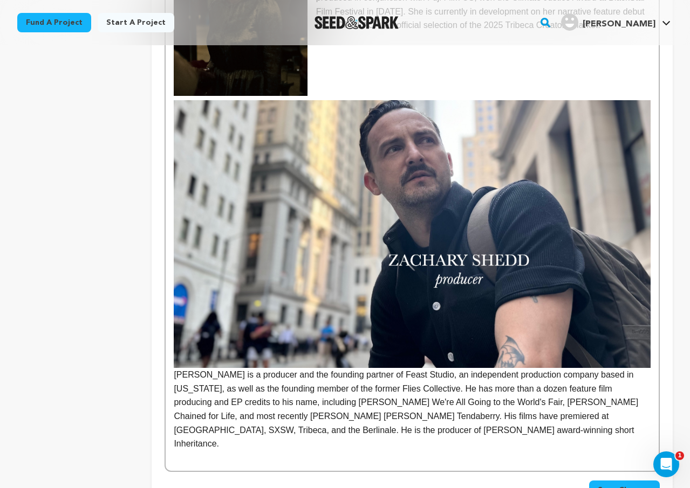
scroll to position [561, 0]
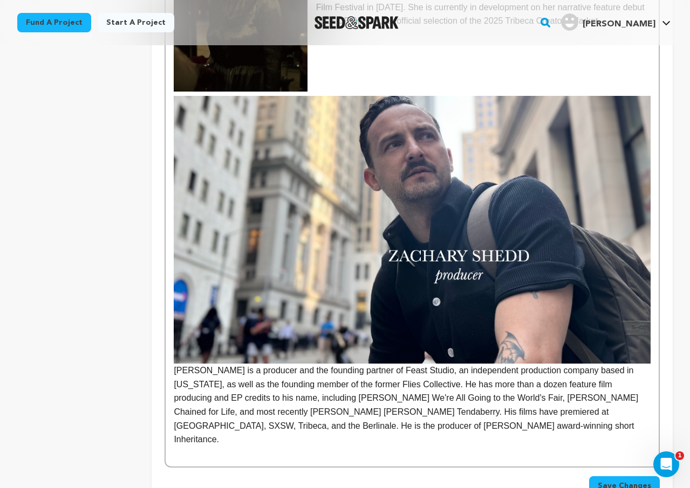
click at [202, 280] on img at bounding box center [412, 230] width 477 height 268
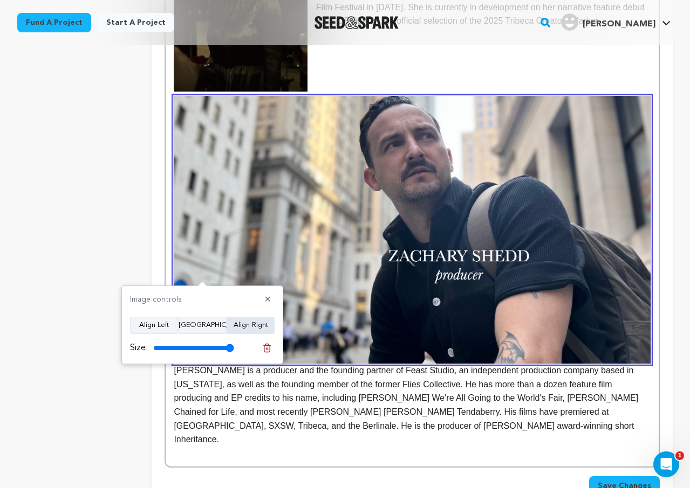
click at [249, 331] on button "Align Right" at bounding box center [250, 325] width 48 height 17
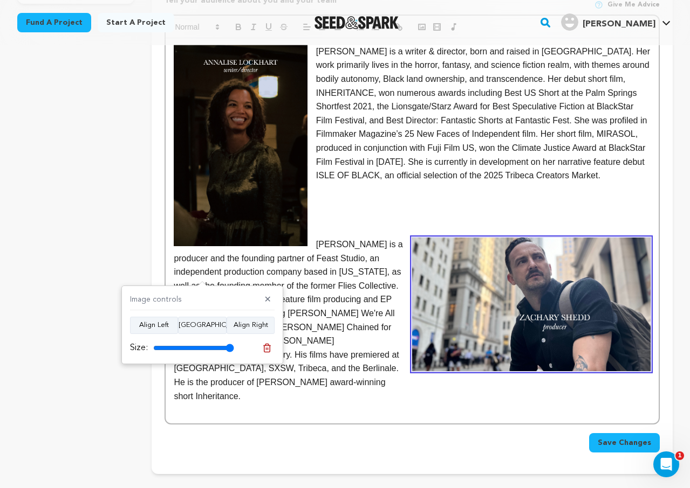
scroll to position [424, 0]
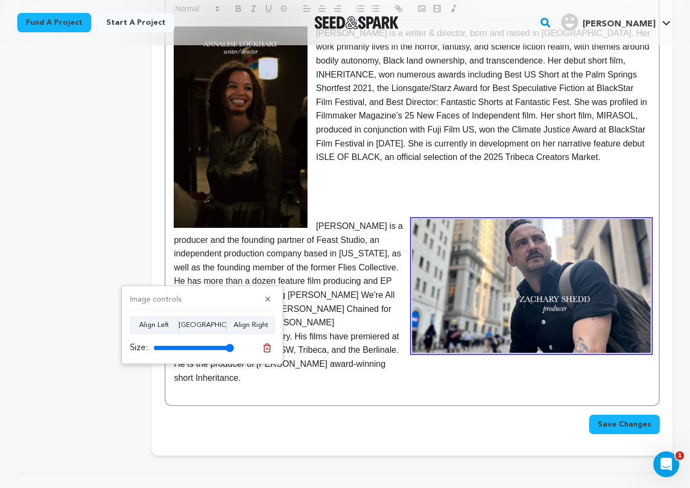
click at [353, 206] on p at bounding box center [412, 199] width 477 height 14
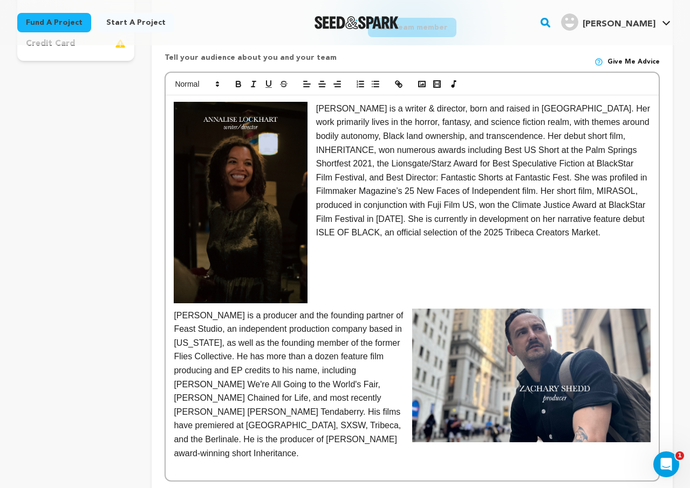
scroll to position [348, 0]
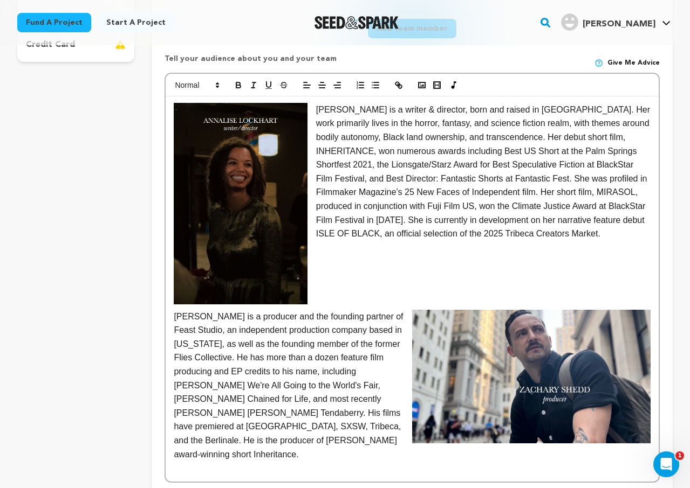
click at [314, 110] on p "Annalise Lockhart is a writer & director, born and raised in NYC. Her work prim…" at bounding box center [412, 172] width 477 height 138
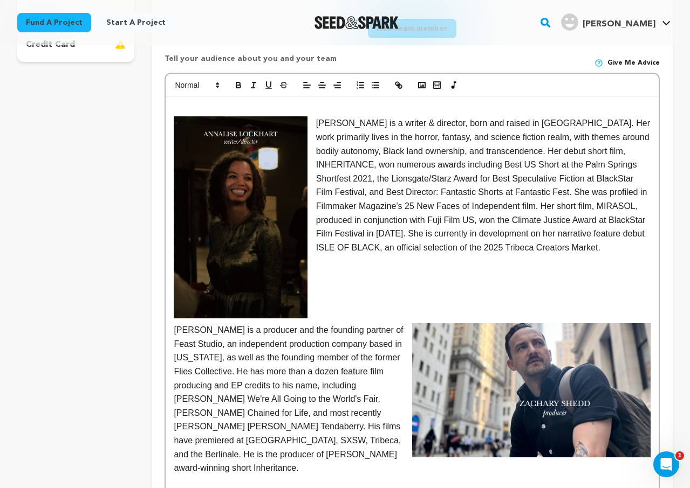
click at [315, 124] on p "Annalise Lockhart is a writer & director, born and raised in NYC. Her work prim…" at bounding box center [412, 185] width 477 height 138
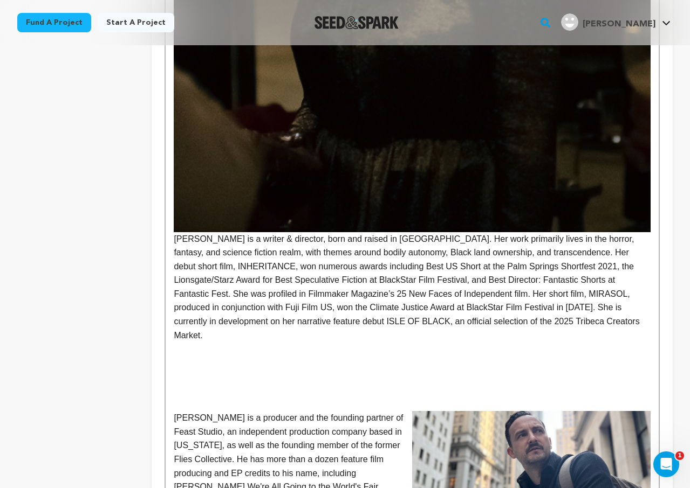
scroll to position [955, 0]
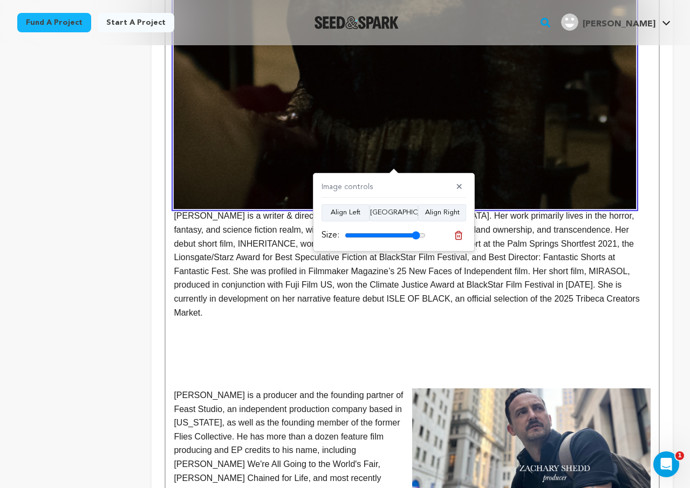
drag, startPoint x: 422, startPoint y: 237, endPoint x: 415, endPoint y: 237, distance: 6.5
type input "93"
click at [415, 237] on input "range" at bounding box center [385, 235] width 81 height 9
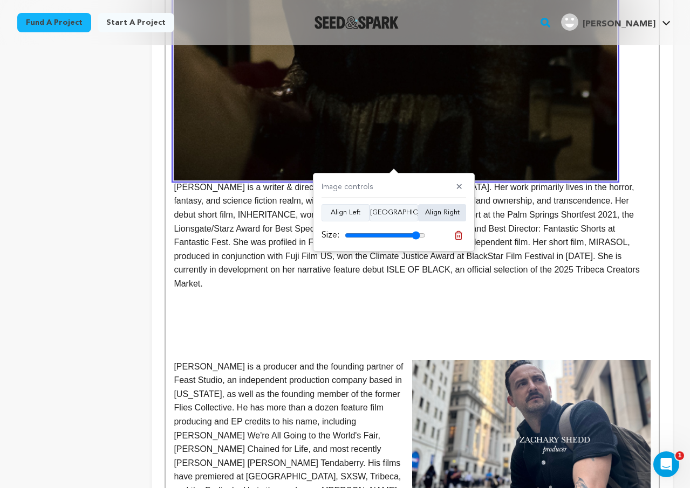
click at [436, 215] on button "Align Right" at bounding box center [442, 212] width 48 height 17
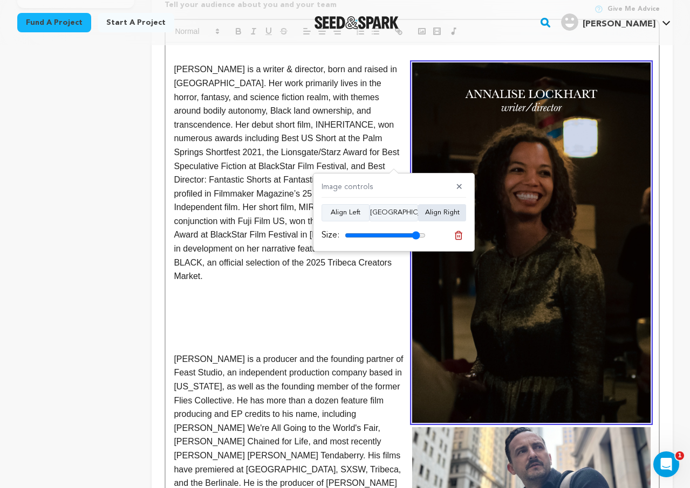
scroll to position [371, 0]
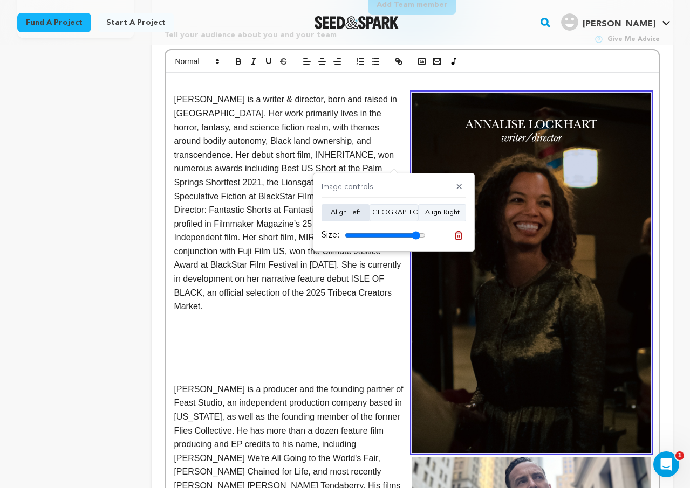
click at [345, 218] on button "Align Left" at bounding box center [345, 212] width 48 height 17
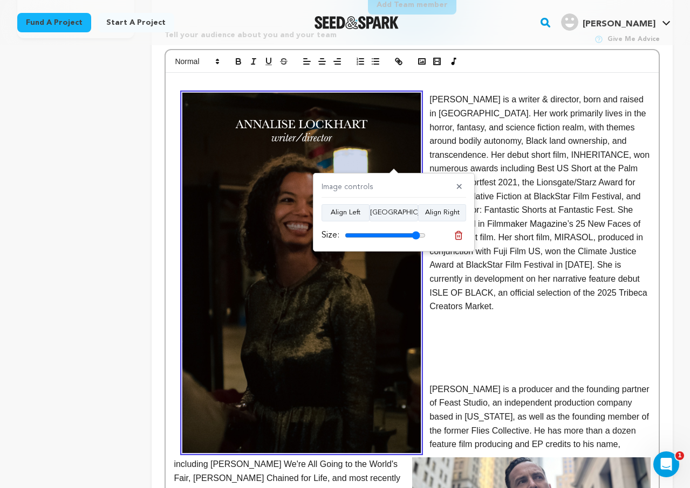
click at [347, 356] on img at bounding box center [301, 273] width 238 height 361
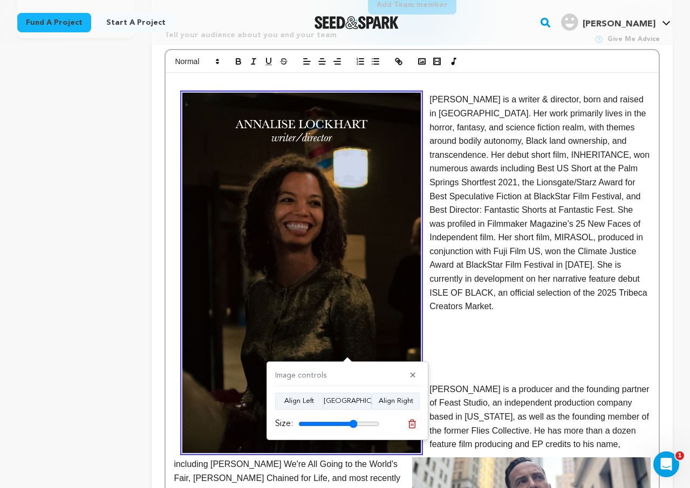
drag, startPoint x: 369, startPoint y: 424, endPoint x: 353, endPoint y: 418, distance: 17.2
click at [353, 420] on input "range" at bounding box center [338, 424] width 81 height 9
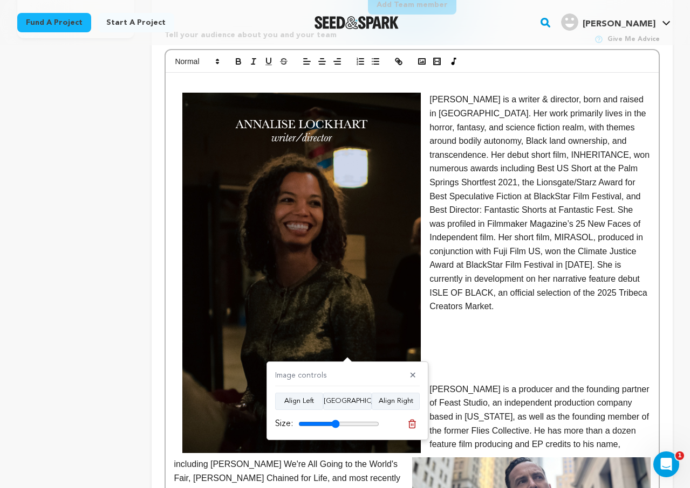
drag, startPoint x: 355, startPoint y: 422, endPoint x: 335, endPoint y: 422, distance: 19.9
click at [335, 422] on input "range" at bounding box center [338, 424] width 81 height 9
click at [363, 395] on button "Align Center" at bounding box center [347, 401] width 49 height 17
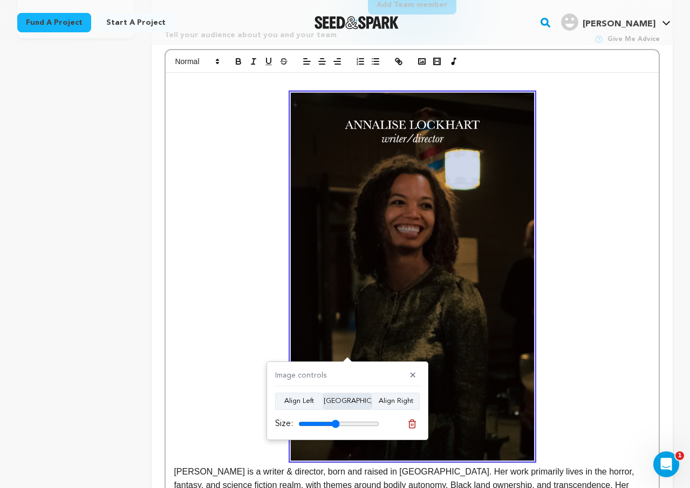
scroll to position [419, 0]
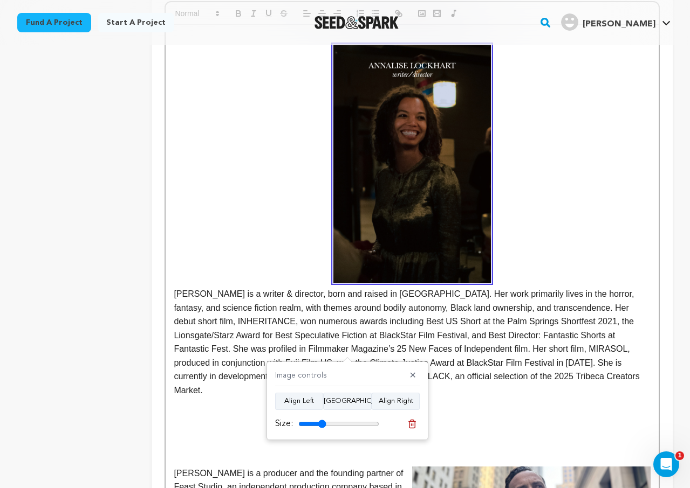
drag, startPoint x: 334, startPoint y: 425, endPoint x: 321, endPoint y: 419, distance: 14.2
type input "34"
click at [321, 420] on input "range" at bounding box center [338, 424] width 81 height 9
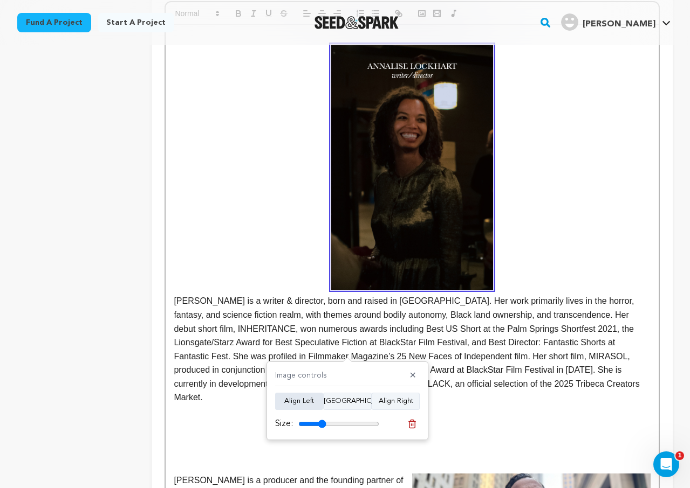
click at [312, 407] on button "Align Left" at bounding box center [299, 401] width 48 height 17
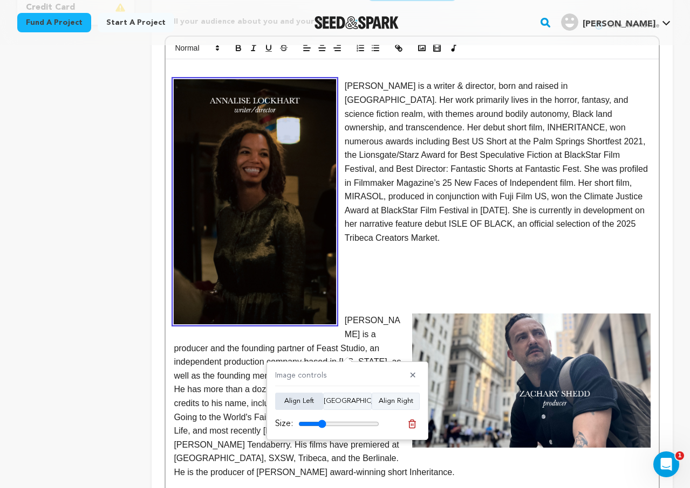
scroll to position [384, 0]
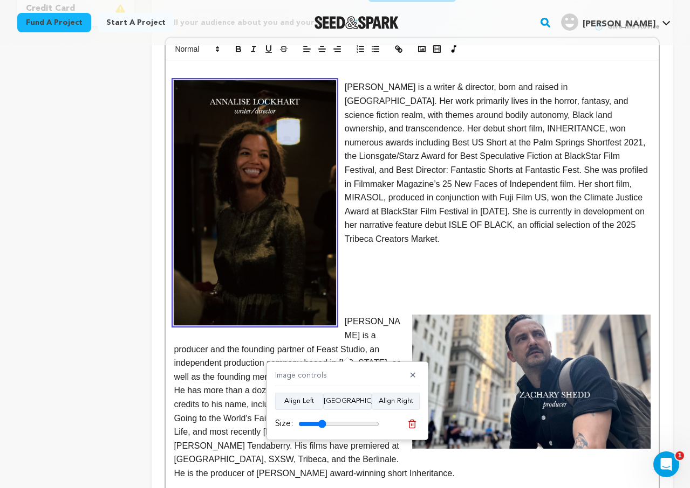
click at [389, 287] on p at bounding box center [412, 294] width 477 height 14
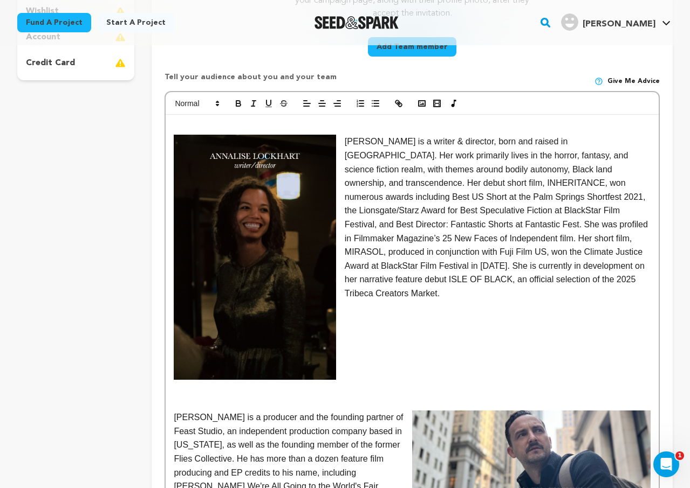
scroll to position [326, 0]
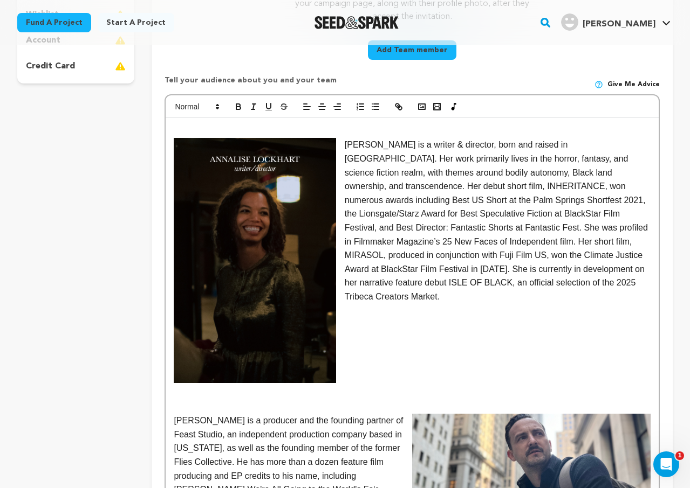
click at [300, 188] on img at bounding box center [255, 260] width 162 height 245
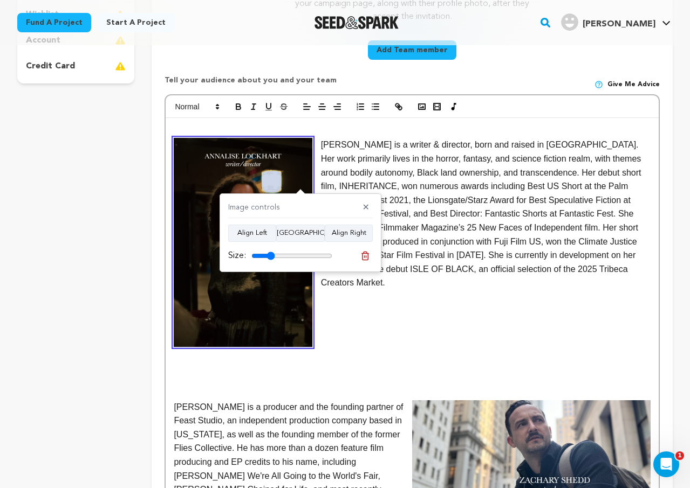
type input "29"
click at [271, 252] on input "range" at bounding box center [291, 256] width 81 height 9
click at [376, 371] on p at bounding box center [412, 366] width 477 height 14
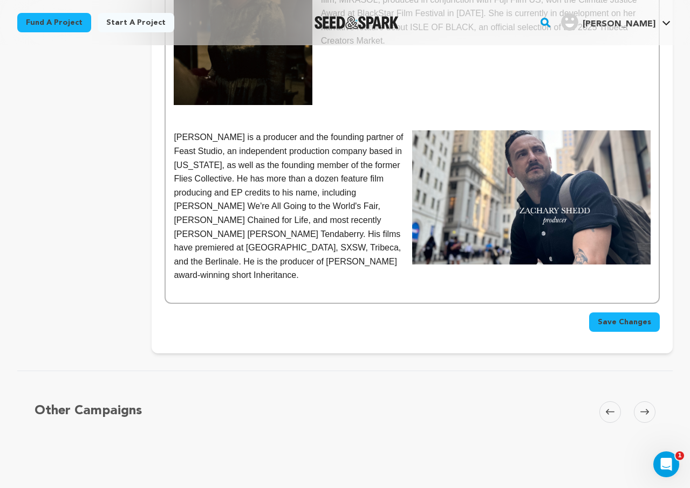
scroll to position [664, 0]
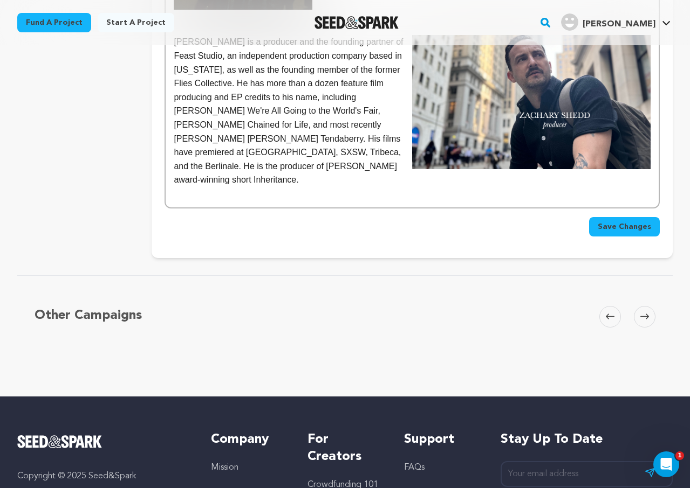
click at [618, 233] on button "Save Changes" at bounding box center [624, 226] width 71 height 19
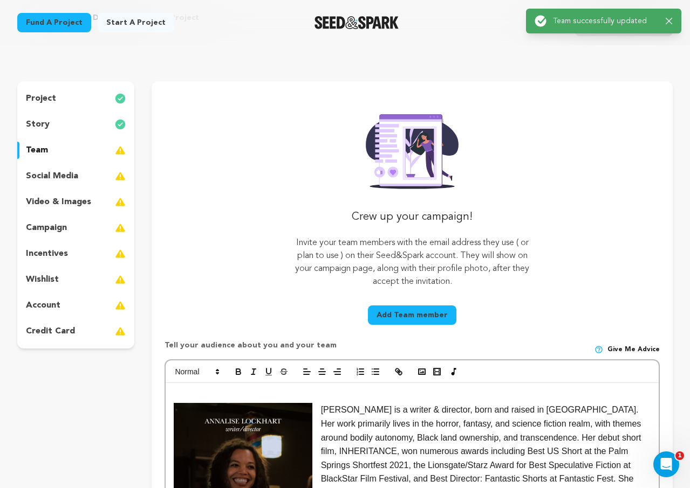
scroll to position [74, 0]
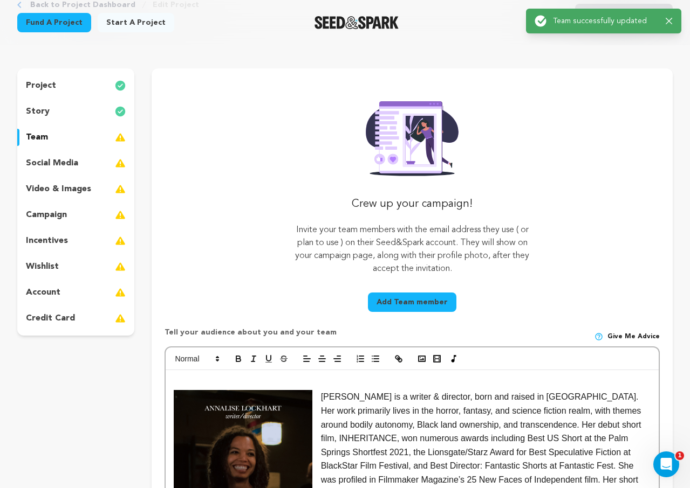
click at [60, 168] on p "social media" at bounding box center [52, 163] width 52 height 13
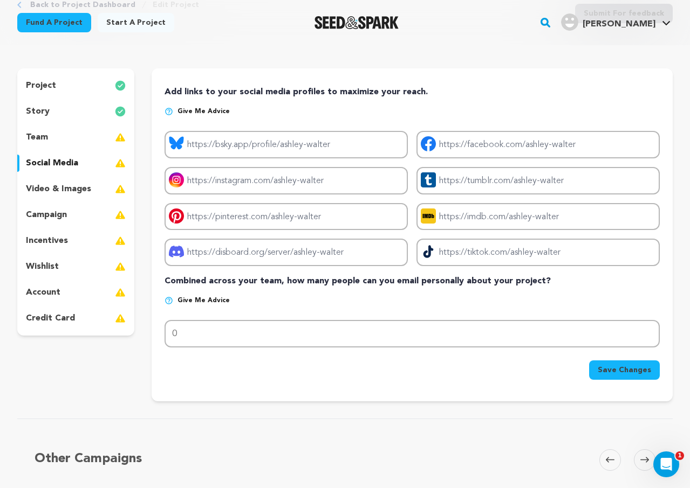
click at [64, 140] on div "team" at bounding box center [75, 137] width 117 height 17
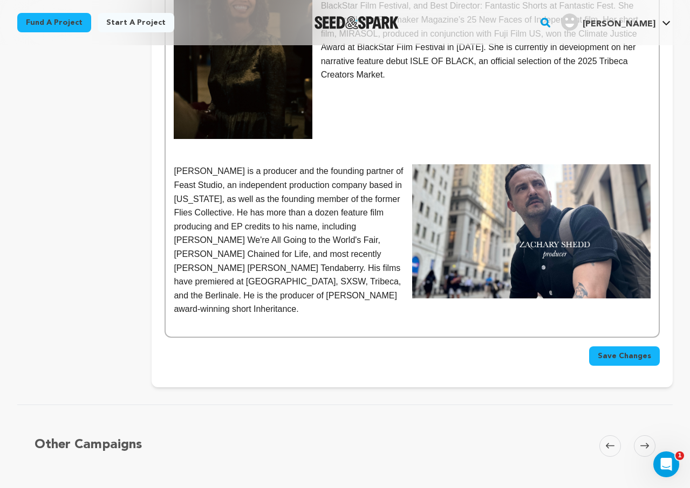
scroll to position [536, 0]
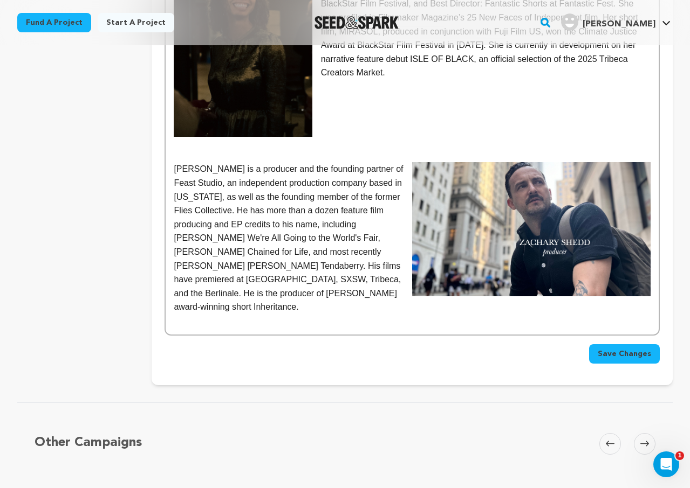
click at [245, 320] on p at bounding box center [412, 321] width 477 height 14
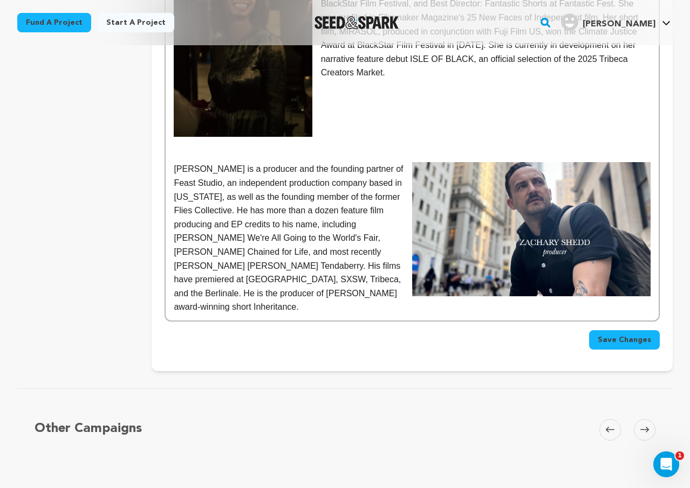
click at [618, 348] on button "Save Changes" at bounding box center [624, 340] width 71 height 19
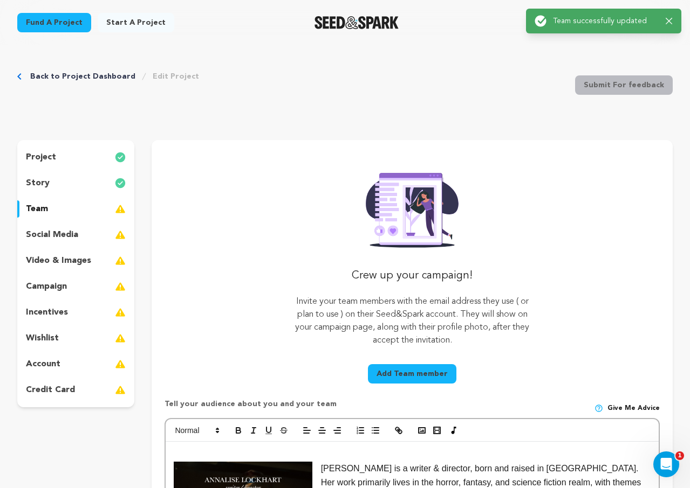
scroll to position [0, 0]
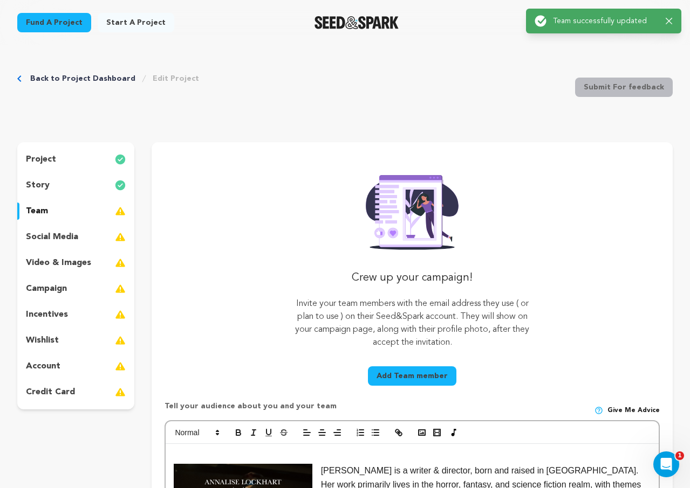
click at [122, 214] on img at bounding box center [120, 211] width 11 height 13
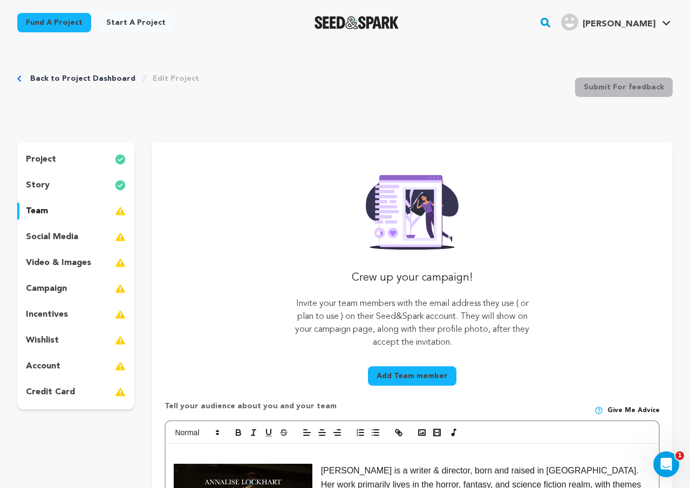
click at [122, 214] on img at bounding box center [120, 211] width 11 height 13
click at [88, 77] on link "Back to Project Dashboard" at bounding box center [82, 78] width 105 height 11
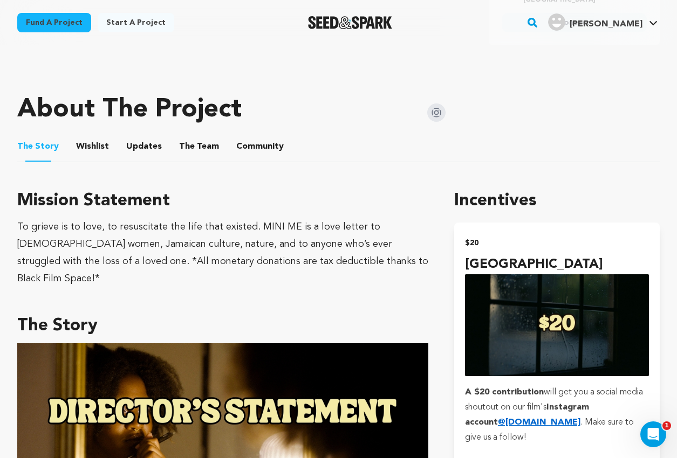
scroll to position [335, 0]
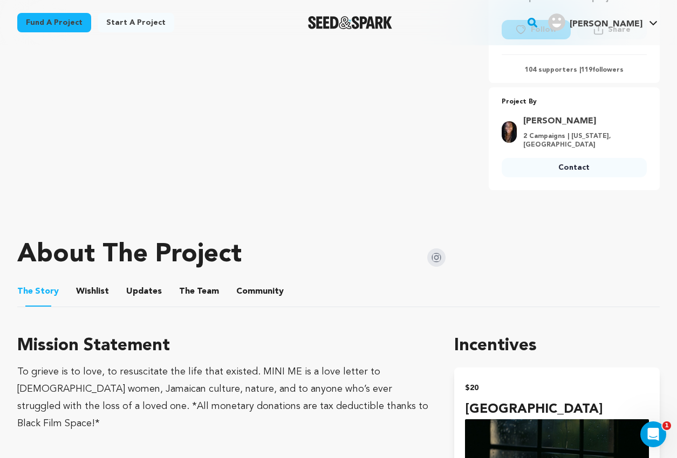
click at [186, 291] on button "The Team" at bounding box center [199, 294] width 26 height 26
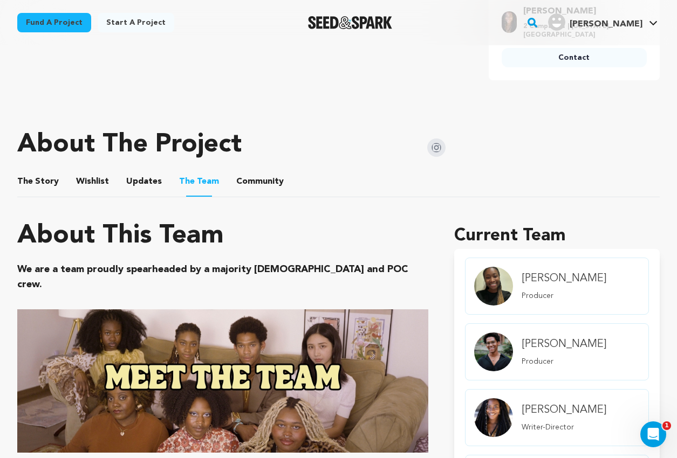
scroll to position [444, 0]
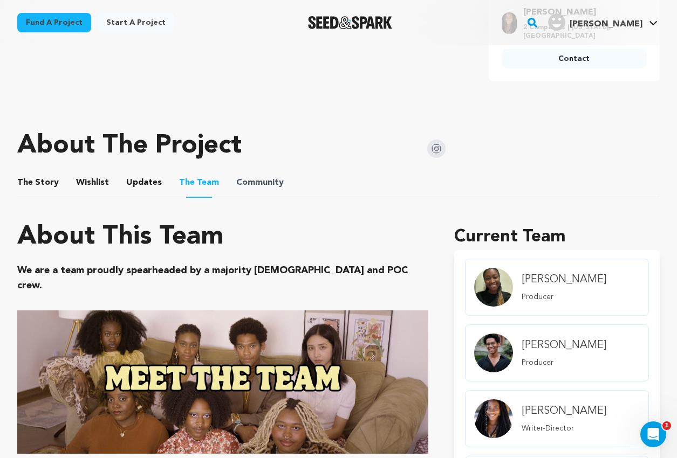
click at [273, 185] on span "Community" at bounding box center [259, 182] width 47 height 13
click at [264, 183] on button "Community" at bounding box center [260, 185] width 26 height 26
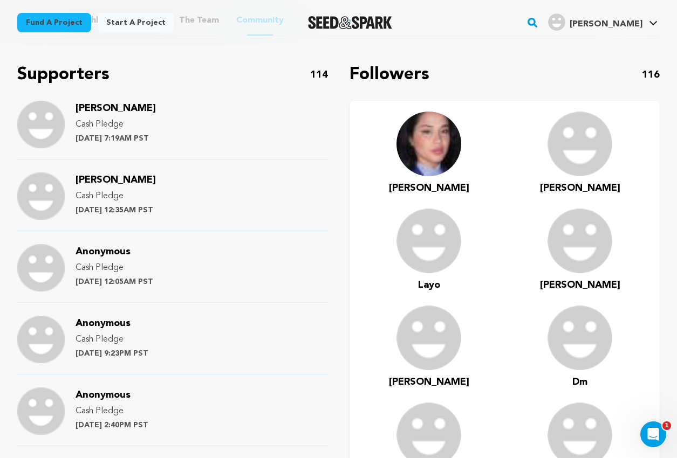
scroll to position [472, 0]
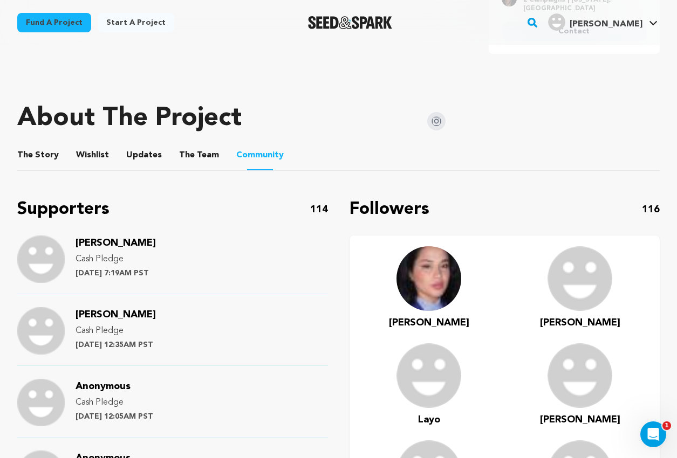
click at [146, 150] on button "Updates" at bounding box center [144, 157] width 26 height 26
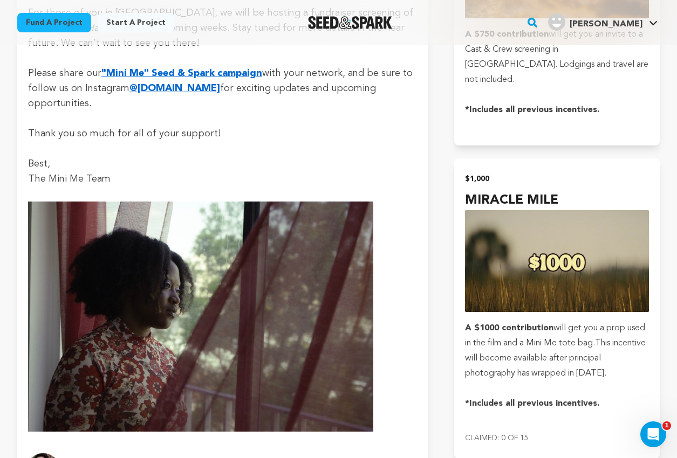
scroll to position [2226, 0]
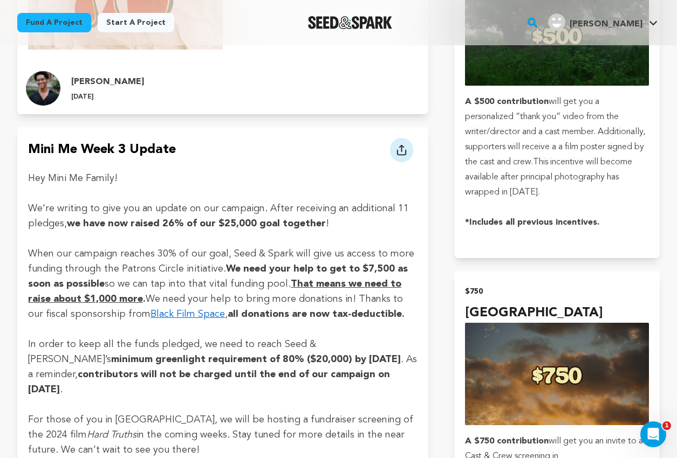
scroll to position [472, 0]
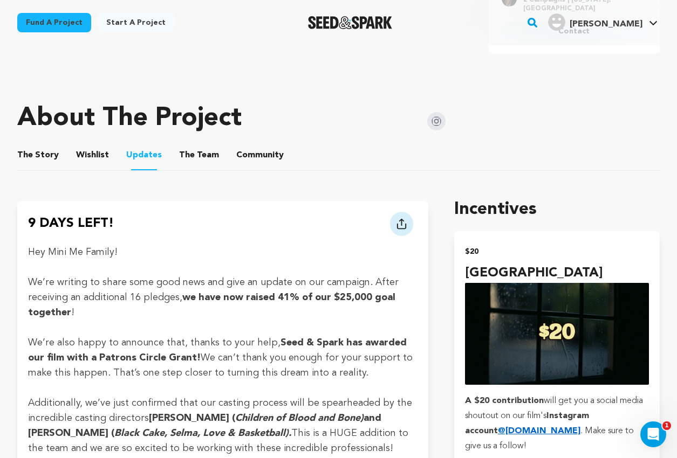
click at [47, 155] on button "The Story" at bounding box center [38, 157] width 26 height 26
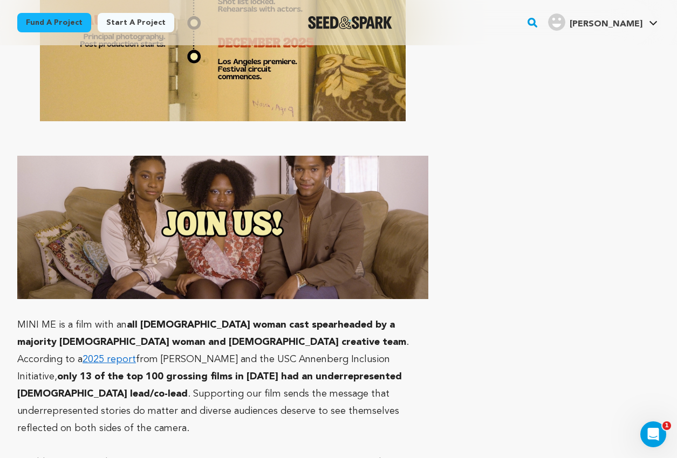
scroll to position [5011, 0]
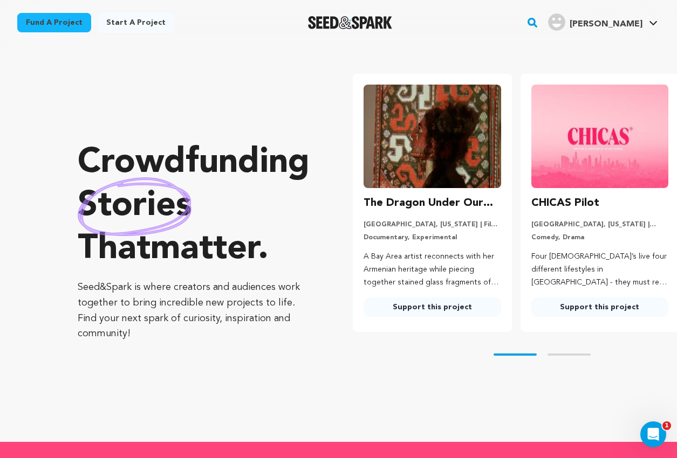
scroll to position [8, 0]
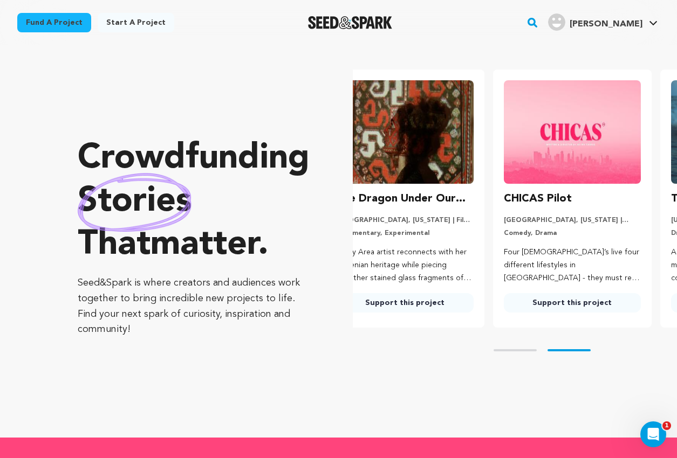
click at [55, 22] on link "Fund a project" at bounding box center [54, 22] width 74 height 19
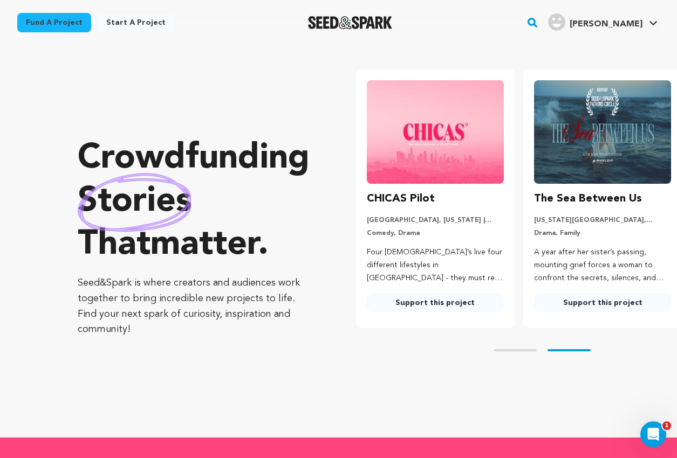
scroll to position [0, 176]
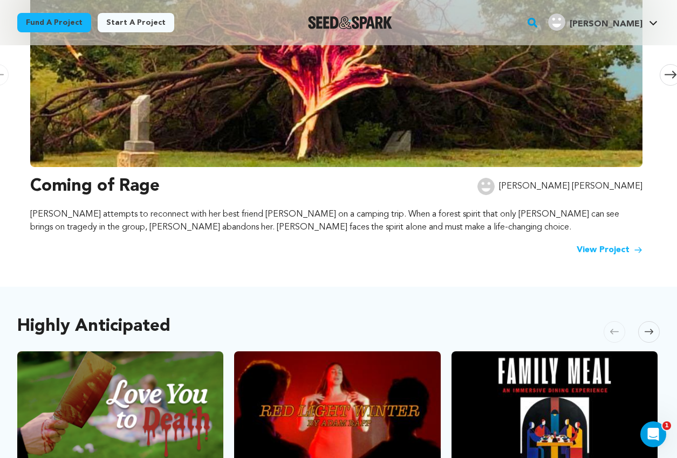
scroll to position [306, 0]
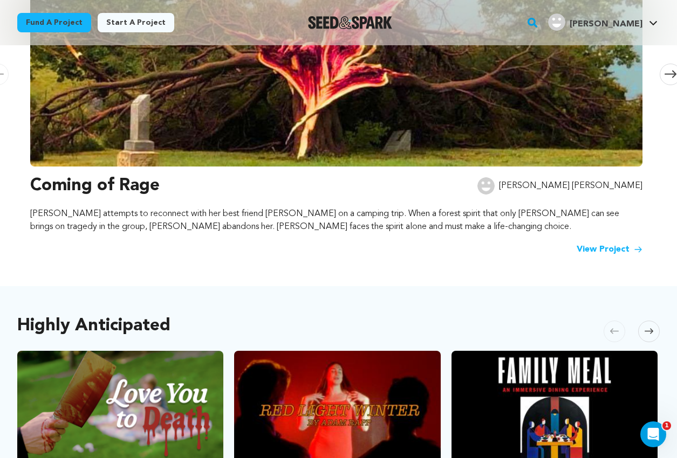
click at [623, 248] on link "View Project" at bounding box center [609, 249] width 66 height 13
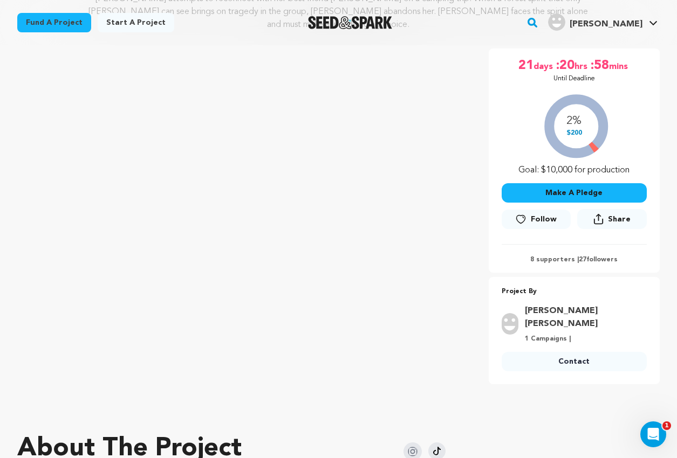
scroll to position [128, 0]
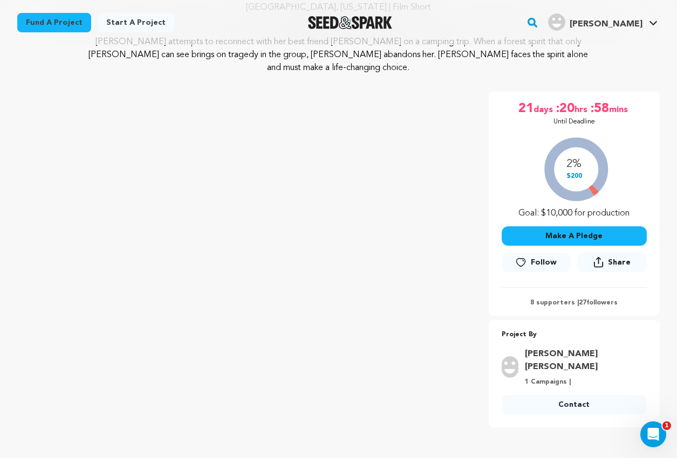
click at [580, 198] on div "2% $200 Goal: $10,000 for production" at bounding box center [573, 174] width 145 height 89
click at [569, 100] on span ":20" at bounding box center [564, 108] width 19 height 17
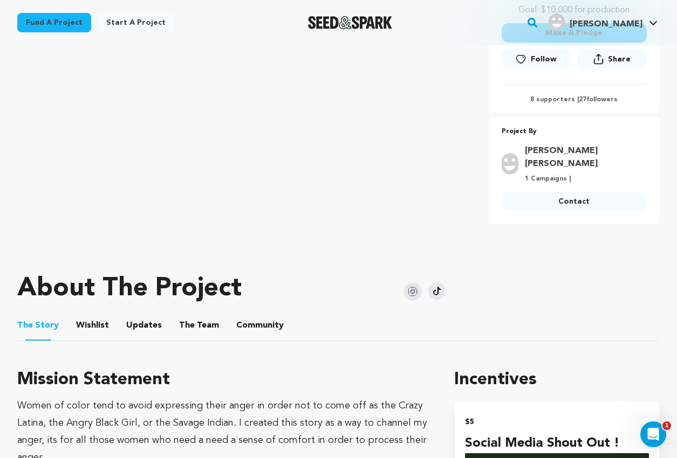
scroll to position [334, 0]
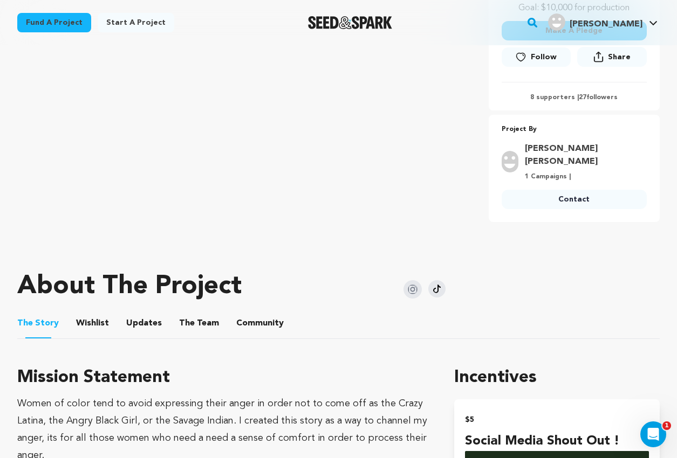
click at [265, 313] on button "Community" at bounding box center [260, 326] width 26 height 26
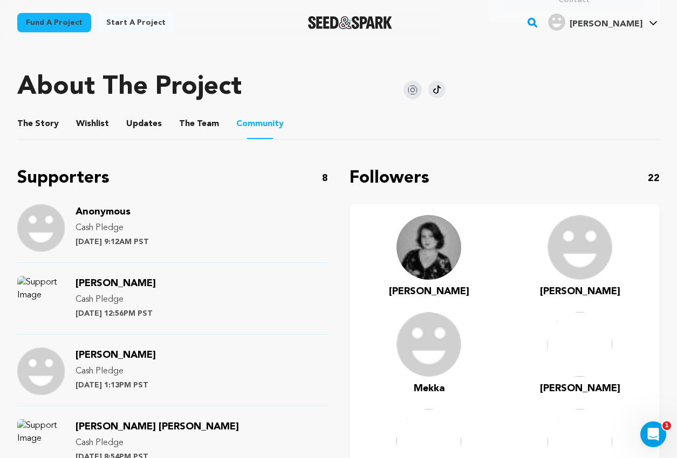
scroll to position [542, 0]
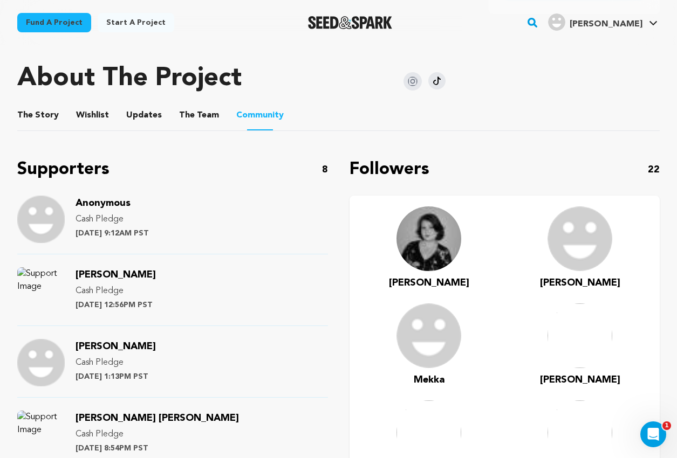
click at [201, 105] on button "The Team" at bounding box center [199, 118] width 26 height 26
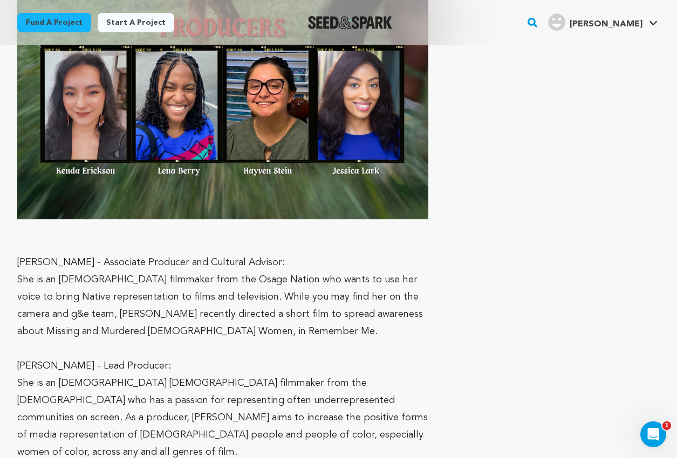
scroll to position [1284, 0]
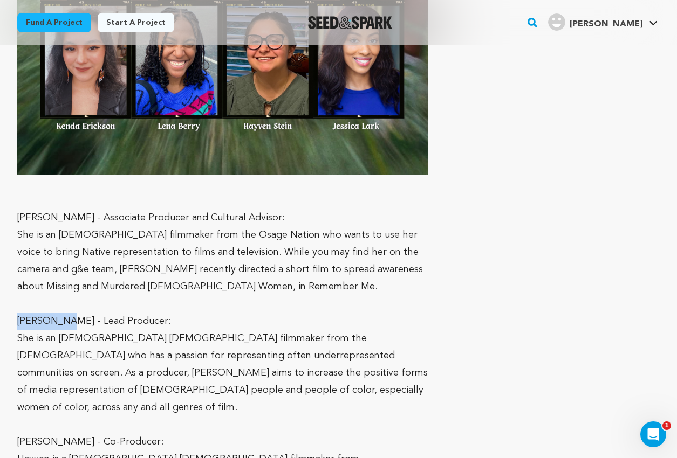
drag, startPoint x: 64, startPoint y: 279, endPoint x: 9, endPoint y: 279, distance: 55.0
copy span "[PERSON_NAME]"
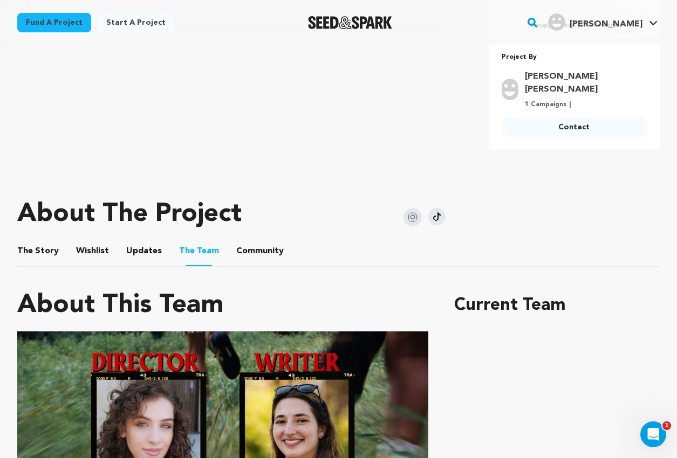
scroll to position [382, 0]
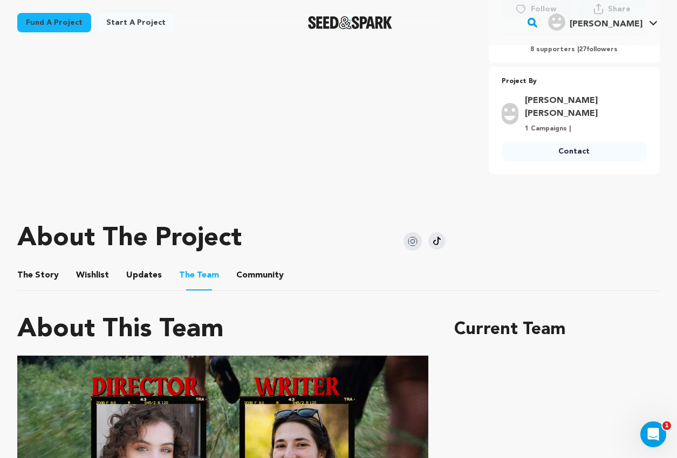
click at [56, 260] on ul "The Story The Story Wishlist Wishlist Updates Updates The Team The Team Communi…" at bounding box center [338, 275] width 642 height 31
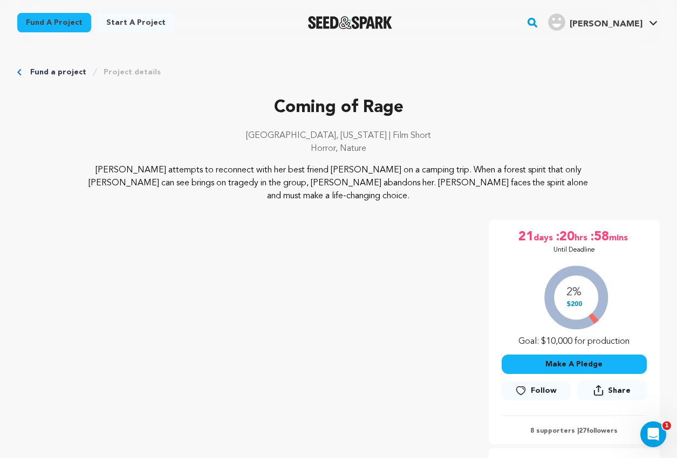
click at [61, 20] on link "Fund a project" at bounding box center [54, 22] width 74 height 19
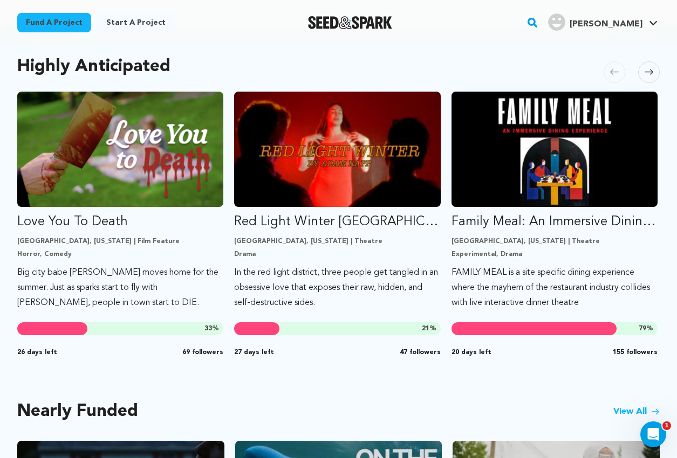
scroll to position [563, 0]
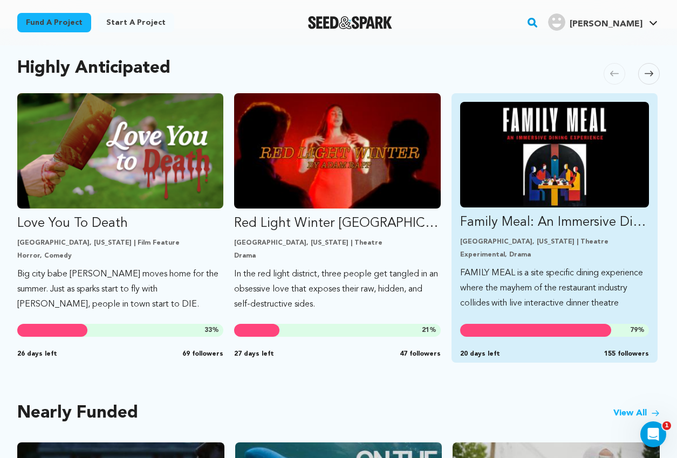
click at [541, 222] on p "Family Meal: An Immersive Dining Experience" at bounding box center [554, 222] width 189 height 17
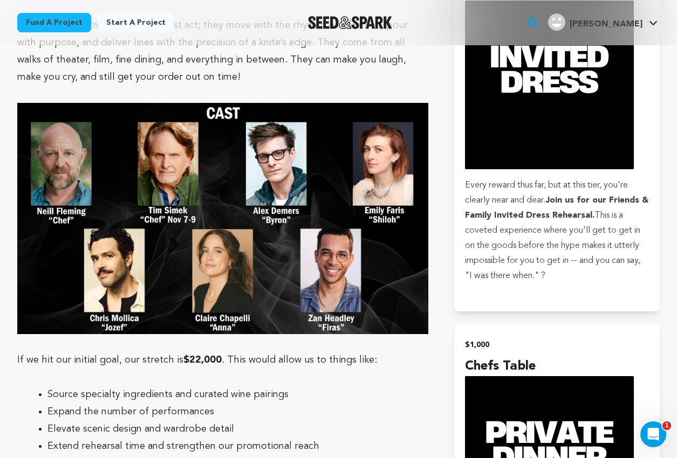
scroll to position [2345, 0]
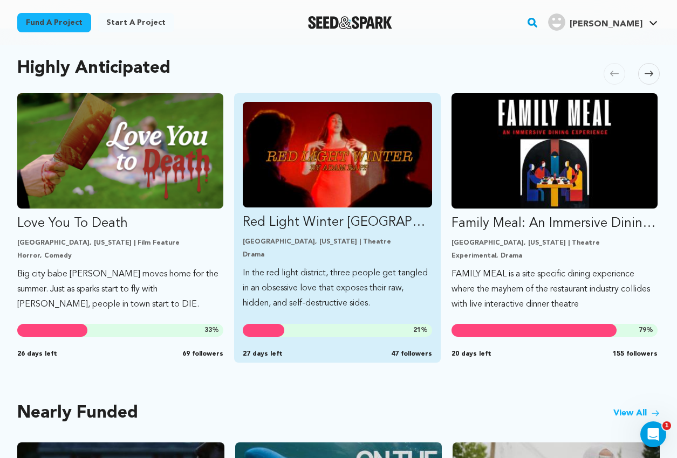
click at [311, 219] on p "Red Light Winter [GEOGRAPHIC_DATA]" at bounding box center [337, 222] width 189 height 17
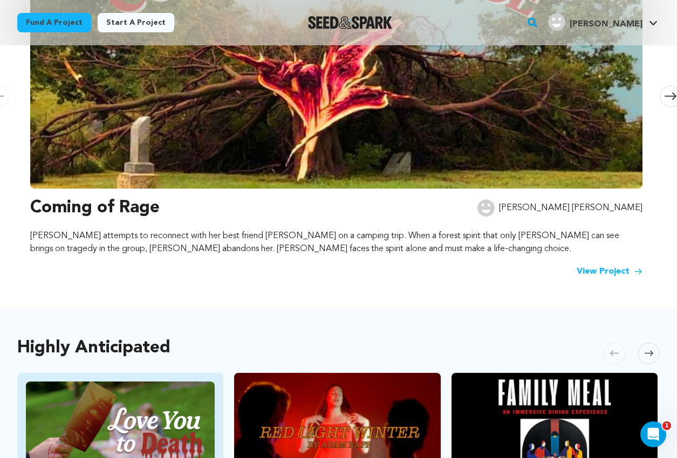
scroll to position [279, 0]
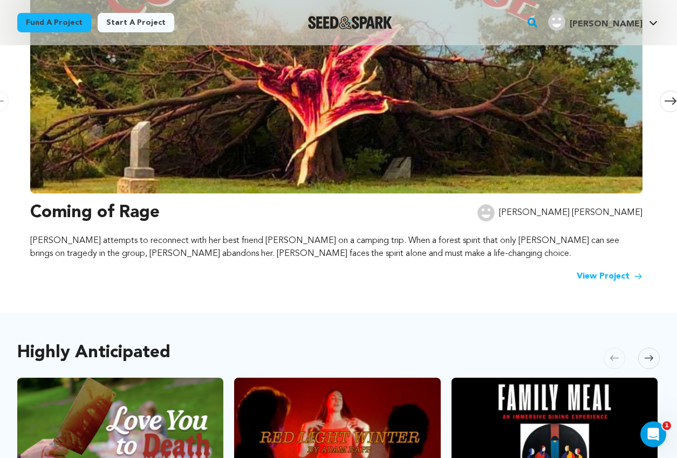
click at [611, 276] on link "View Project" at bounding box center [609, 276] width 66 height 13
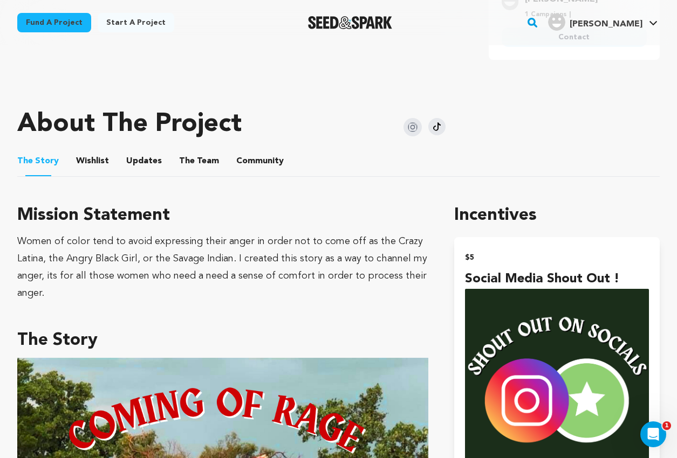
scroll to position [545, 0]
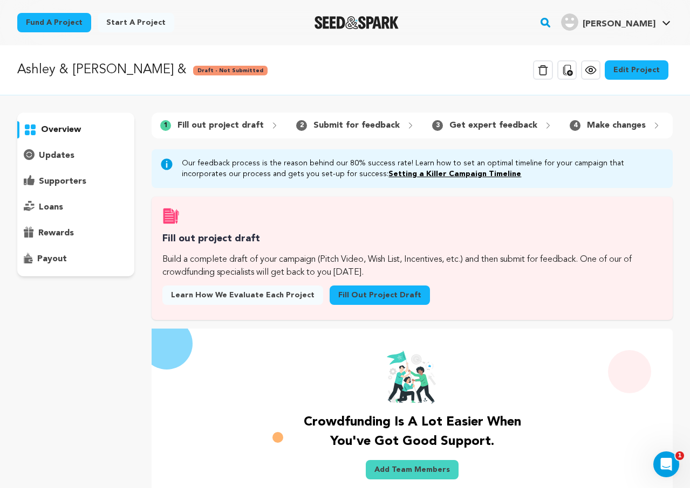
click at [89, 62] on p "Ashley & Walter &" at bounding box center [101, 69] width 169 height 19
click at [643, 70] on link "Edit Project" at bounding box center [636, 69] width 64 height 19
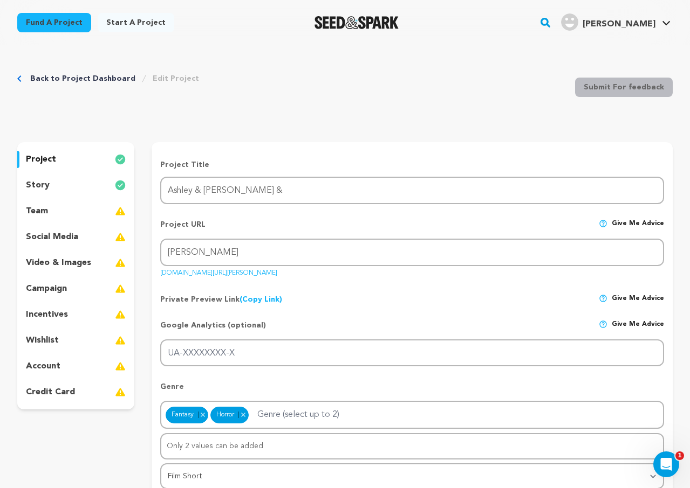
click at [77, 209] on div "team" at bounding box center [75, 211] width 117 height 17
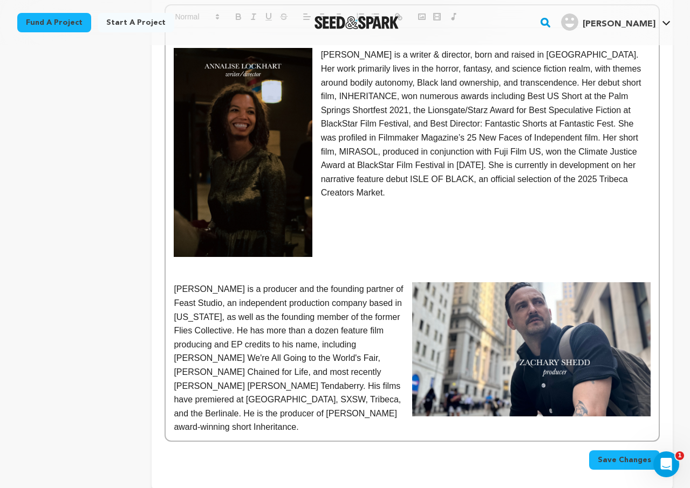
scroll to position [498, 0]
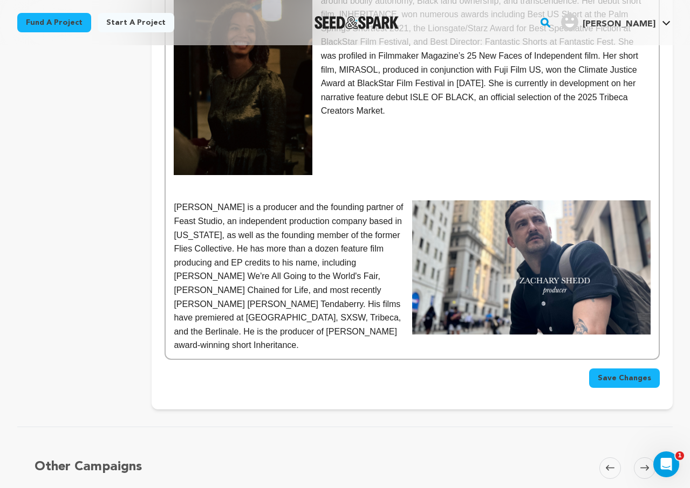
click at [631, 383] on span "Save Changes" at bounding box center [623, 378] width 53 height 11
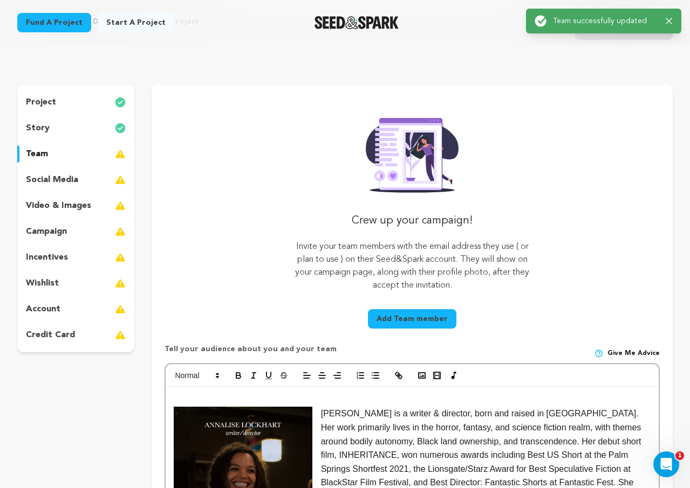
scroll to position [59, 0]
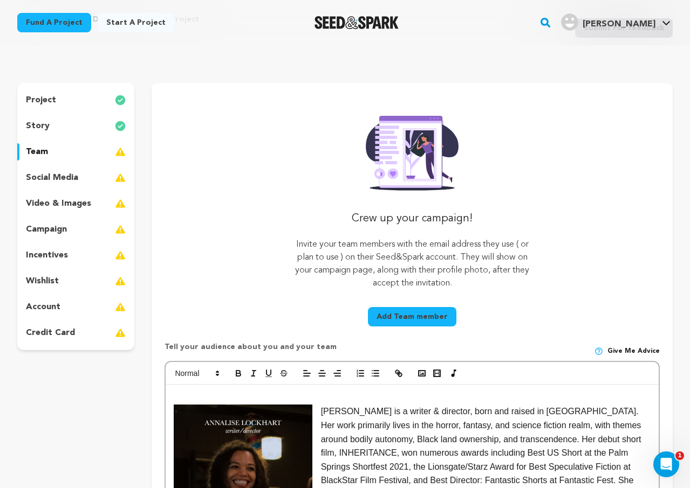
click at [400, 320] on button "Add Team member" at bounding box center [412, 316] width 88 height 19
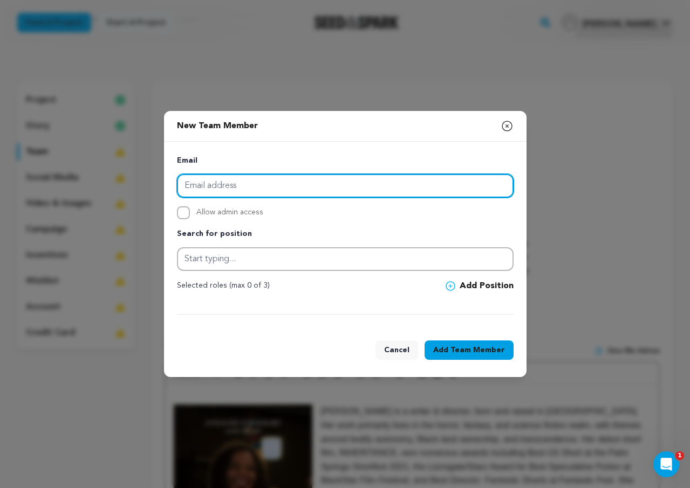
click at [292, 183] on input "email" at bounding box center [345, 186] width 336 height 24
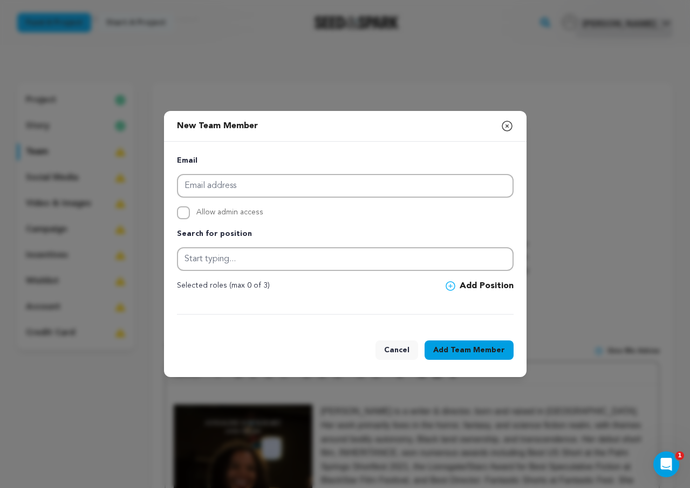
click at [411, 349] on button "Cancel" at bounding box center [396, 350] width 43 height 19
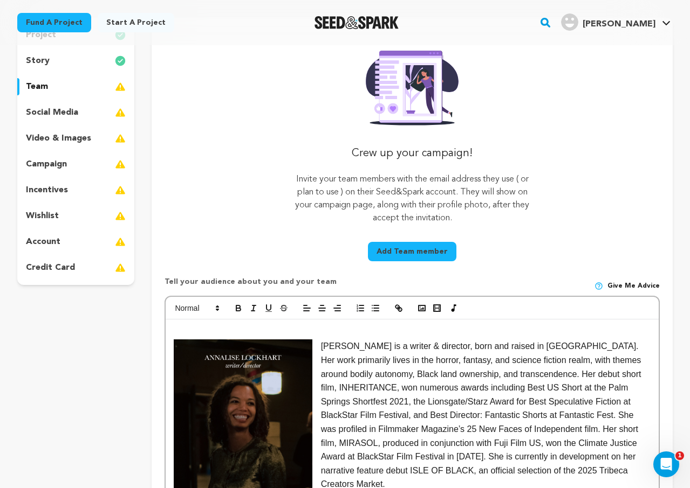
scroll to position [126, 0]
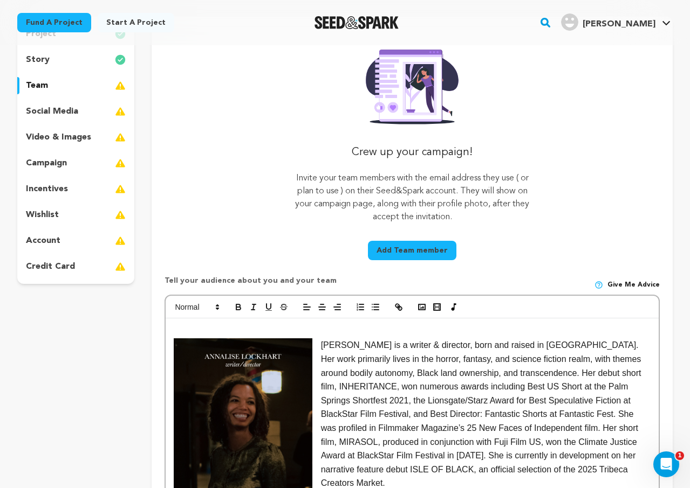
click at [55, 116] on p "social media" at bounding box center [52, 111] width 52 height 13
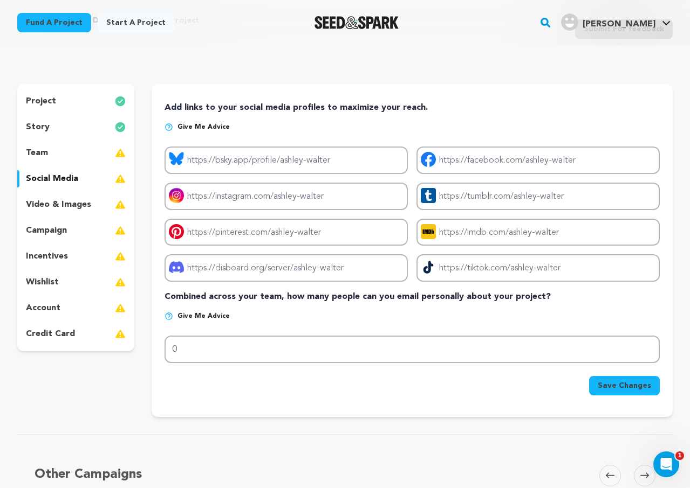
scroll to position [57, 0]
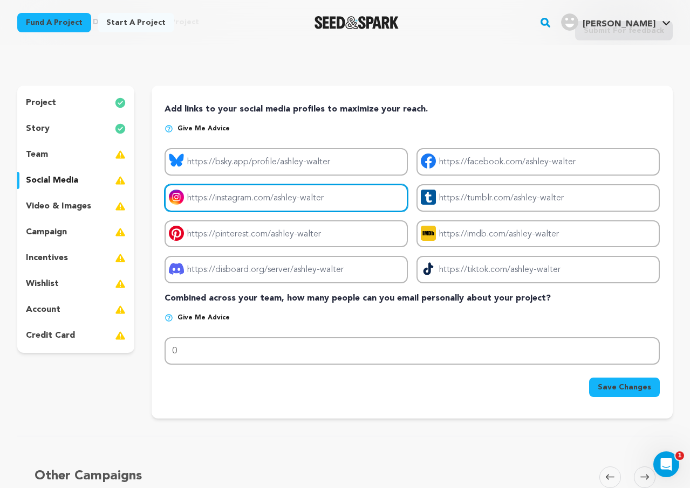
click at [279, 195] on input "Project instagram link" at bounding box center [285, 197] width 243 height 27
paste input "https://www.instagram.com/anniejlo/?hl=en"
type input "https://www.instagram.com/anniejlo/?hl=en"
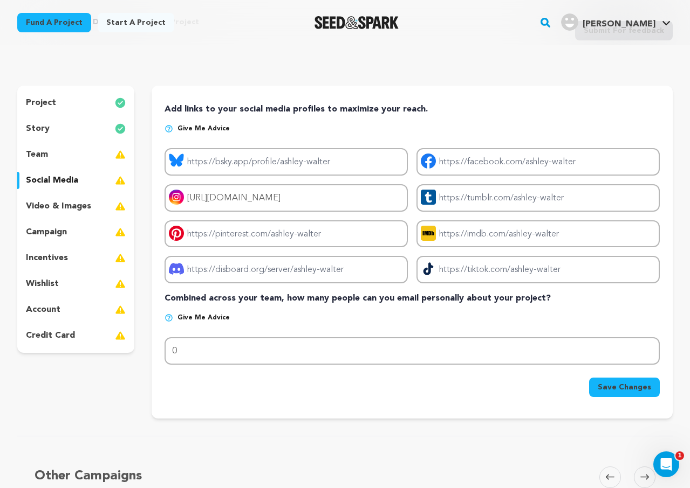
click at [495, 100] on div "Add links to your social media profiles to maximize your reach. Give me advice …" at bounding box center [412, 252] width 521 height 333
click at [361, 160] on input "Project bluesky link" at bounding box center [285, 161] width 243 height 27
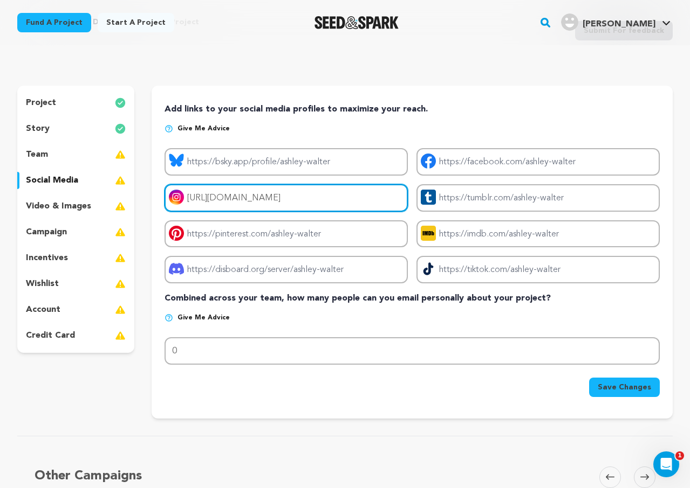
click at [351, 188] on input "https://www.instagram.com/anniejlo/?hl=en" at bounding box center [285, 197] width 243 height 27
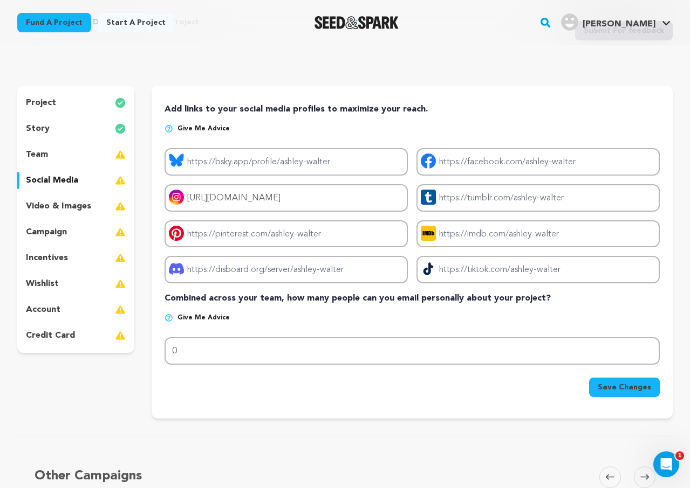
click at [409, 107] on p "Add links to your social media profiles to maximize your reach." at bounding box center [411, 109] width 495 height 13
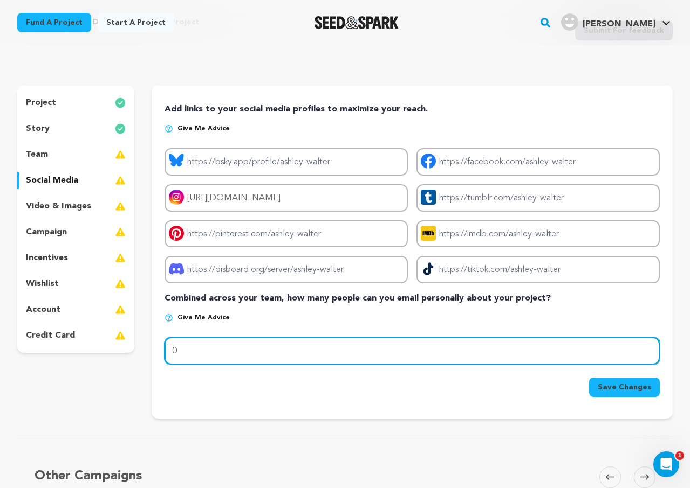
click at [304, 350] on input "0" at bounding box center [411, 351] width 495 height 27
type input "110"
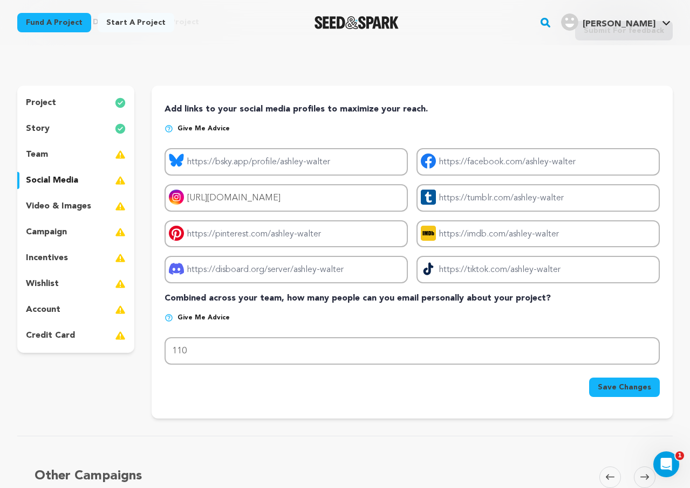
click at [252, 309] on div "Add links to your social media profiles to maximize your reach. Give me advice …" at bounding box center [411, 250] width 495 height 294
click at [630, 389] on span "Save Changes" at bounding box center [623, 387] width 53 height 11
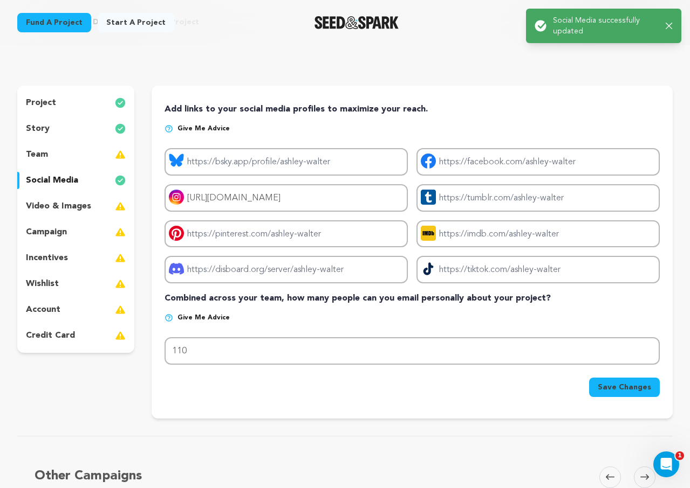
scroll to position [0, 0]
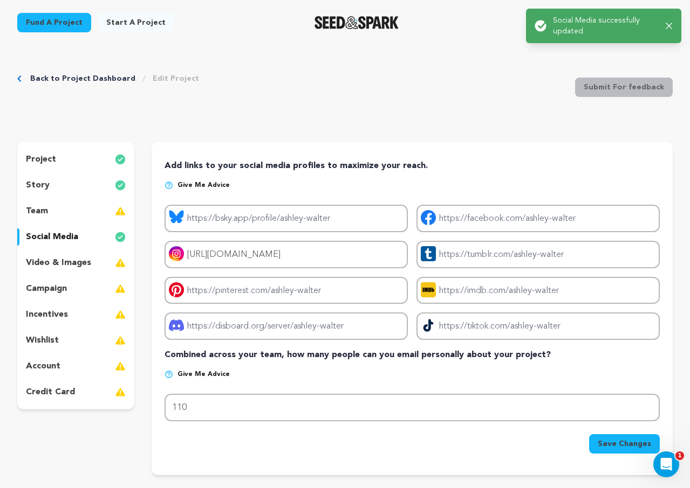
click at [108, 211] on div "team" at bounding box center [75, 211] width 117 height 17
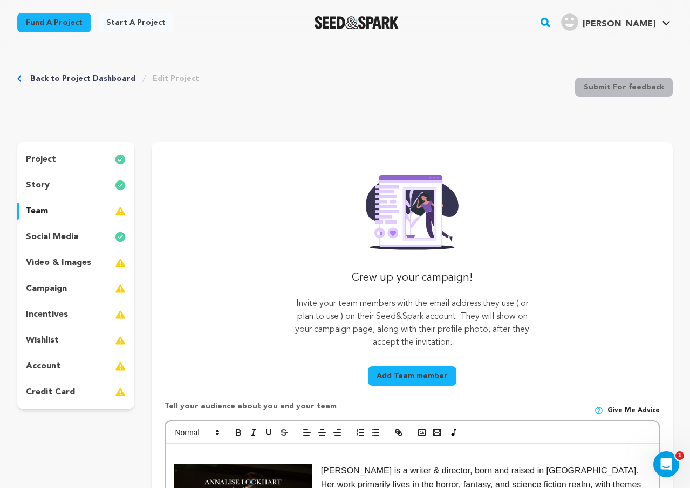
click at [425, 377] on button "Add Team member" at bounding box center [412, 376] width 88 height 19
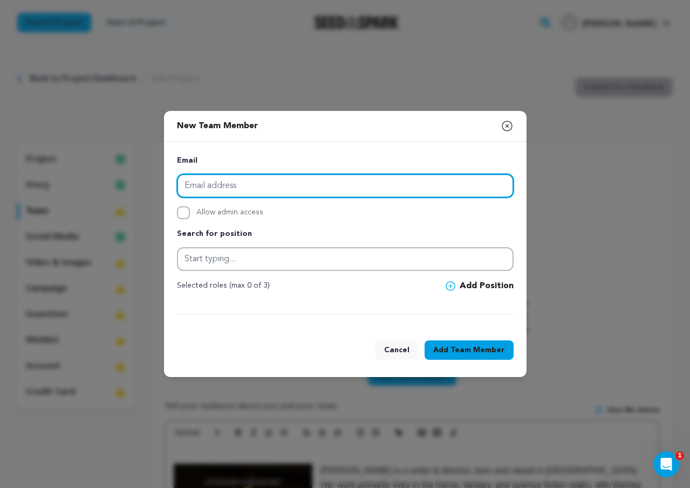
click at [328, 185] on input "email" at bounding box center [345, 186] width 336 height 24
type input "zach@feast.studio"
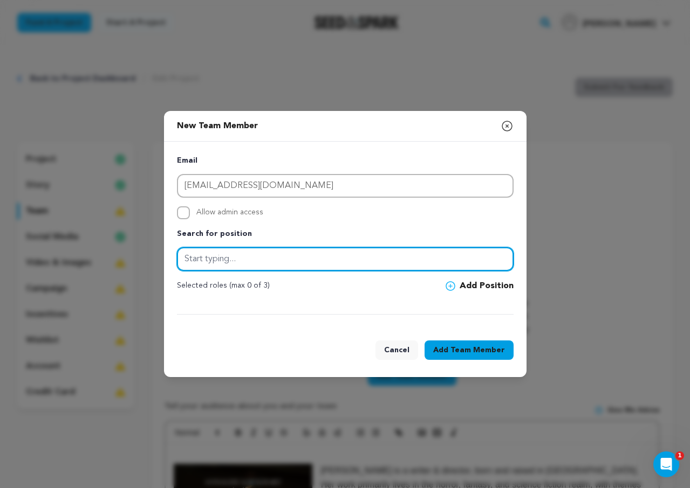
click at [318, 255] on input "text" at bounding box center [345, 259] width 336 height 24
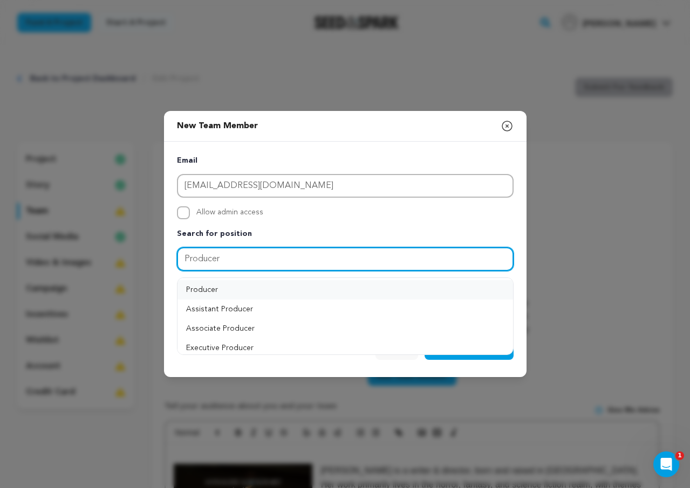
type input "Producer"
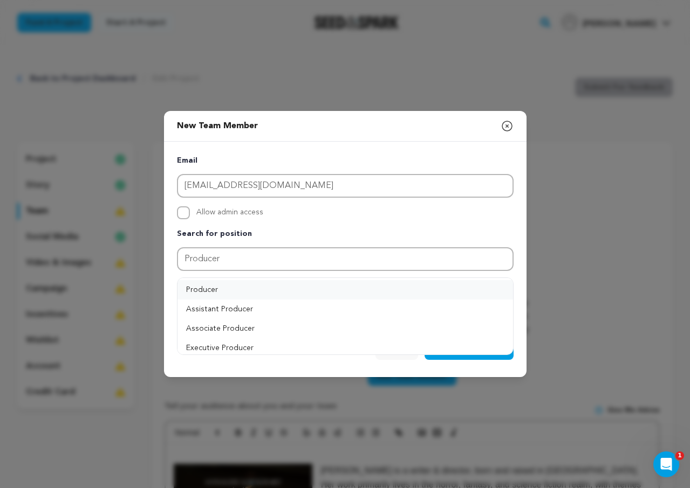
click at [315, 294] on button "Producer" at bounding box center [344, 289] width 335 height 19
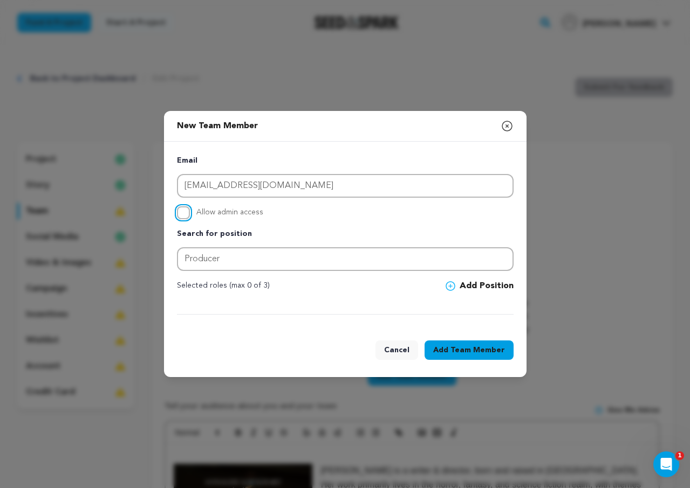
click at [184, 212] on input "Allow admin access" at bounding box center [183, 212] width 13 height 13
checkbox input "true"
click at [493, 352] on span "Team Member" at bounding box center [477, 350] width 54 height 11
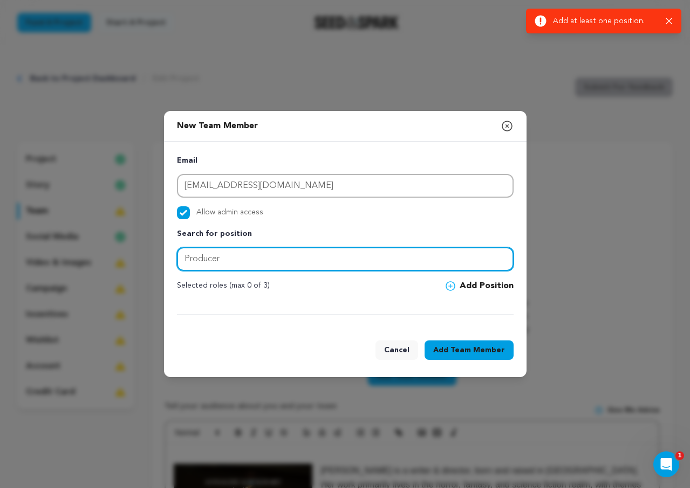
click at [366, 250] on input "Producer" at bounding box center [345, 259] width 336 height 24
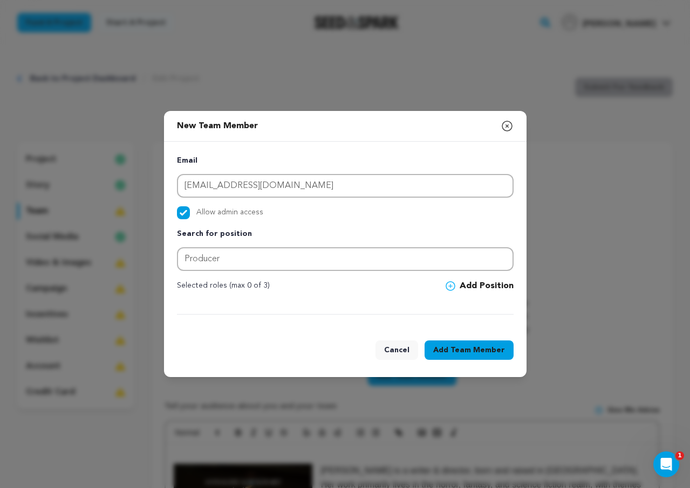
click at [458, 284] on span at bounding box center [452, 286] width 14 height 10
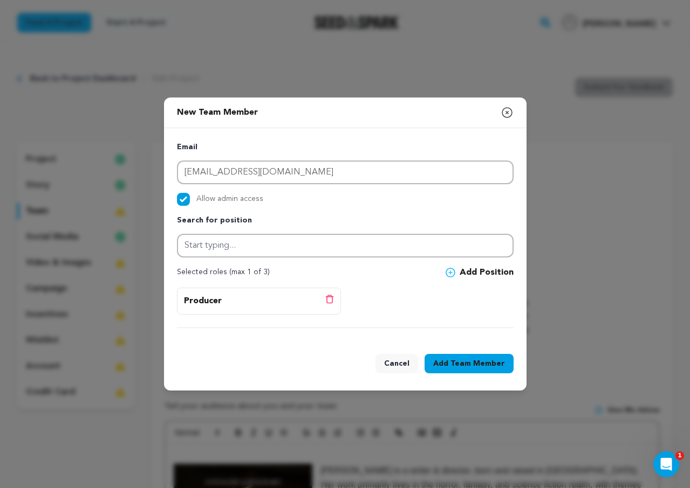
click at [284, 272] on div "Selected roles (max 1 of 3) Add Position" at bounding box center [345, 272] width 336 height 13
click at [483, 366] on span "Team Member" at bounding box center [477, 364] width 54 height 11
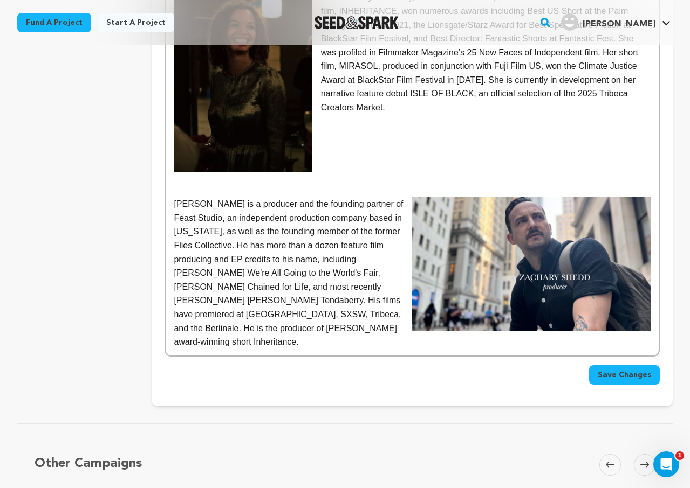
scroll to position [492, 0]
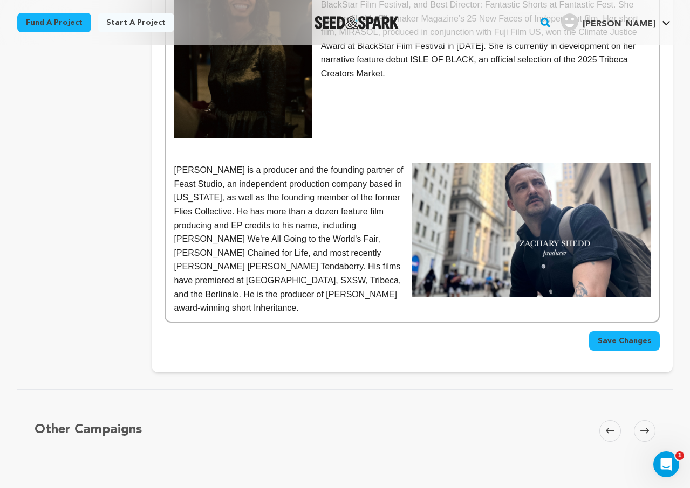
click at [621, 336] on span "Save Changes" at bounding box center [623, 341] width 53 height 11
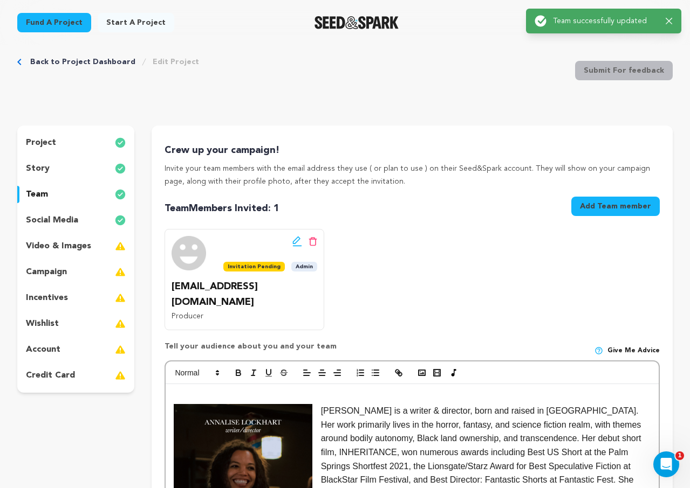
scroll to position [18, 0]
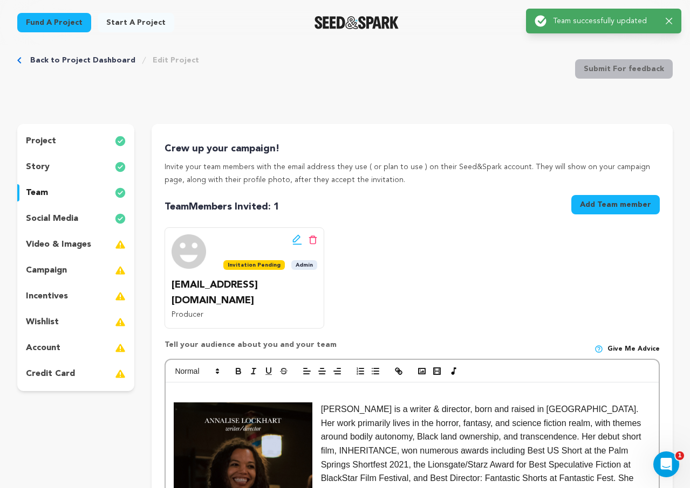
click at [82, 245] on p "video & images" at bounding box center [58, 244] width 65 height 13
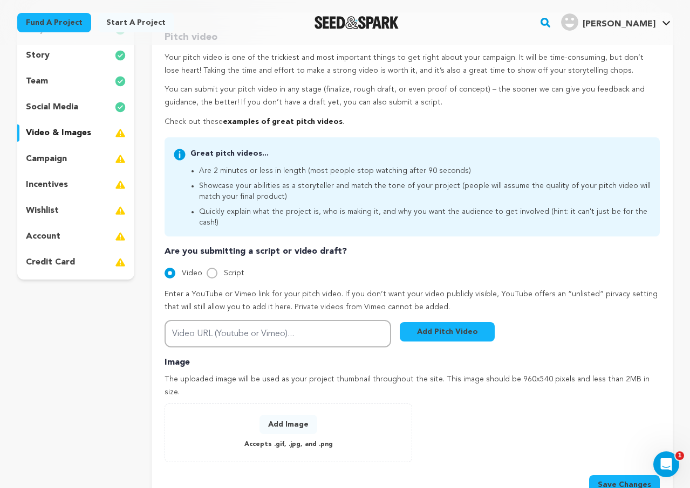
scroll to position [150, 0]
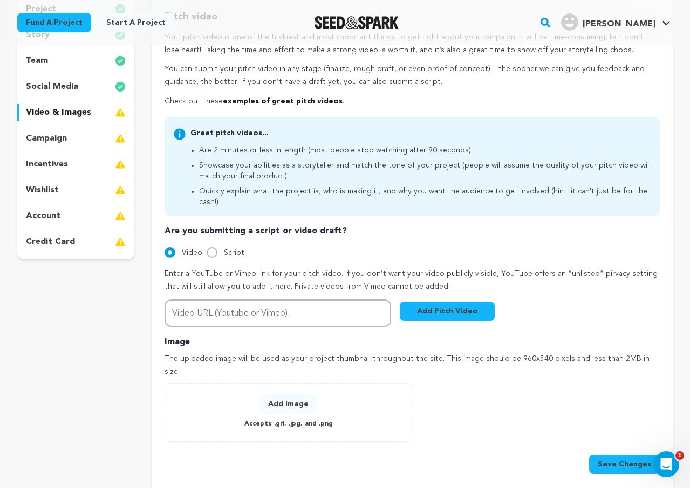
click at [293, 395] on button "Add Image" at bounding box center [288, 404] width 58 height 19
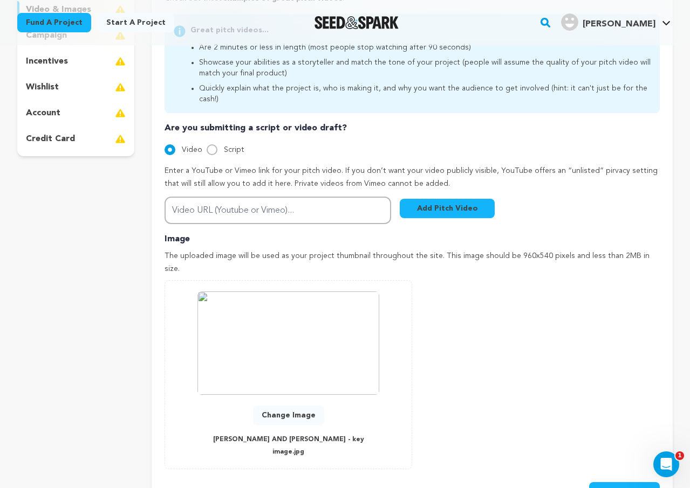
scroll to position [276, 0]
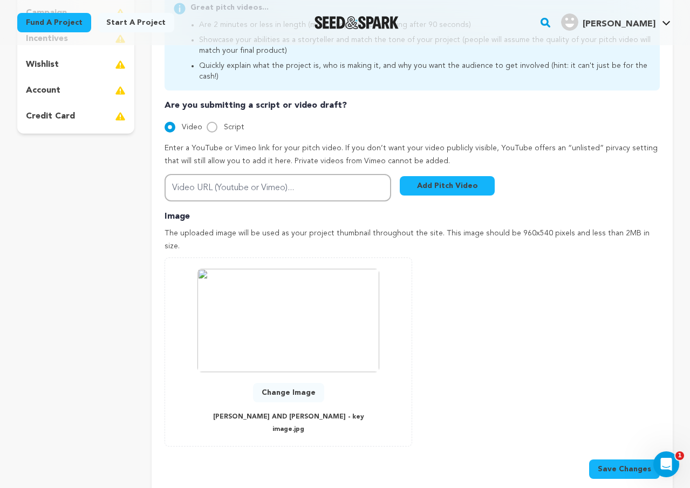
click at [623, 460] on button "Save Changes" at bounding box center [624, 469] width 71 height 19
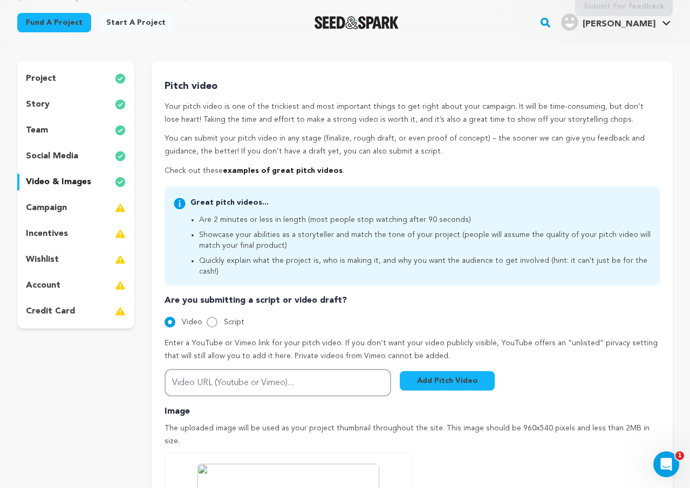
scroll to position [82, 0]
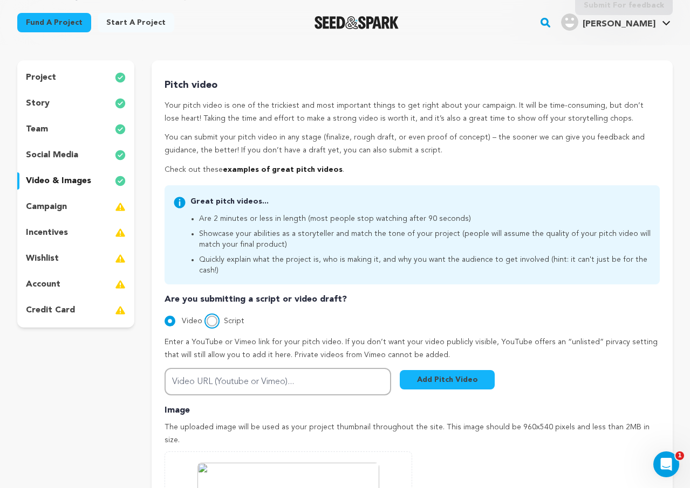
click at [208, 316] on input "Script" at bounding box center [211, 321] width 11 height 11
radio input "true"
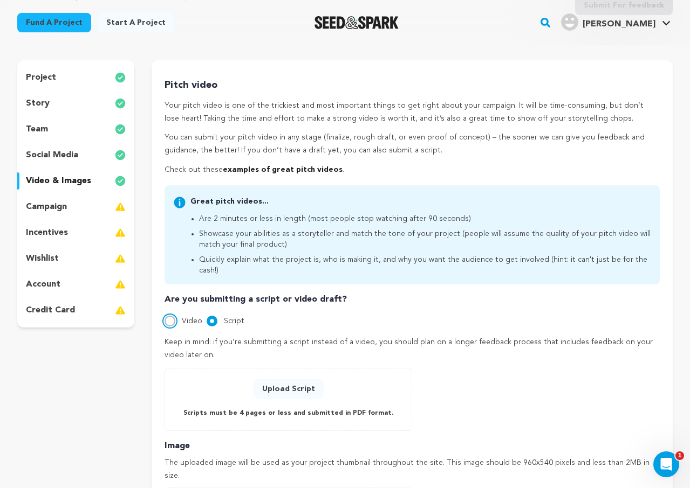
click at [171, 316] on input "Video" at bounding box center [169, 321] width 11 height 11
radio input "true"
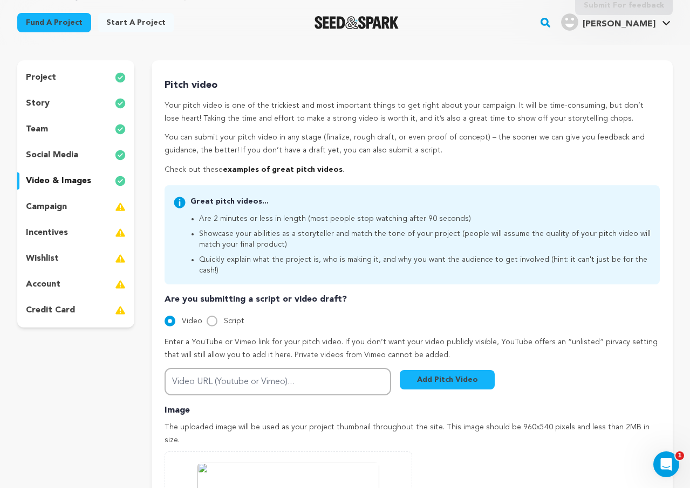
click at [63, 205] on p "campaign" at bounding box center [46, 207] width 41 height 13
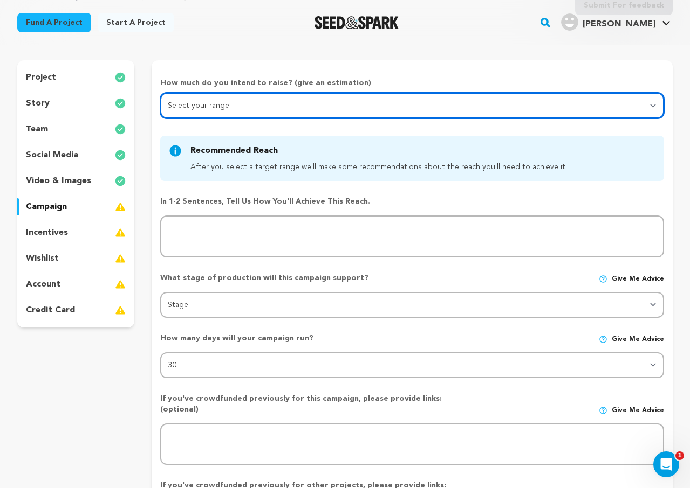
click at [271, 106] on select "Select your range Less than $10k 10k - $14k 15k - $24k 25k - $49k 50k or more" at bounding box center [412, 106] width 504 height 26
select select "3"
